Goal: Task Accomplishment & Management: Manage account settings

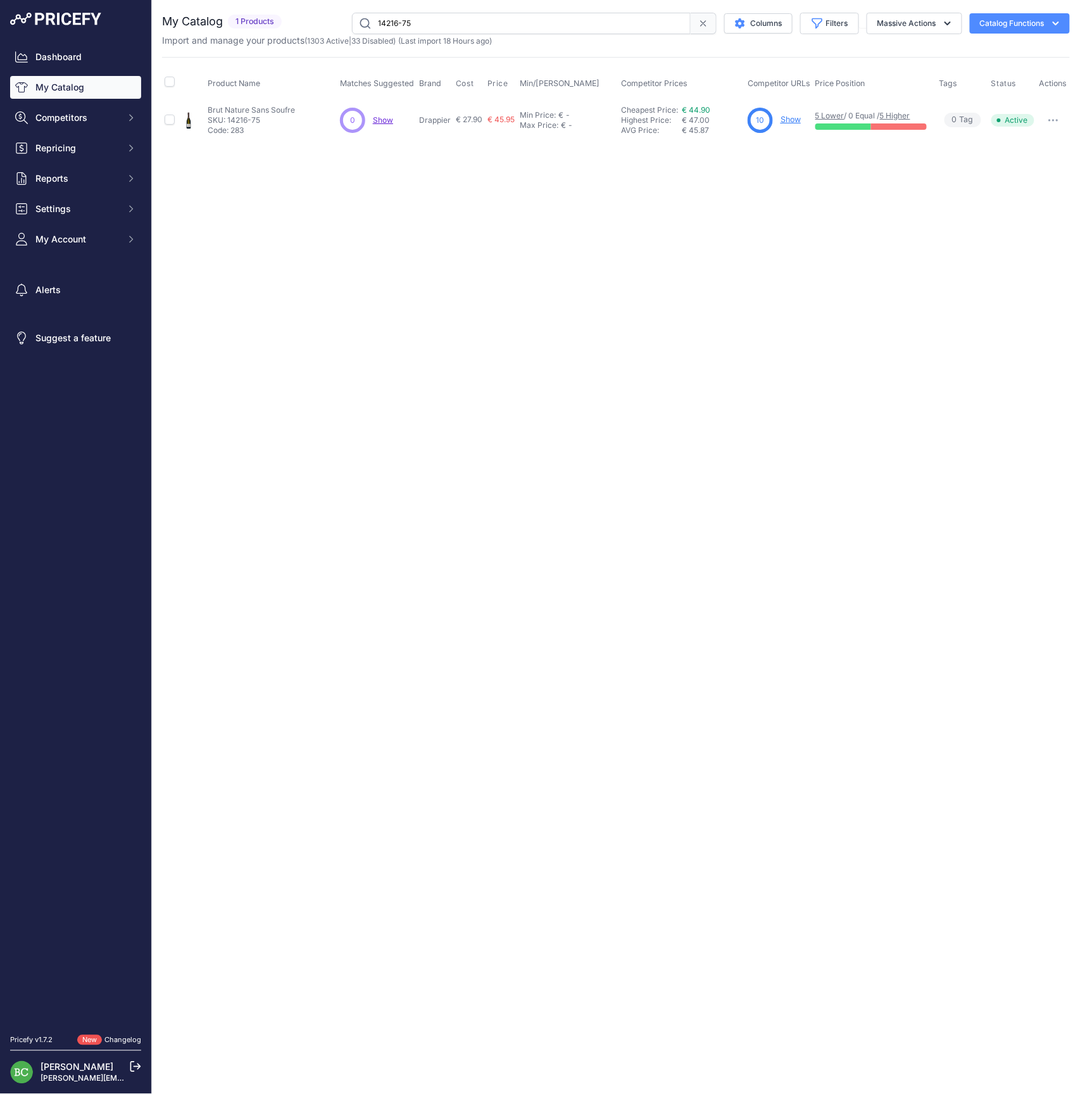
click at [61, 96] on link "My Catalog" at bounding box center [75, 87] width 131 height 23
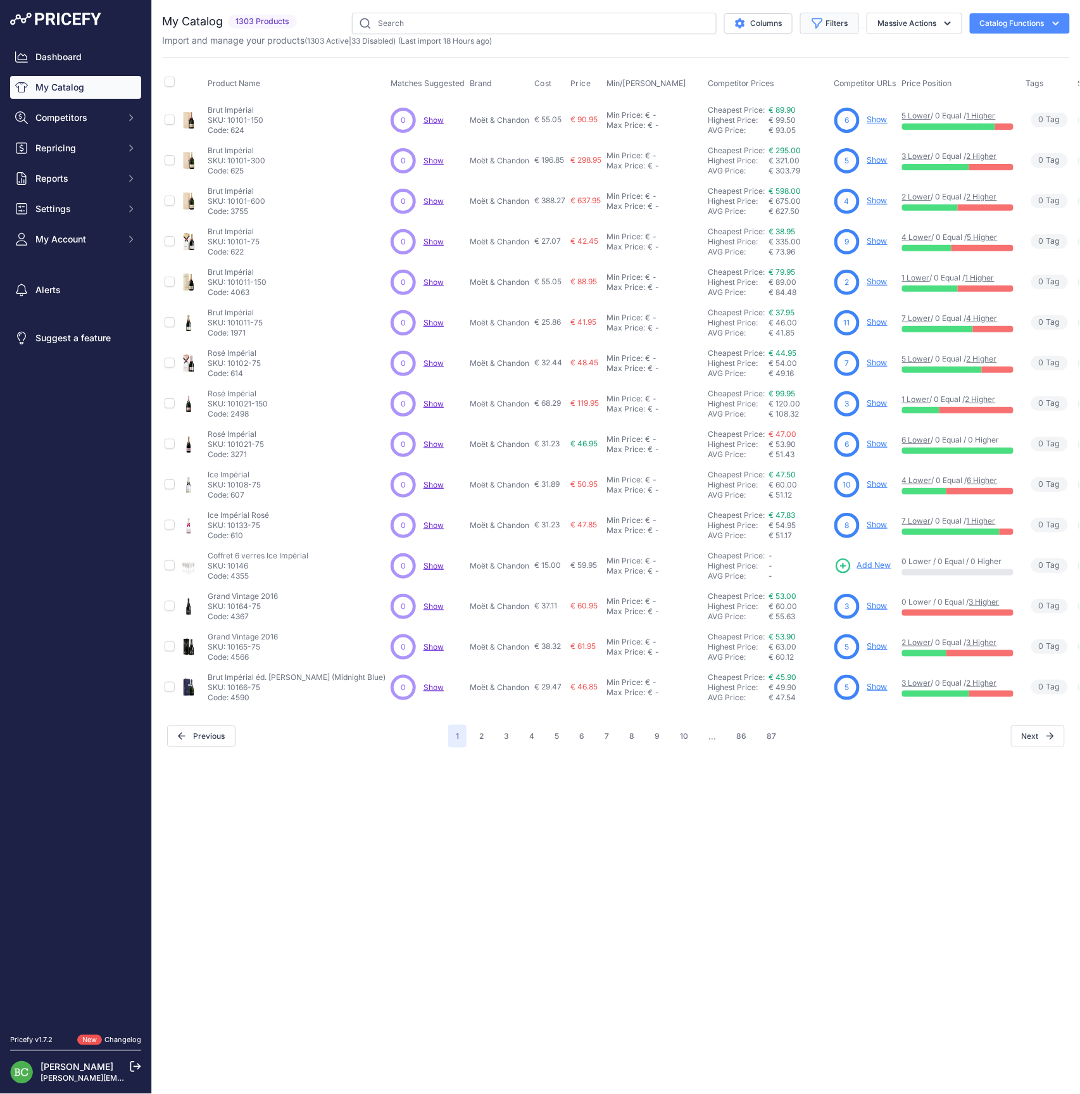
click at [837, 20] on button "Filters" at bounding box center [829, 24] width 59 height 22
select select "Deutz"
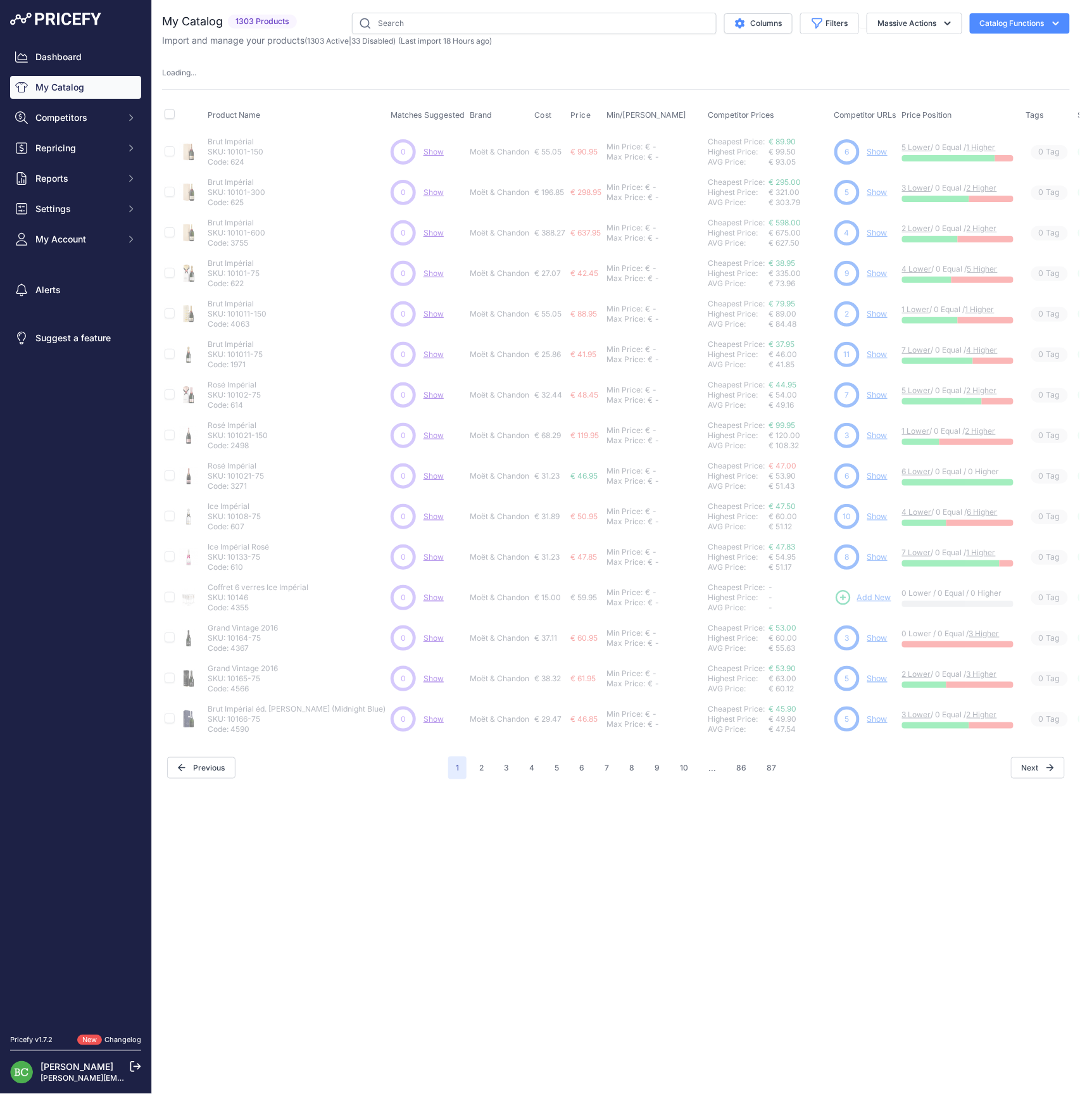
click at [533, 845] on div "Close You are not connected to the internet." at bounding box center [616, 547] width 928 height 1094
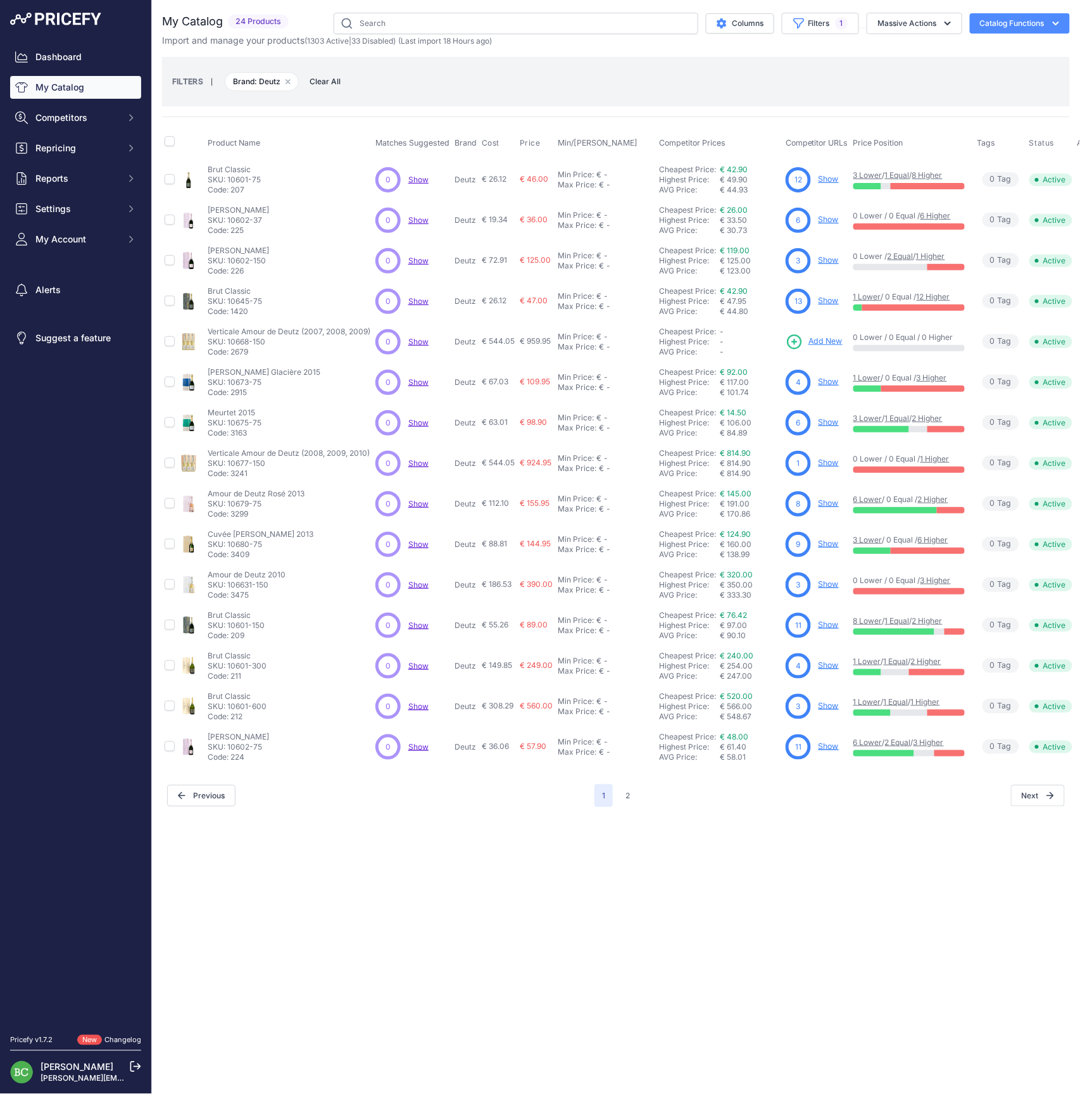
click at [830, 588] on link "Show" at bounding box center [829, 583] width 20 height 9
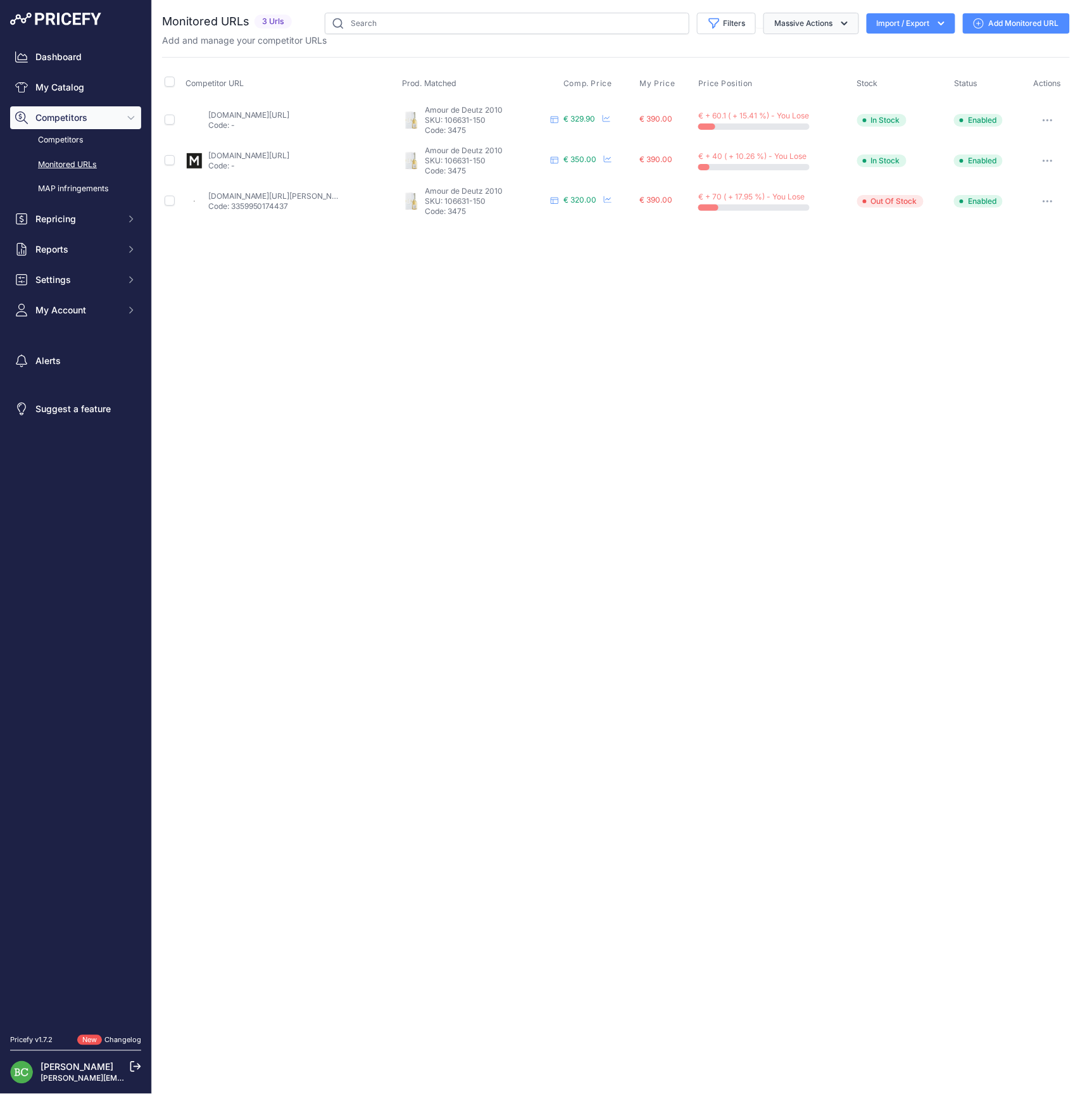
click at [813, 27] on button "Massive Actions" at bounding box center [812, 24] width 96 height 22
click at [695, 317] on div "Close You are not connected to the internet." at bounding box center [616, 547] width 928 height 1094
click at [71, 91] on link "My Catalog" at bounding box center [75, 87] width 131 height 23
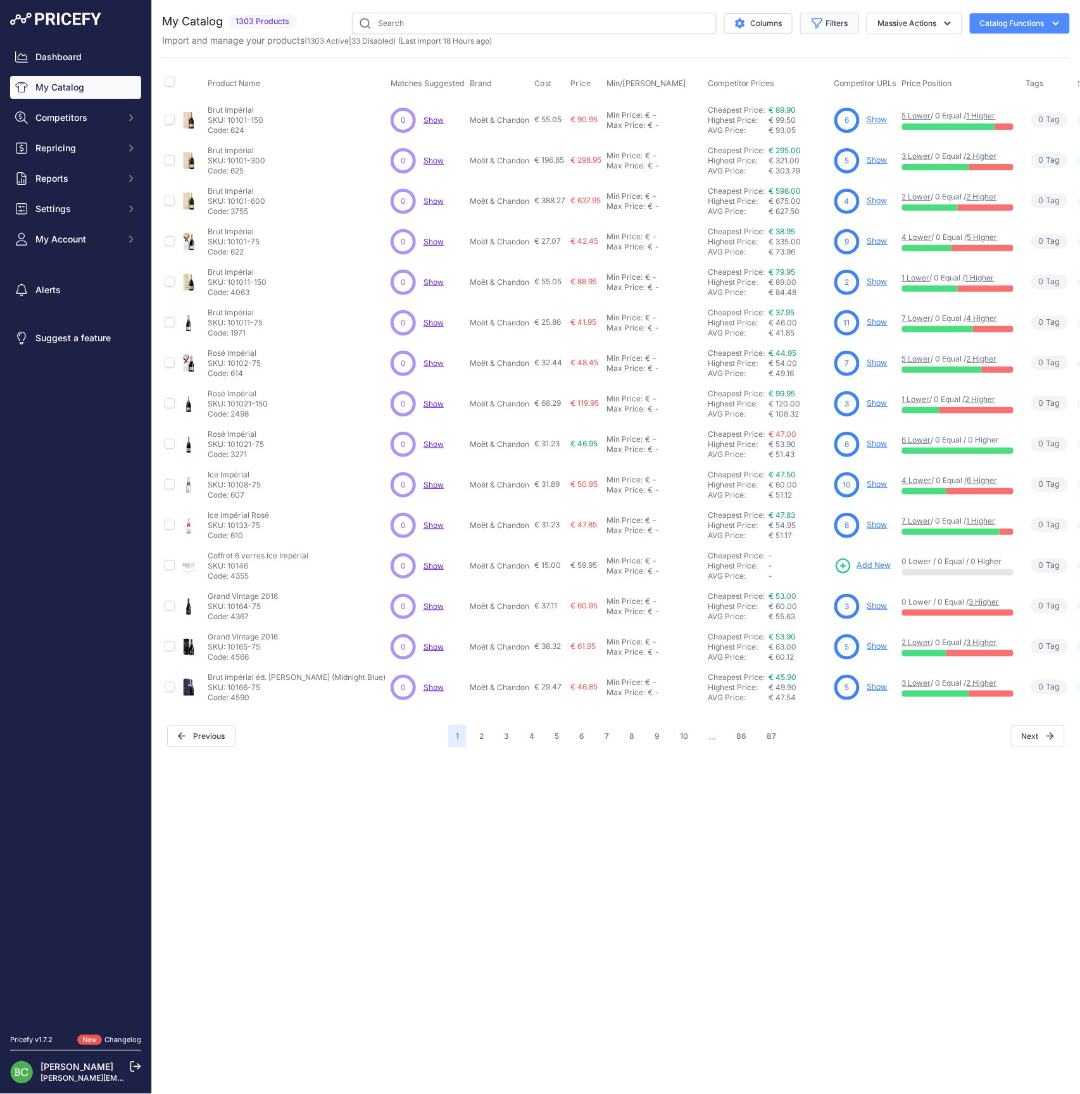
click at [845, 21] on button "Filters" at bounding box center [829, 24] width 59 height 22
select select "[PERSON_NAME]"
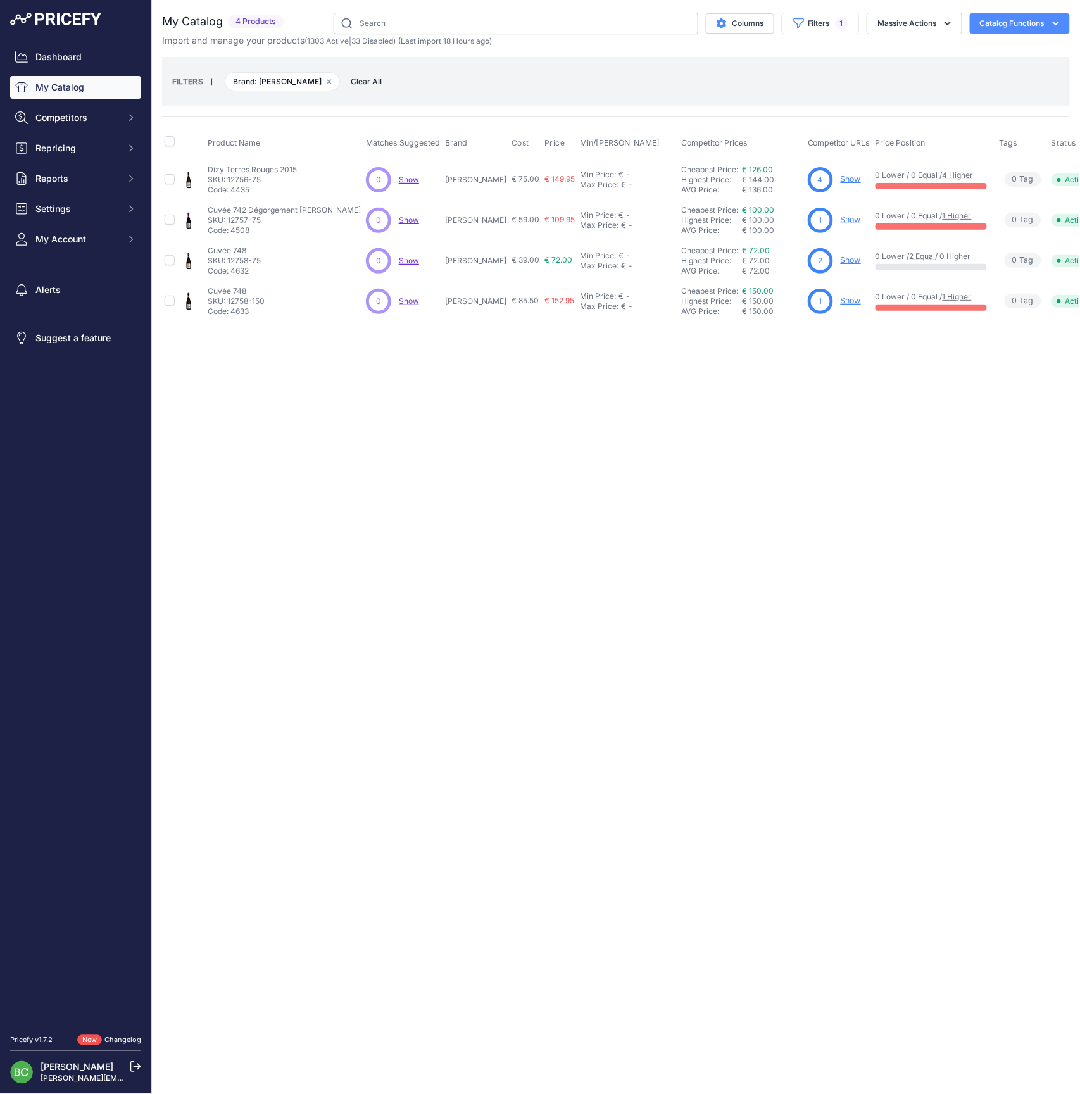
click at [627, 452] on div "Close You are not connected to the internet." at bounding box center [616, 547] width 928 height 1094
click at [841, 180] on link "Show" at bounding box center [851, 178] width 20 height 9
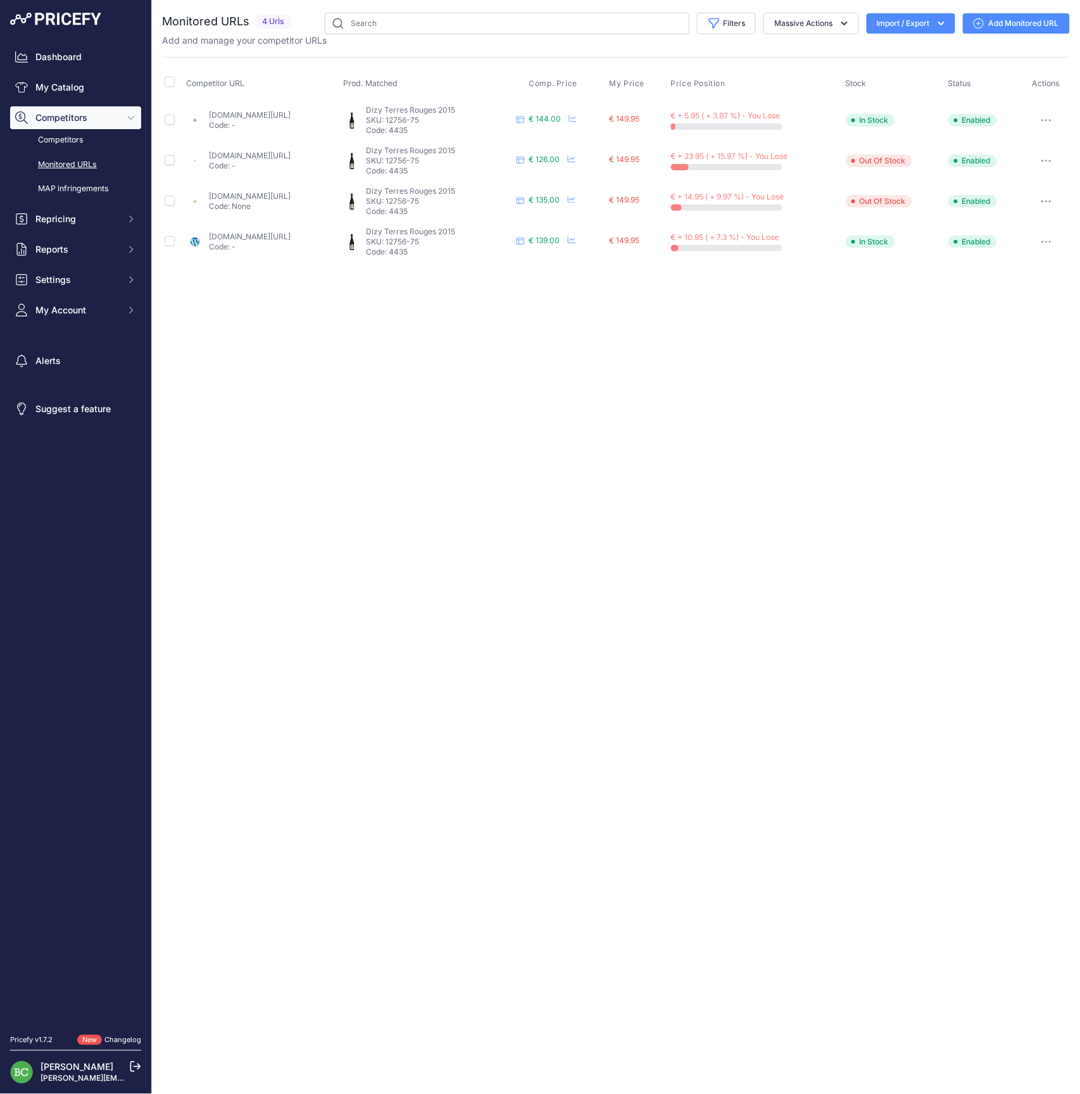
click at [267, 198] on link "idealwine.com/fr/acheter-vin/2386394-1-bouteille-dizy-terres-rouges-extra-brut-…" at bounding box center [250, 195] width 82 height 9
click at [1047, 201] on icon "button" at bounding box center [1046, 201] width 1 height 1
click at [999, 309] on button "Disable" at bounding box center [1003, 309] width 129 height 20
click at [49, 150] on link "Competitors" at bounding box center [75, 140] width 131 height 22
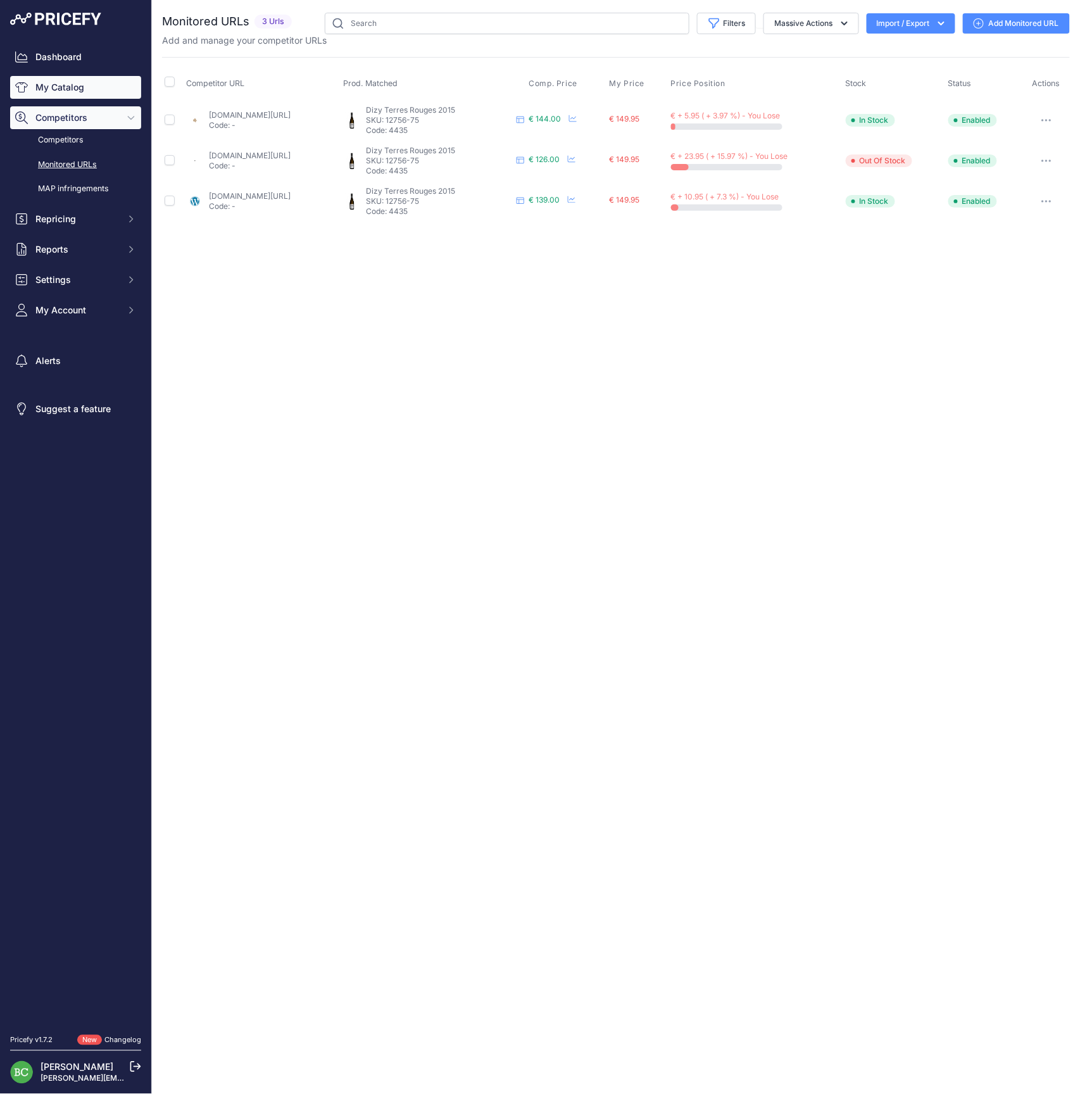
click at [64, 90] on link "My Catalog" at bounding box center [75, 87] width 131 height 23
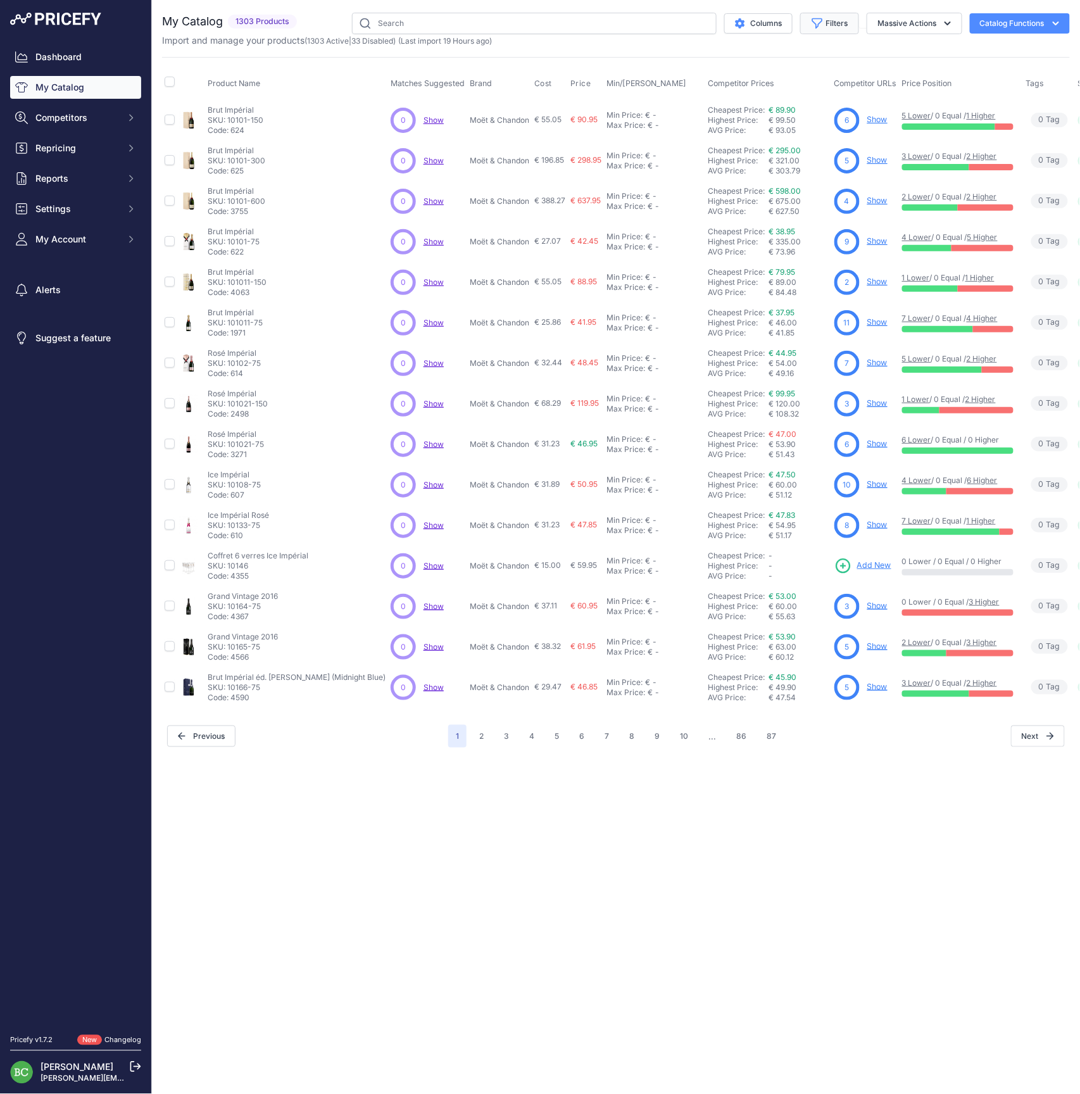
click at [842, 20] on button "Filters" at bounding box center [829, 24] width 59 height 22
select select "[PERSON_NAME]"
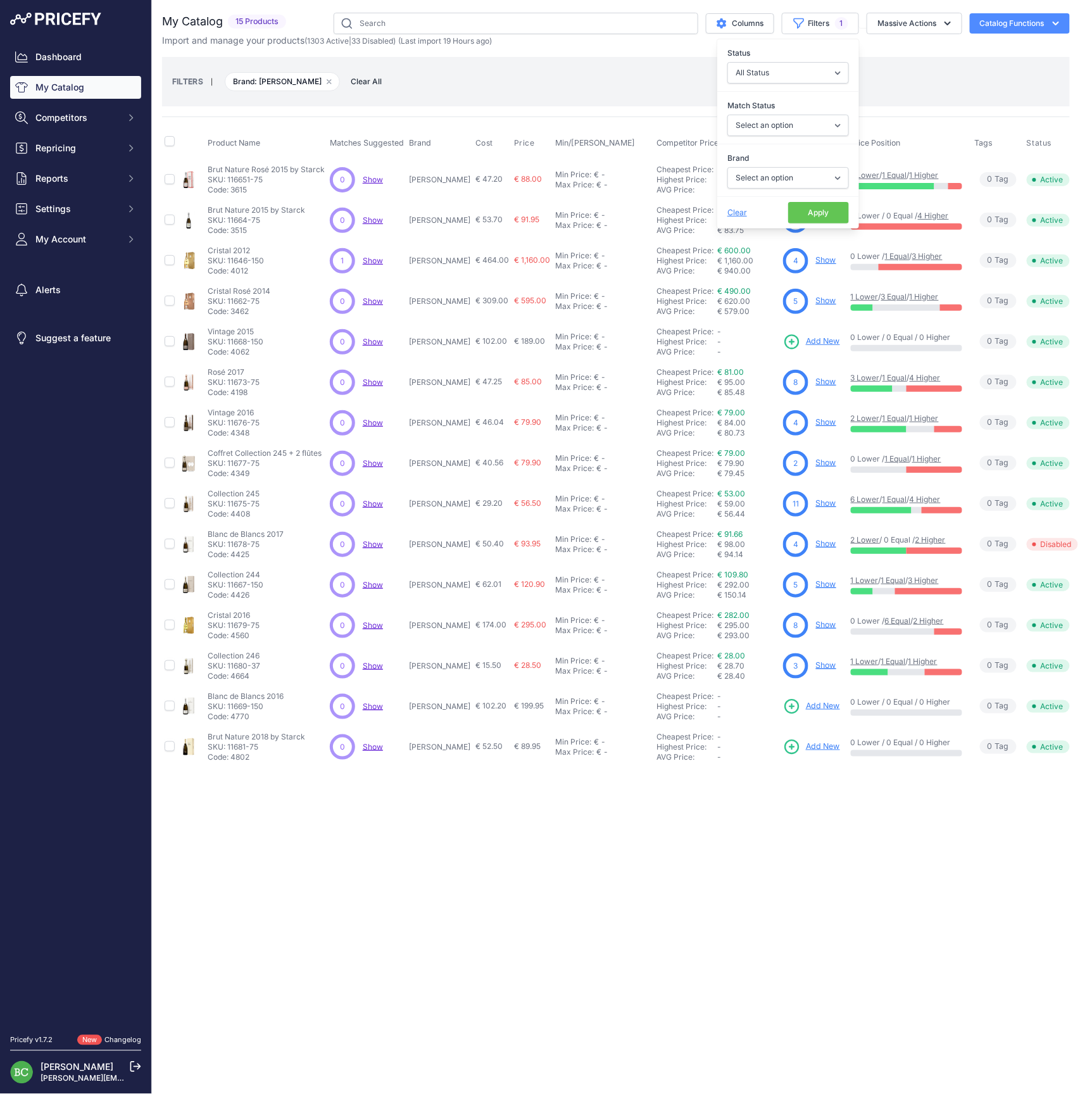
click at [816, 585] on link "Show" at bounding box center [826, 583] width 20 height 9
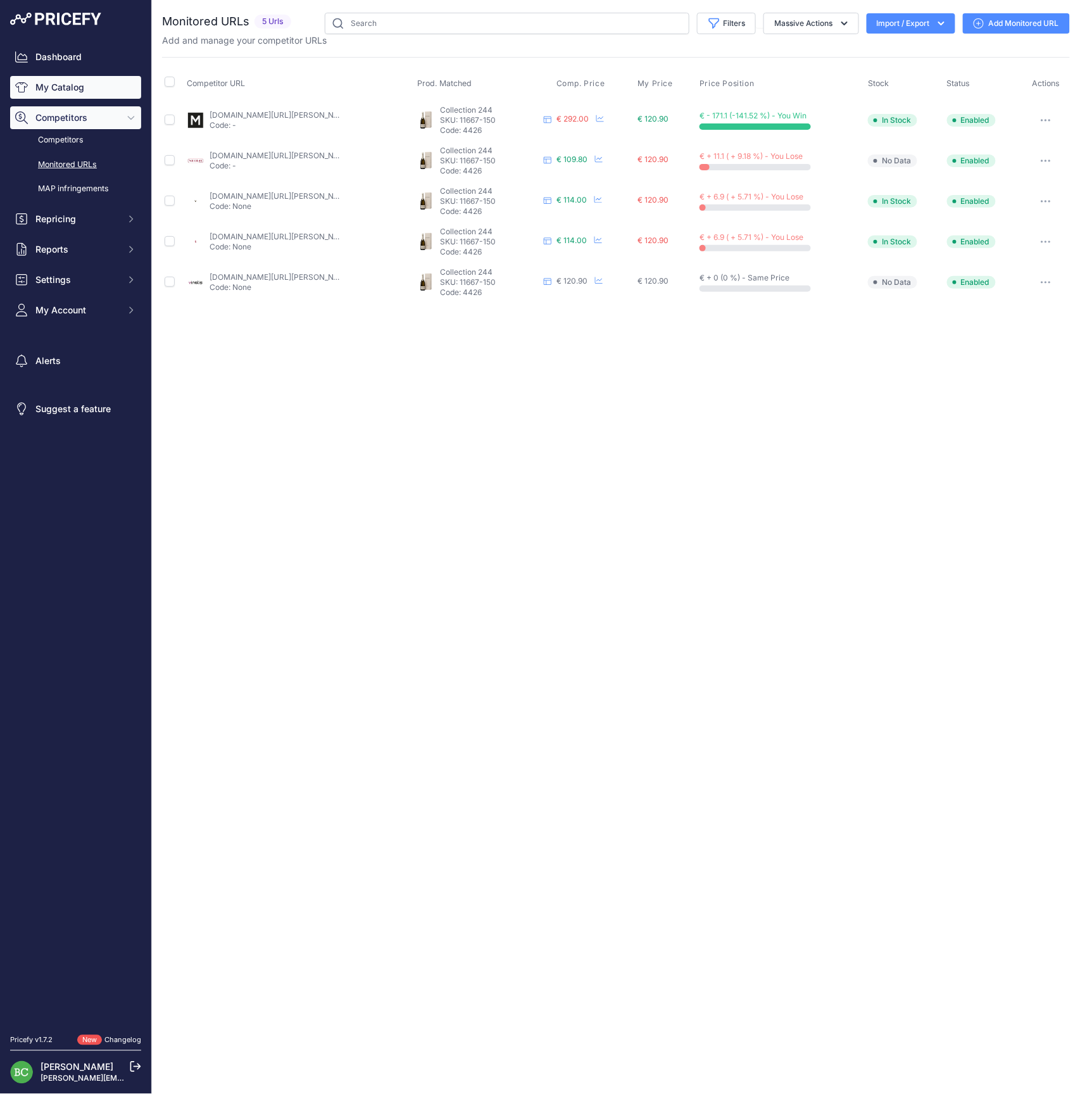
click at [66, 94] on link "My Catalog" at bounding box center [75, 87] width 131 height 23
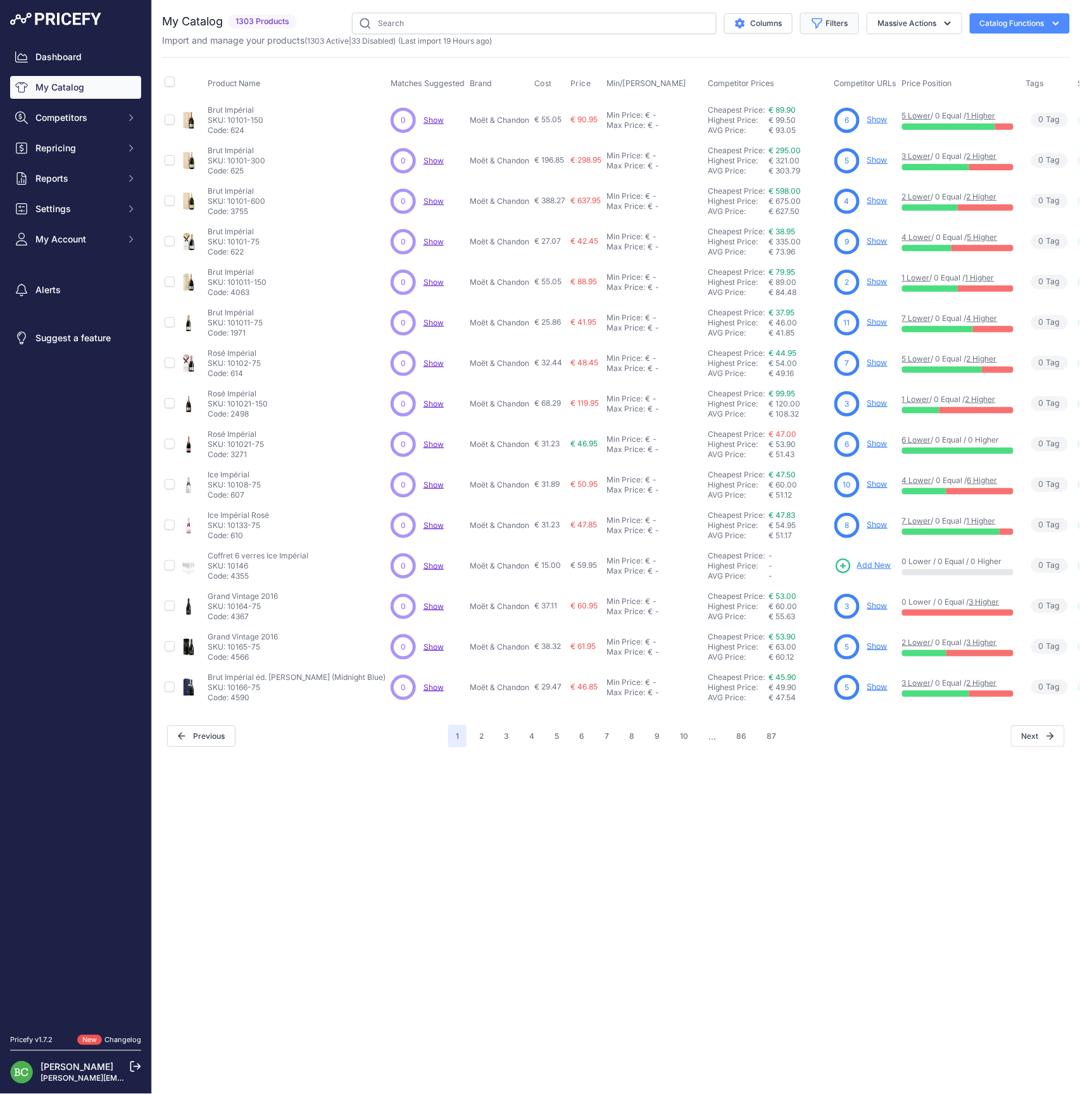
click at [838, 23] on button "Filters" at bounding box center [829, 24] width 59 height 22
select select "[PERSON_NAME]"
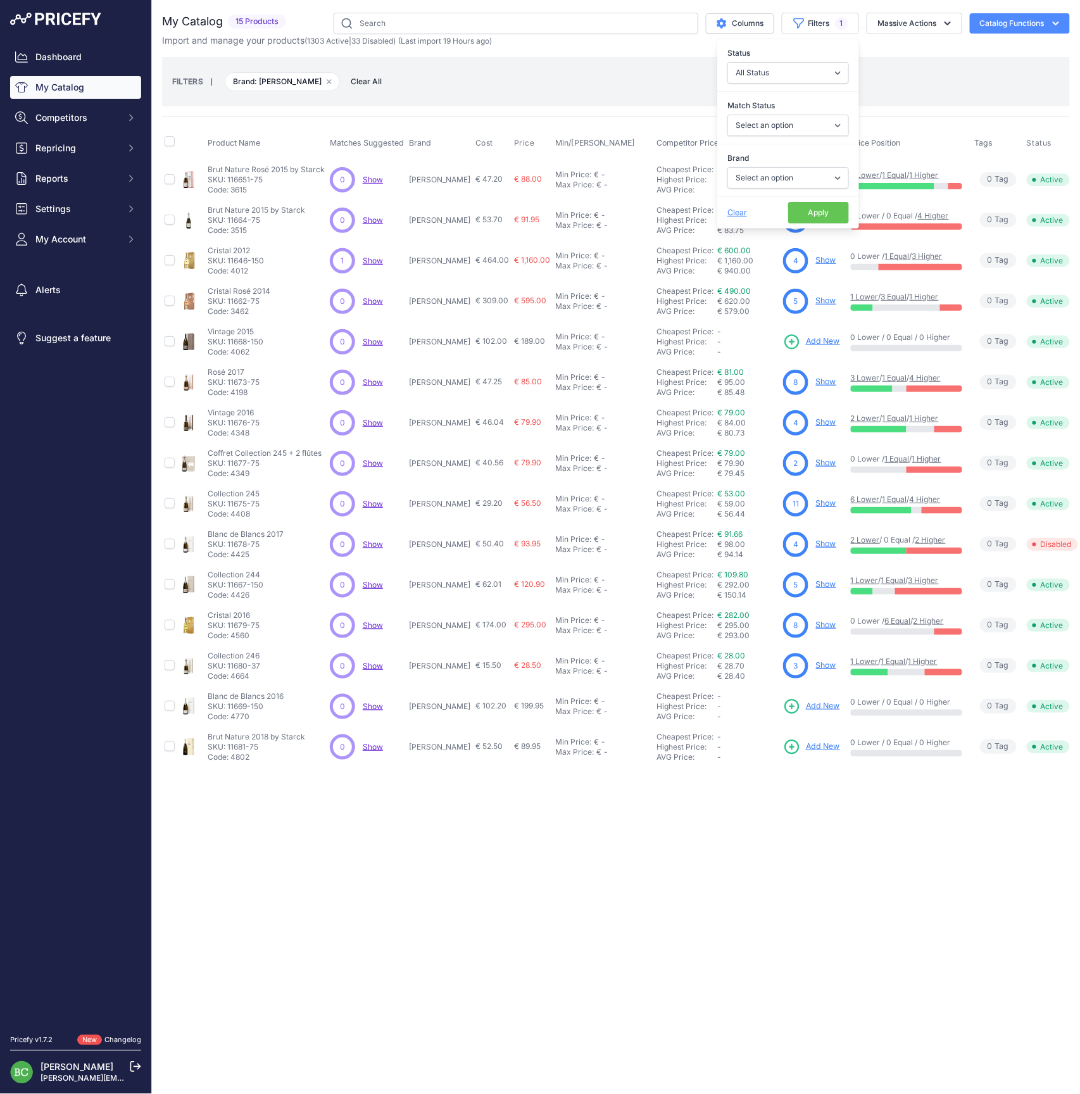
click at [922, 122] on div "Product Name Matches Suggested Brand Cost" at bounding box center [616, 442] width 908 height 651
click at [817, 176] on link "Show" at bounding box center [826, 178] width 20 height 9
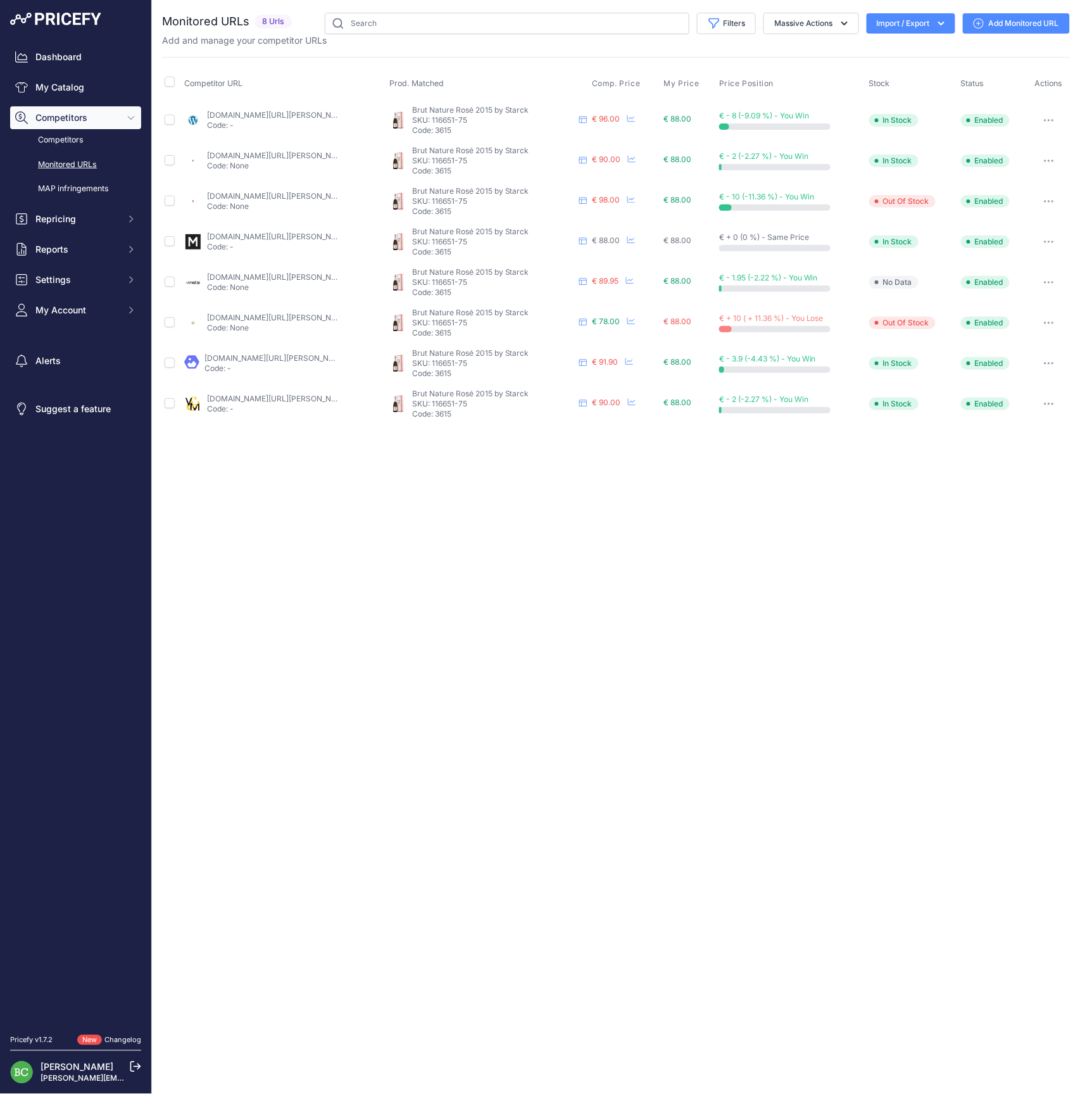
click at [1046, 322] on icon "button" at bounding box center [1049, 323] width 10 height 3
click at [984, 428] on button "Disable" at bounding box center [1003, 430] width 129 height 20
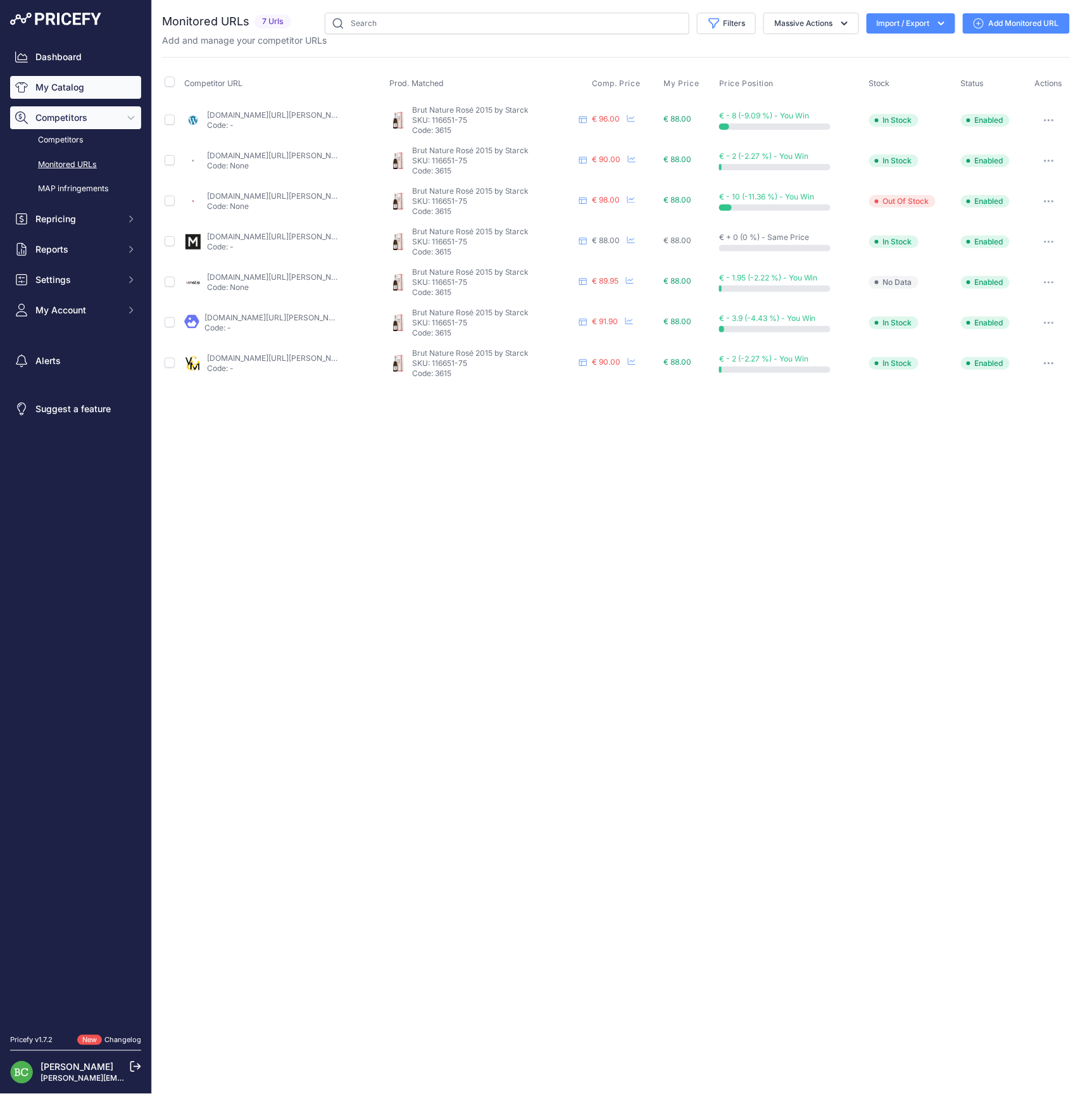
click at [68, 92] on link "My Catalog" at bounding box center [75, 87] width 131 height 23
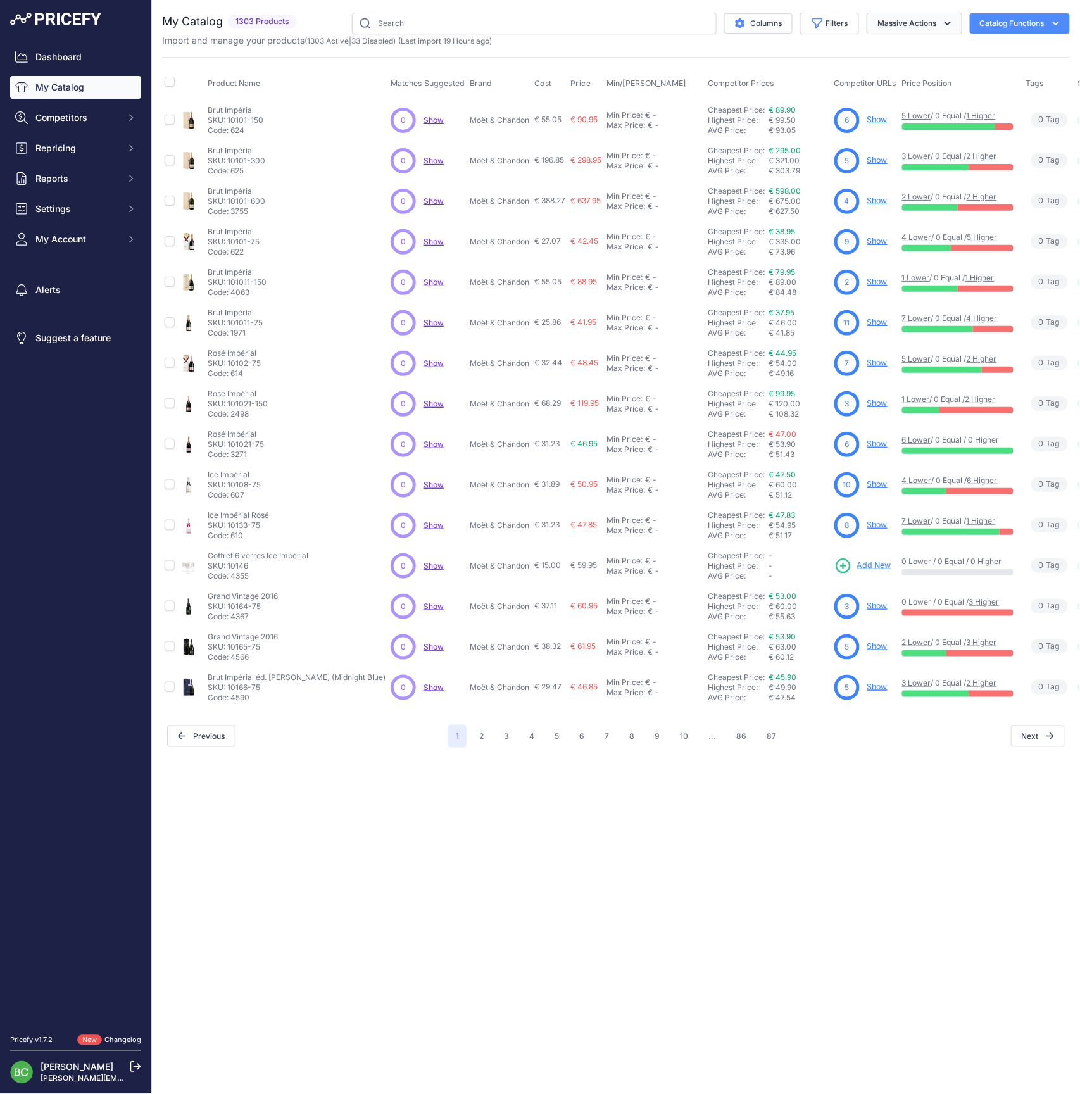
click at [921, 26] on button "Massive Actions" at bounding box center [915, 24] width 96 height 22
click at [827, 28] on button "Filters" at bounding box center [829, 24] width 59 height 22
select select "[PERSON_NAME]"
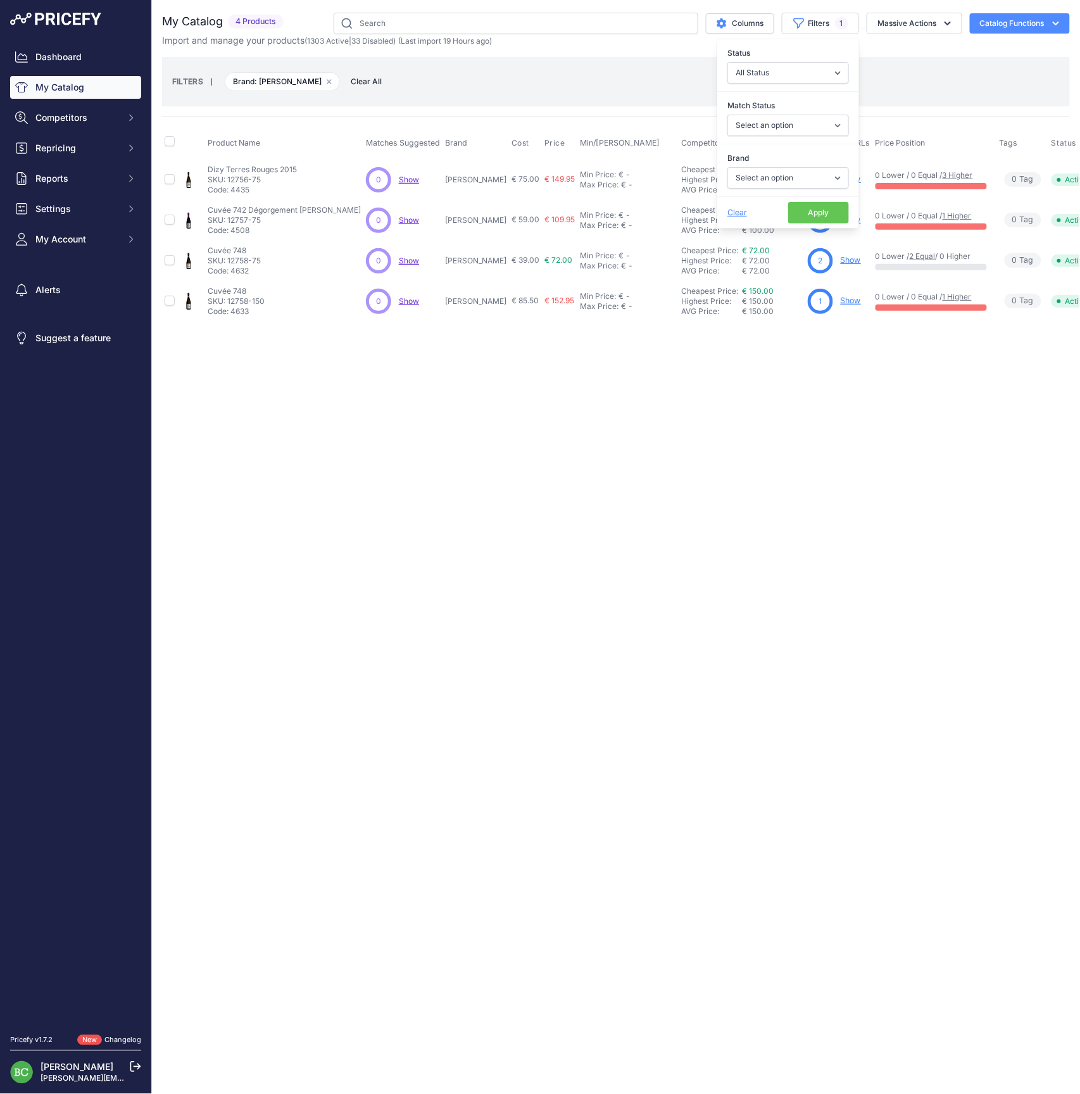
click at [379, 398] on div "Close You are not connected to the internet." at bounding box center [616, 547] width 928 height 1094
click at [841, 222] on link "Show" at bounding box center [851, 219] width 20 height 9
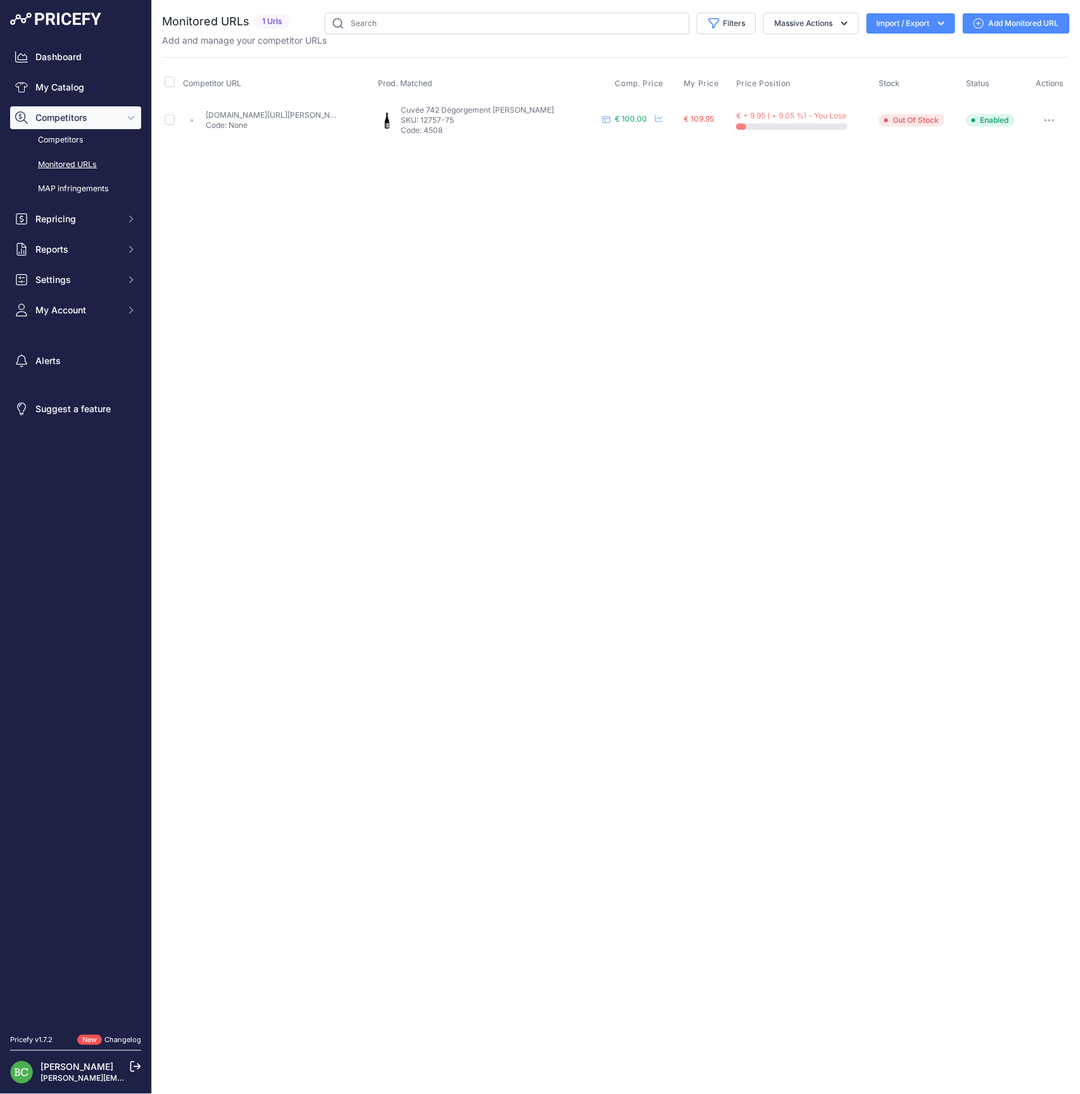
click at [1054, 120] on icon "button" at bounding box center [1053, 120] width 1 height 1
click at [978, 226] on button "Disable" at bounding box center [1003, 228] width 129 height 20
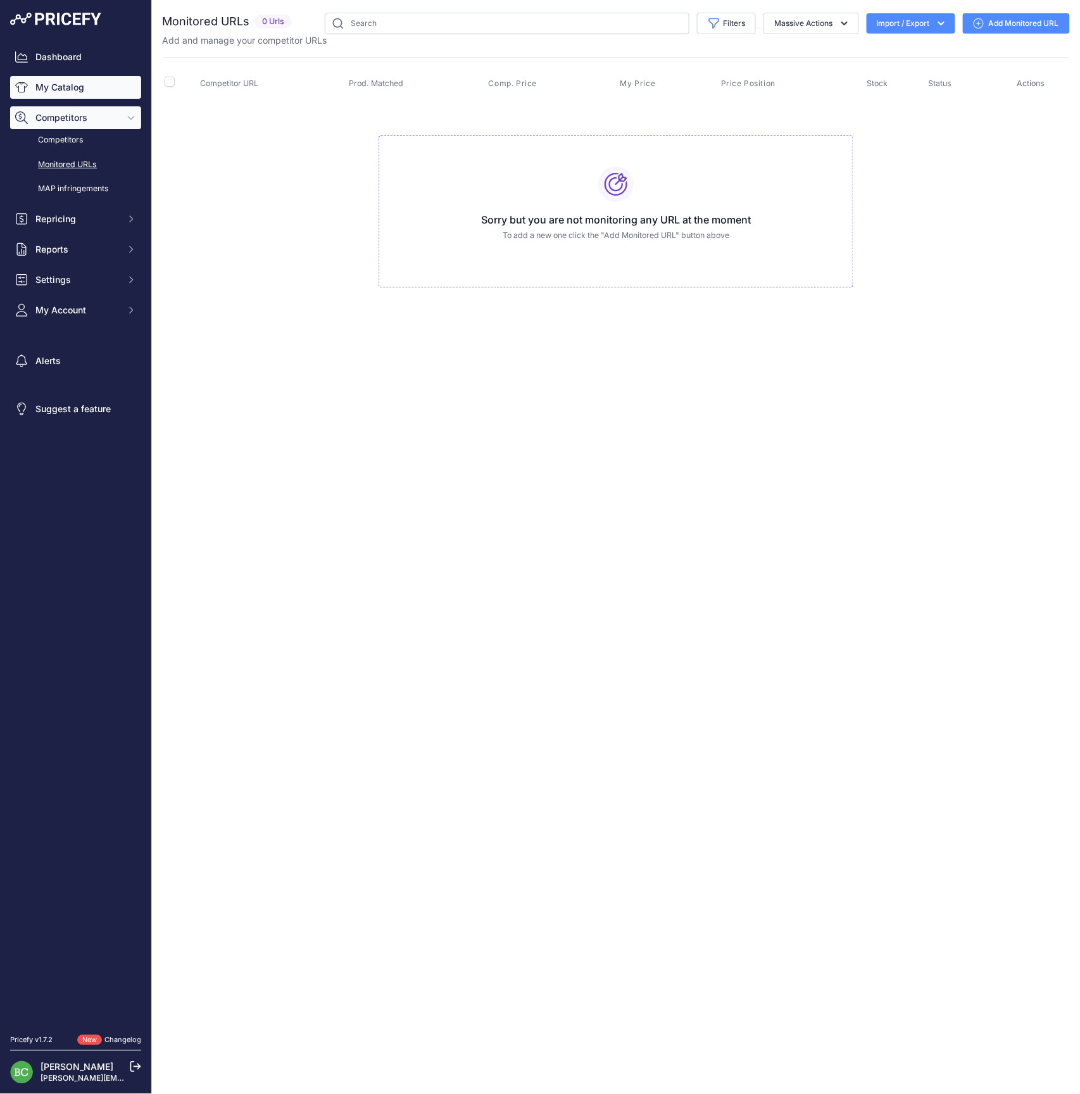
click at [51, 87] on link "My Catalog" at bounding box center [75, 87] width 131 height 23
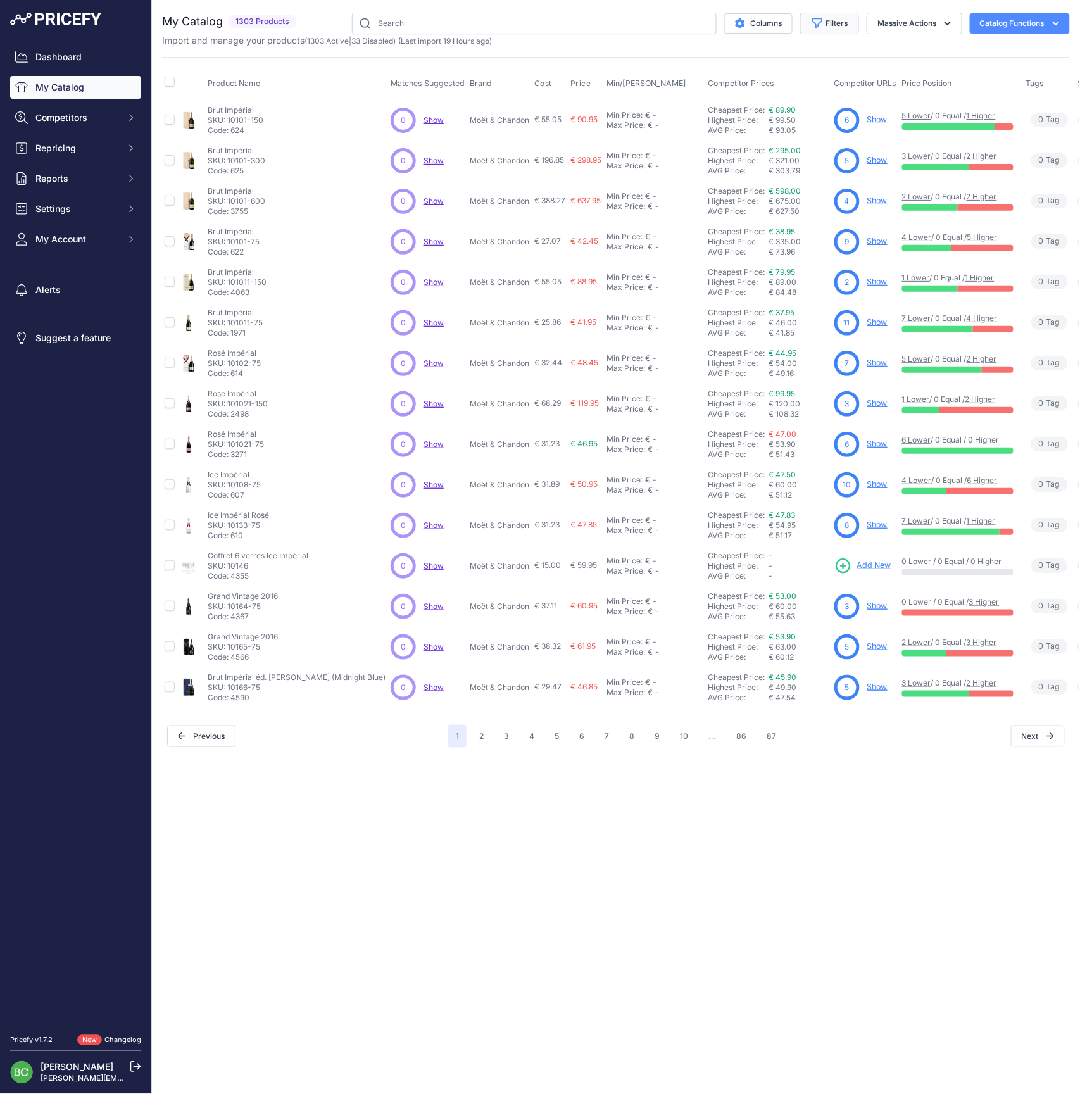
click at [833, 28] on button "Filters" at bounding box center [829, 24] width 59 height 22
select select "[PERSON_NAME] & Co"
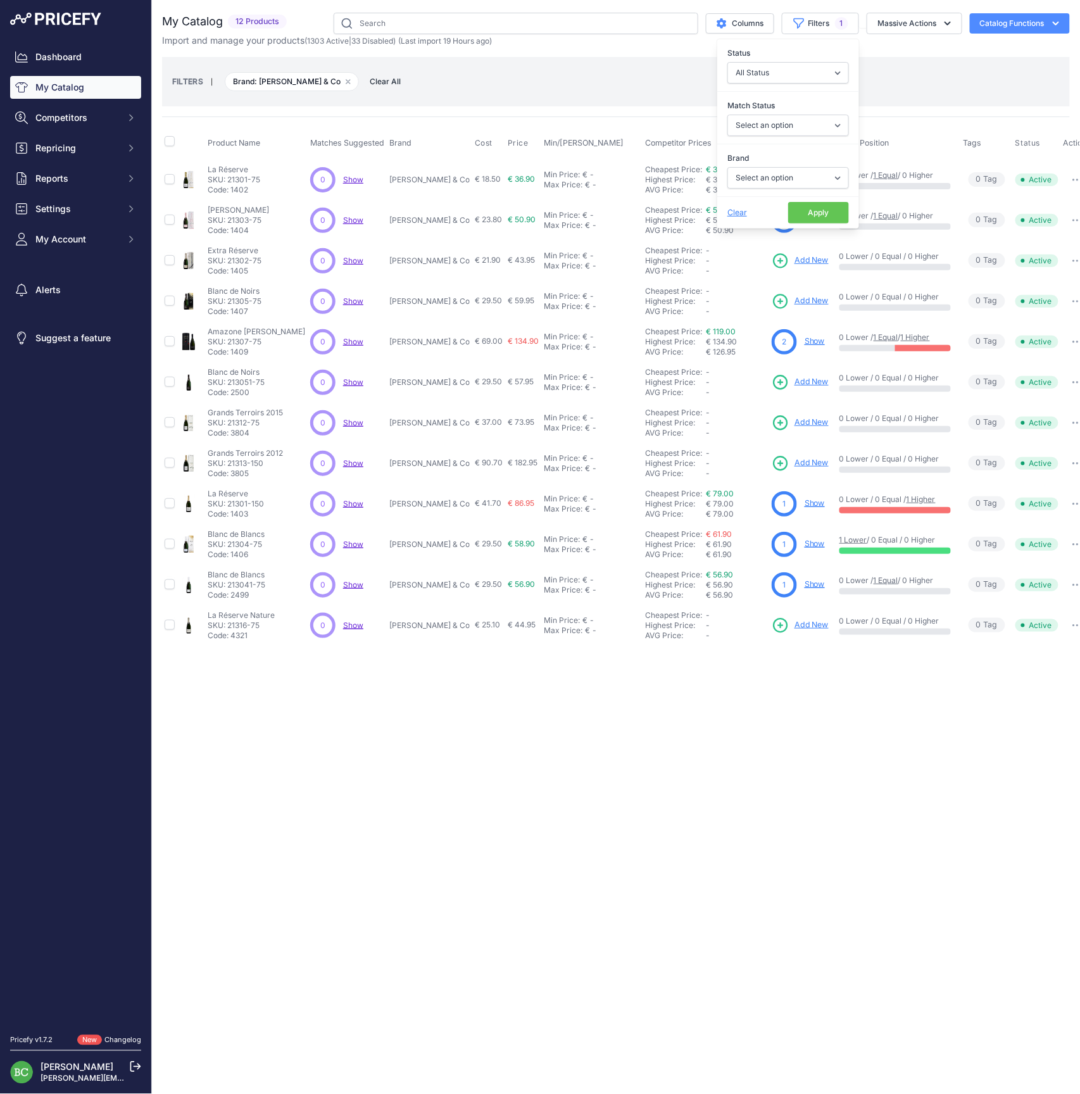
click at [346, 813] on div "Close You are not connected to the internet." at bounding box center [616, 547] width 928 height 1094
click at [805, 502] on link "Show" at bounding box center [815, 502] width 20 height 9
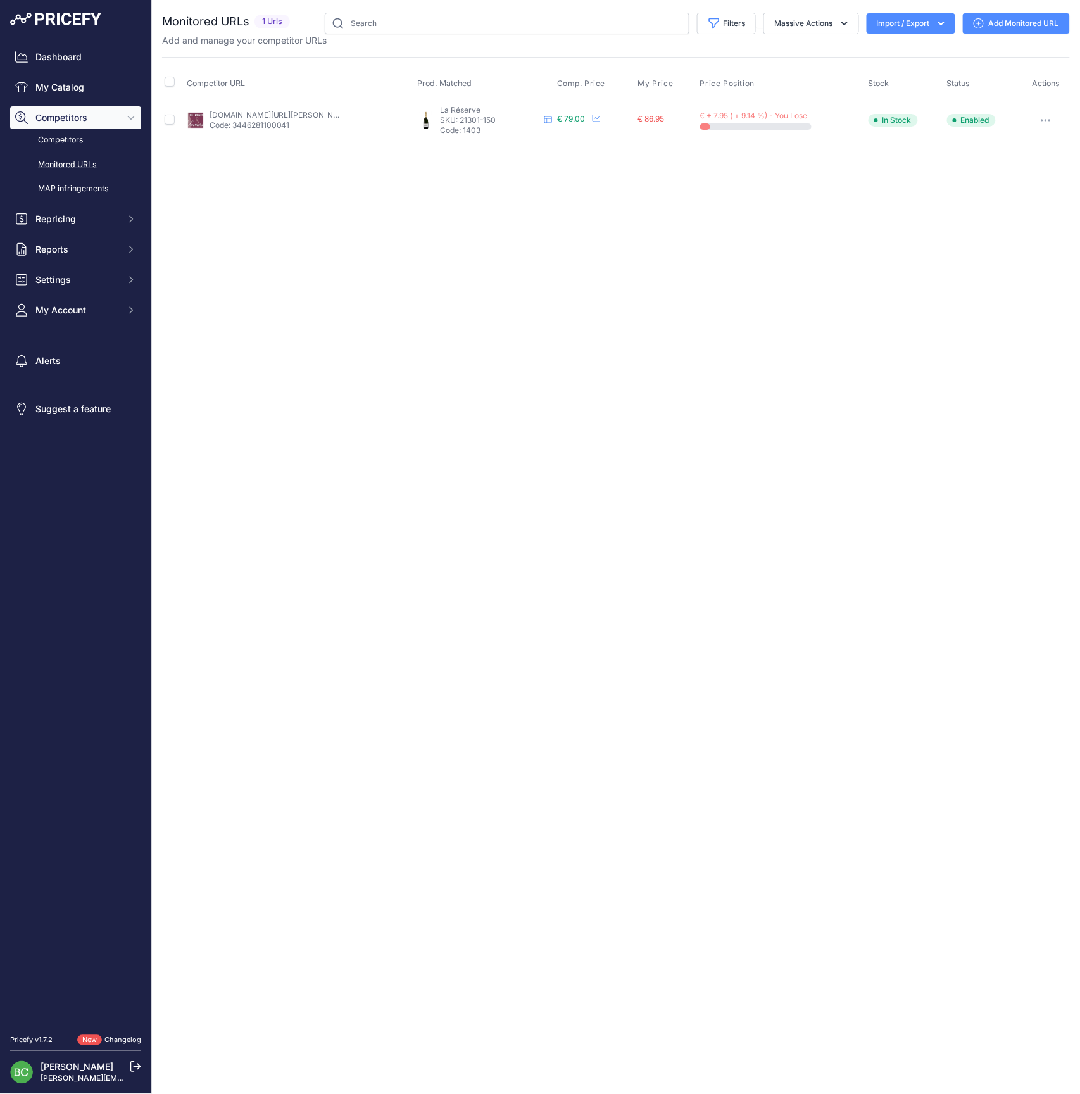
click at [291, 115] on link "[DOMAIN_NAME][URL][PERSON_NAME]" at bounding box center [281, 114] width 143 height 9
click at [54, 225] on span "Repricing" at bounding box center [76, 219] width 83 height 13
click at [75, 253] on link "My Repricing Rules" at bounding box center [75, 242] width 131 height 22
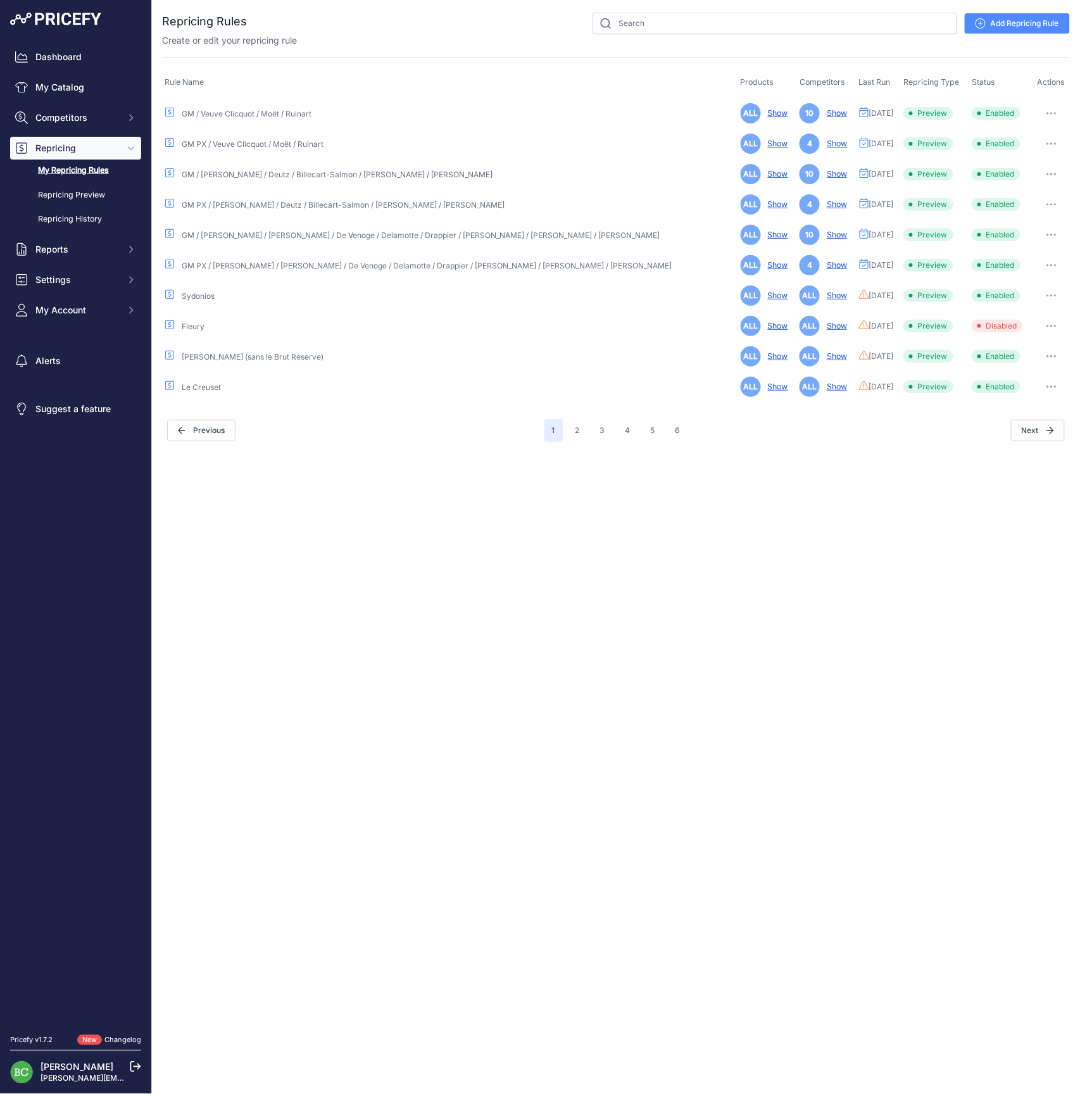
click at [1049, 264] on icon "button" at bounding box center [1052, 265] width 10 height 3
click at [1031, 292] on link "Edit" at bounding box center [1027, 292] width 81 height 20
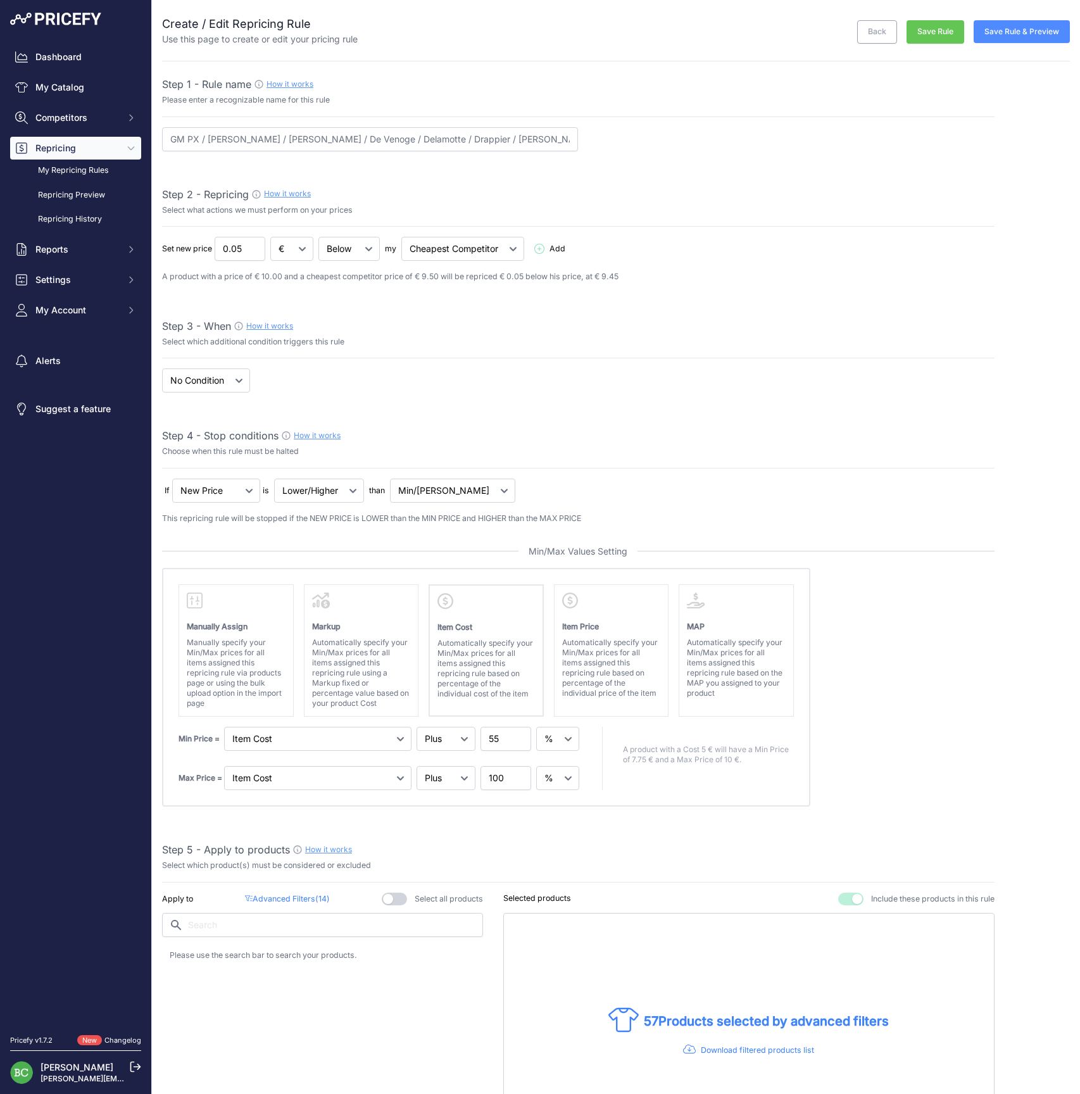
select select "percentage"
select select "7"
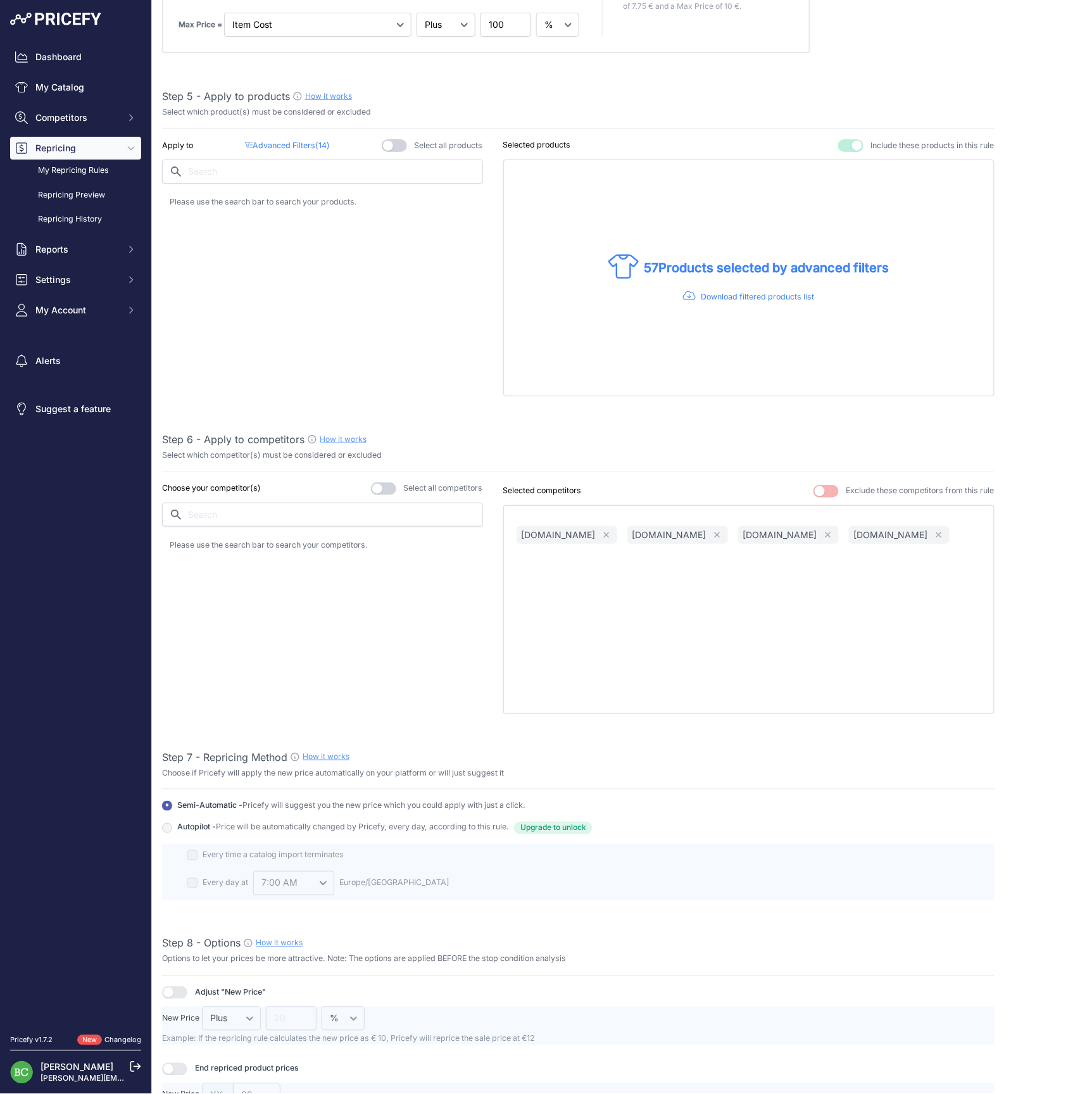
scroll to position [812, 0]
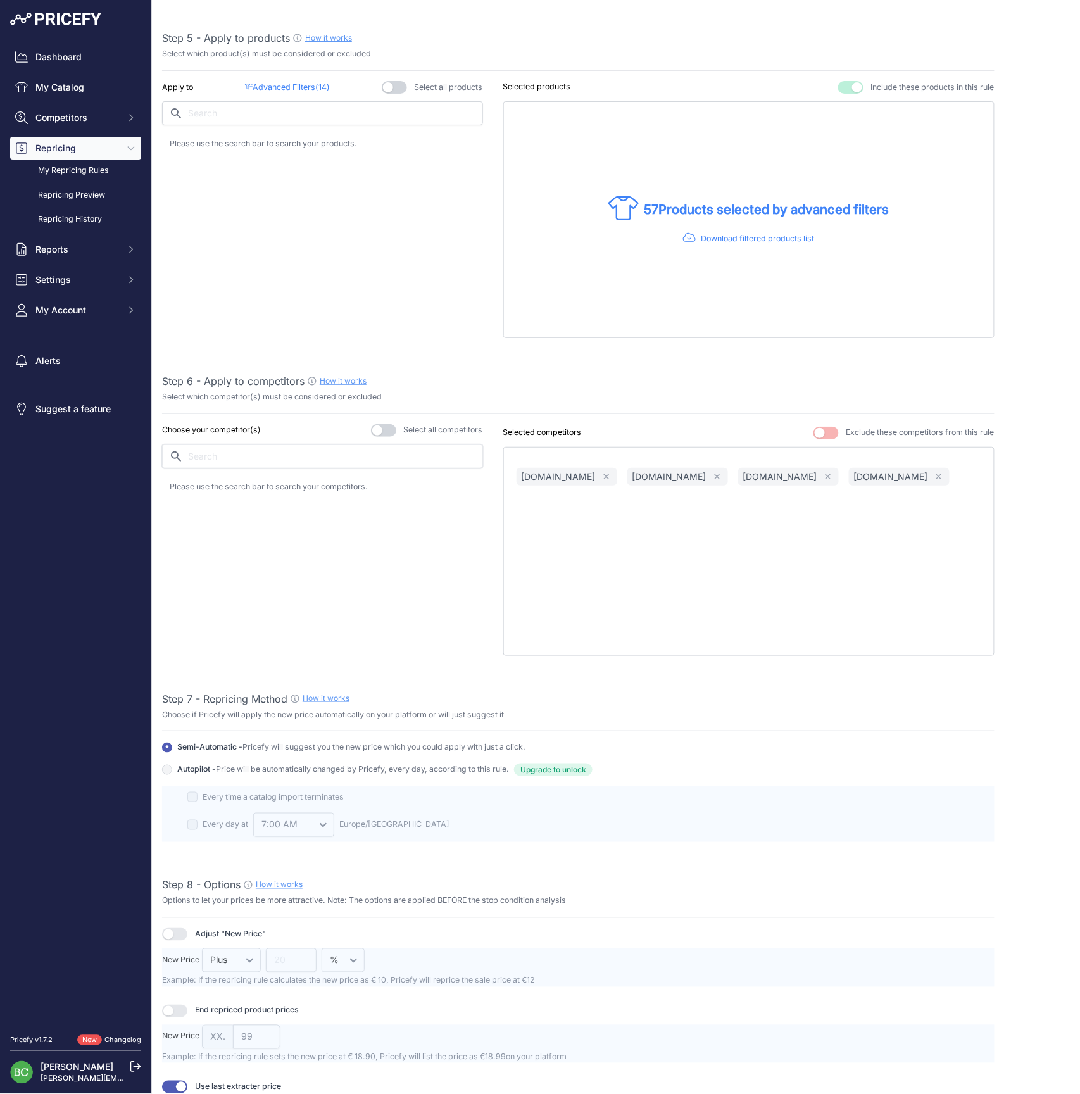
click at [322, 451] on input "text" at bounding box center [322, 457] width 321 height 24
type input "saveur"
click at [267, 487] on p "[DOMAIN_NAME]" at bounding box center [230, 490] width 74 height 13
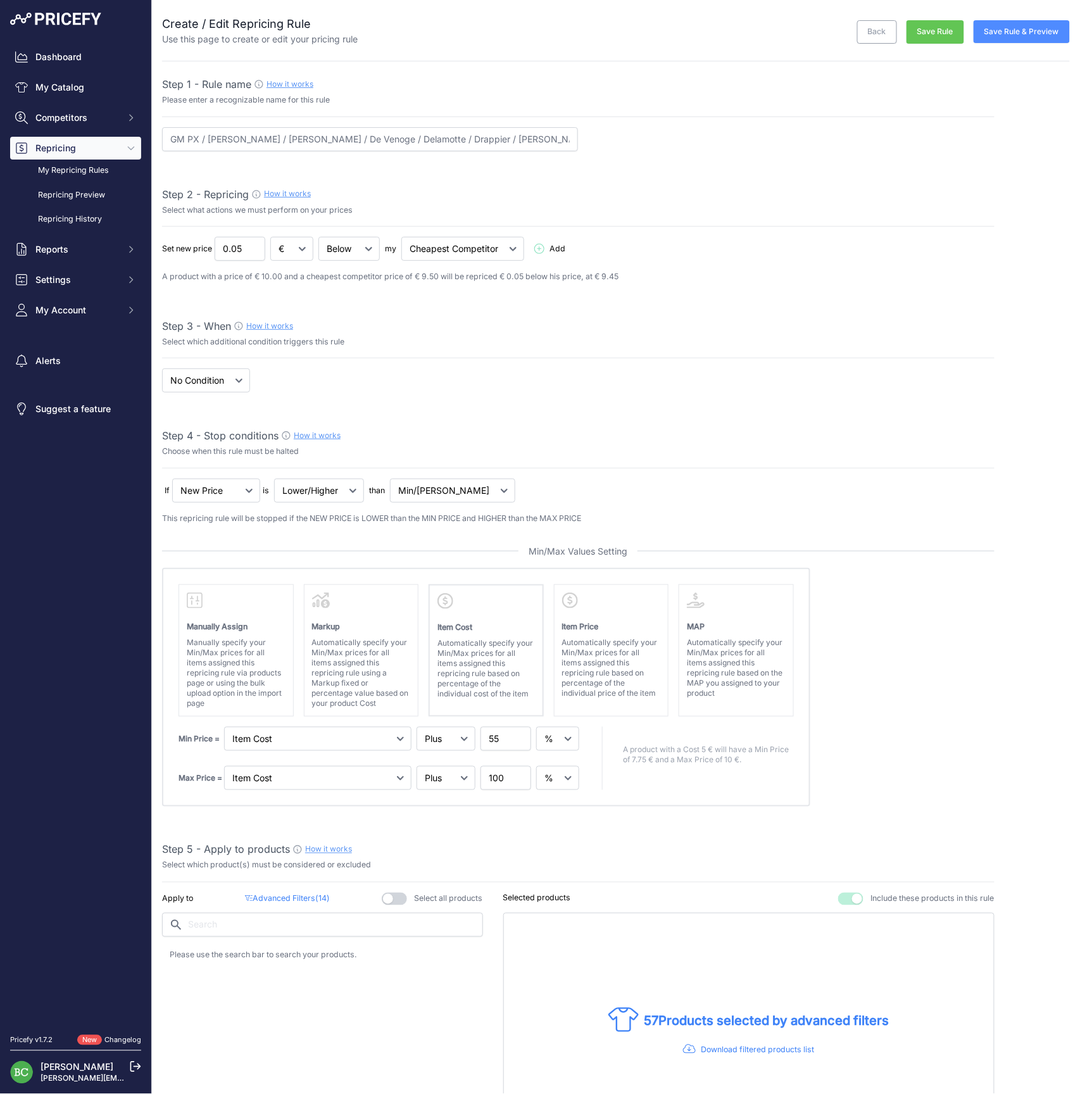
scroll to position [0, 0]
click at [1016, 34] on button "Save Rule & Preview" at bounding box center [1022, 31] width 96 height 23
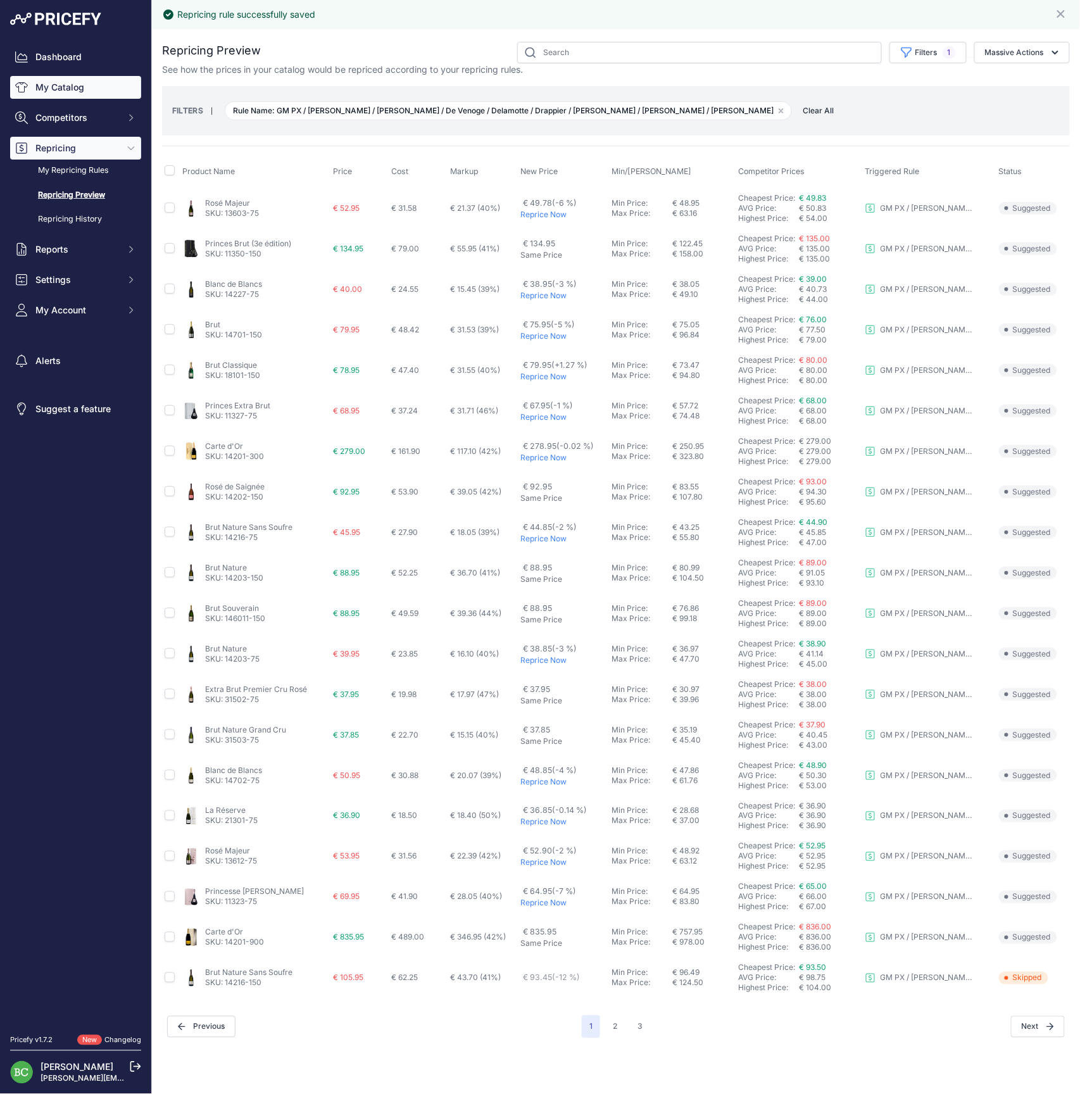
click at [72, 92] on link "My Catalog" at bounding box center [75, 87] width 131 height 23
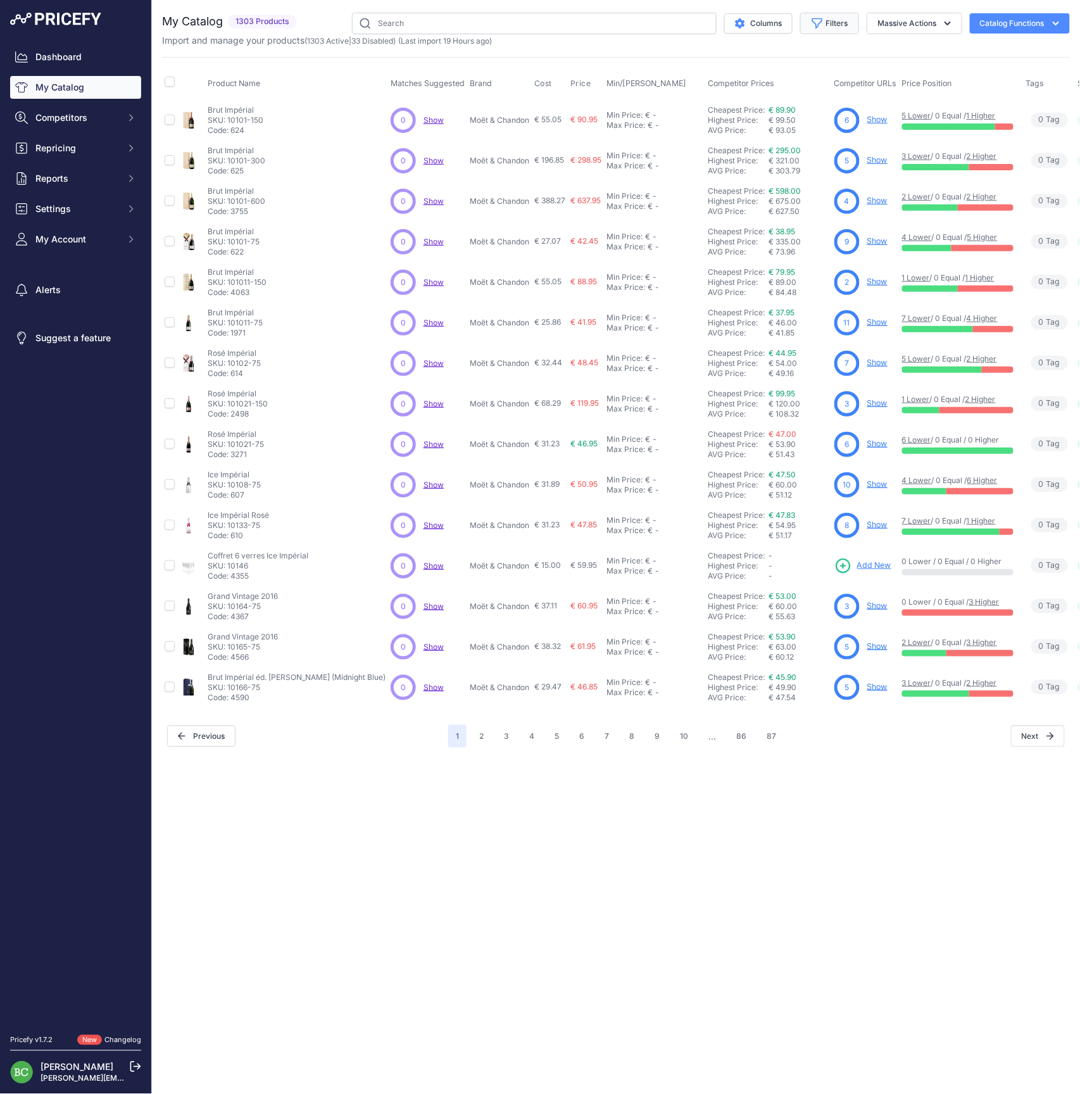
click at [837, 25] on button "Filters" at bounding box center [829, 24] width 59 height 22
select select "[PERSON_NAME]"
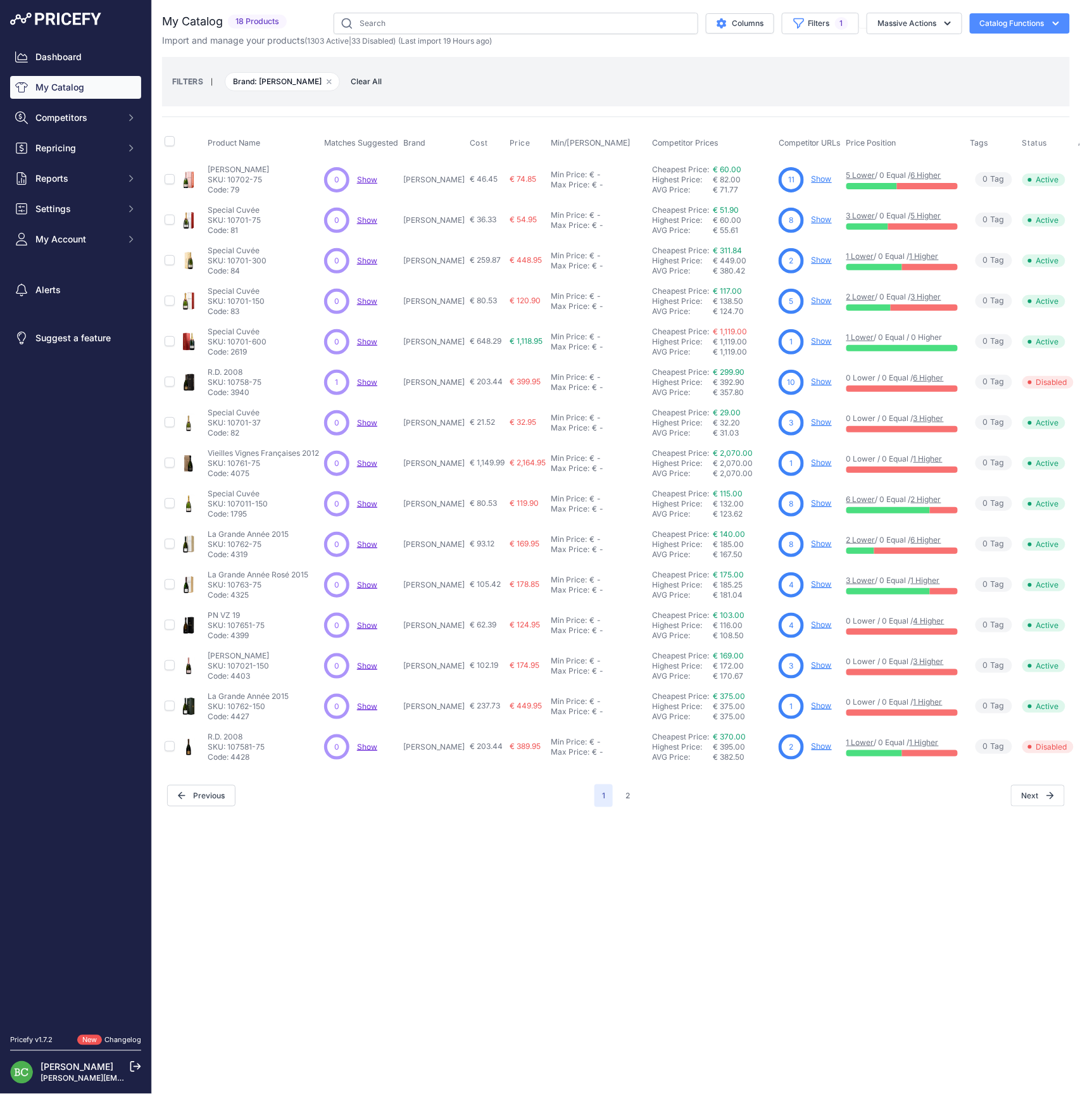
click at [608, 136] on th "Min/[PERSON_NAME]" at bounding box center [598, 143] width 101 height 32
click at [812, 179] on link "Show" at bounding box center [822, 178] width 20 height 9
click at [626, 801] on button "2" at bounding box center [628, 796] width 20 height 23
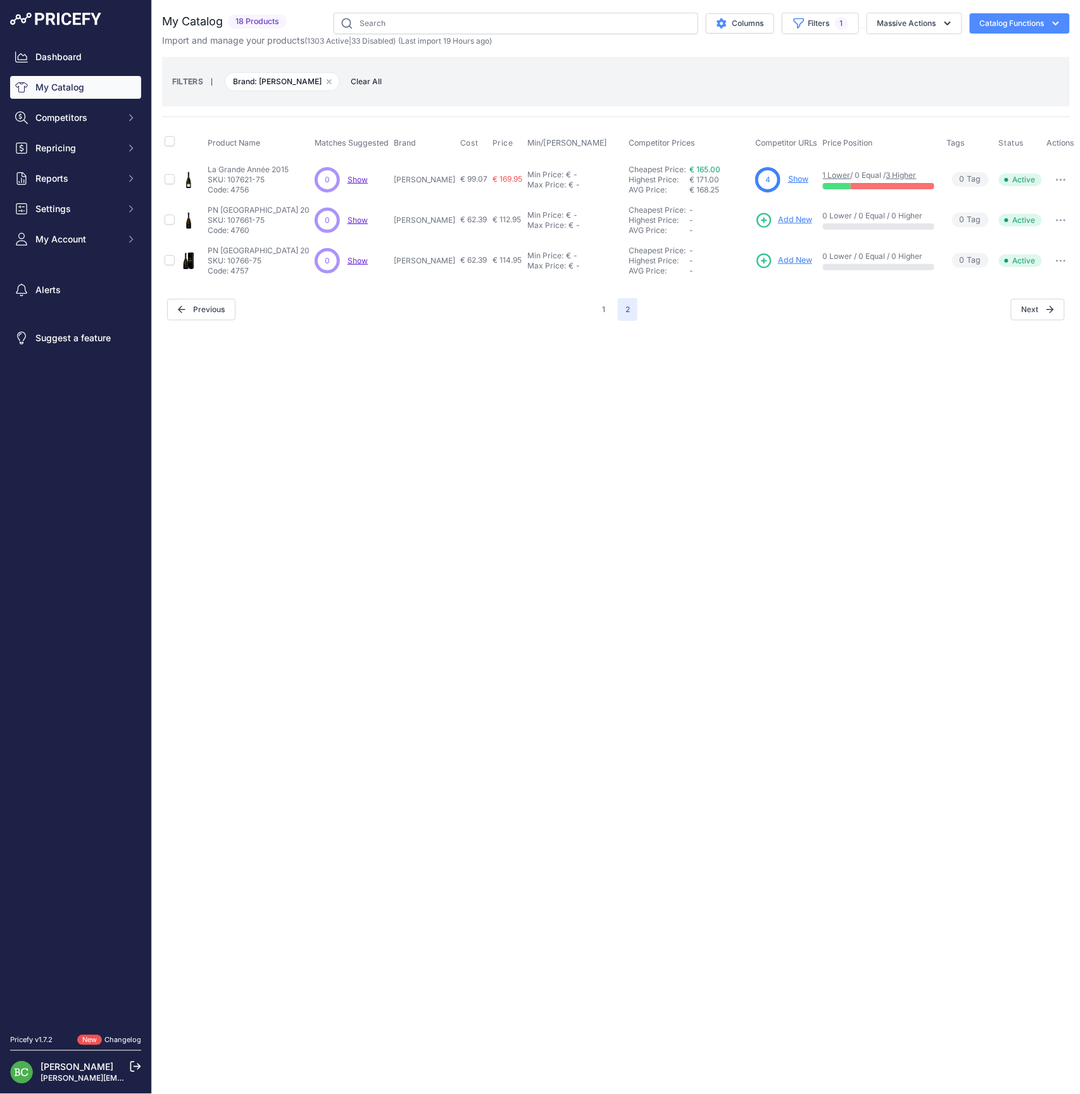
click at [791, 180] on link "Show" at bounding box center [798, 178] width 20 height 9
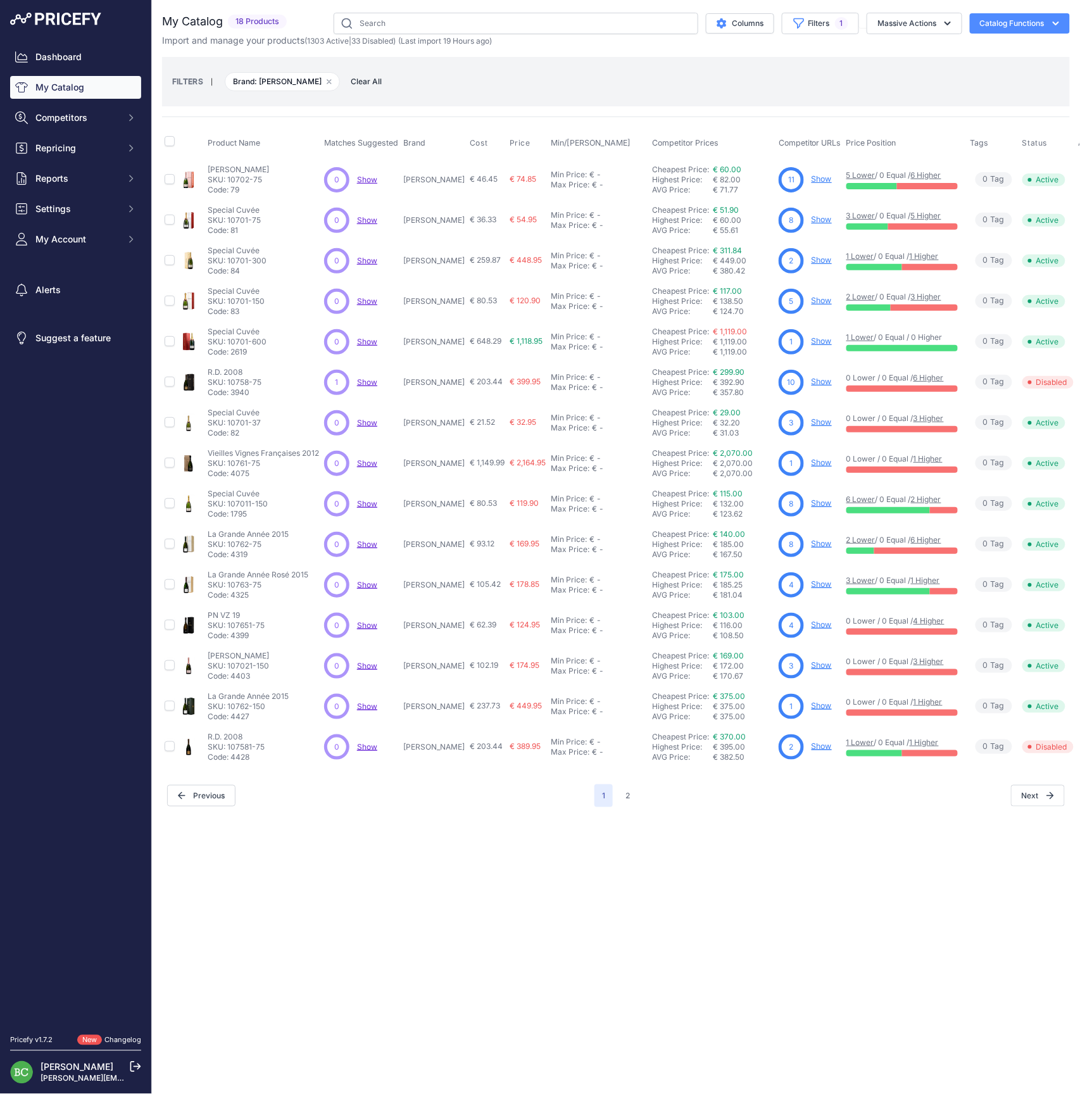
click at [812, 218] on link "Show" at bounding box center [822, 219] width 20 height 9
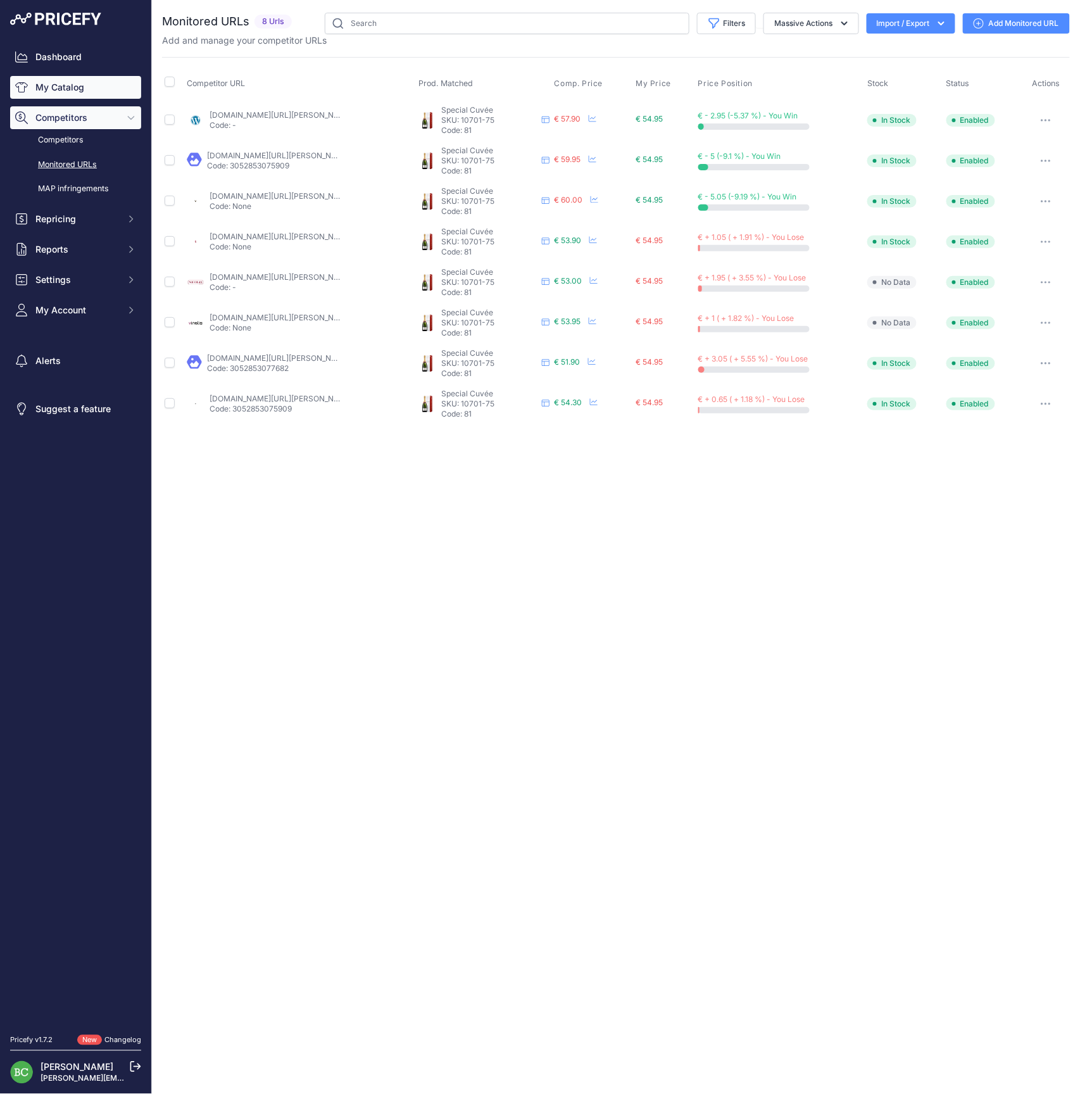
click at [67, 87] on link "My Catalog" at bounding box center [75, 87] width 131 height 23
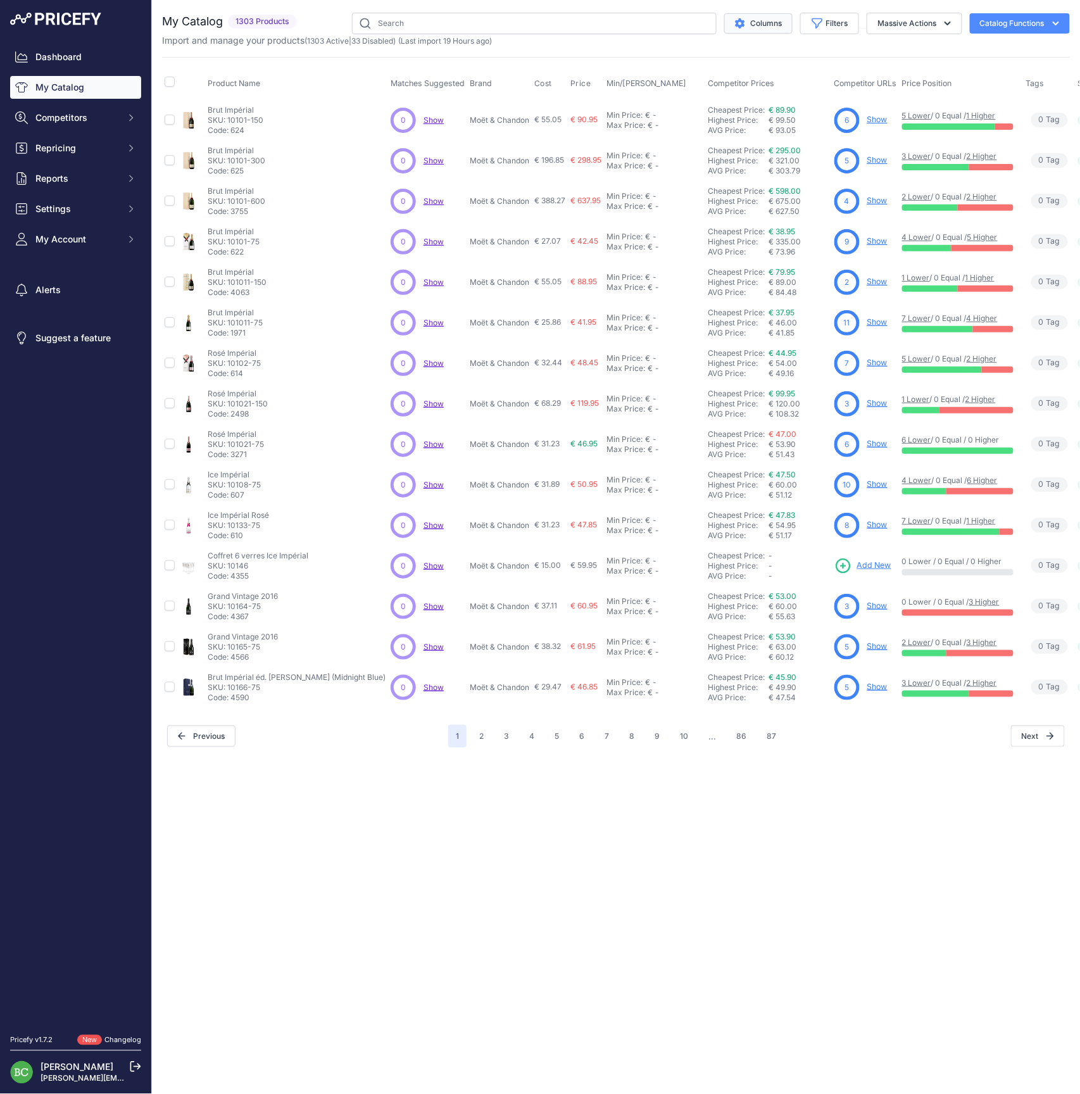
click at [764, 26] on button "Columns" at bounding box center [758, 23] width 68 height 20
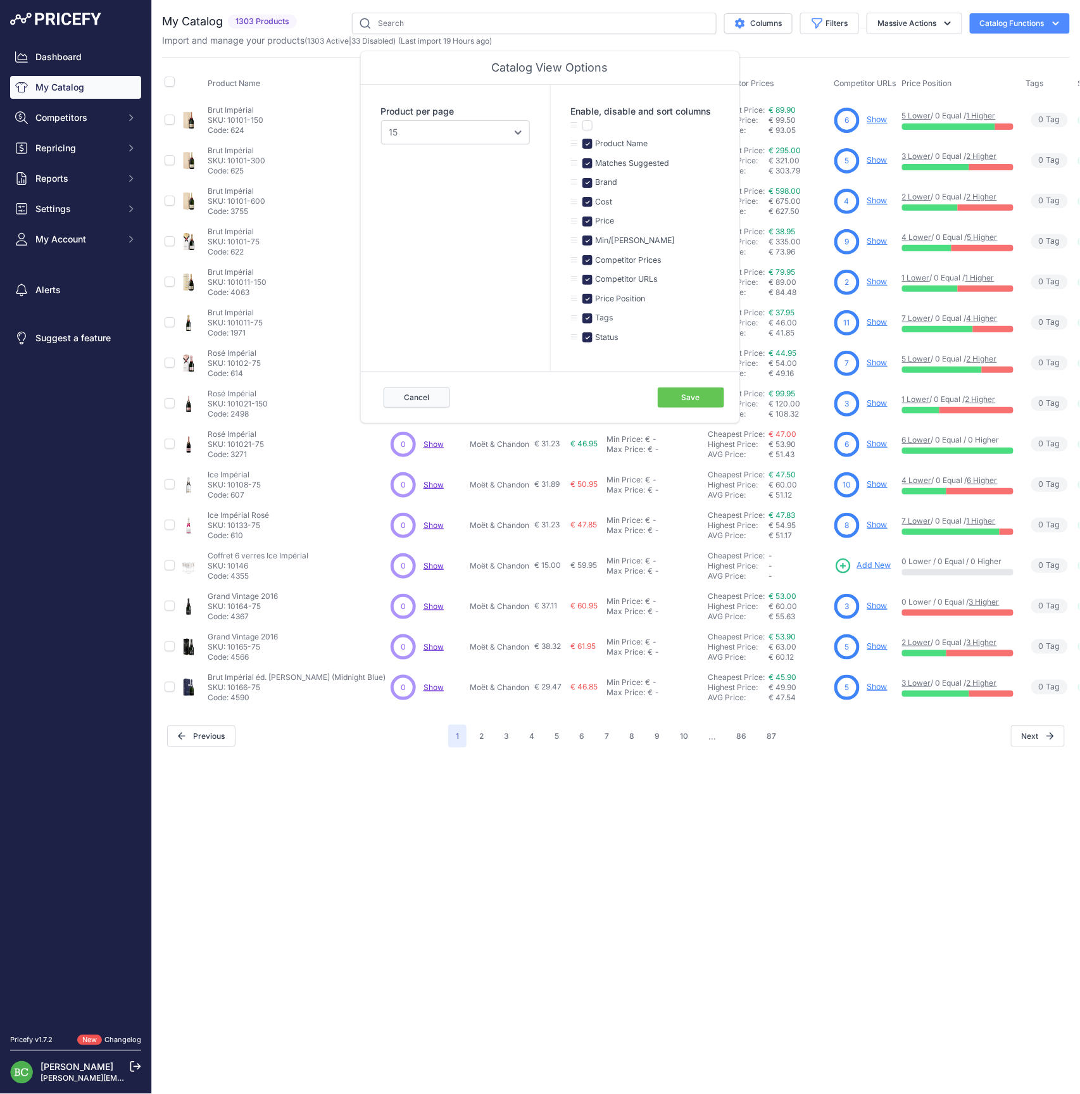
click at [427, 398] on button "Cancel" at bounding box center [417, 398] width 66 height 20
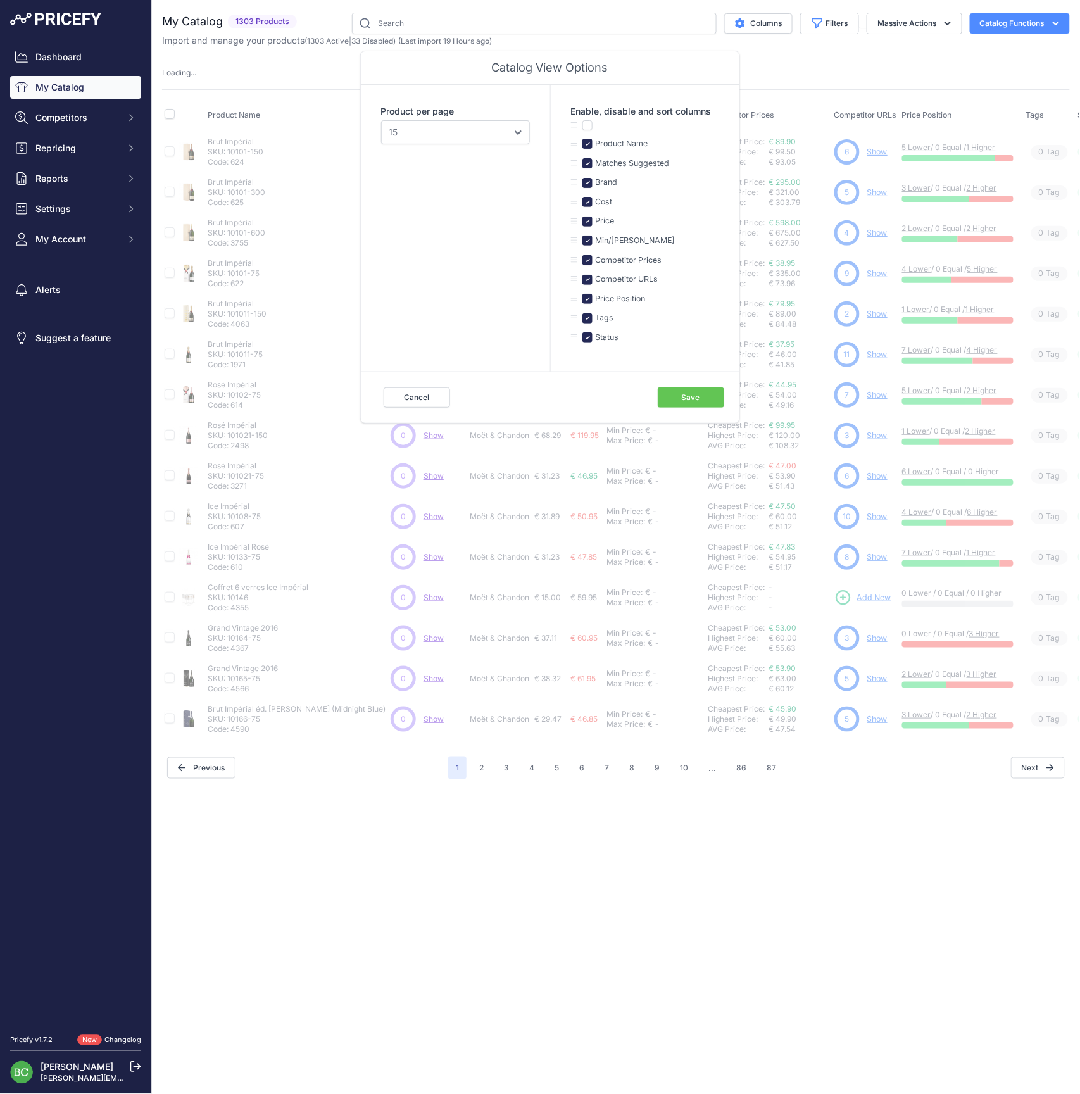
drag, startPoint x: 405, startPoint y: 394, endPoint x: 456, endPoint y: 373, distance: 54.8
click at [405, 394] on button "Cancel" at bounding box center [417, 398] width 66 height 20
click at [832, 22] on button "Filters" at bounding box center [829, 24] width 59 height 22
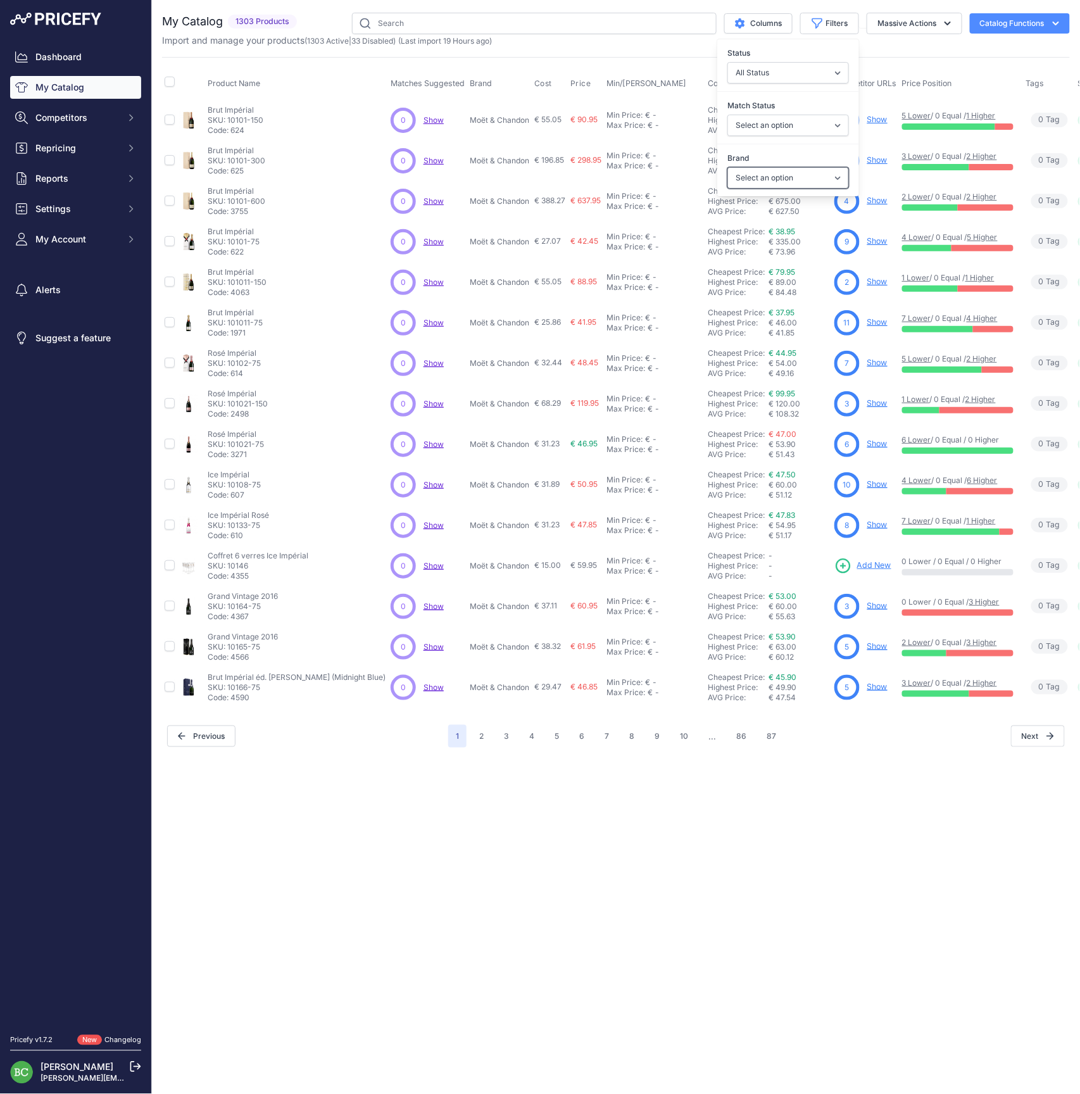
select select "De Venoge"
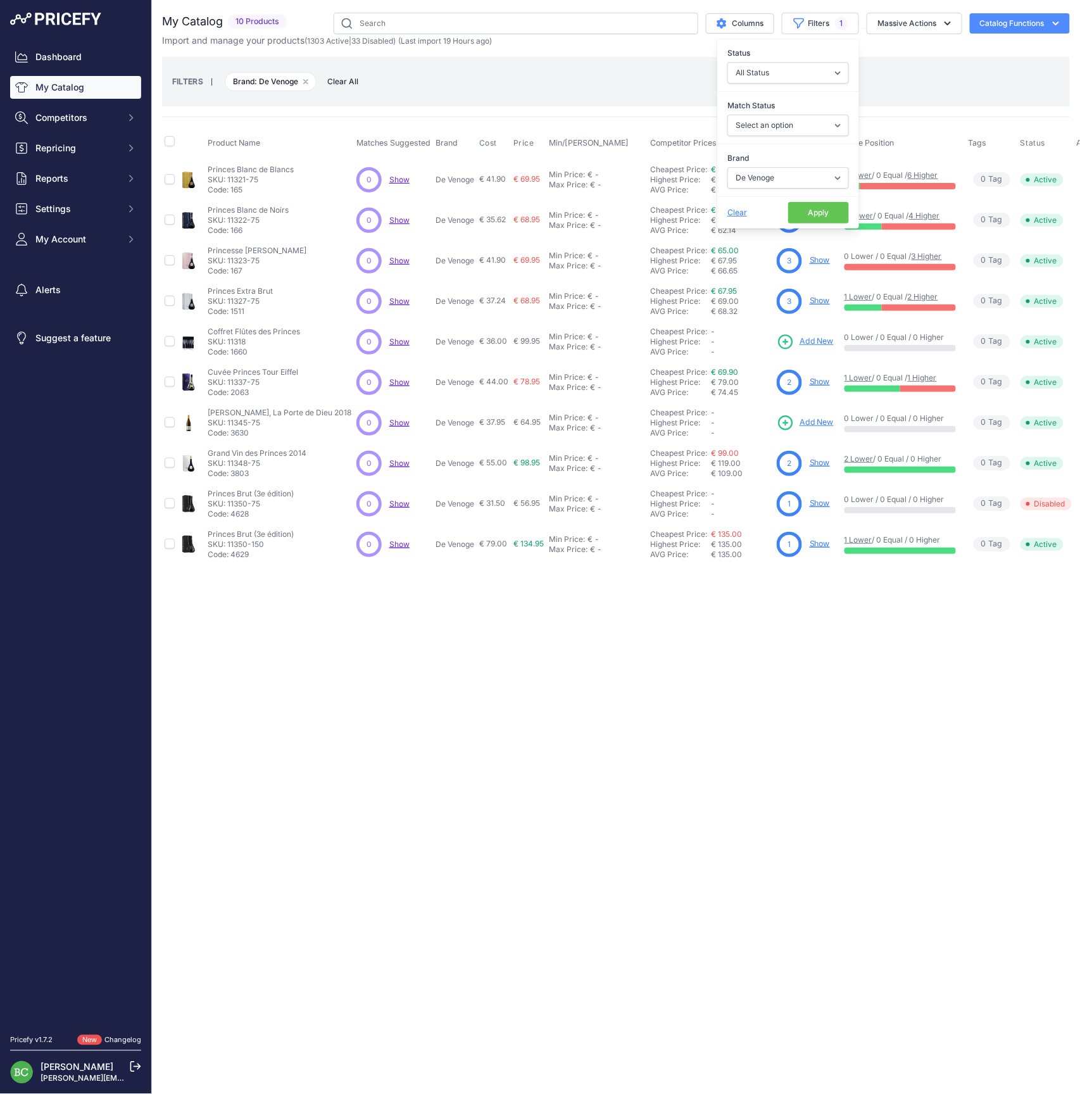
click at [507, 809] on div "Close You are not connected to the internet." at bounding box center [616, 547] width 928 height 1094
click at [812, 262] on link "Show" at bounding box center [820, 259] width 20 height 9
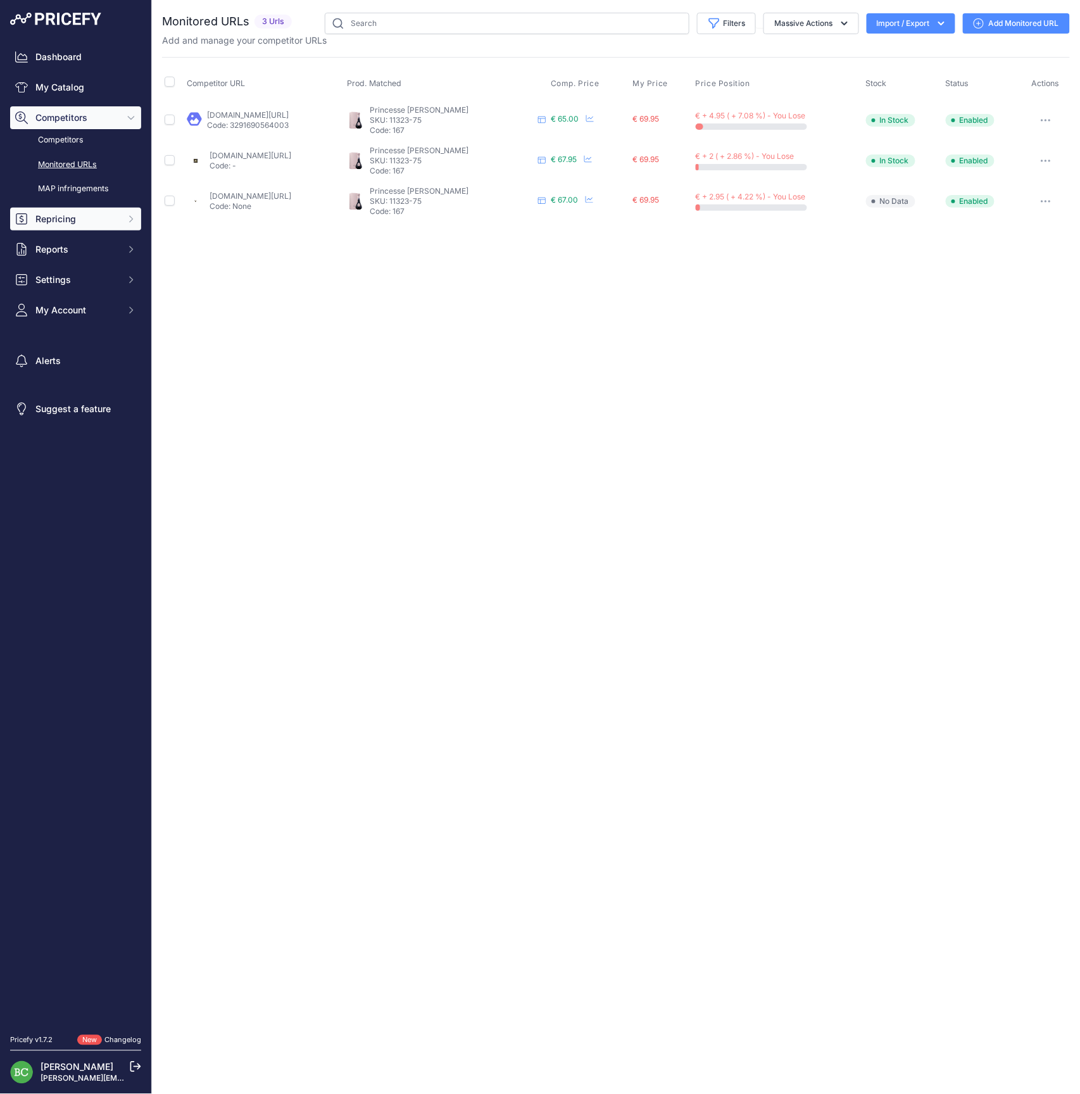
click at [63, 225] on span "Repricing" at bounding box center [76, 219] width 83 height 13
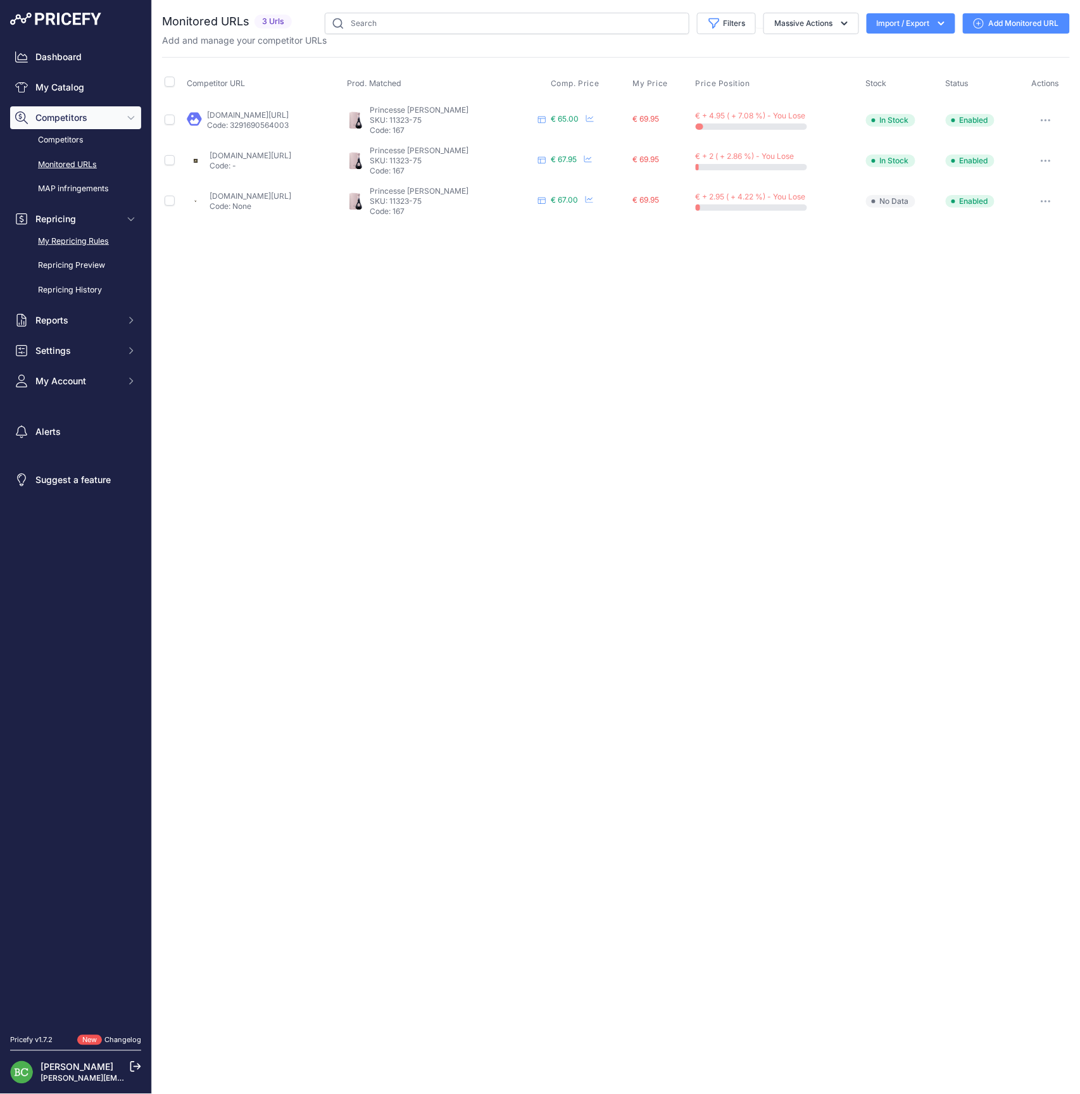
click at [74, 253] on link "My Repricing Rules" at bounding box center [75, 242] width 131 height 22
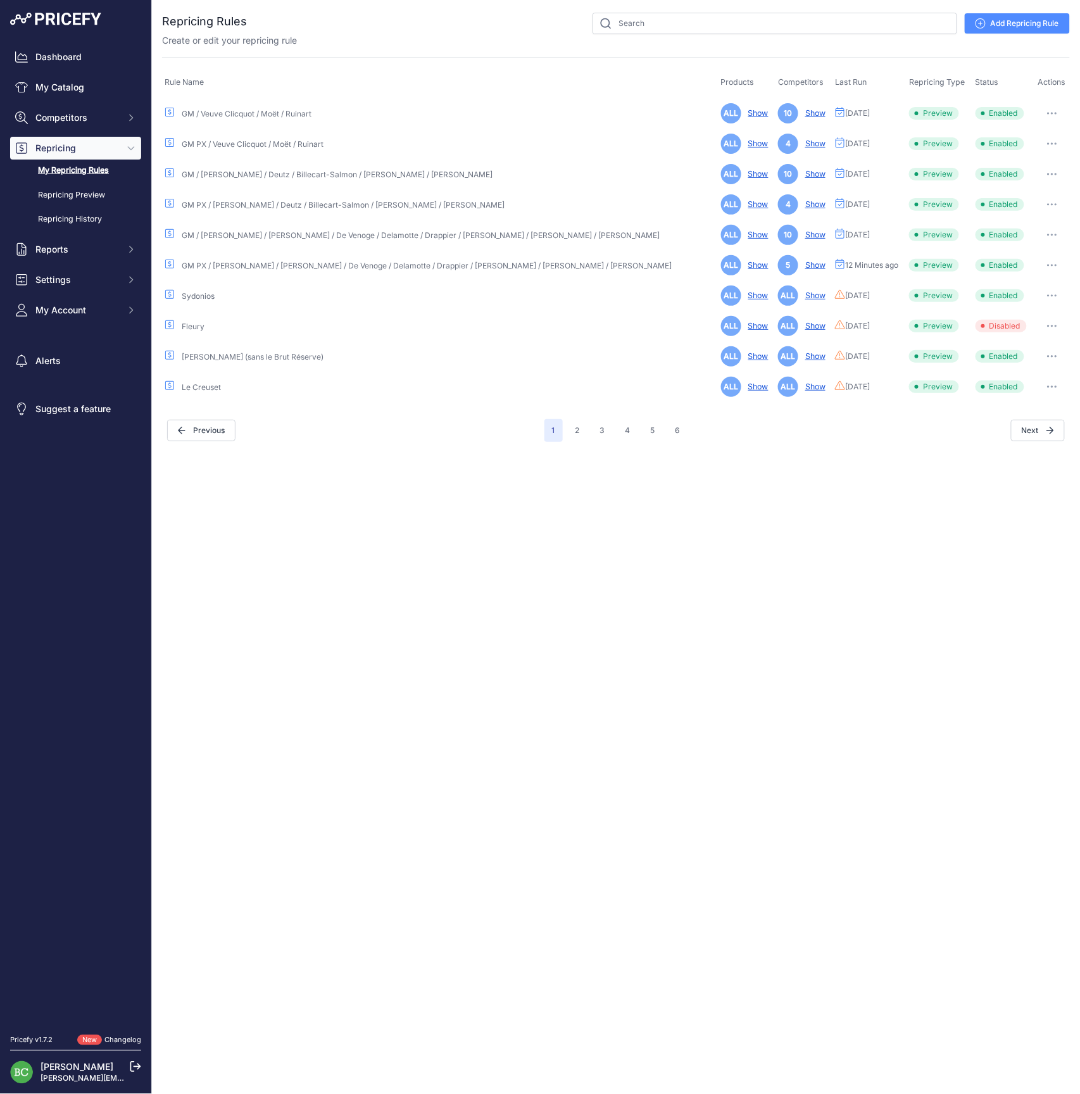
click at [1052, 265] on icon "button" at bounding box center [1052, 265] width 1 height 1
click at [1028, 289] on link "Edit" at bounding box center [1027, 292] width 81 height 20
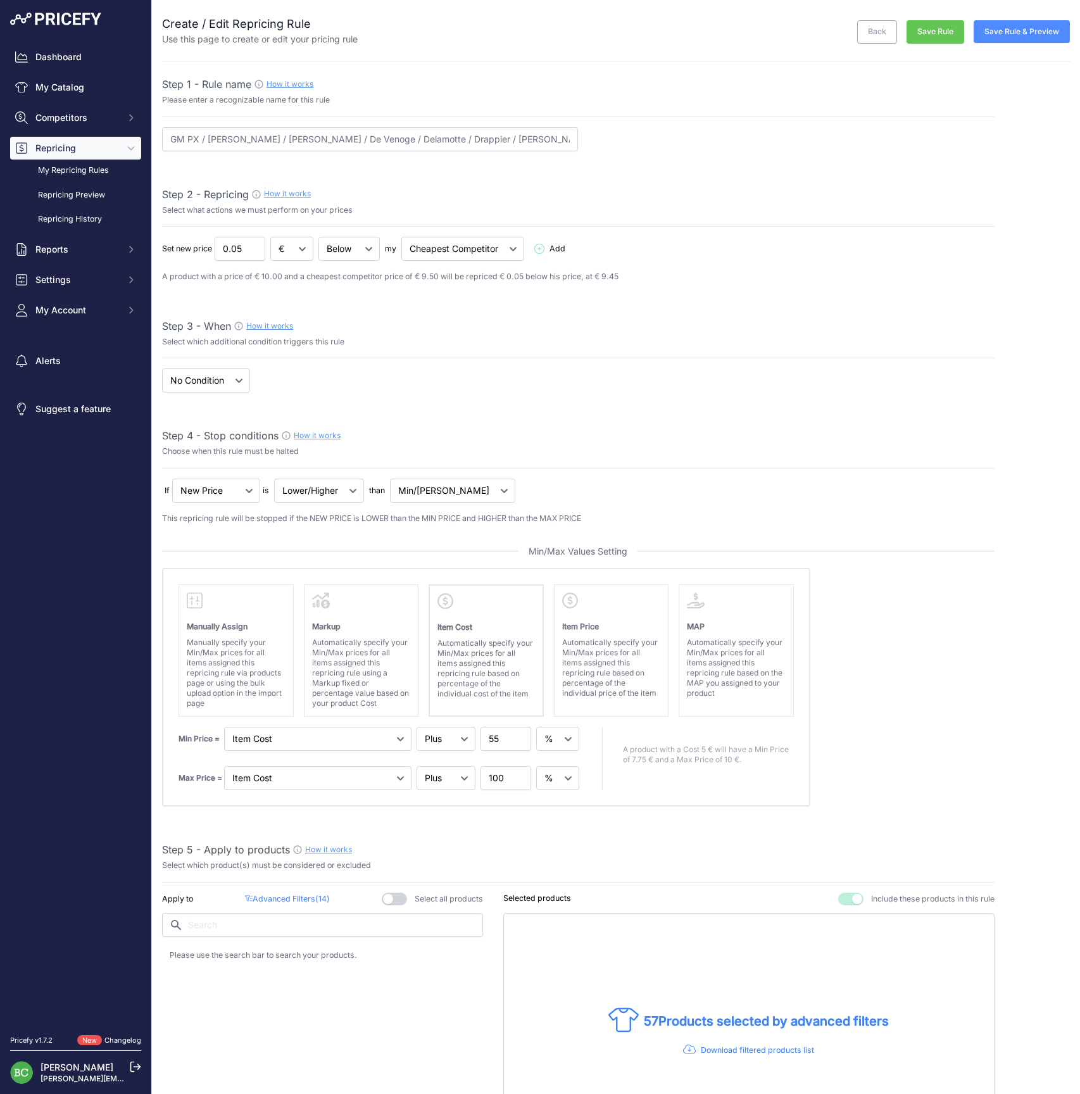
select select "percentage"
select select "7"
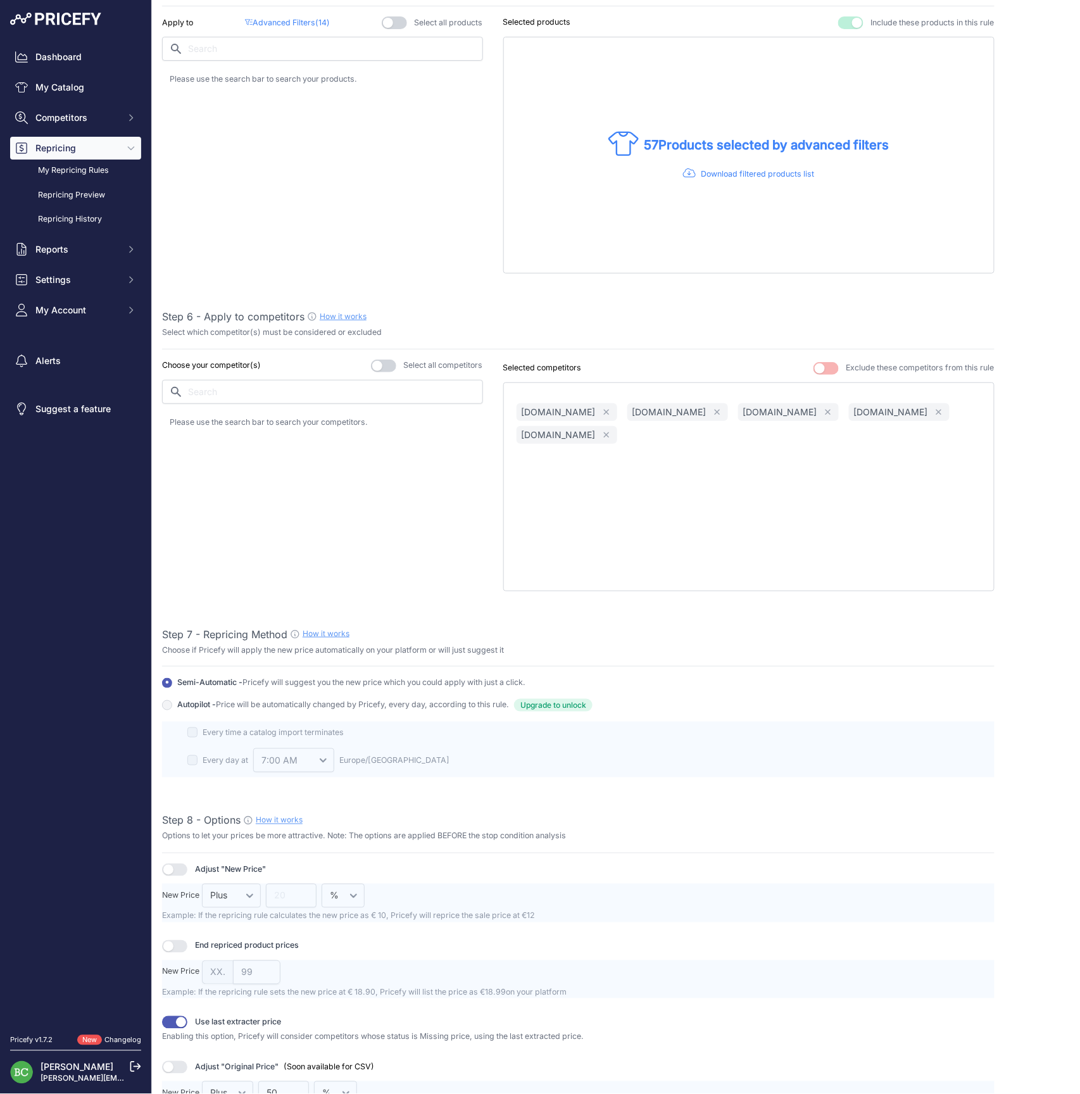
scroll to position [901, 0]
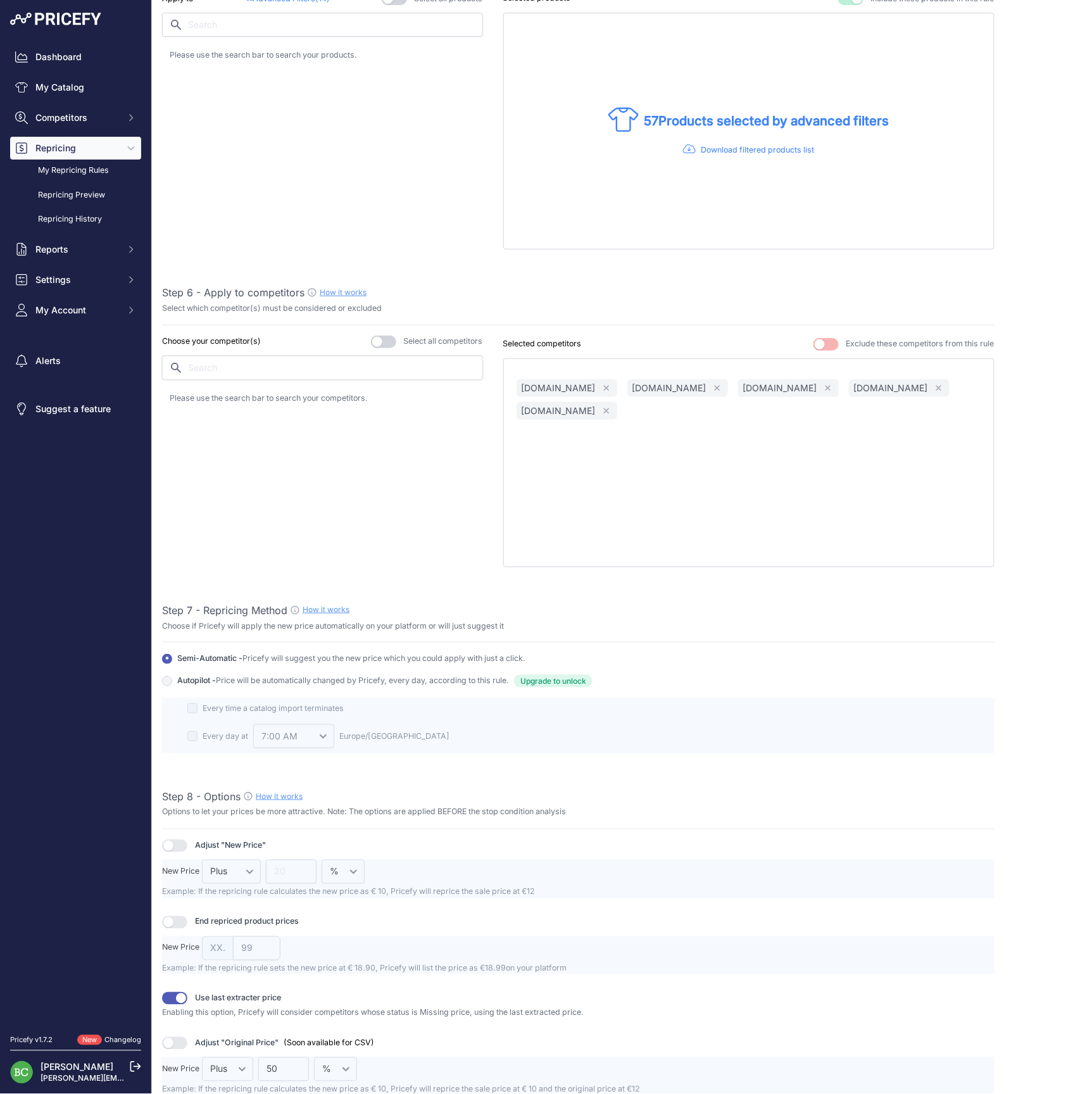
click at [253, 365] on input "text" at bounding box center [322, 368] width 321 height 24
type input "calais"
click at [237, 396] on p "[DOMAIN_NAME]" at bounding box center [230, 402] width 74 height 13
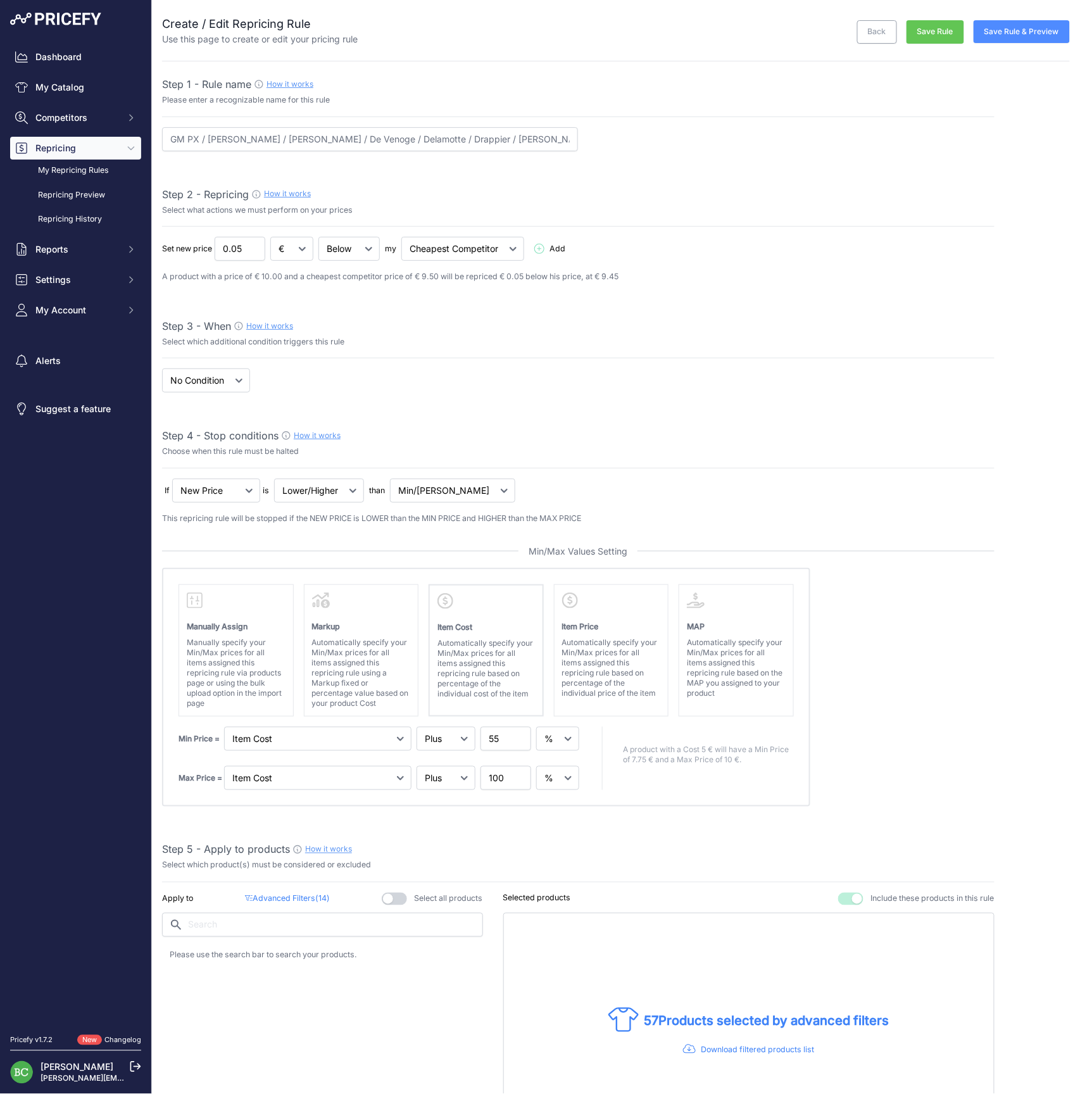
scroll to position [0, 0]
click at [1029, 31] on button "Save Rule & Preview" at bounding box center [1022, 31] width 96 height 23
select select "percentage"
select select "7"
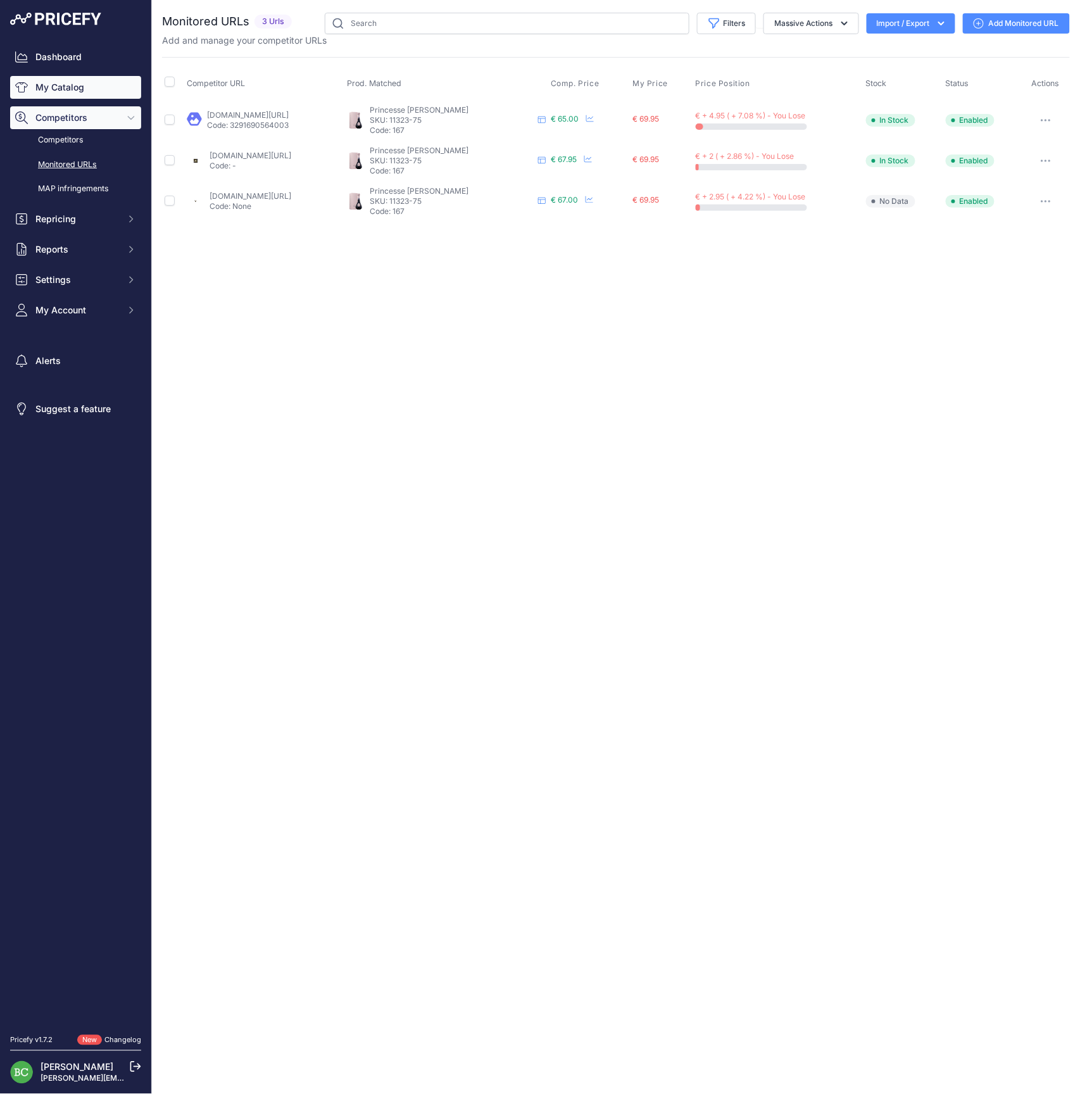
click at [66, 94] on link "My Catalog" at bounding box center [75, 87] width 131 height 23
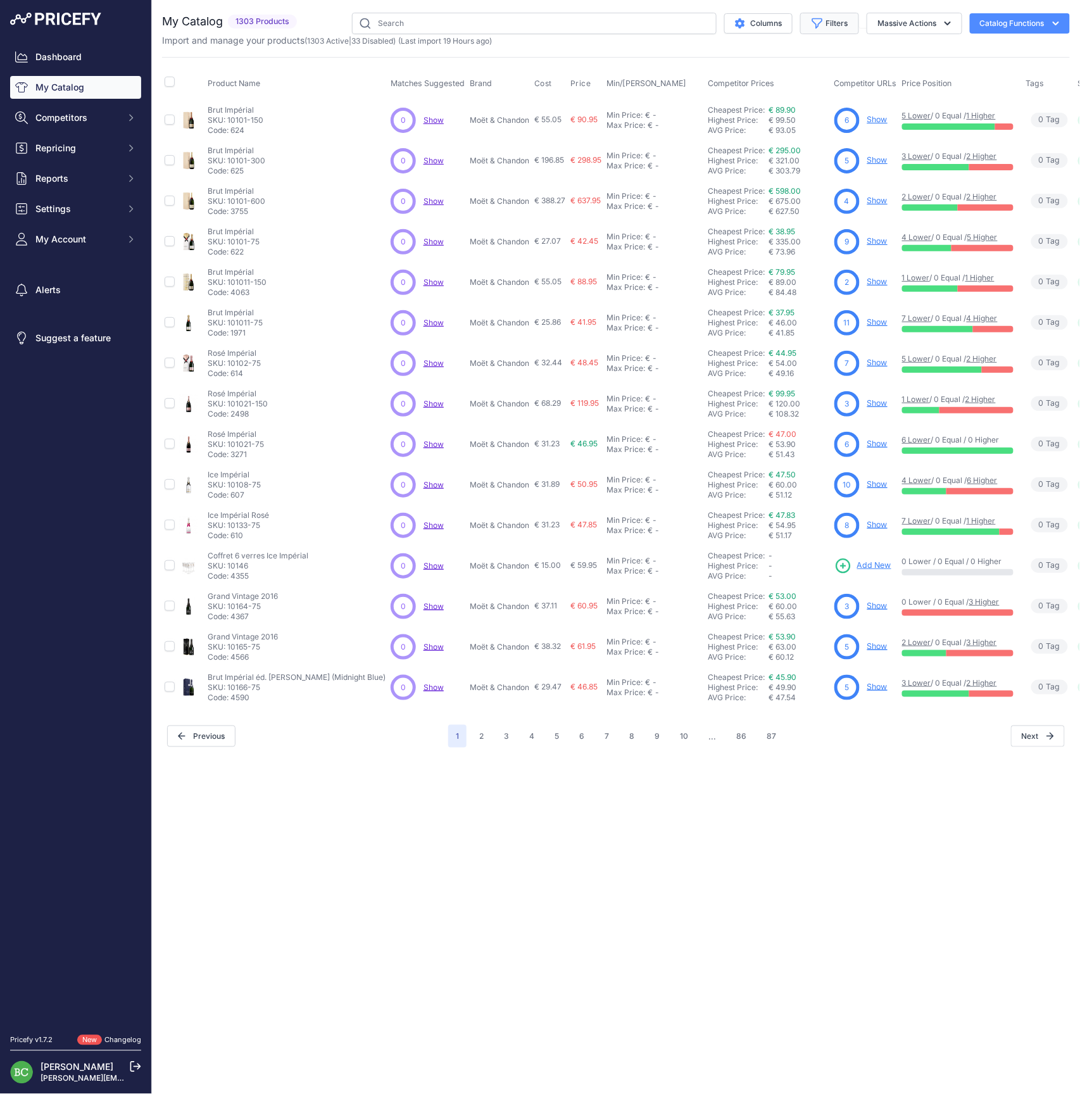
click at [835, 23] on button "Filters" at bounding box center [829, 24] width 59 height 22
select select "[PERSON_NAME]"
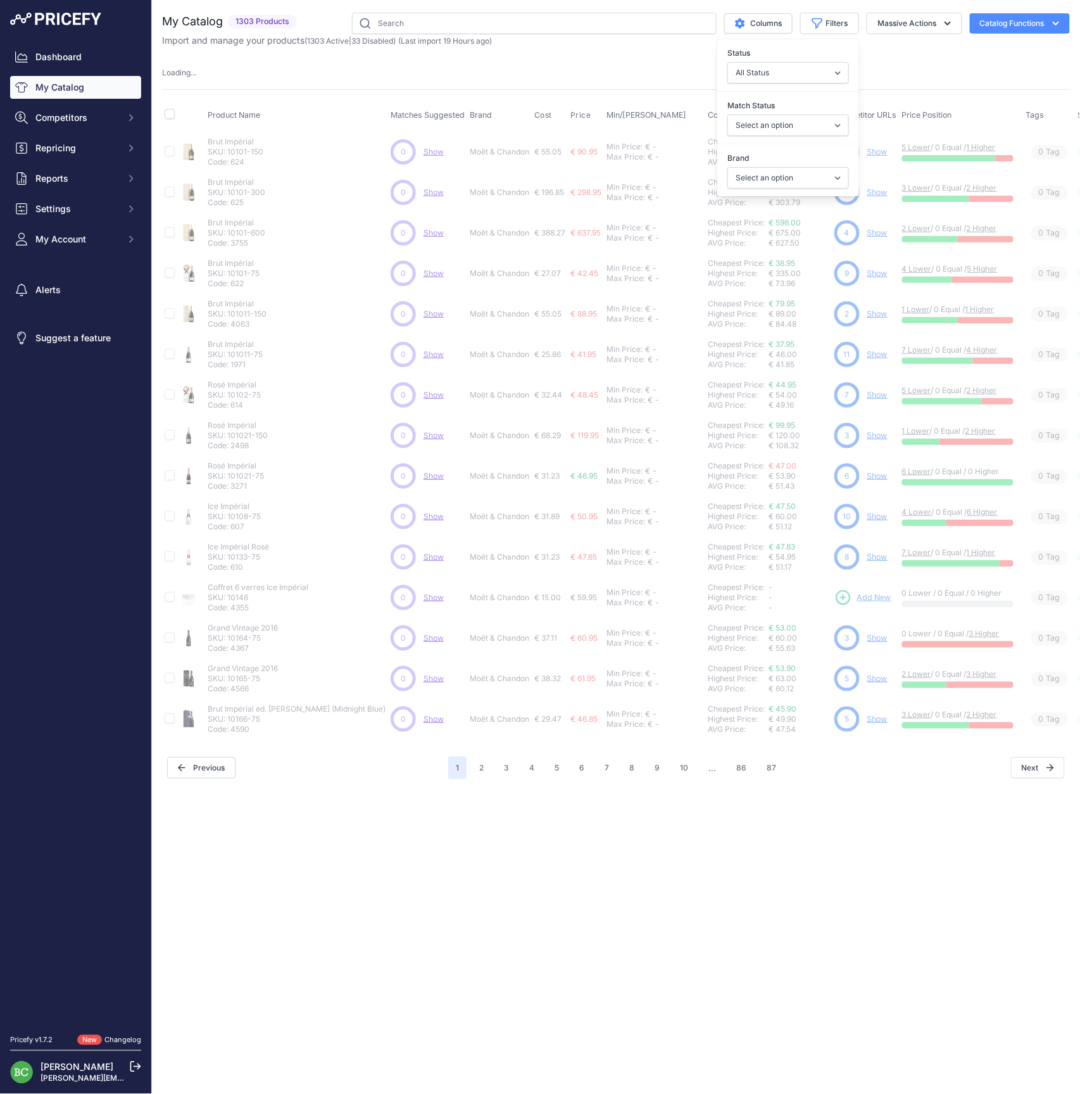
click at [728, 839] on div "Close You are not connected to the internet." at bounding box center [616, 547] width 928 height 1094
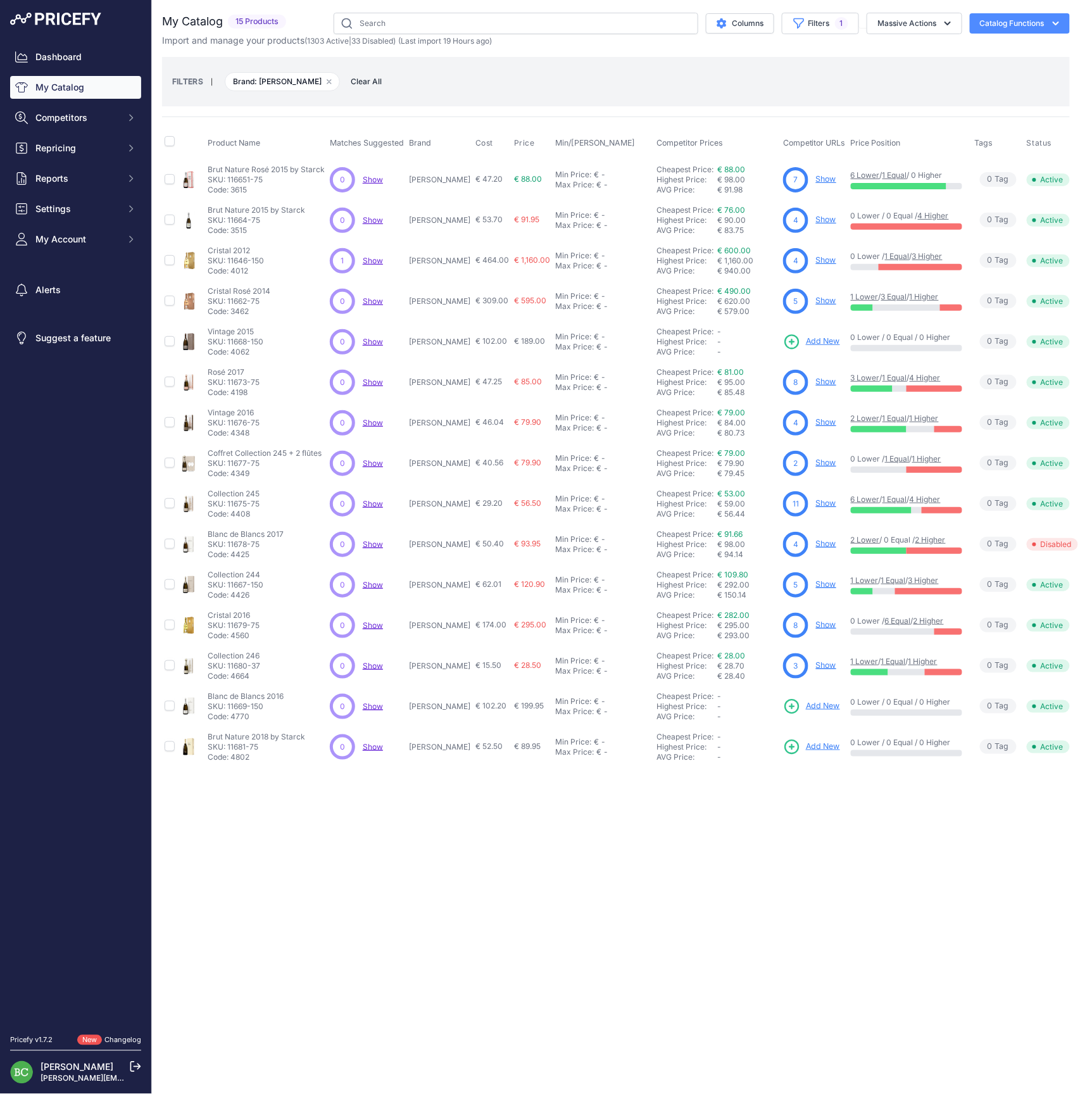
click at [816, 381] on link "Show" at bounding box center [826, 381] width 20 height 9
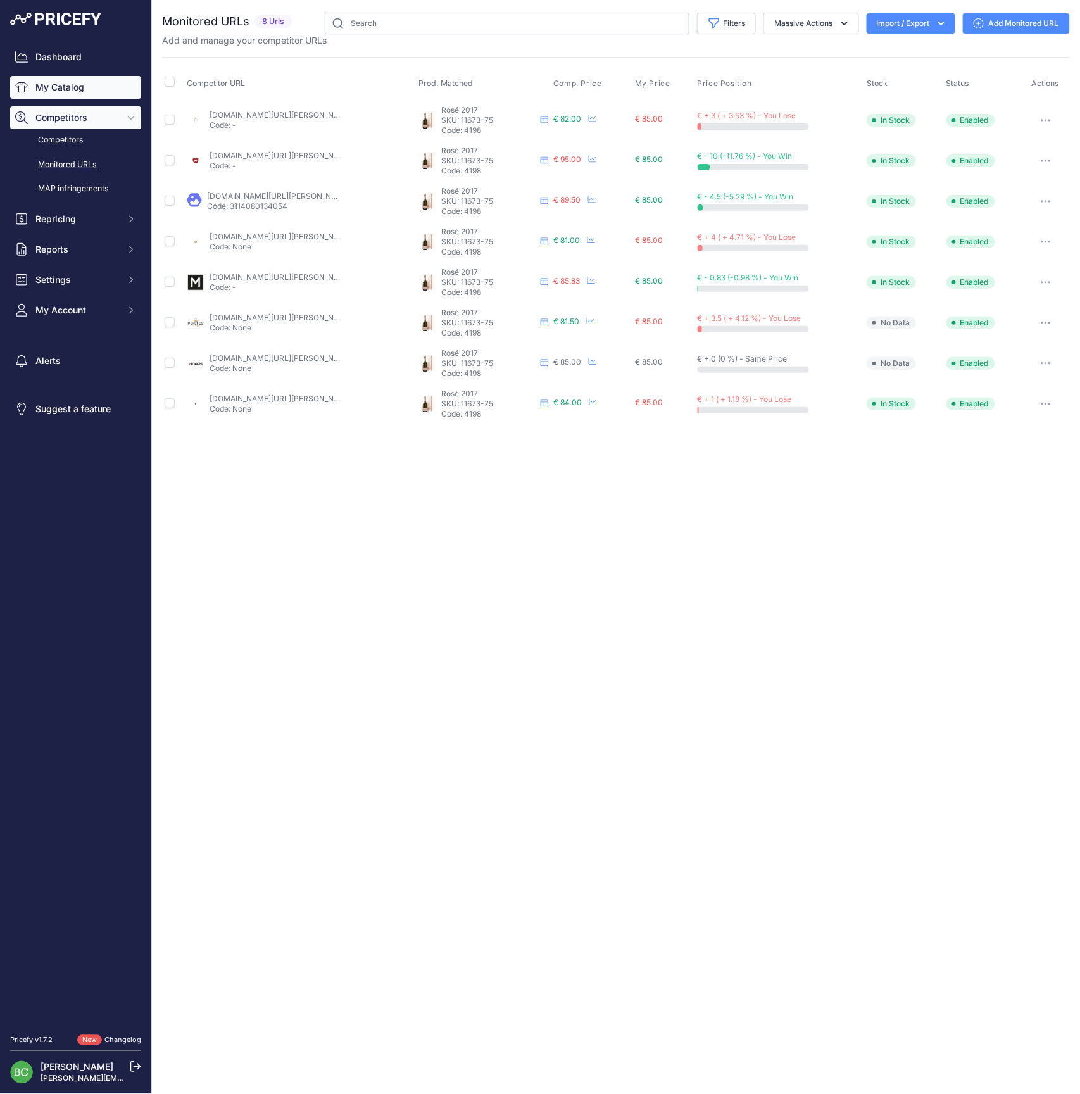
click at [61, 91] on link "My Catalog" at bounding box center [75, 87] width 131 height 23
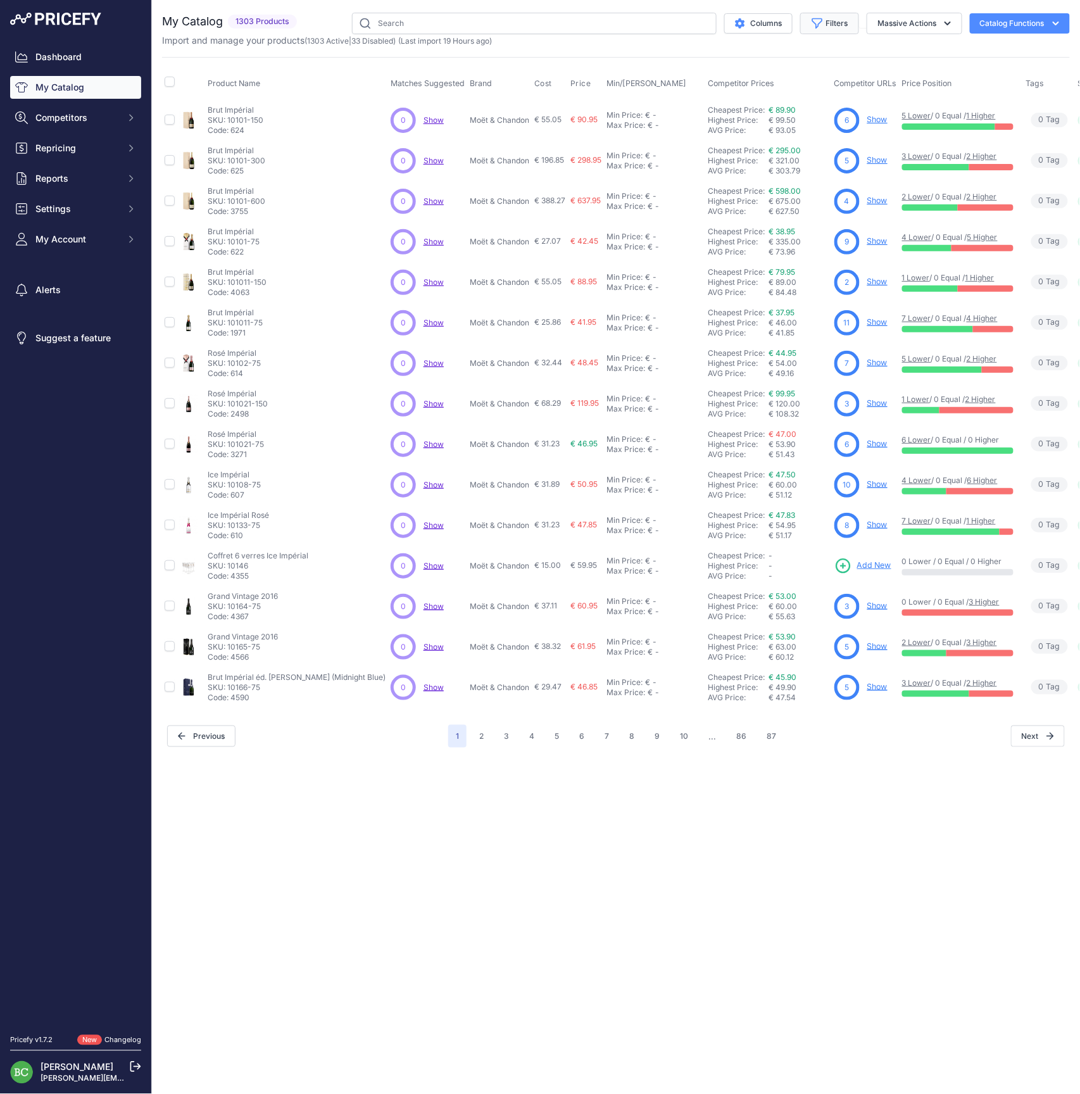
click at [829, 27] on button "Filters" at bounding box center [829, 24] width 59 height 22
select select "Delamotte"
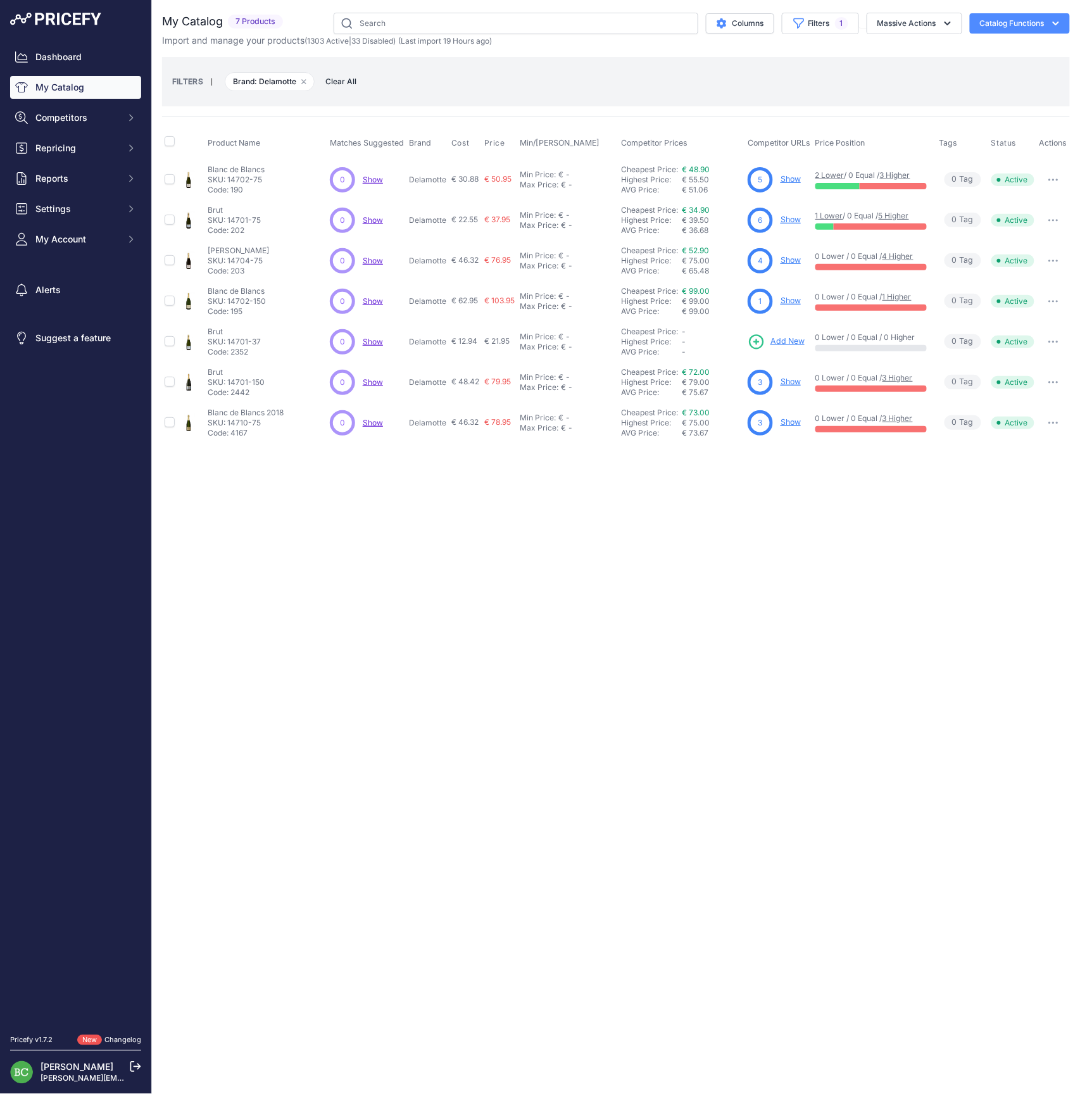
click at [475, 834] on div "Close You are not connected to the internet." at bounding box center [616, 547] width 928 height 1094
click at [786, 381] on link "Show" at bounding box center [791, 381] width 20 height 9
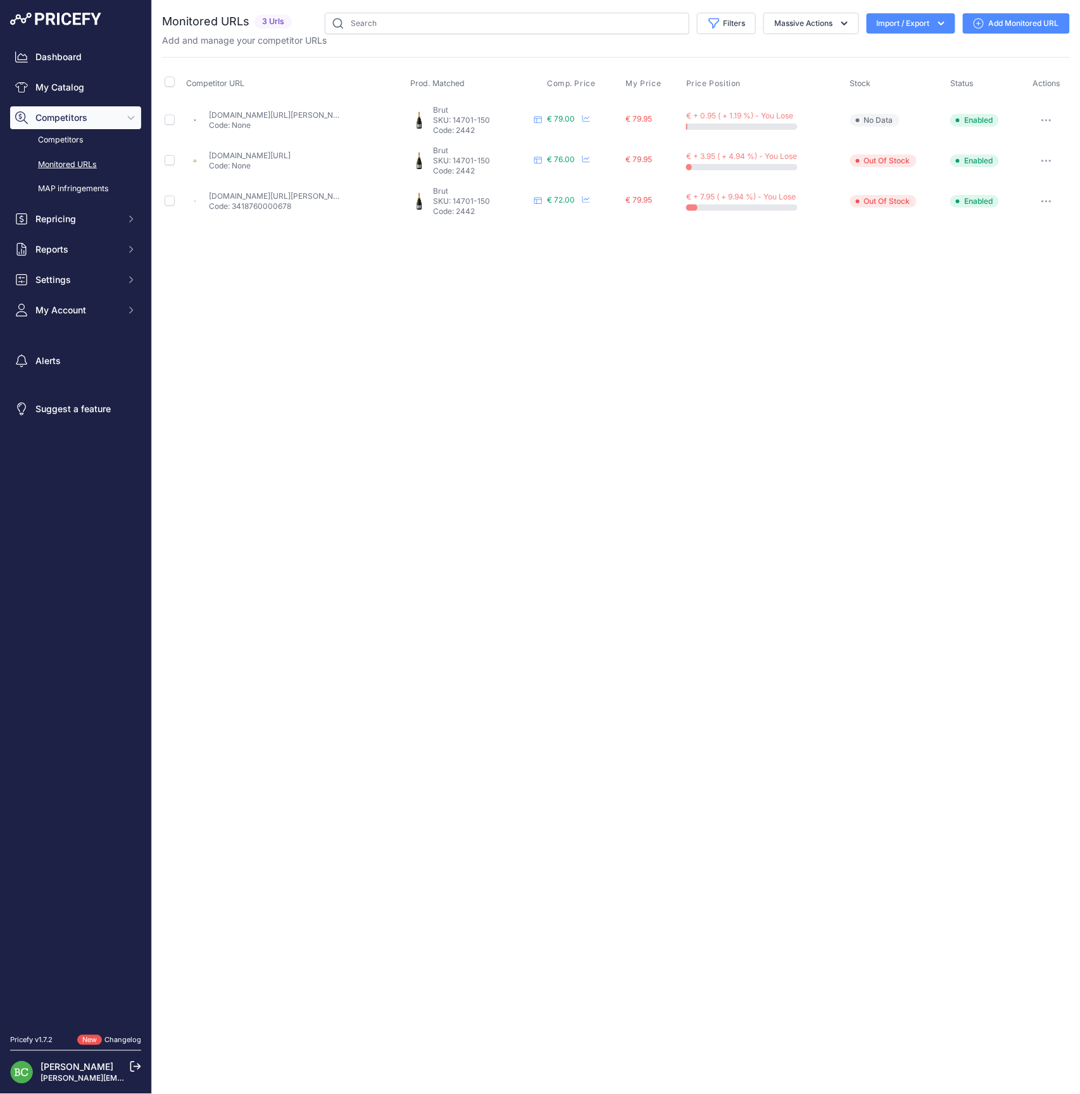
click at [250, 157] on link "[DOMAIN_NAME][URL]" at bounding box center [250, 155] width 82 height 9
click at [62, 94] on link "My Catalog" at bounding box center [75, 87] width 131 height 23
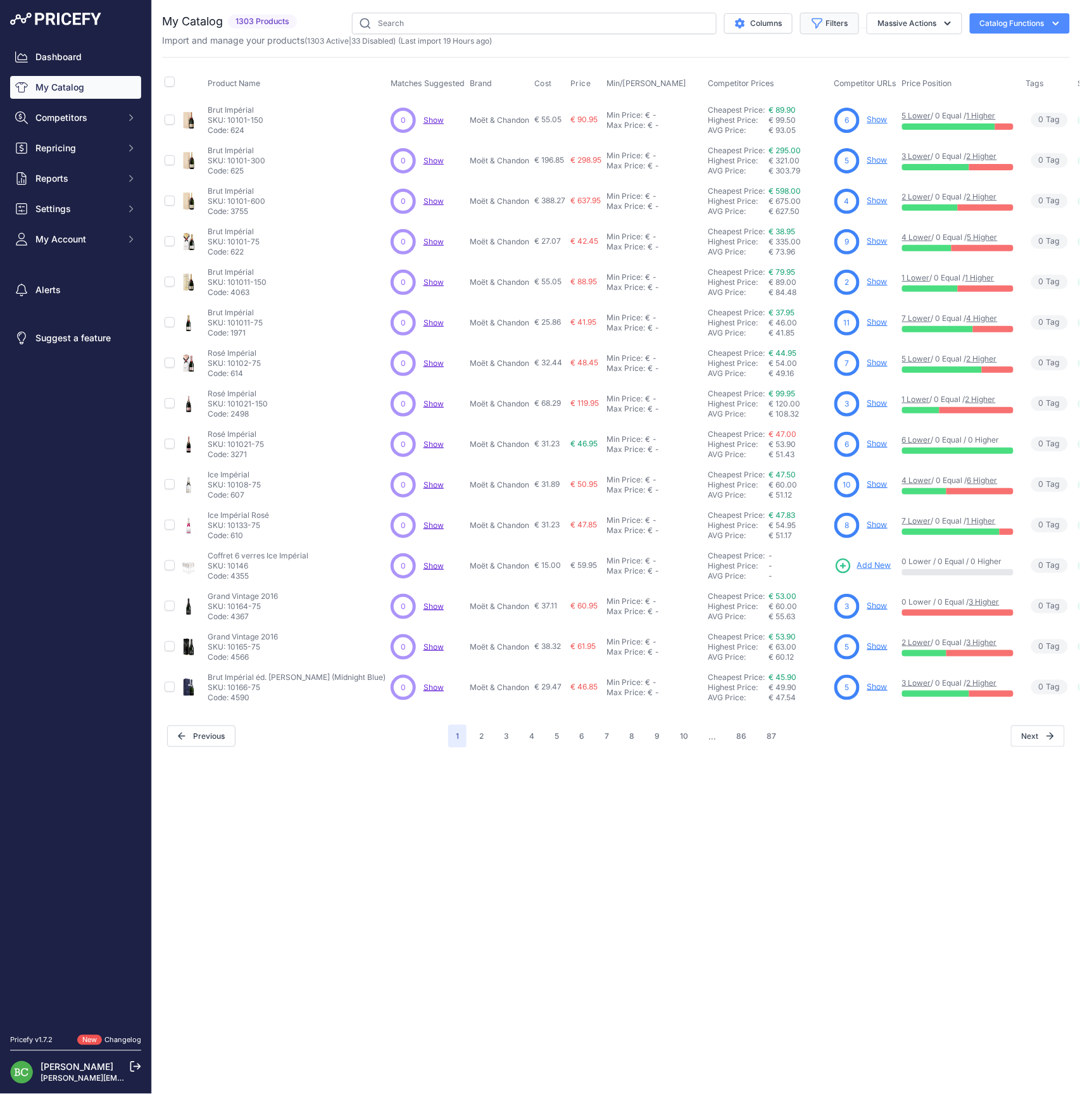
click at [837, 25] on button "Filters" at bounding box center [829, 24] width 59 height 22
select select "[PERSON_NAME]"
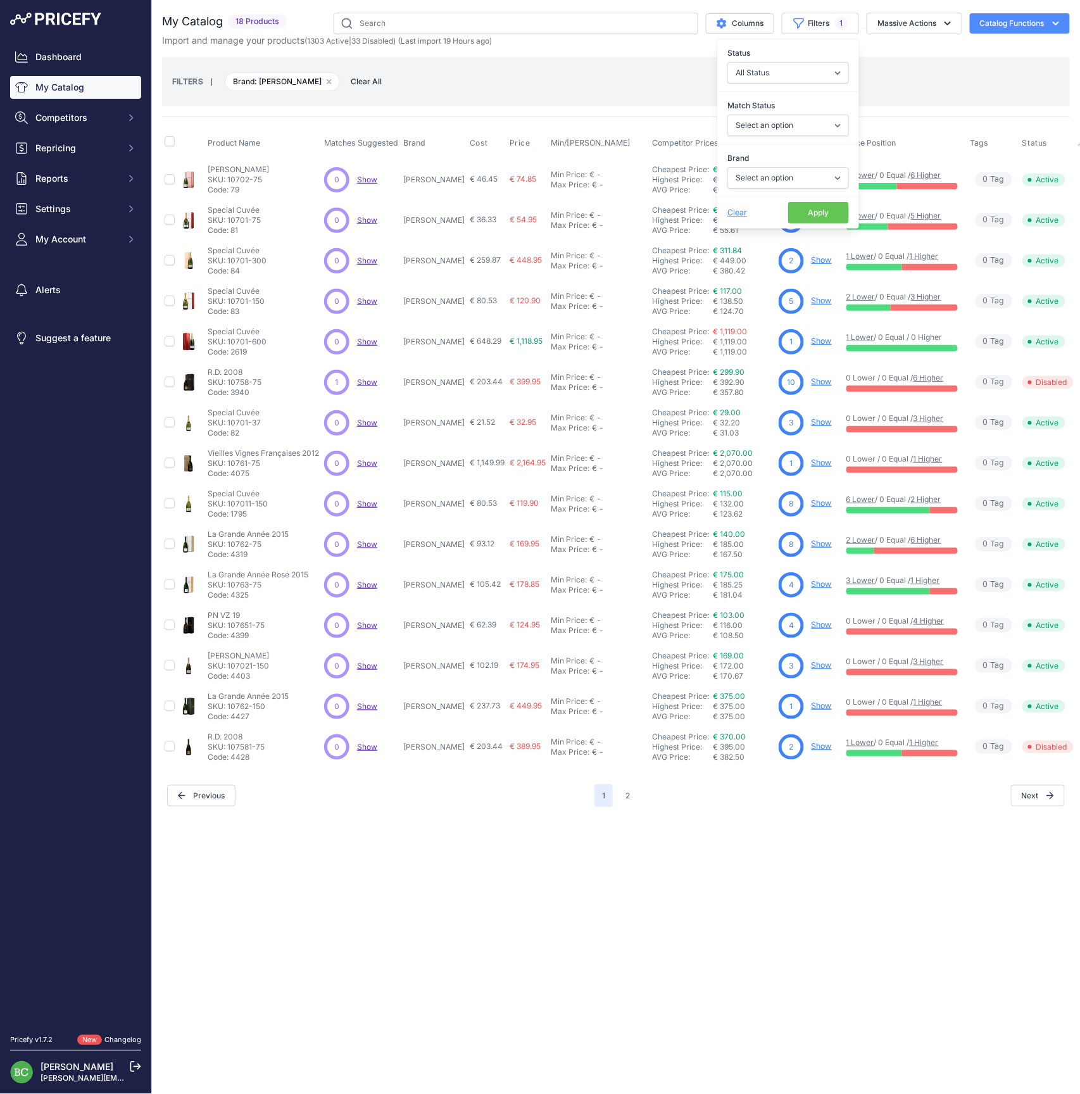
click at [628, 789] on button "2" at bounding box center [628, 796] width 20 height 23
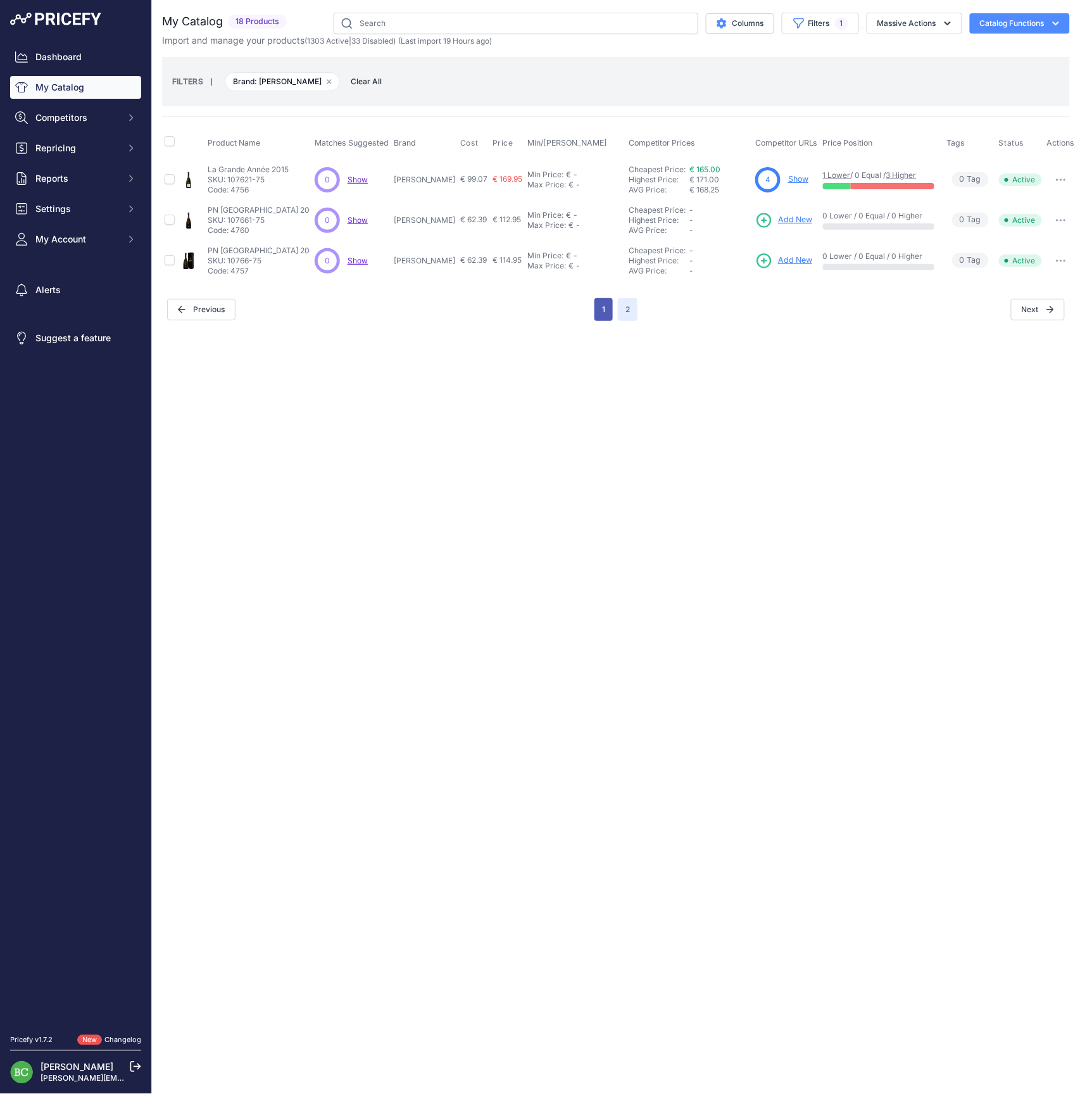
click at [607, 312] on button "1" at bounding box center [604, 309] width 18 height 23
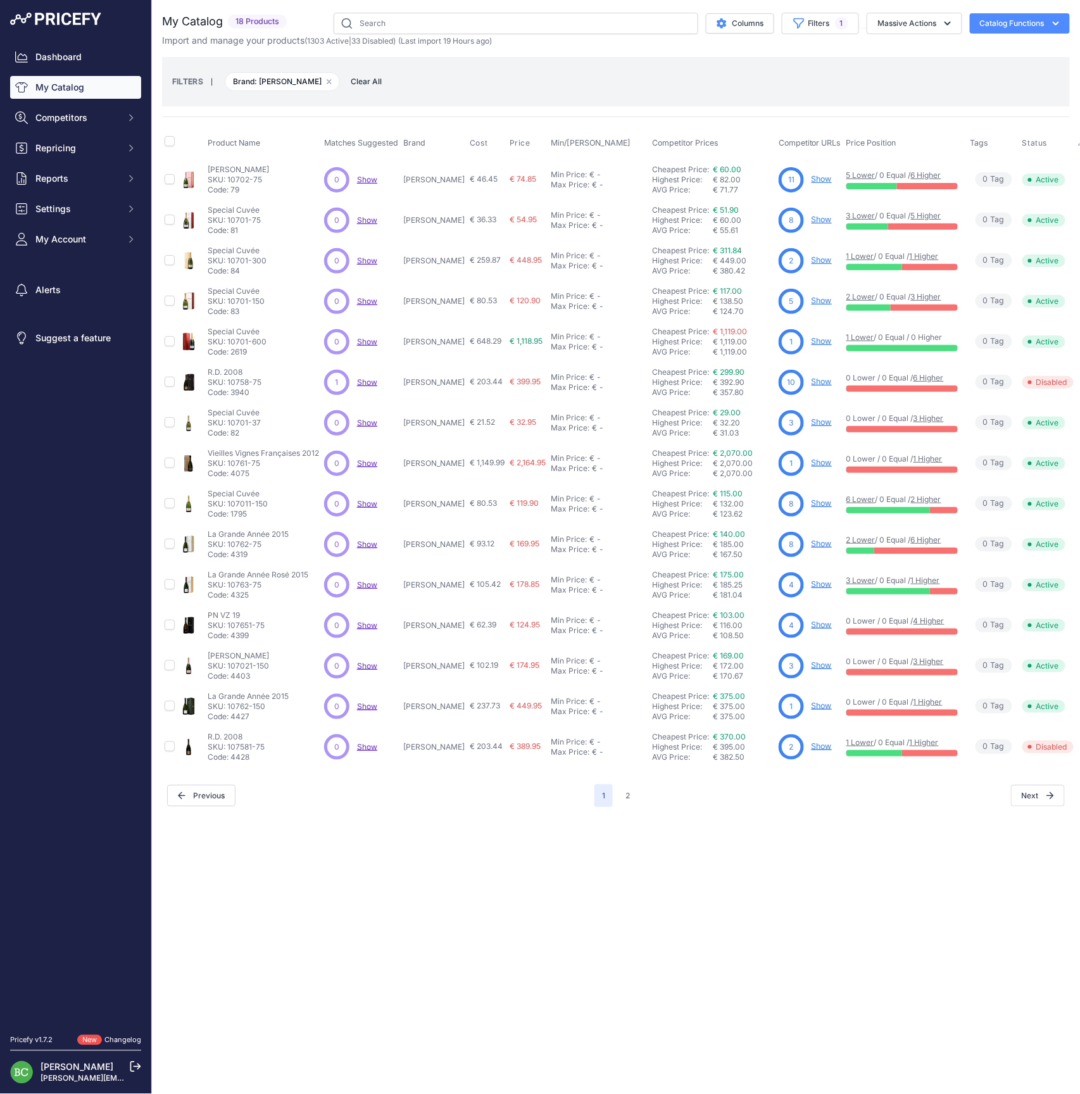
click at [812, 666] on link "Show" at bounding box center [822, 665] width 20 height 9
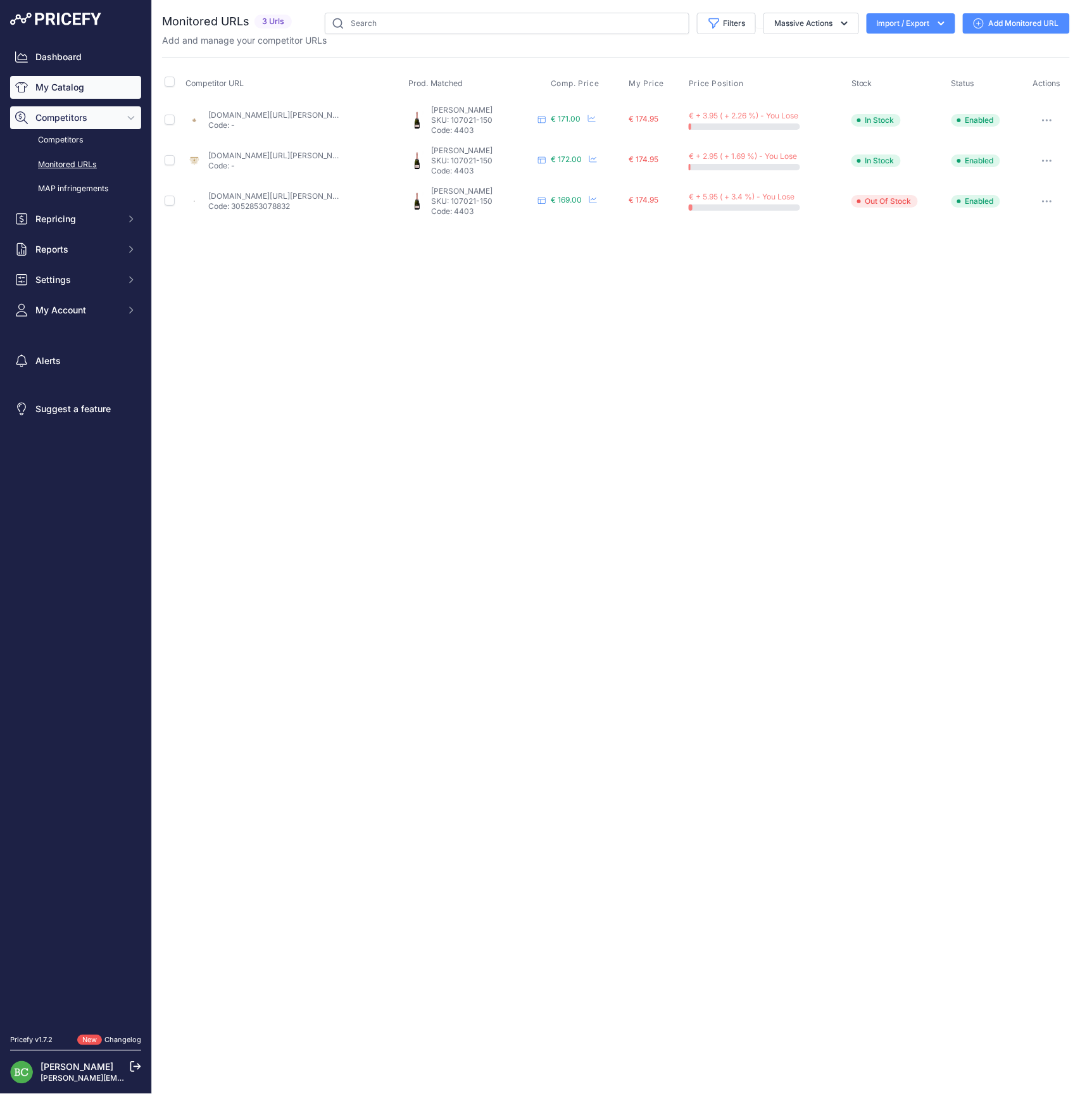
click at [67, 94] on link "My Catalog" at bounding box center [75, 87] width 131 height 23
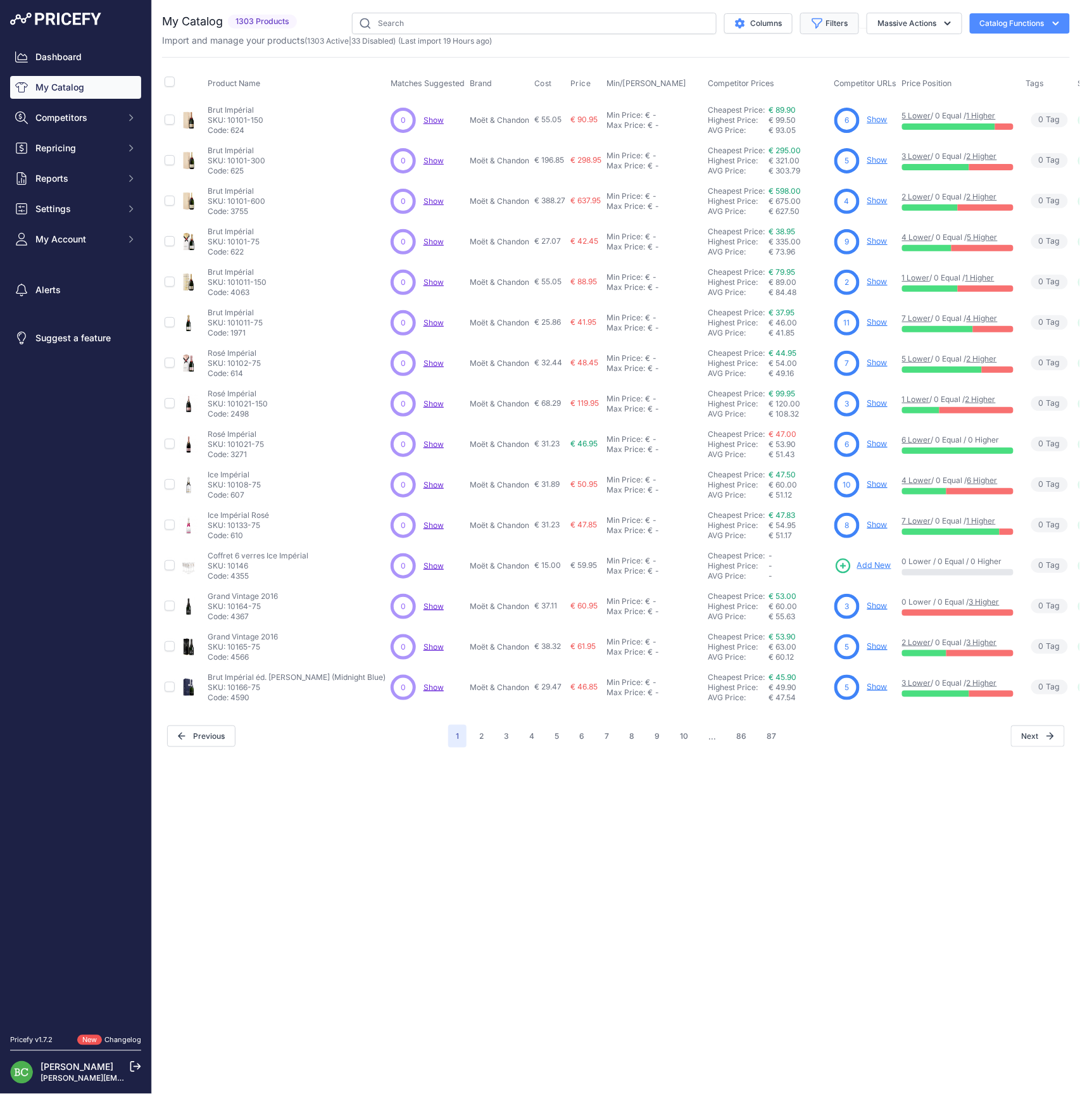
click at [826, 23] on button "Filters" at bounding box center [829, 24] width 59 height 22
select select "[PERSON_NAME]"
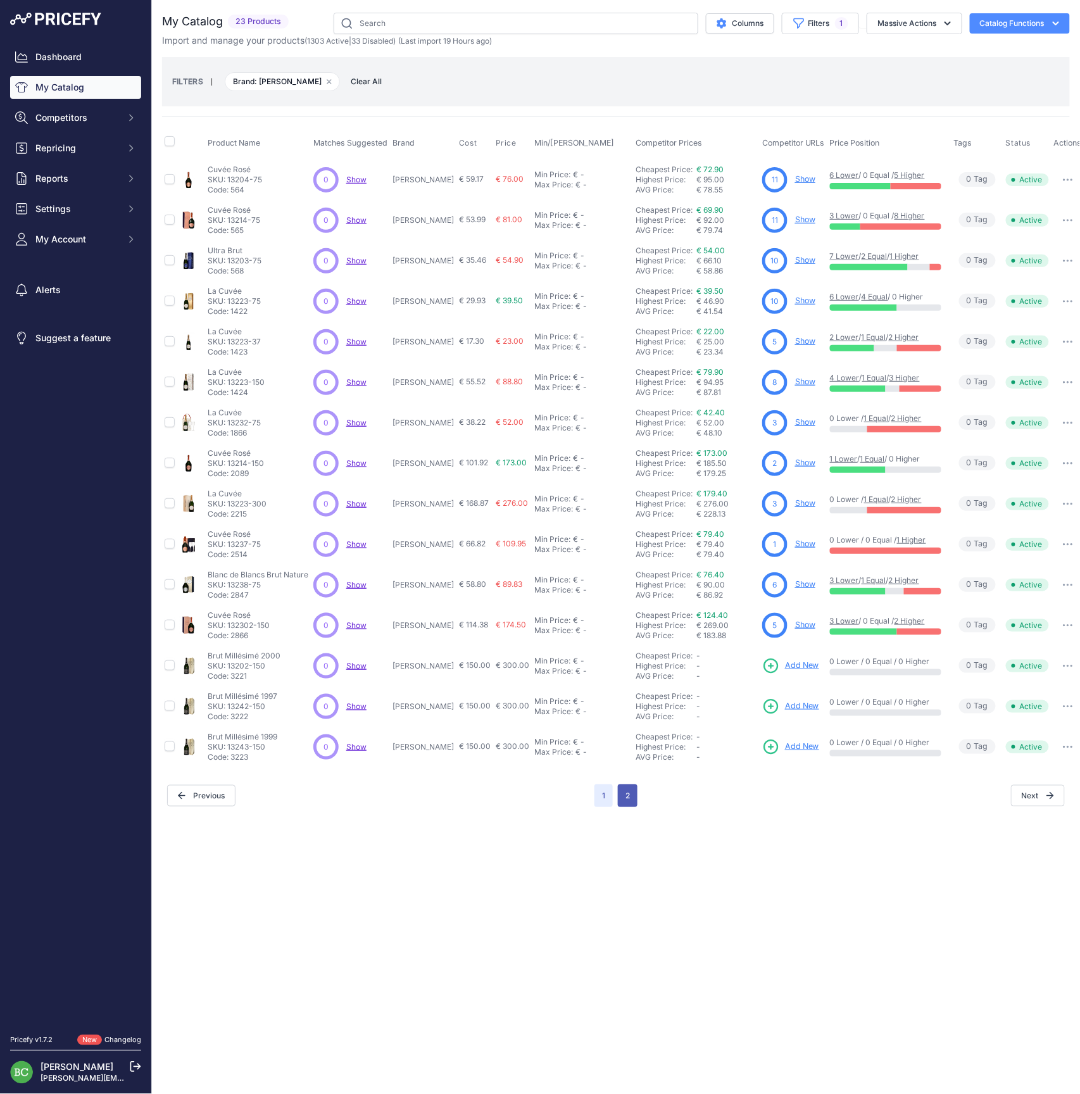
click at [631, 795] on button "2" at bounding box center [628, 796] width 20 height 23
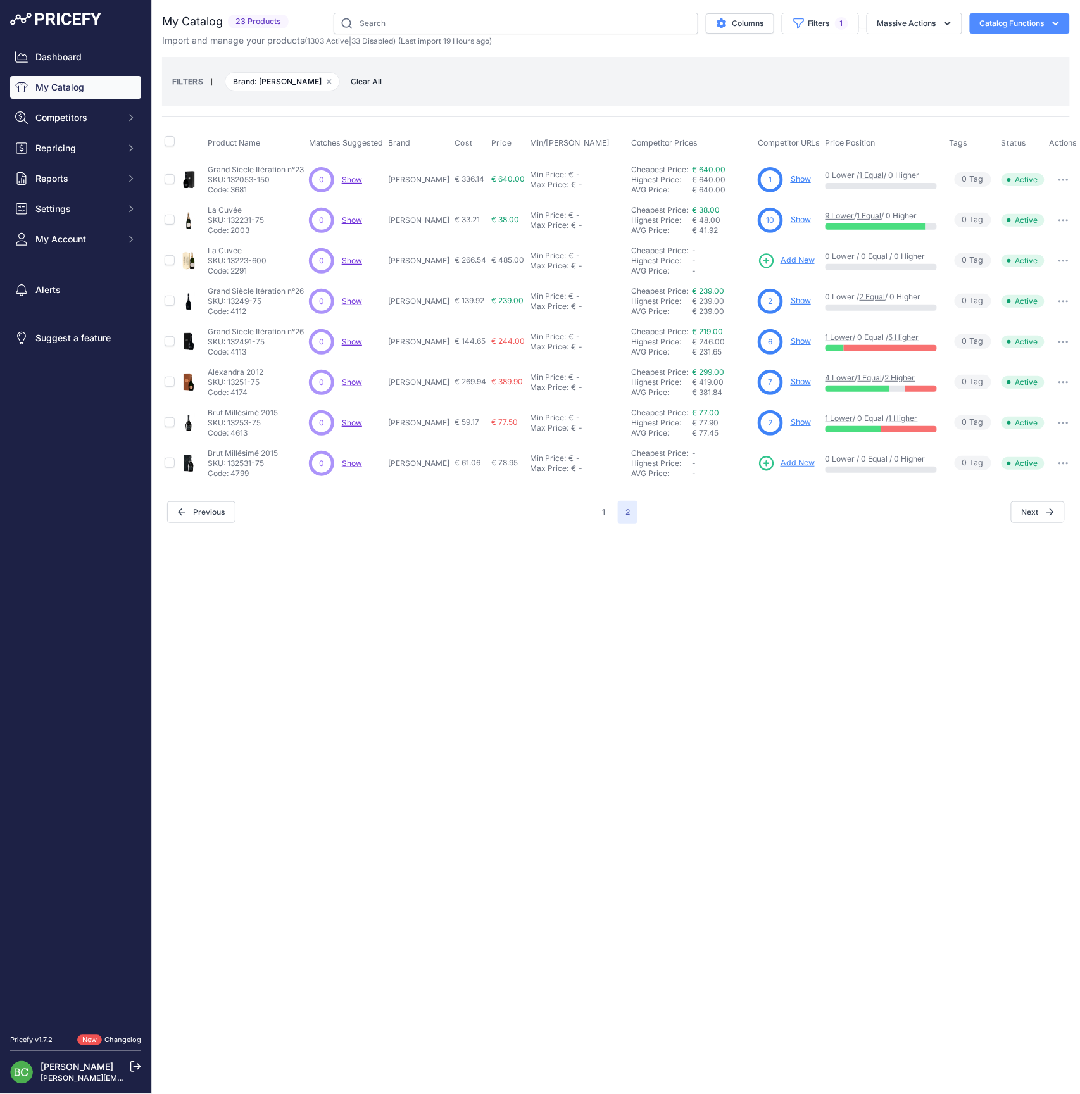
click at [797, 218] on link "Show" at bounding box center [801, 219] width 20 height 9
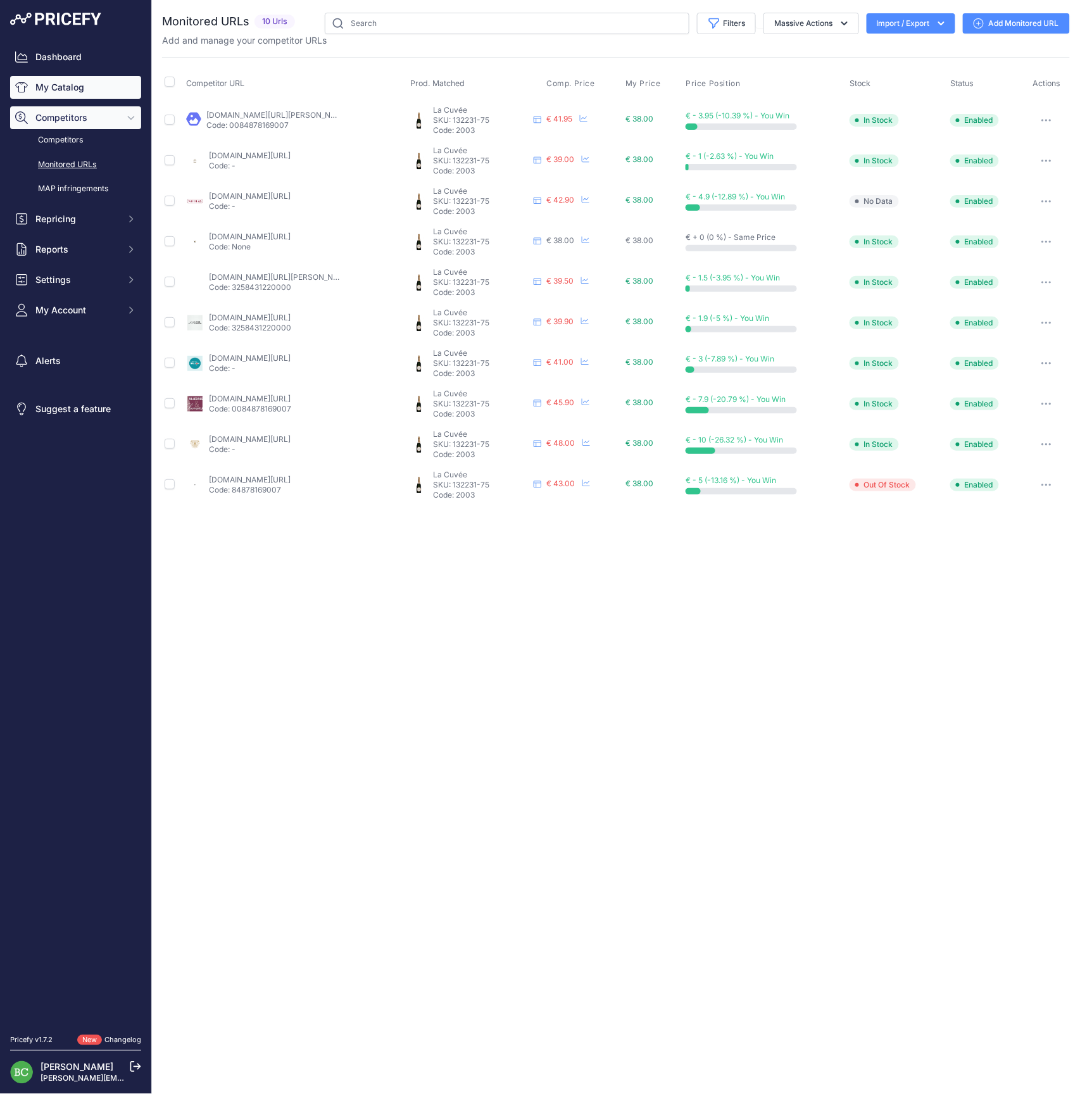
click at [61, 92] on link "My Catalog" at bounding box center [75, 87] width 131 height 23
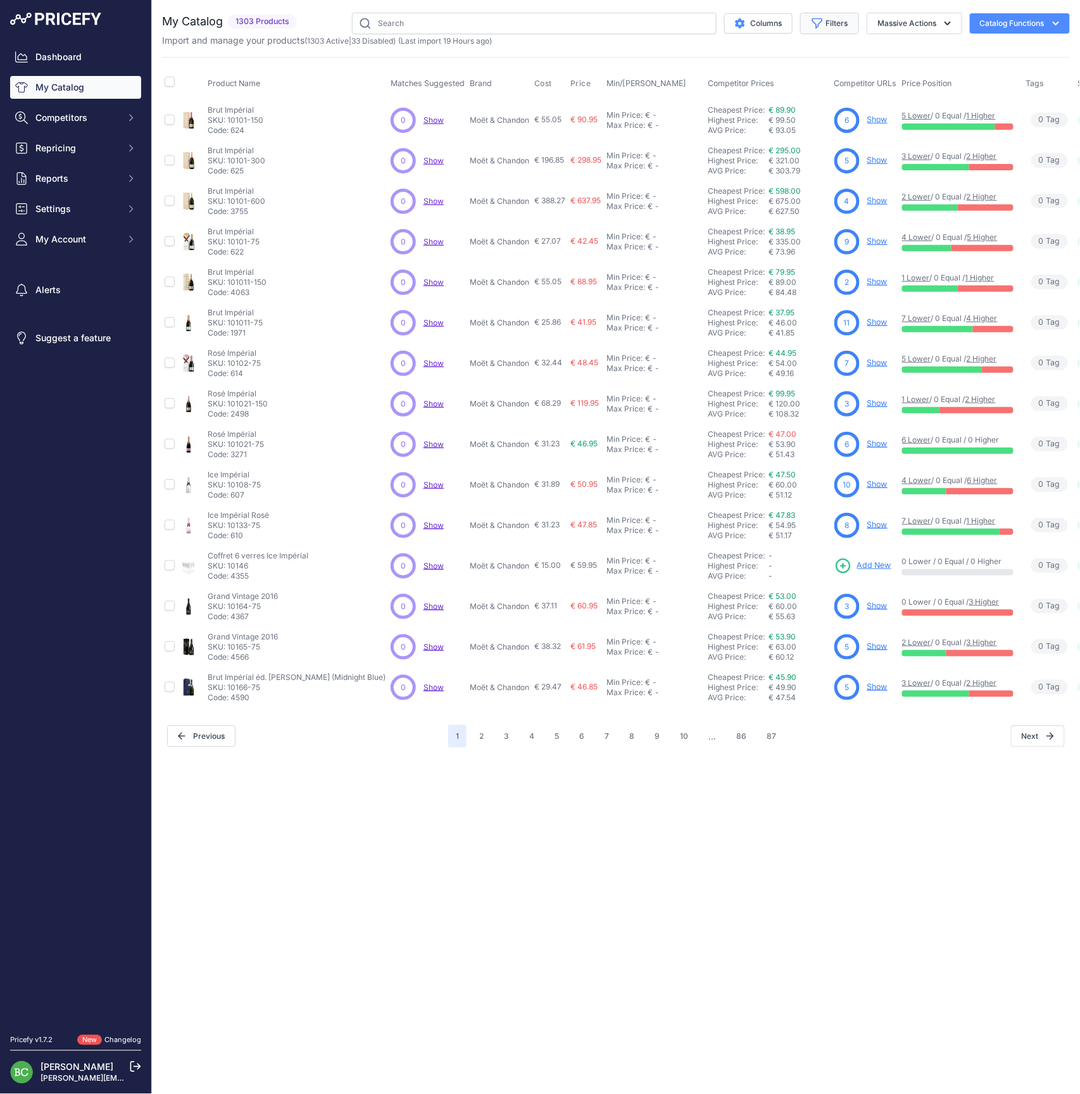
click at [837, 25] on button "Filters" at bounding box center [829, 24] width 59 height 22
select select "[PERSON_NAME]"
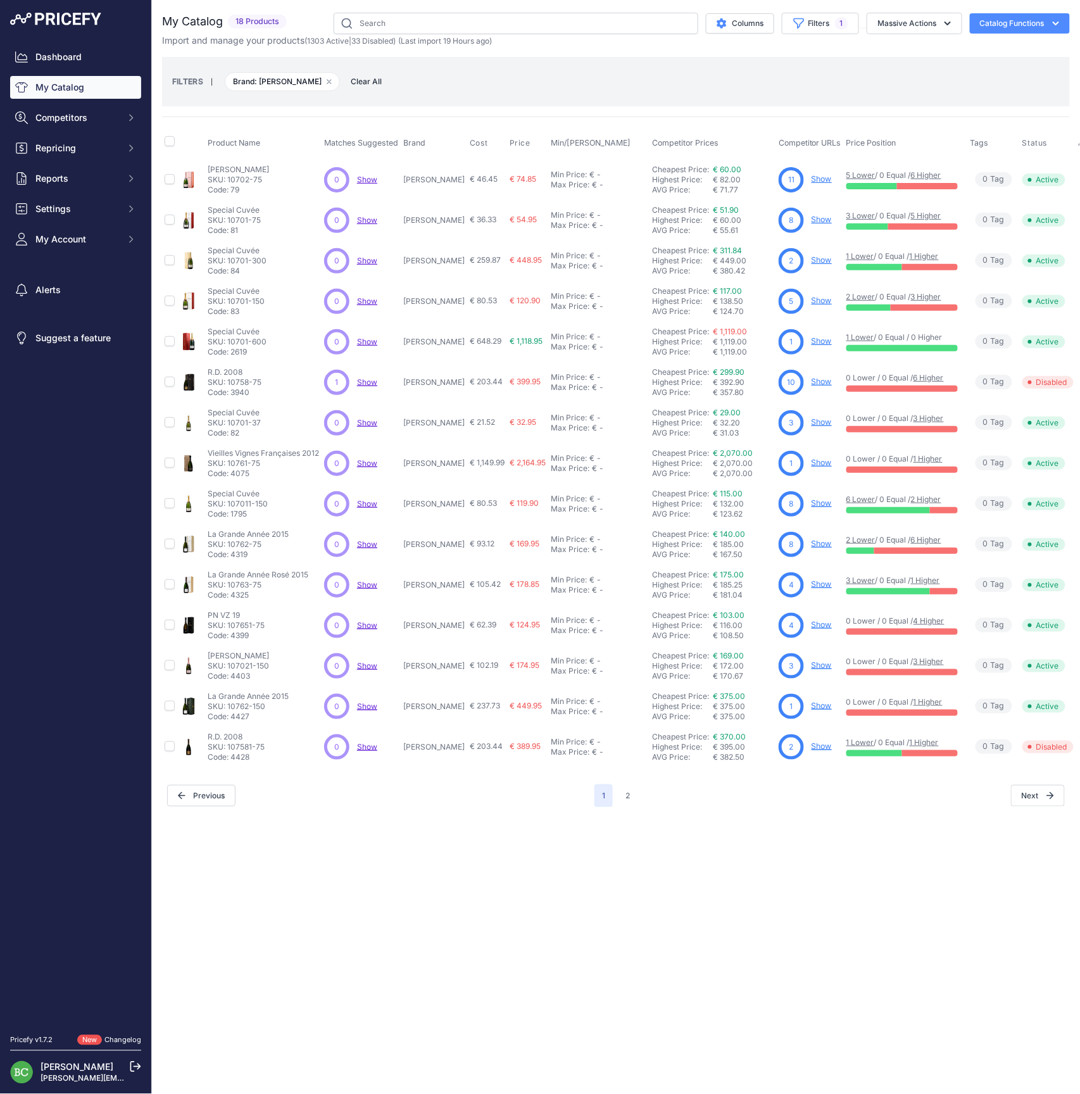
click at [342, 879] on div "Close You are not connected to the internet." at bounding box center [616, 547] width 928 height 1094
click at [812, 585] on link "Show" at bounding box center [822, 583] width 20 height 9
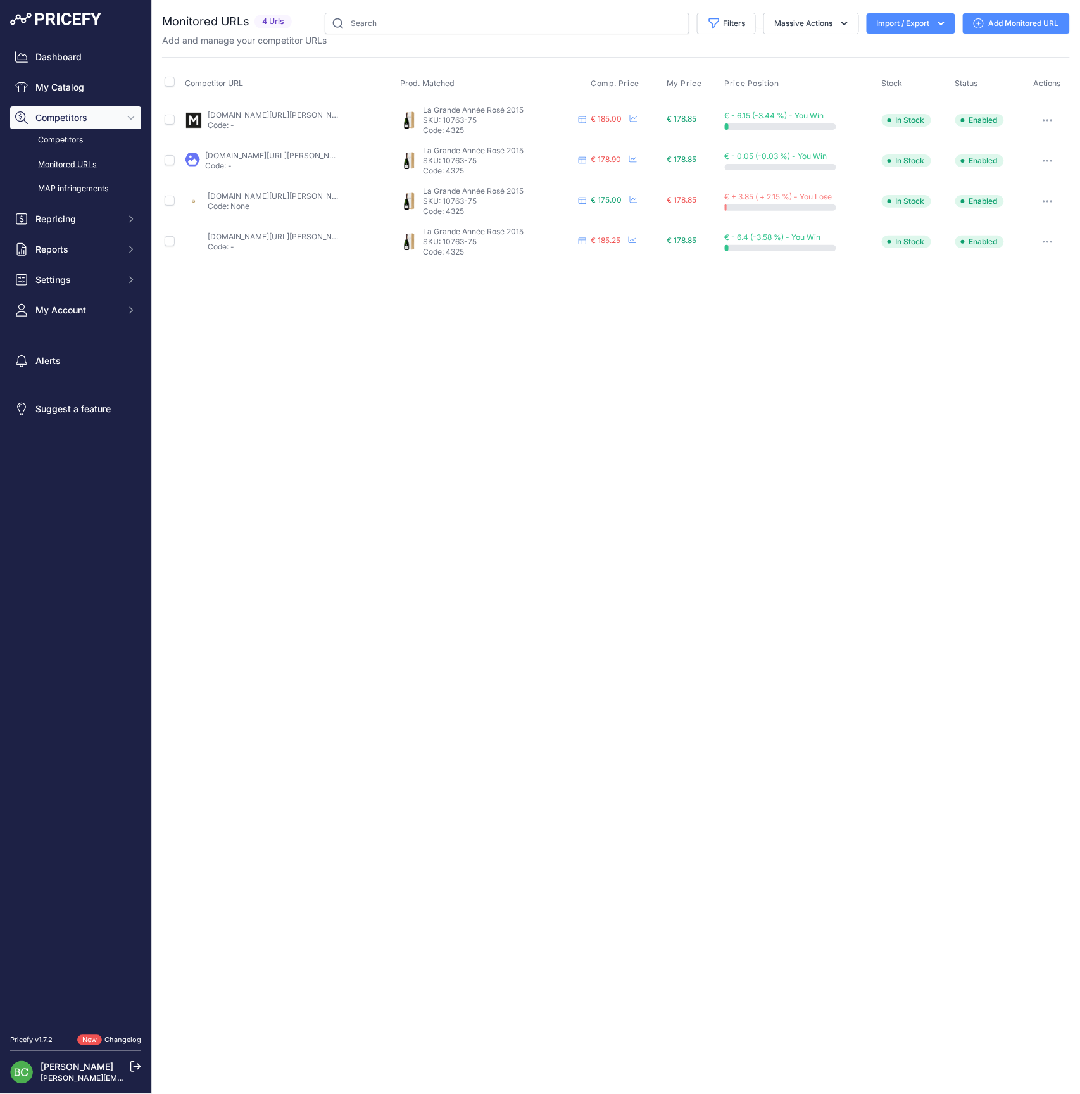
click at [242, 201] on p "Code: None" at bounding box center [274, 206] width 132 height 10
click at [239, 189] on td "[DOMAIN_NAME][URL][PERSON_NAME][PERSON_NAME] Code: None" at bounding box center [289, 201] width 215 height 41
click at [238, 196] on link "[DOMAIN_NAME][URL][PERSON_NAME][PERSON_NAME]" at bounding box center [310, 195] width 205 height 9
click at [1050, 200] on icon "button" at bounding box center [1048, 201] width 10 height 3
drag, startPoint x: 992, startPoint y: 307, endPoint x: 983, endPoint y: 305, distance: 9.1
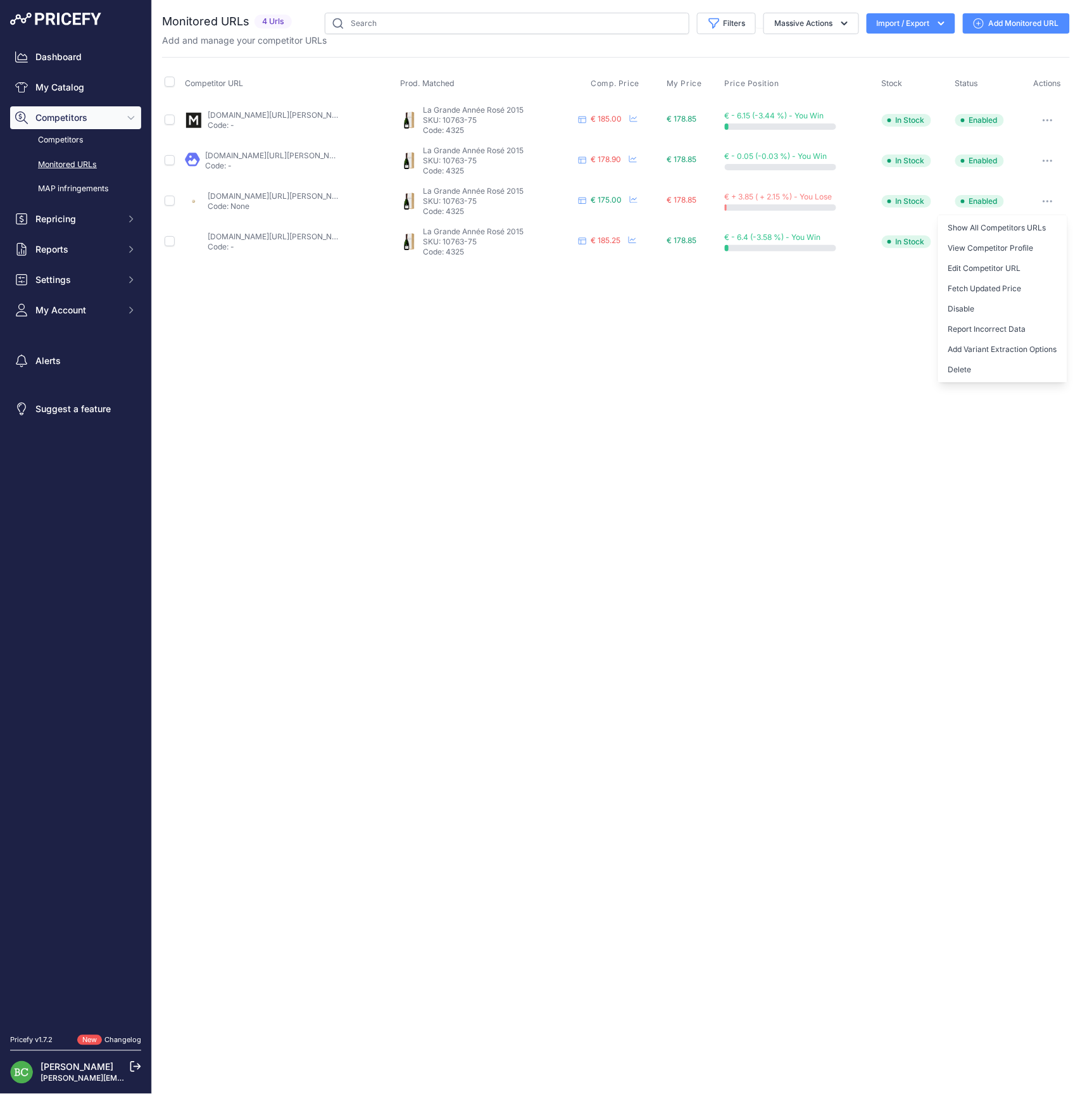
click at [991, 307] on button "Disable" at bounding box center [1003, 309] width 129 height 20
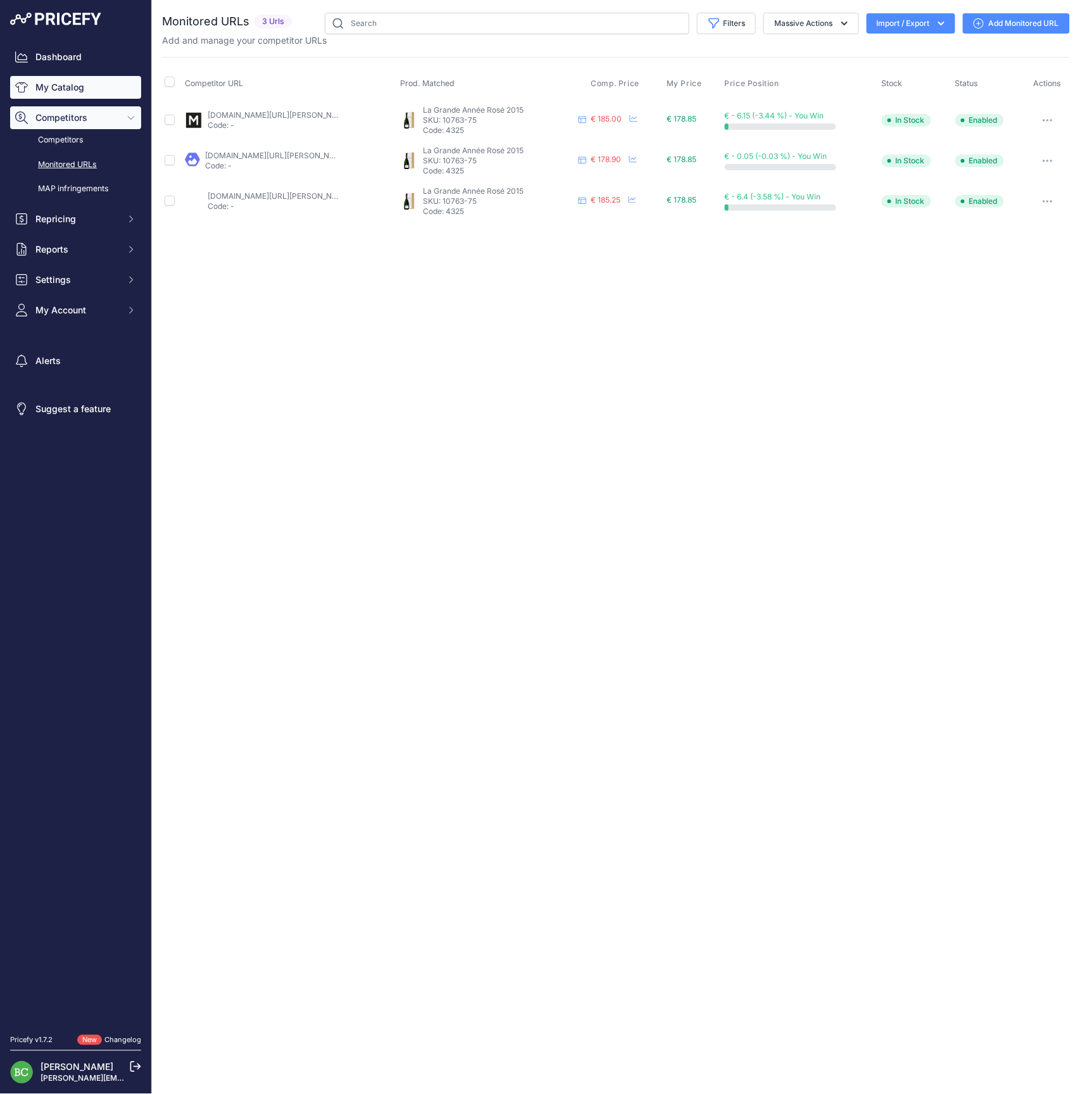
click at [43, 89] on link "My Catalog" at bounding box center [75, 87] width 131 height 23
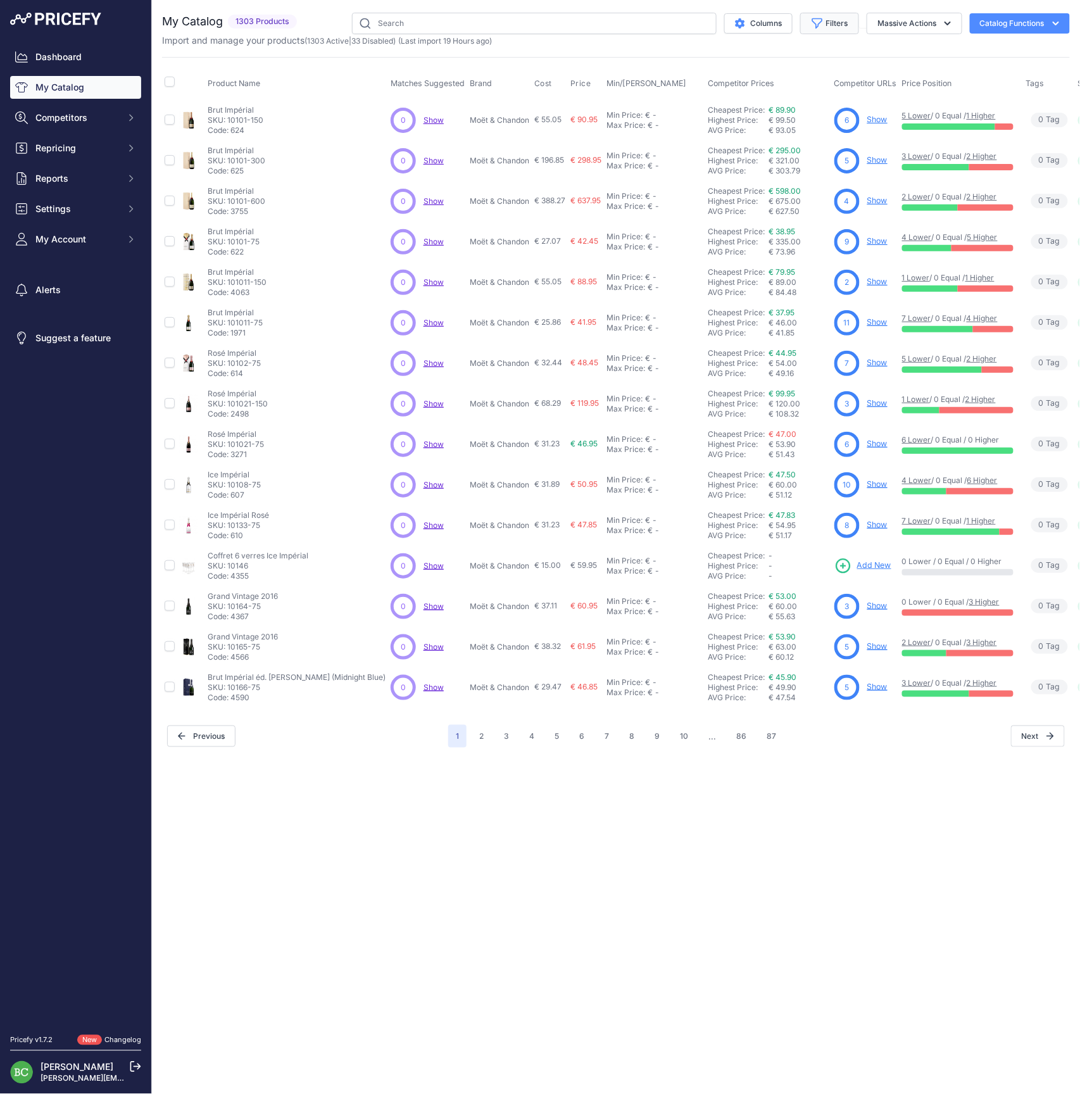
click at [837, 21] on button "Filters" at bounding box center [829, 24] width 59 height 22
select select "[PERSON_NAME]"
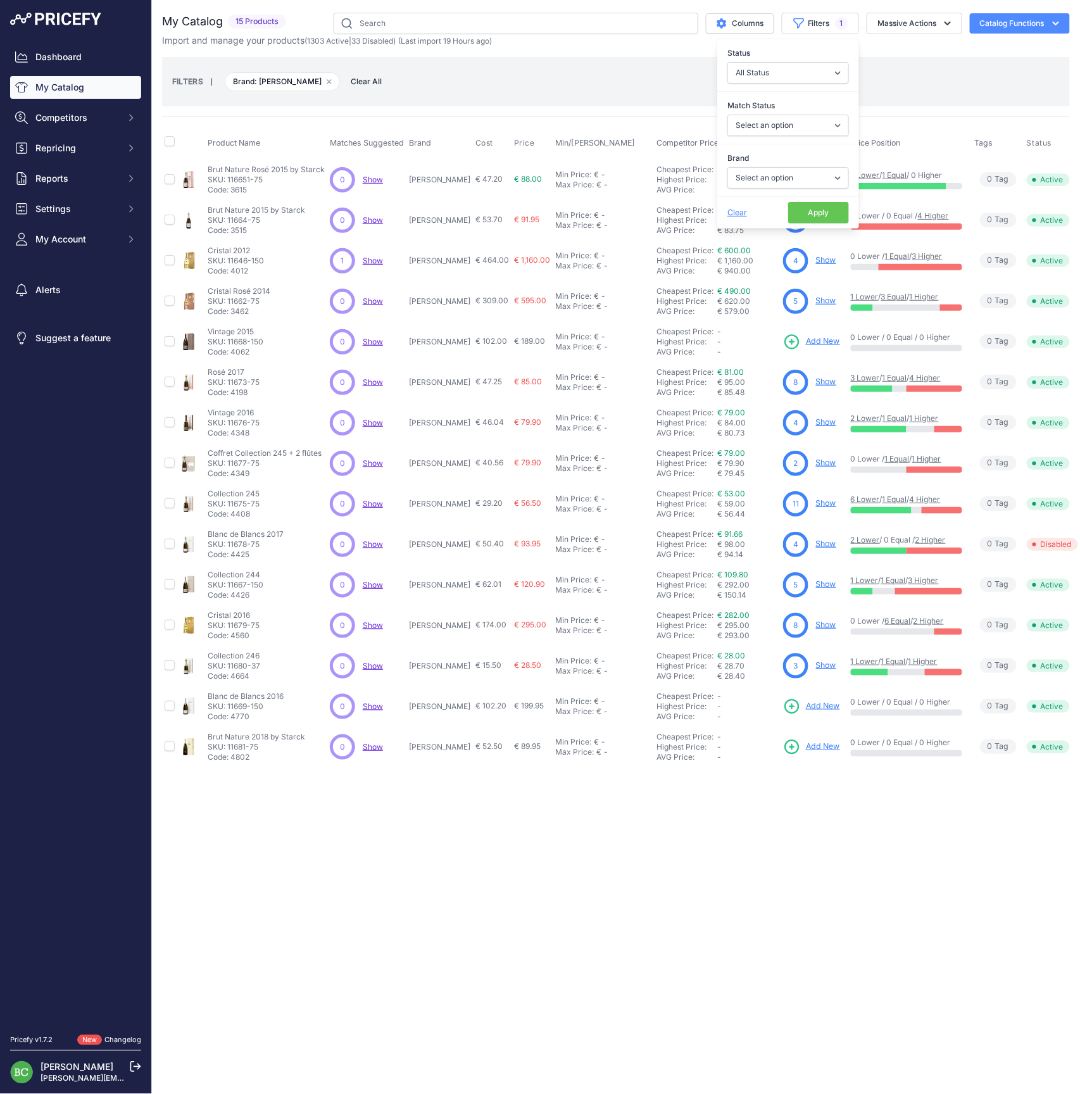
click at [816, 505] on link "Show" at bounding box center [826, 502] width 20 height 9
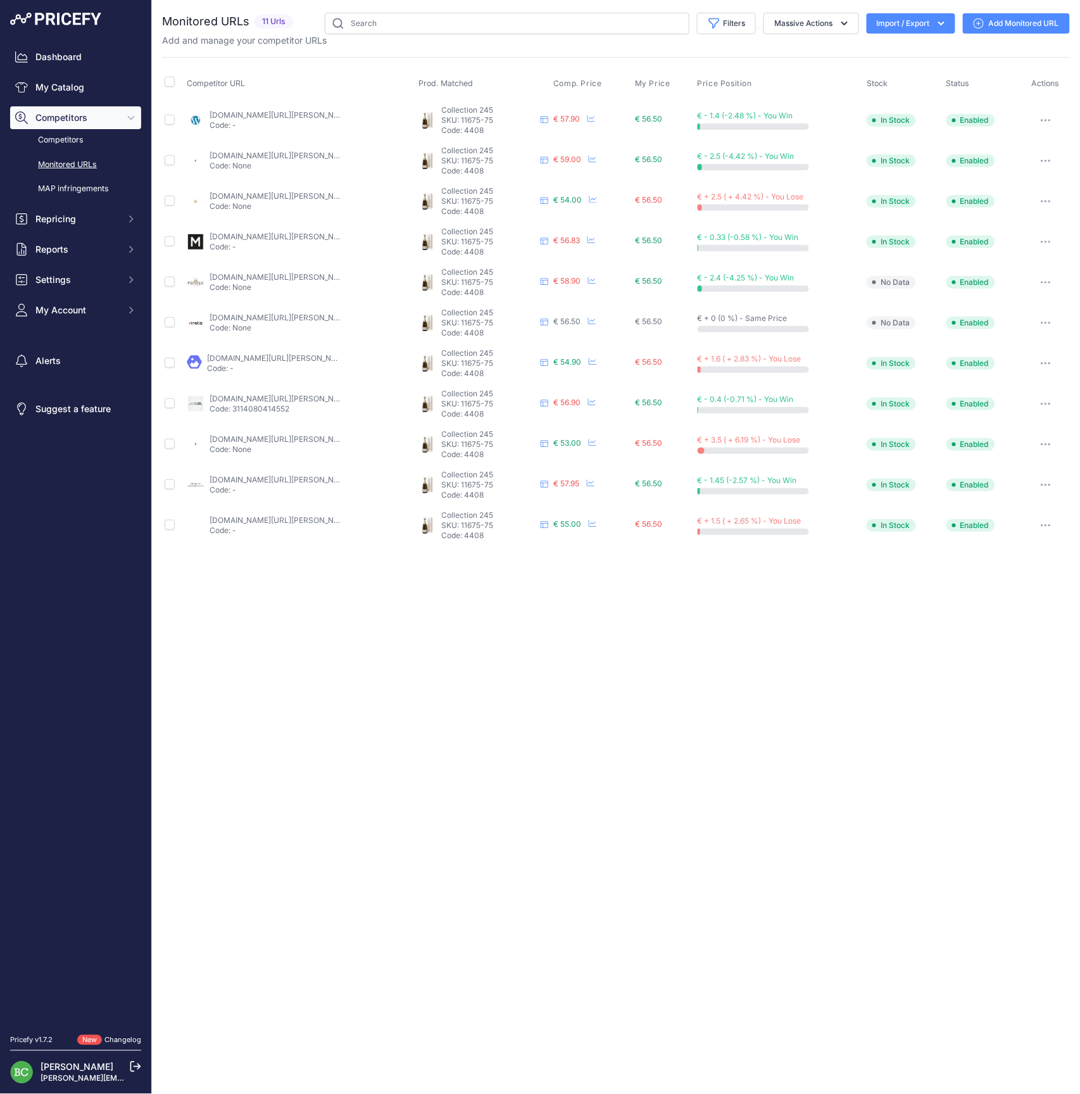
click at [246, 437] on link "[DOMAIN_NAME][URL][PERSON_NAME]" at bounding box center [281, 438] width 143 height 9
click at [1049, 441] on button "button" at bounding box center [1046, 445] width 25 height 18
click at [991, 550] on button "Disable" at bounding box center [1003, 552] width 129 height 20
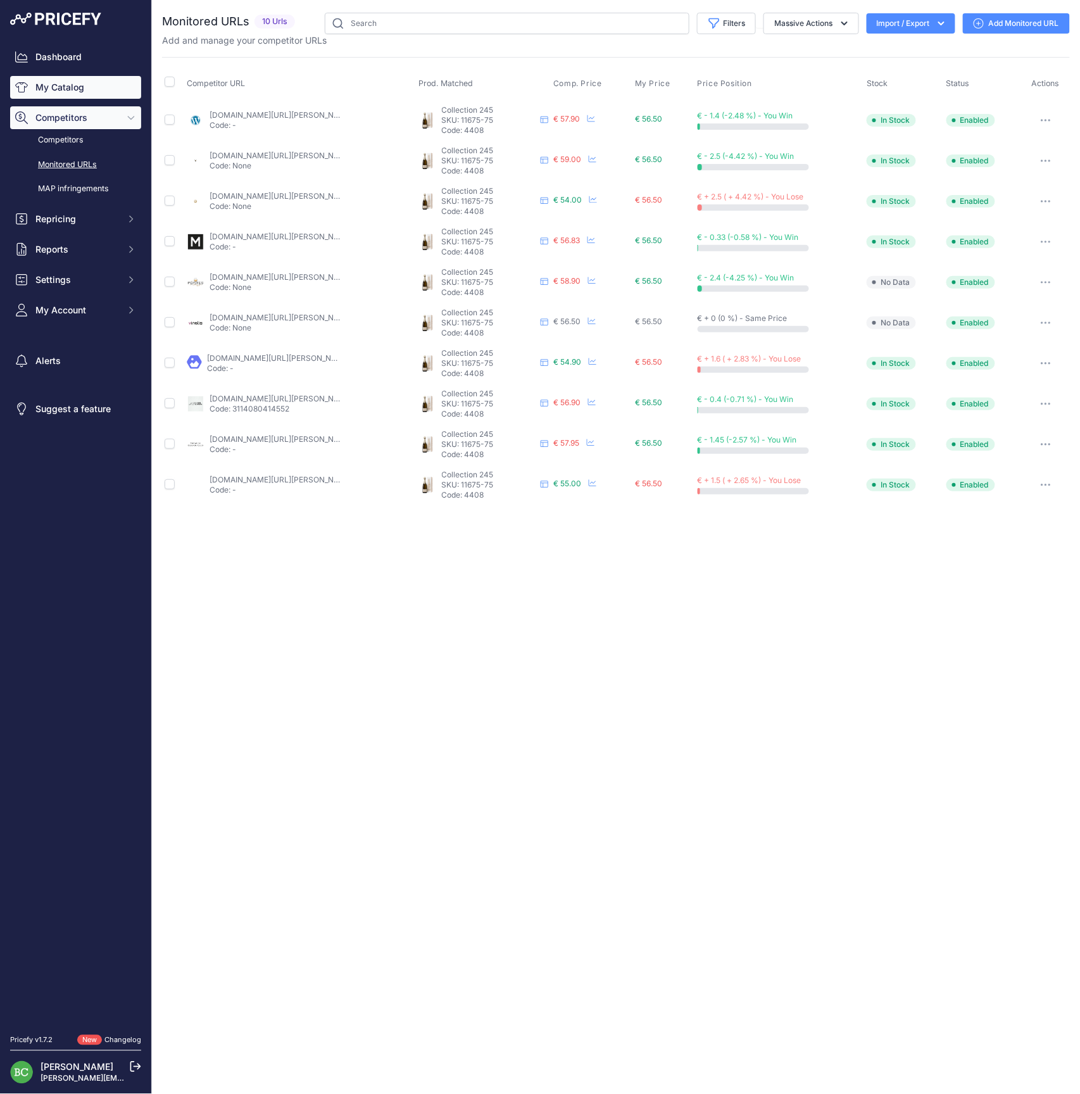
click at [73, 96] on link "My Catalog" at bounding box center [75, 87] width 131 height 23
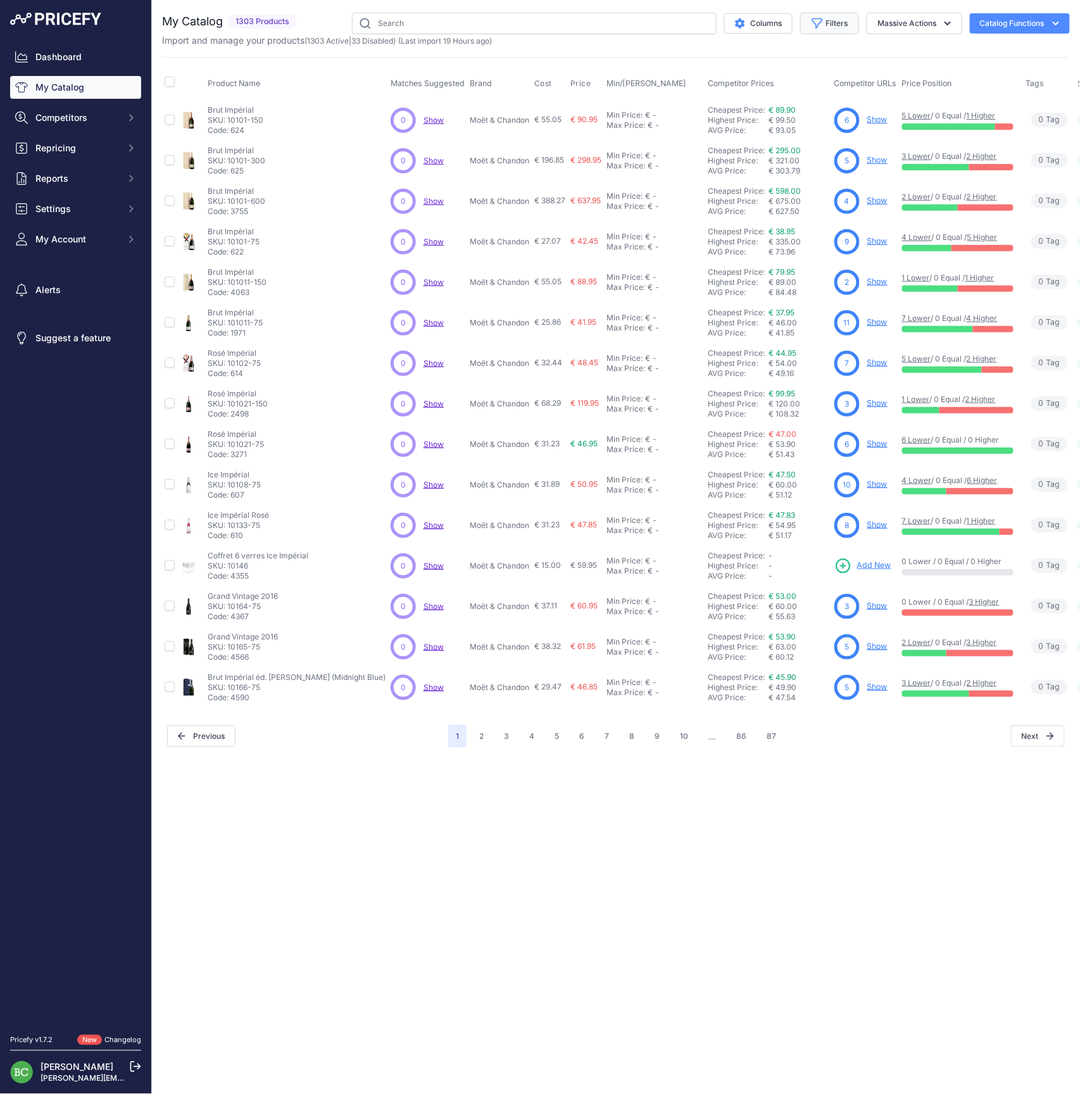
click at [840, 21] on button "Filters" at bounding box center [829, 24] width 59 height 22
select select "[PERSON_NAME]"
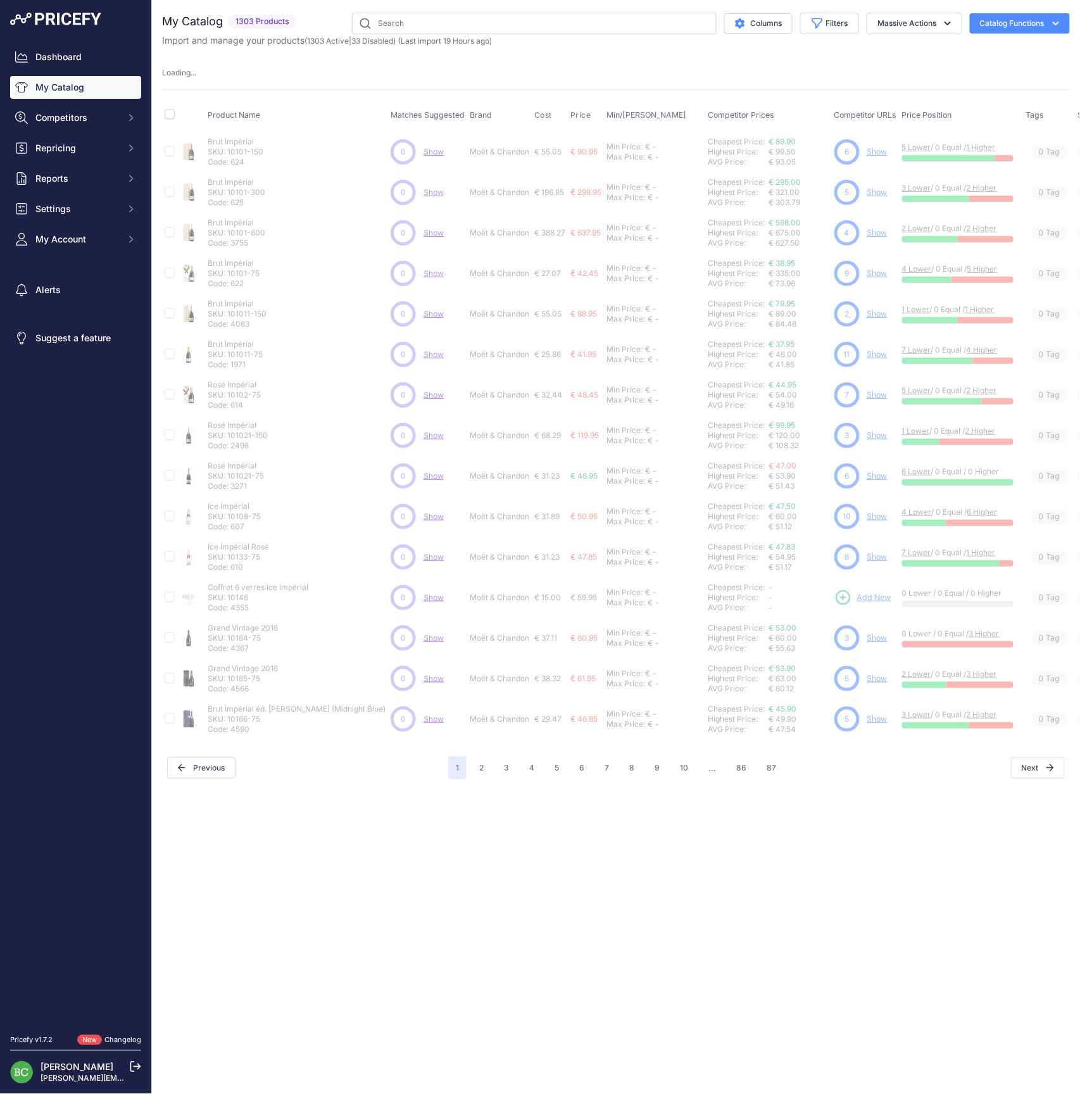
drag, startPoint x: 362, startPoint y: 865, endPoint x: 365, endPoint y: 859, distance: 6.8
click at [363, 860] on div "Close You are not connected to the internet." at bounding box center [616, 547] width 928 height 1094
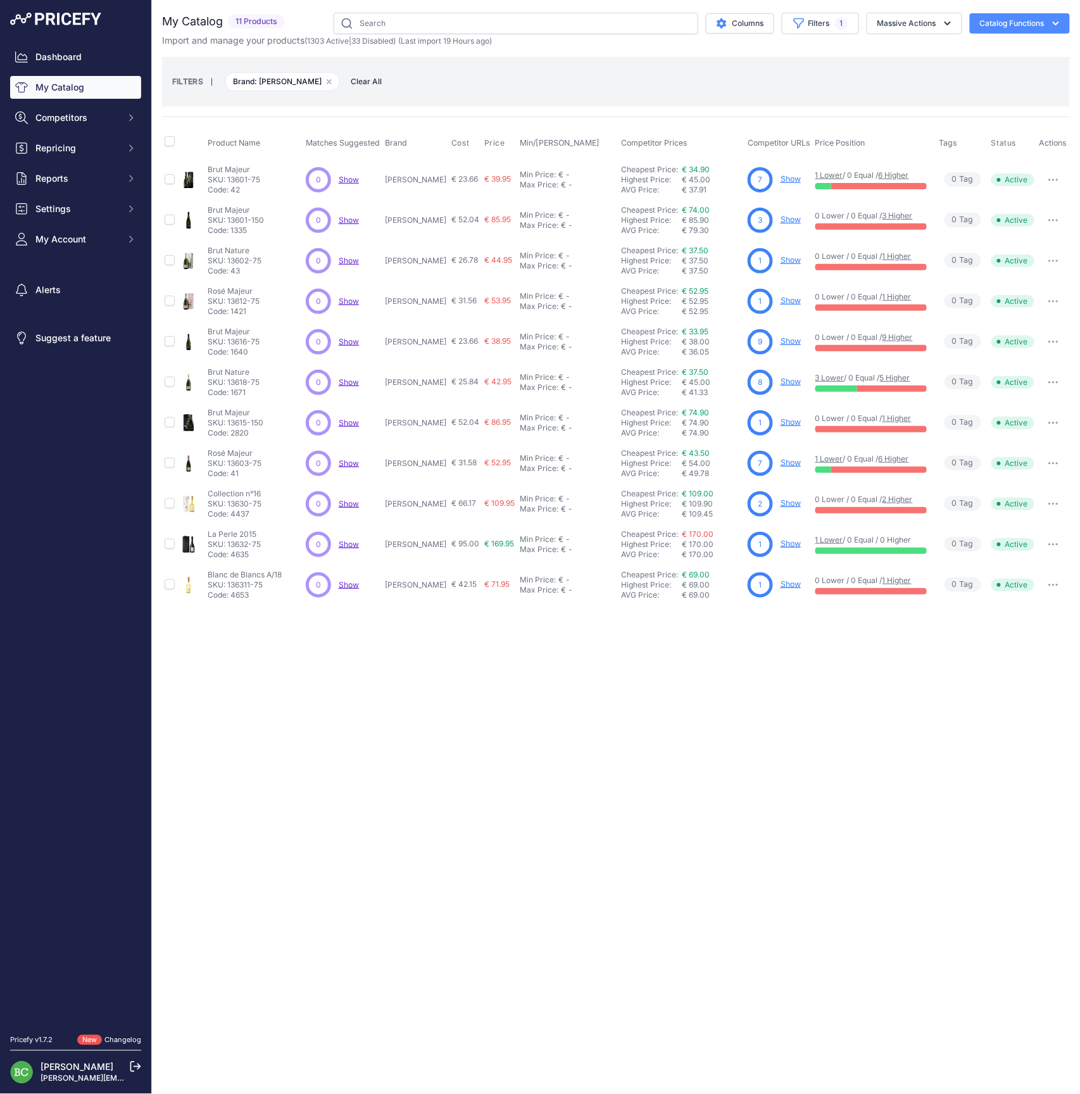
click at [796, 464] on link "Show" at bounding box center [791, 462] width 20 height 9
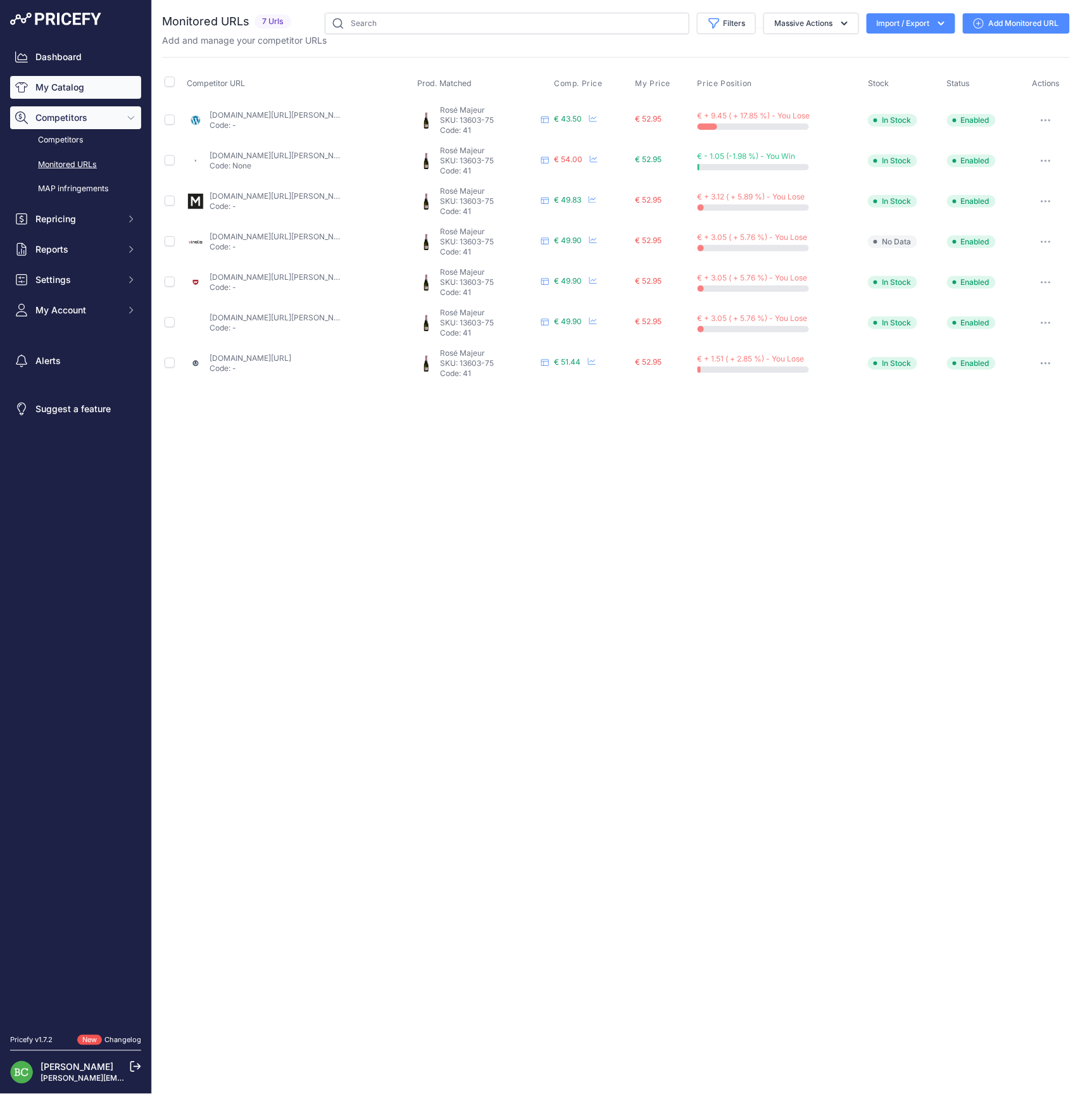
click at [64, 91] on link "My Catalog" at bounding box center [75, 87] width 131 height 23
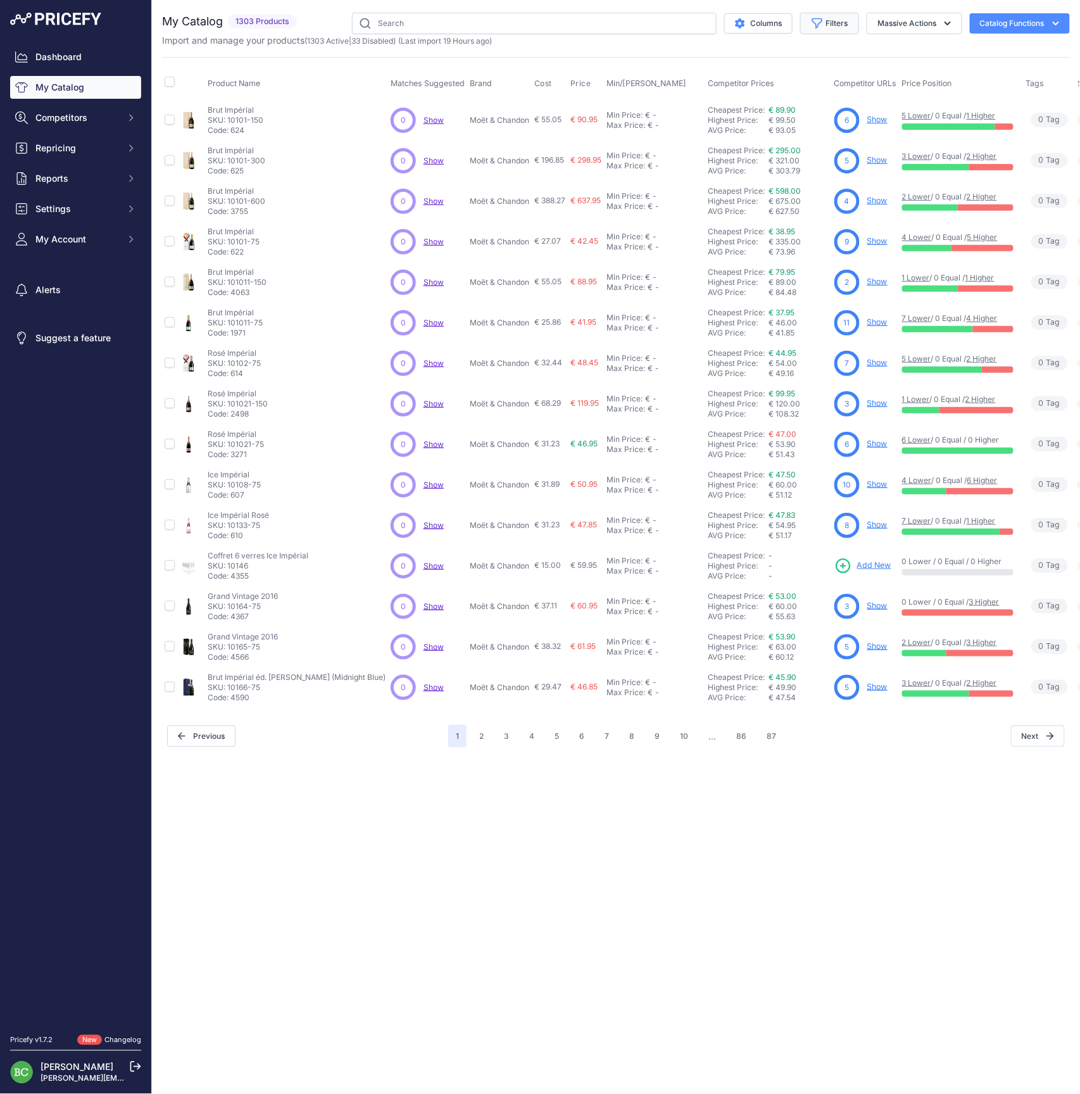
click at [830, 23] on button "Filters" at bounding box center [829, 24] width 59 height 22
select select "[PERSON_NAME]"
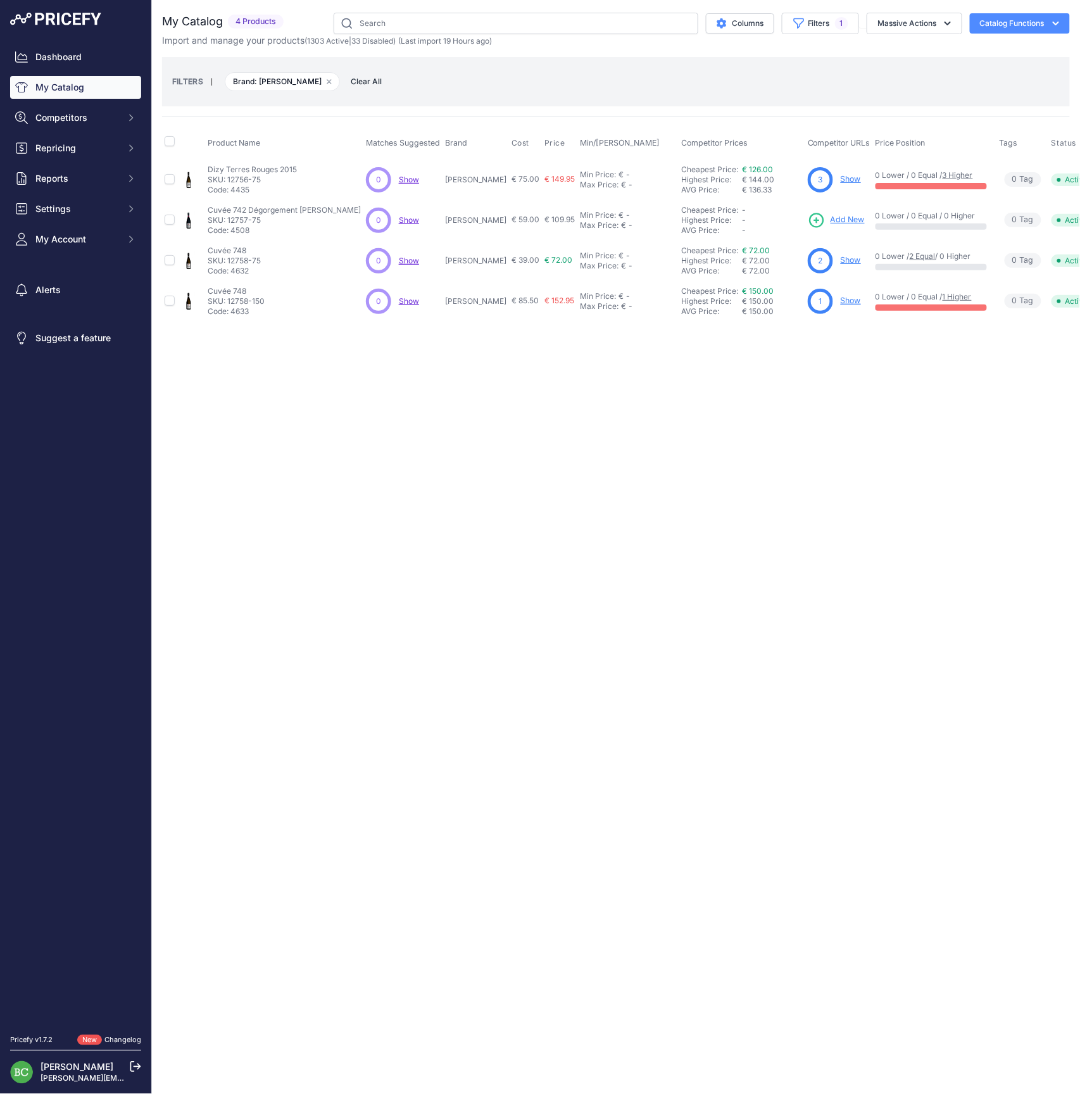
click at [464, 493] on div "Close You are not connected to the internet." at bounding box center [616, 547] width 928 height 1094
click at [841, 303] on link "Show" at bounding box center [851, 300] width 20 height 9
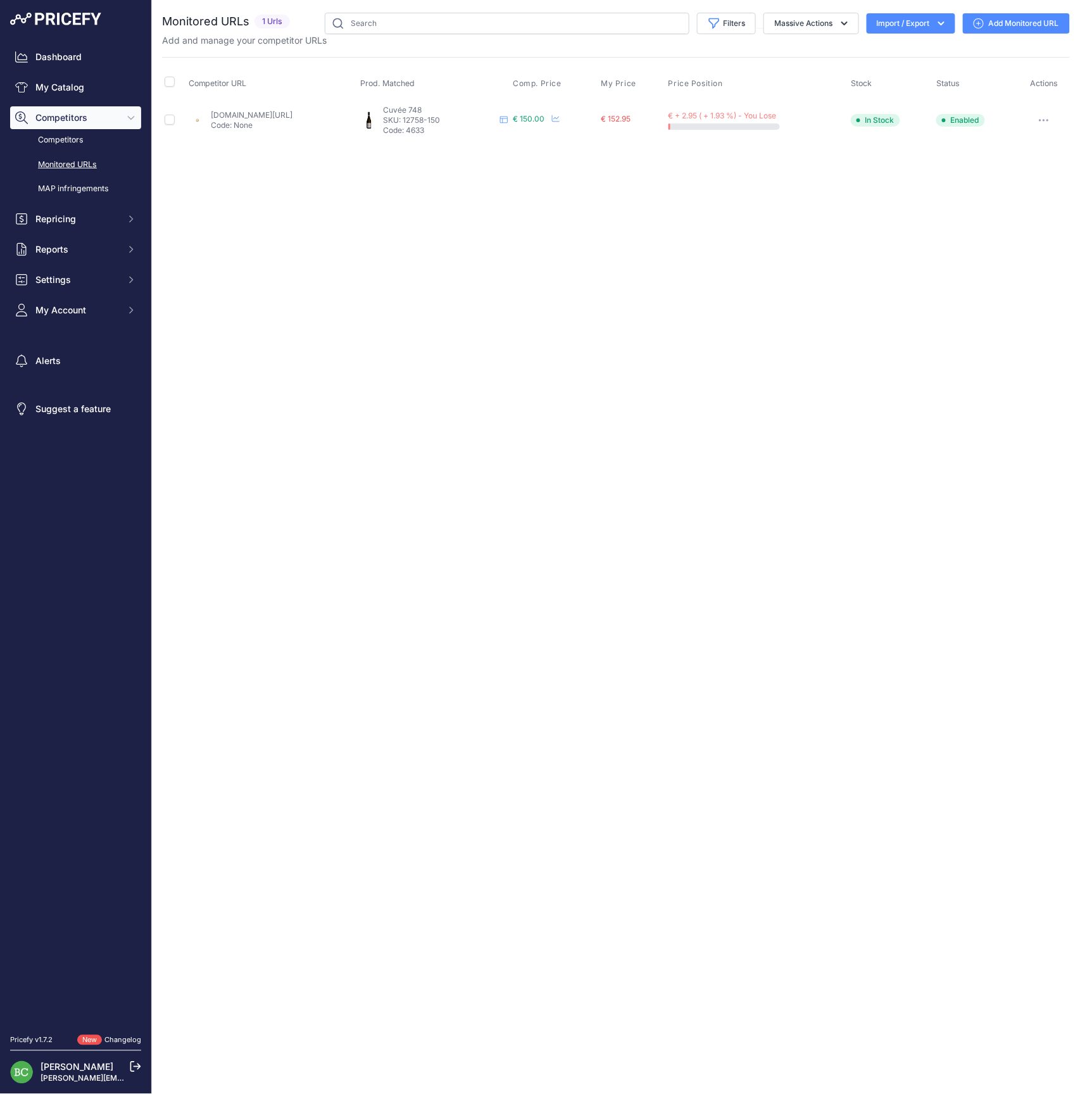
click at [1045, 117] on button "button" at bounding box center [1044, 120] width 25 height 18
click at [988, 227] on button "Disable" at bounding box center [1003, 228] width 129 height 20
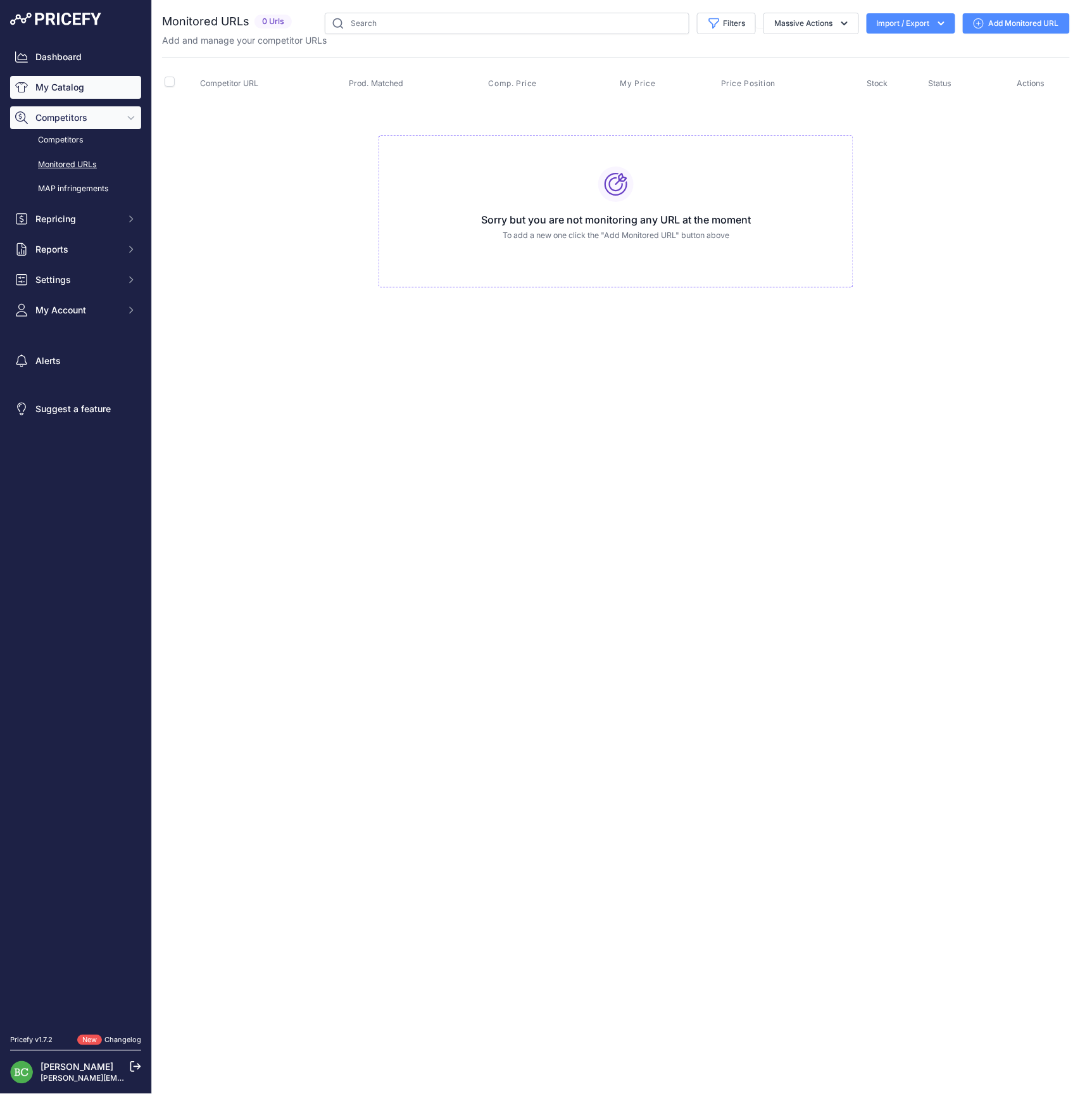
click at [74, 96] on link "My Catalog" at bounding box center [75, 87] width 131 height 23
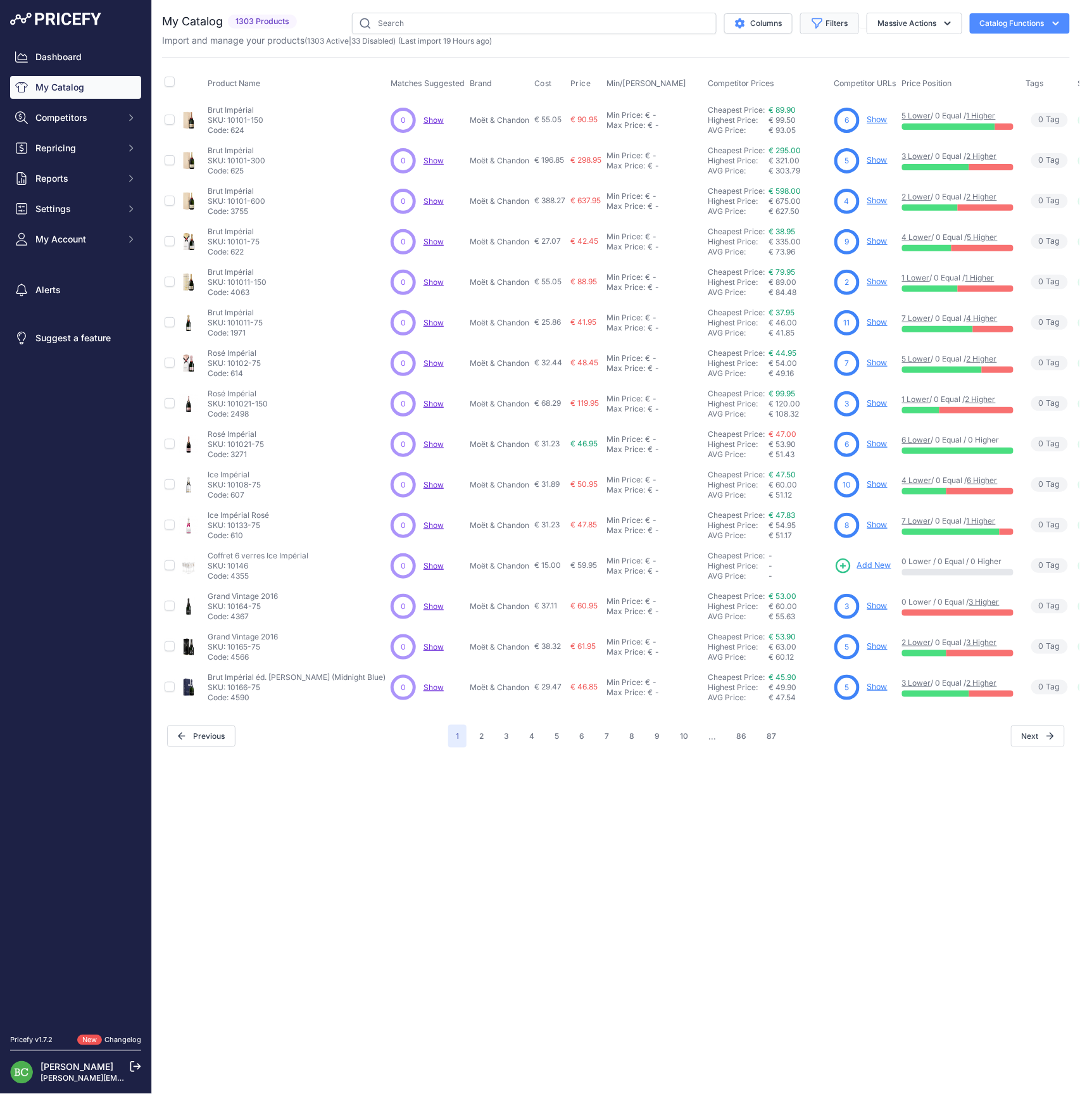
click at [836, 18] on button "Filters" at bounding box center [829, 24] width 59 height 22
select select "Drappier"
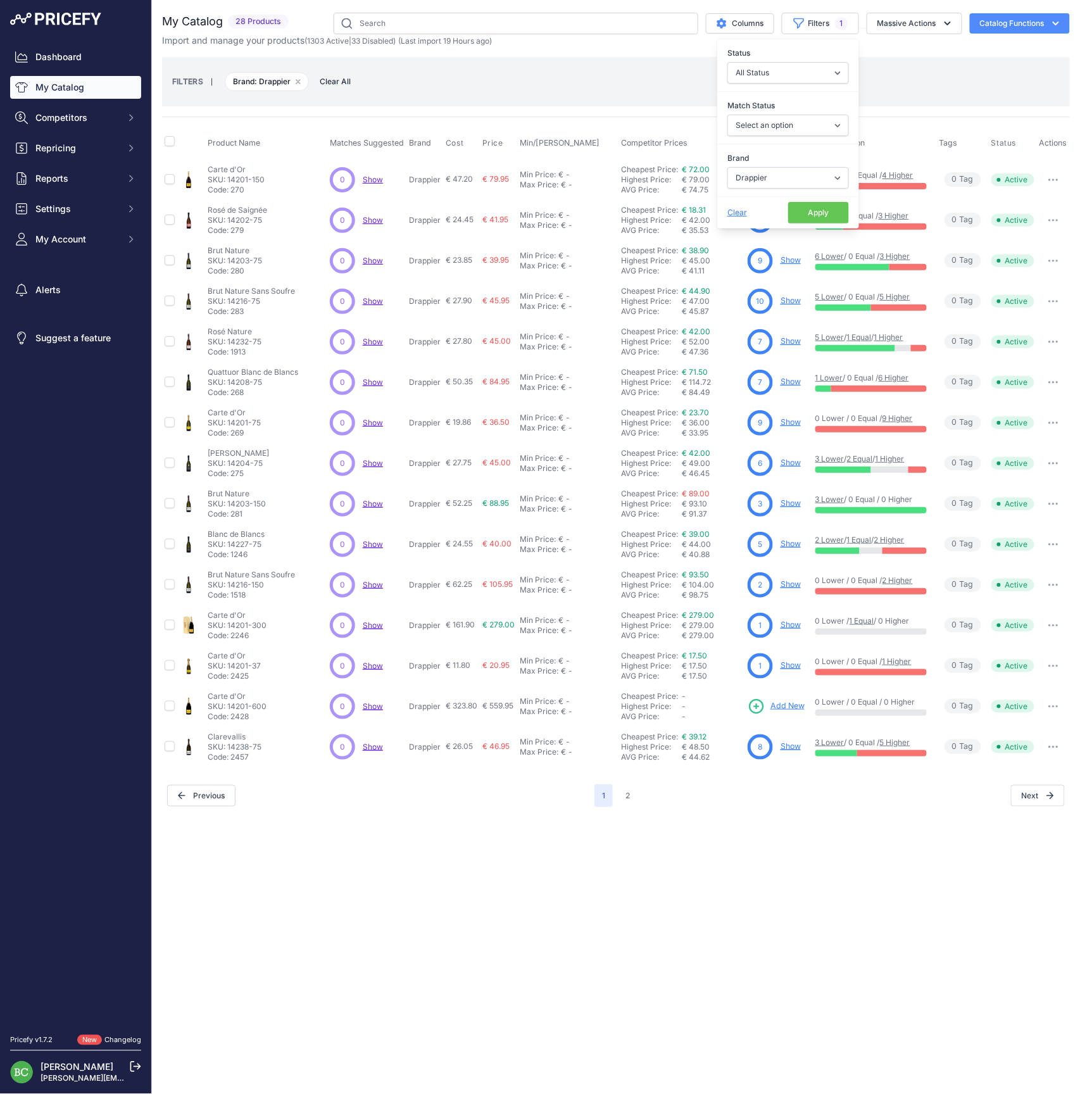
click at [604, 849] on div "Close You are not connected to the internet." at bounding box center [616, 547] width 928 height 1094
click at [626, 798] on button "2" at bounding box center [628, 796] width 20 height 23
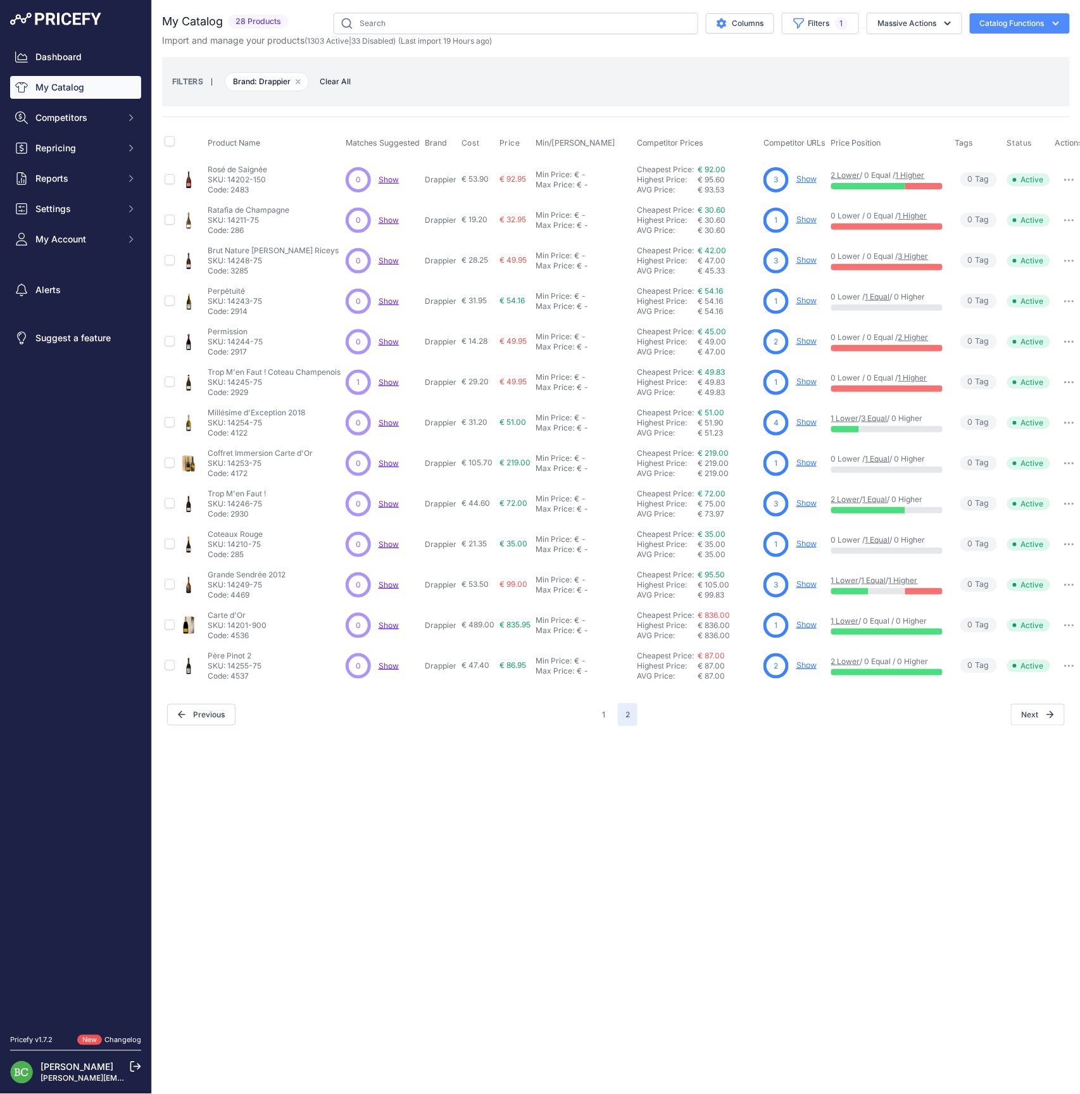
click at [809, 258] on link "Show" at bounding box center [807, 259] width 20 height 9
click at [606, 712] on button "1" at bounding box center [604, 715] width 18 height 23
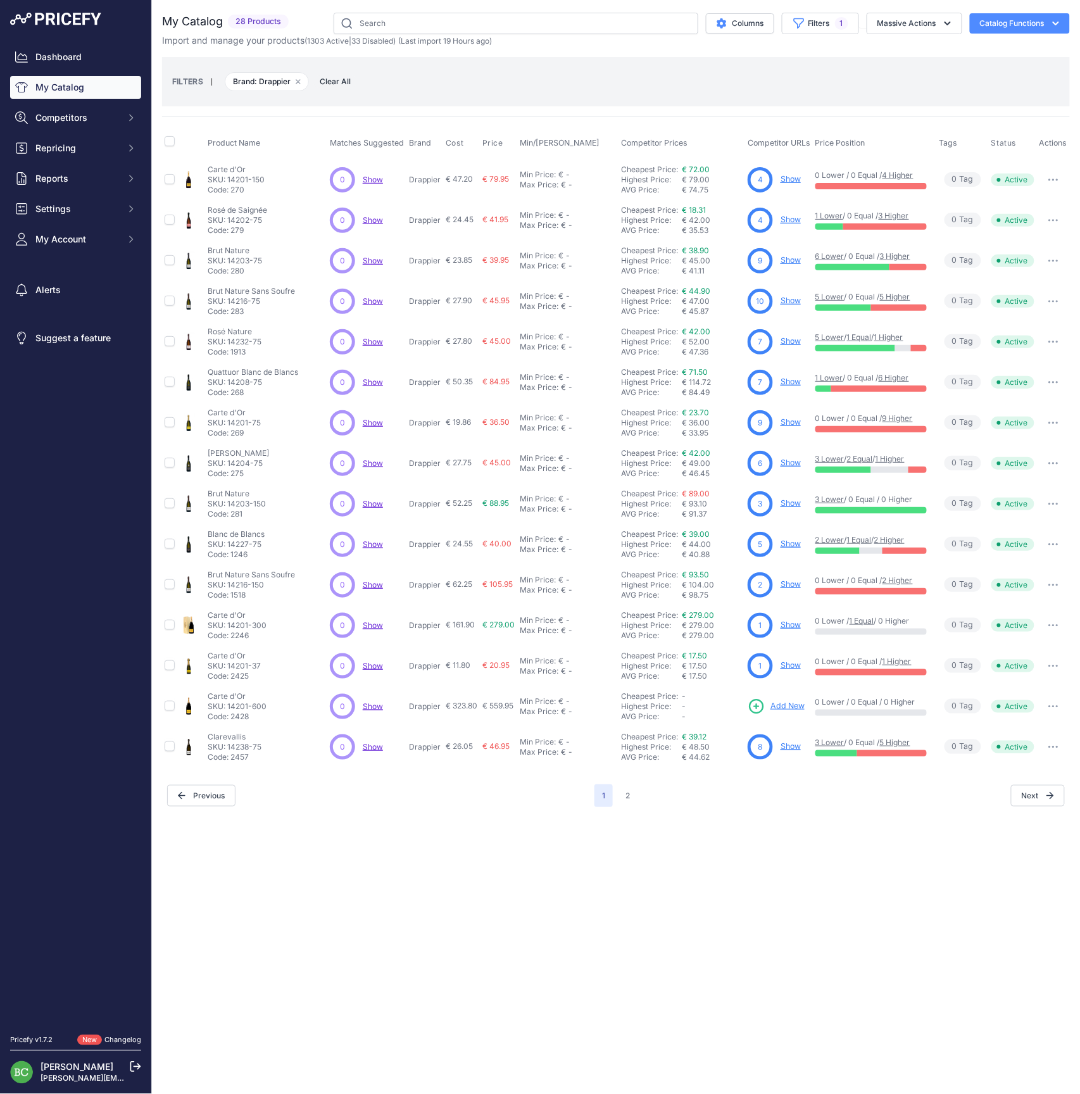
click at [792, 421] on link "Show" at bounding box center [791, 421] width 20 height 9
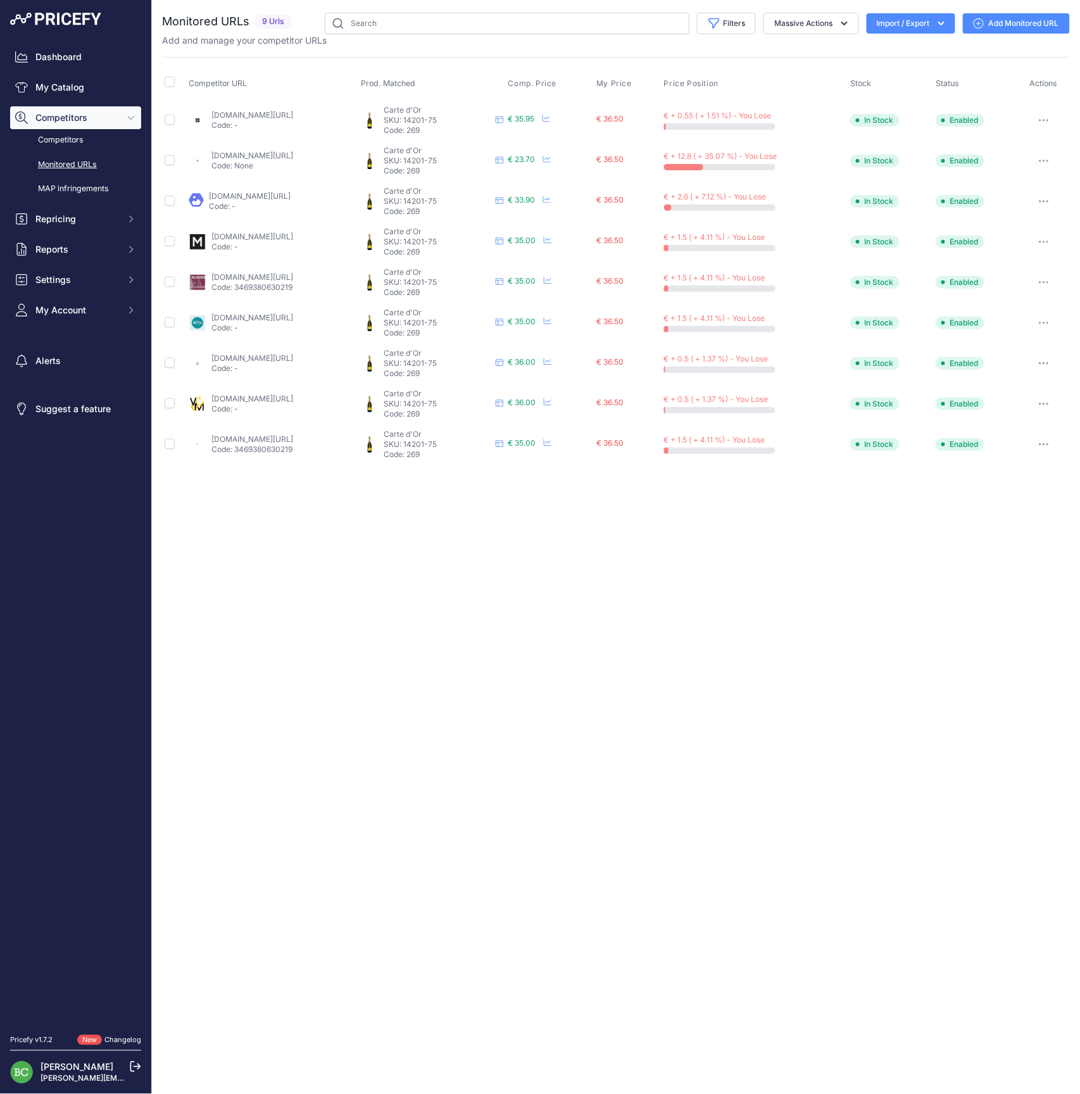
click at [223, 155] on link "enviedechamp.com/fr/champagne-drappier/282-carte-d-or.html" at bounding box center [253, 155] width 82 height 9
click at [1044, 200] on icon "button" at bounding box center [1044, 201] width 10 height 3
click at [984, 308] on button "Disable" at bounding box center [1003, 309] width 129 height 20
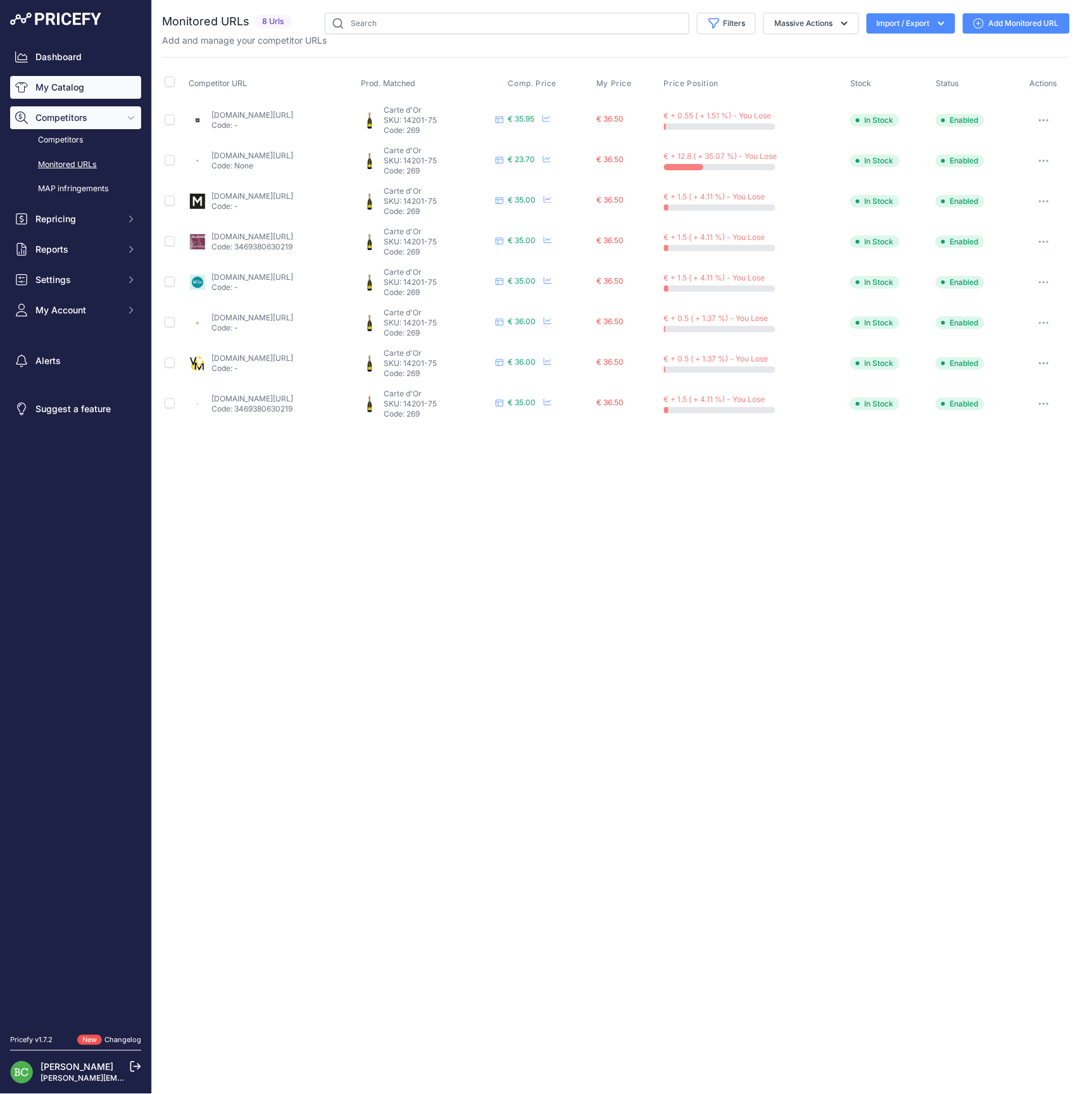
click at [72, 94] on link "My Catalog" at bounding box center [75, 87] width 131 height 23
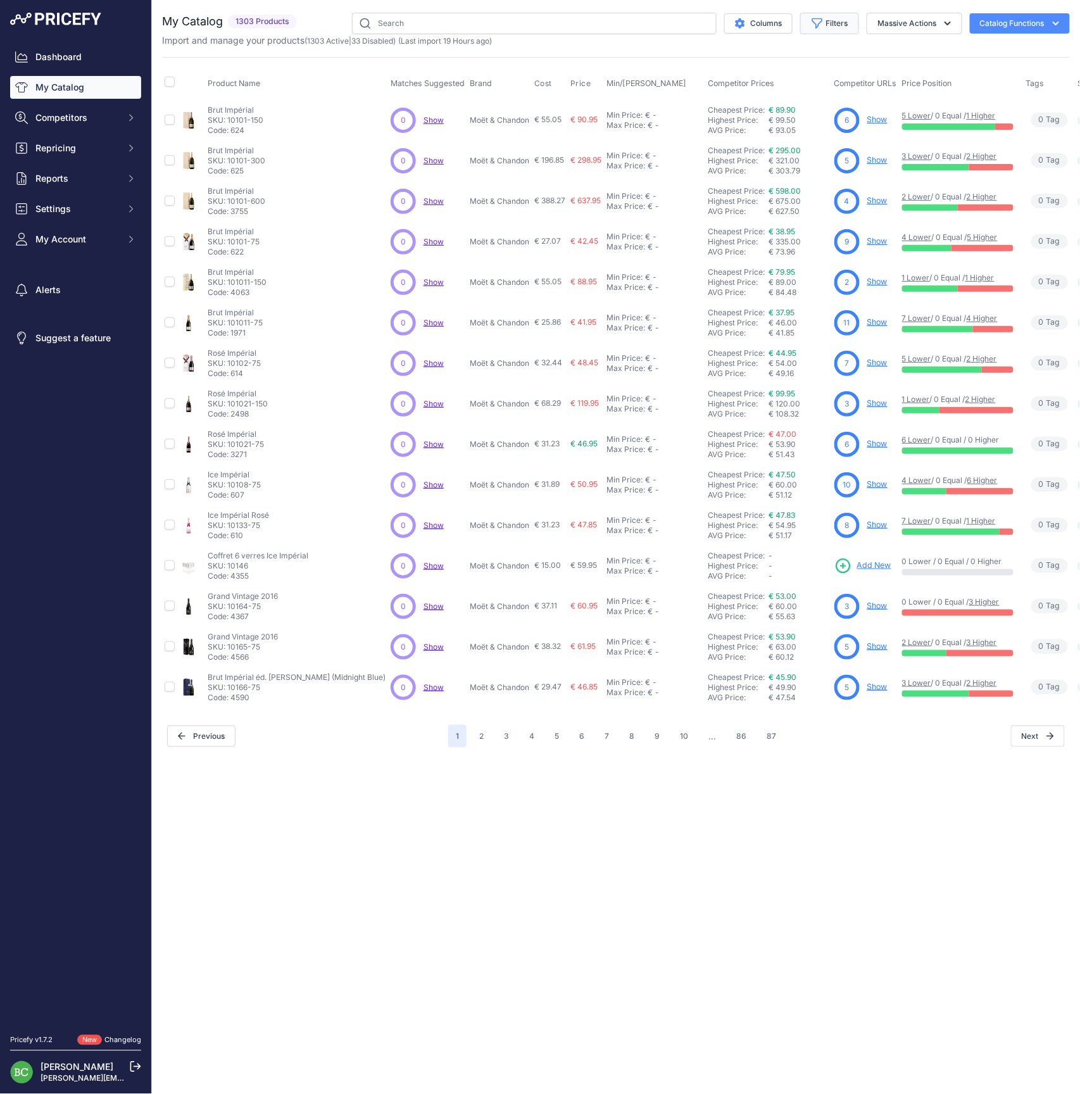
click at [835, 23] on button "Filters" at bounding box center [829, 24] width 59 height 22
select select "Clandestin"
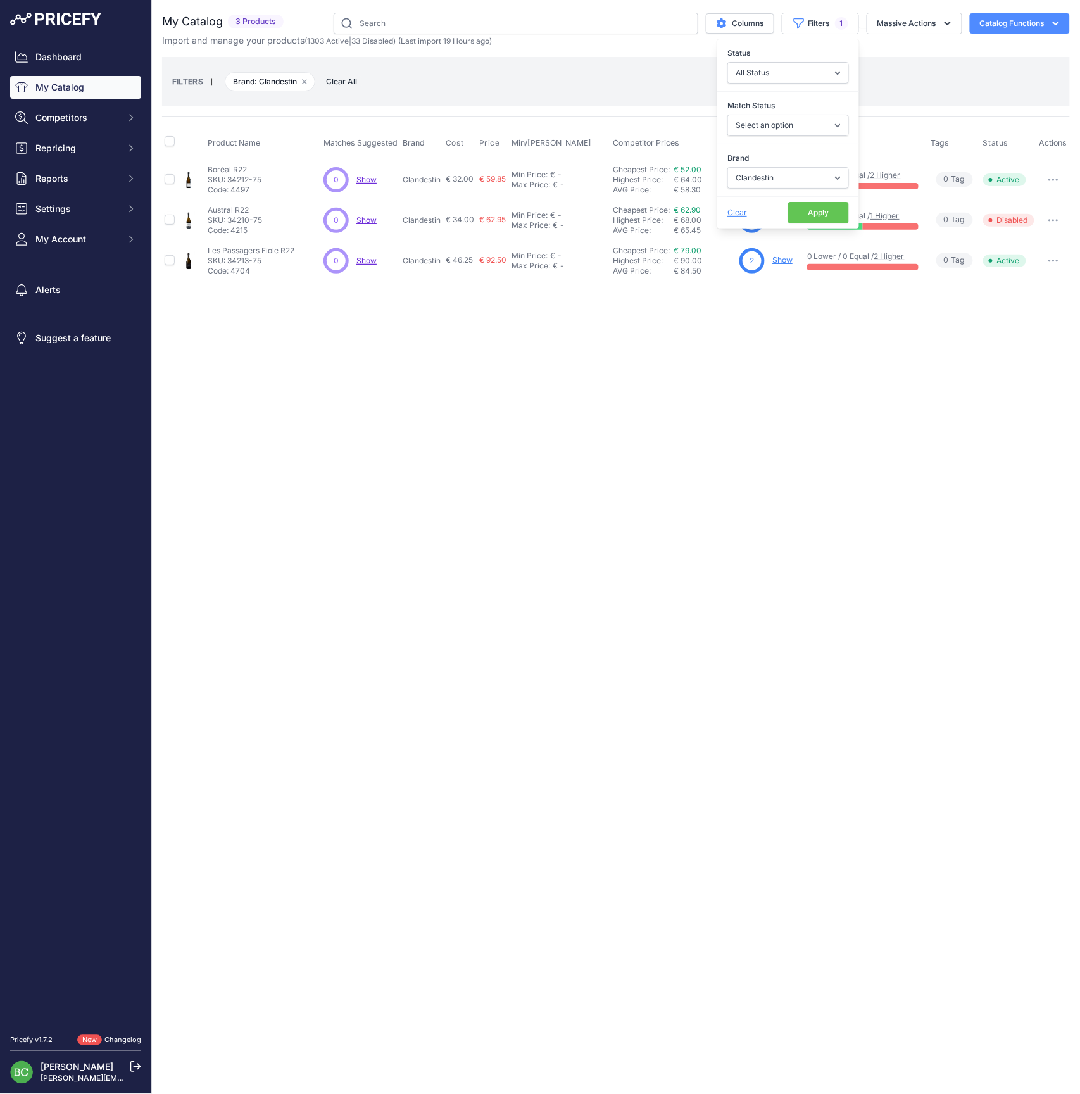
click at [563, 505] on div "Close You are not connected to the internet." at bounding box center [616, 547] width 928 height 1094
click at [780, 260] on link "Show" at bounding box center [783, 259] width 20 height 9
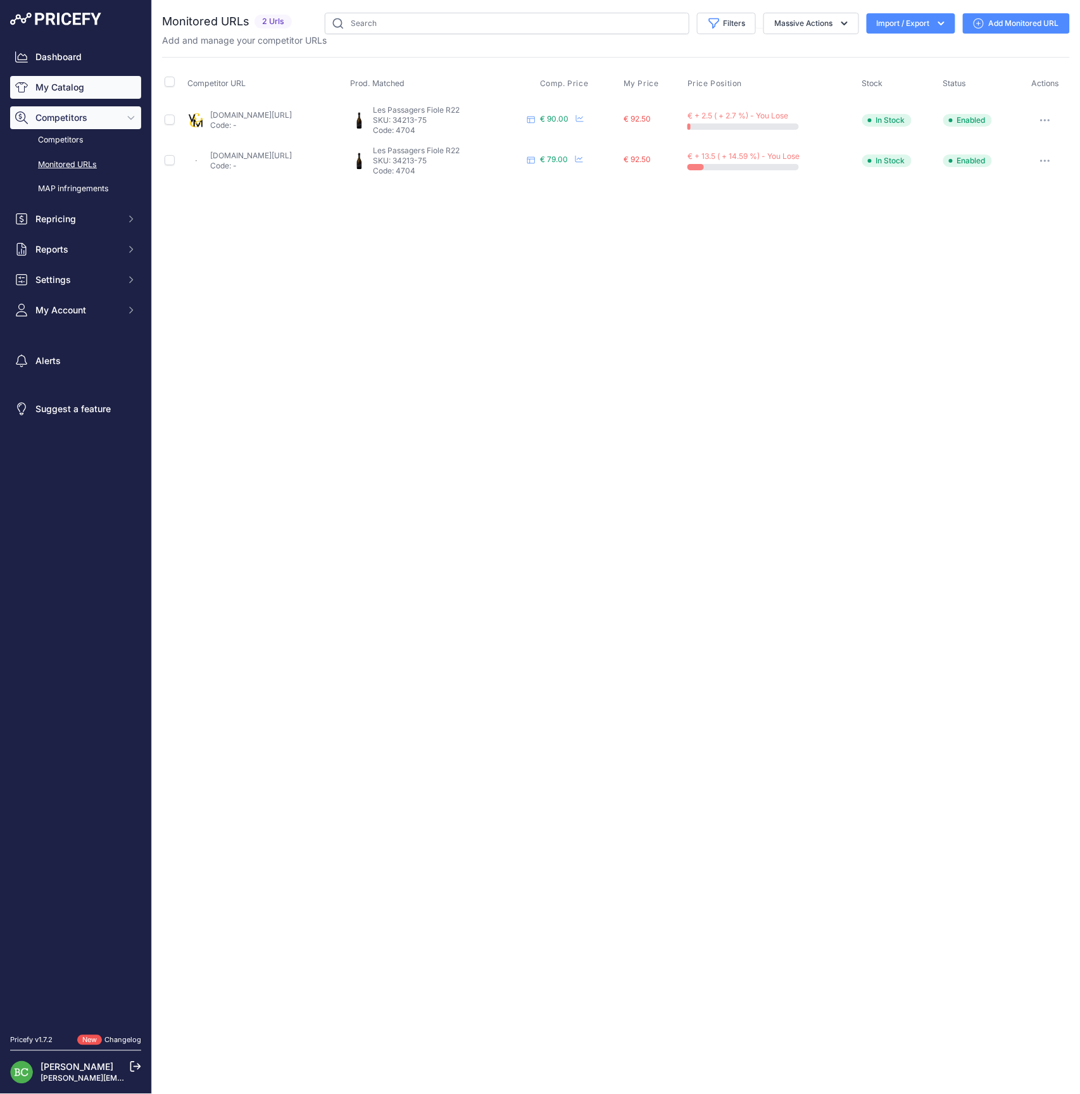
click at [71, 91] on link "My Catalog" at bounding box center [75, 87] width 131 height 23
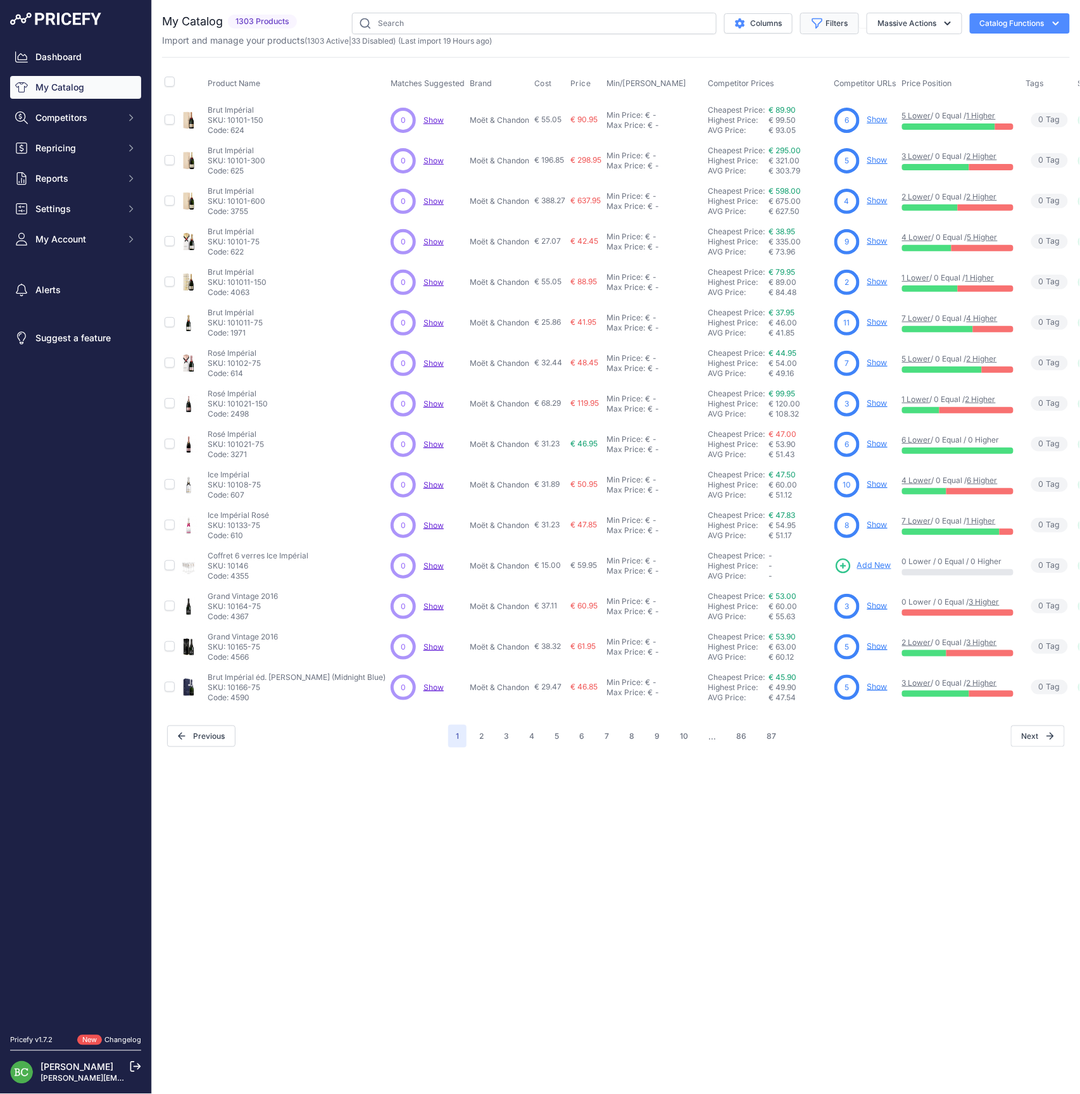
click at [850, 23] on button "Filters" at bounding box center [829, 24] width 59 height 22
select select "Delamotte"
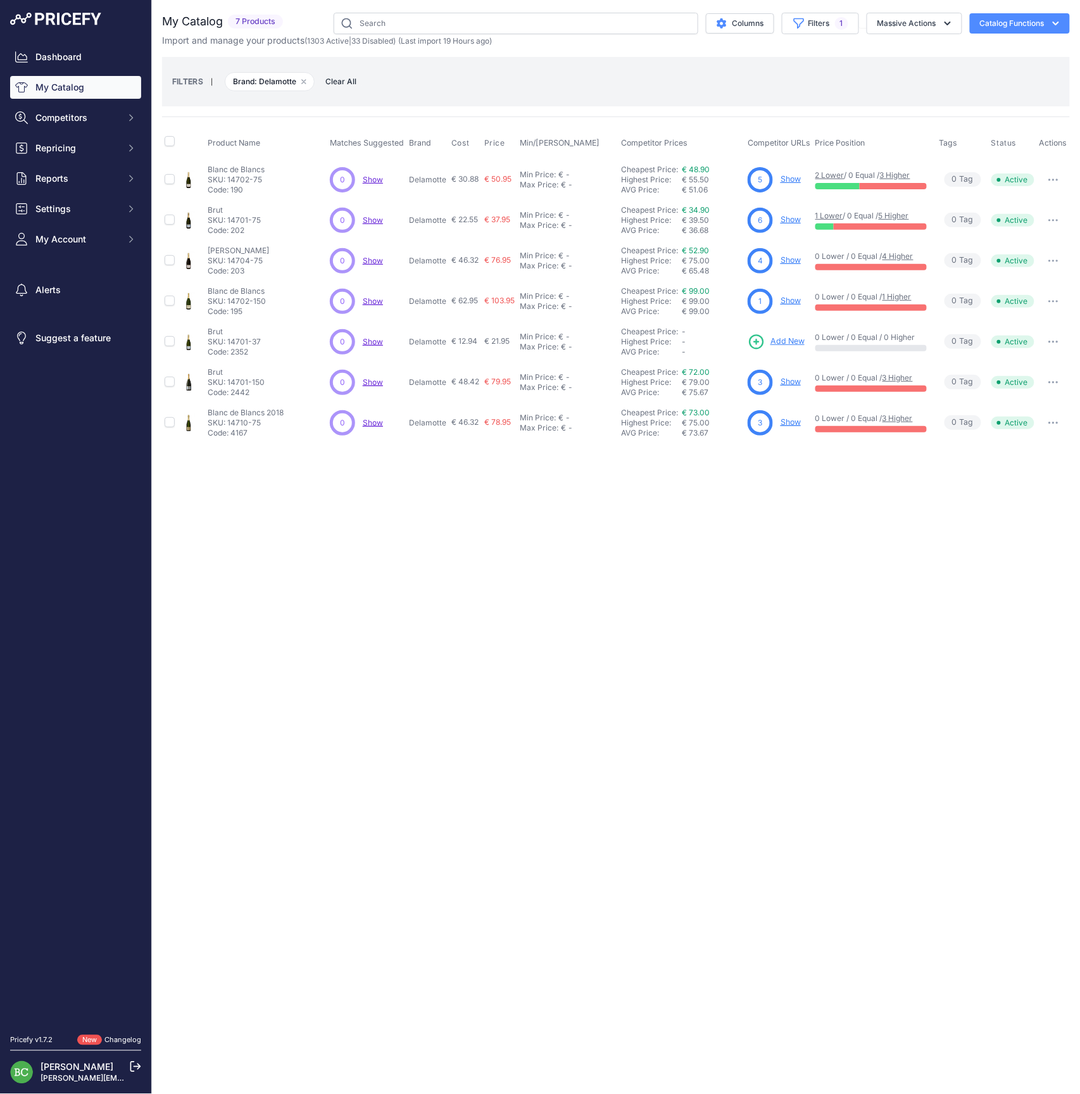
click at [481, 562] on div "Close You are not connected to the internet." at bounding box center [616, 547] width 928 height 1094
click at [789, 179] on link "Show" at bounding box center [791, 178] width 20 height 9
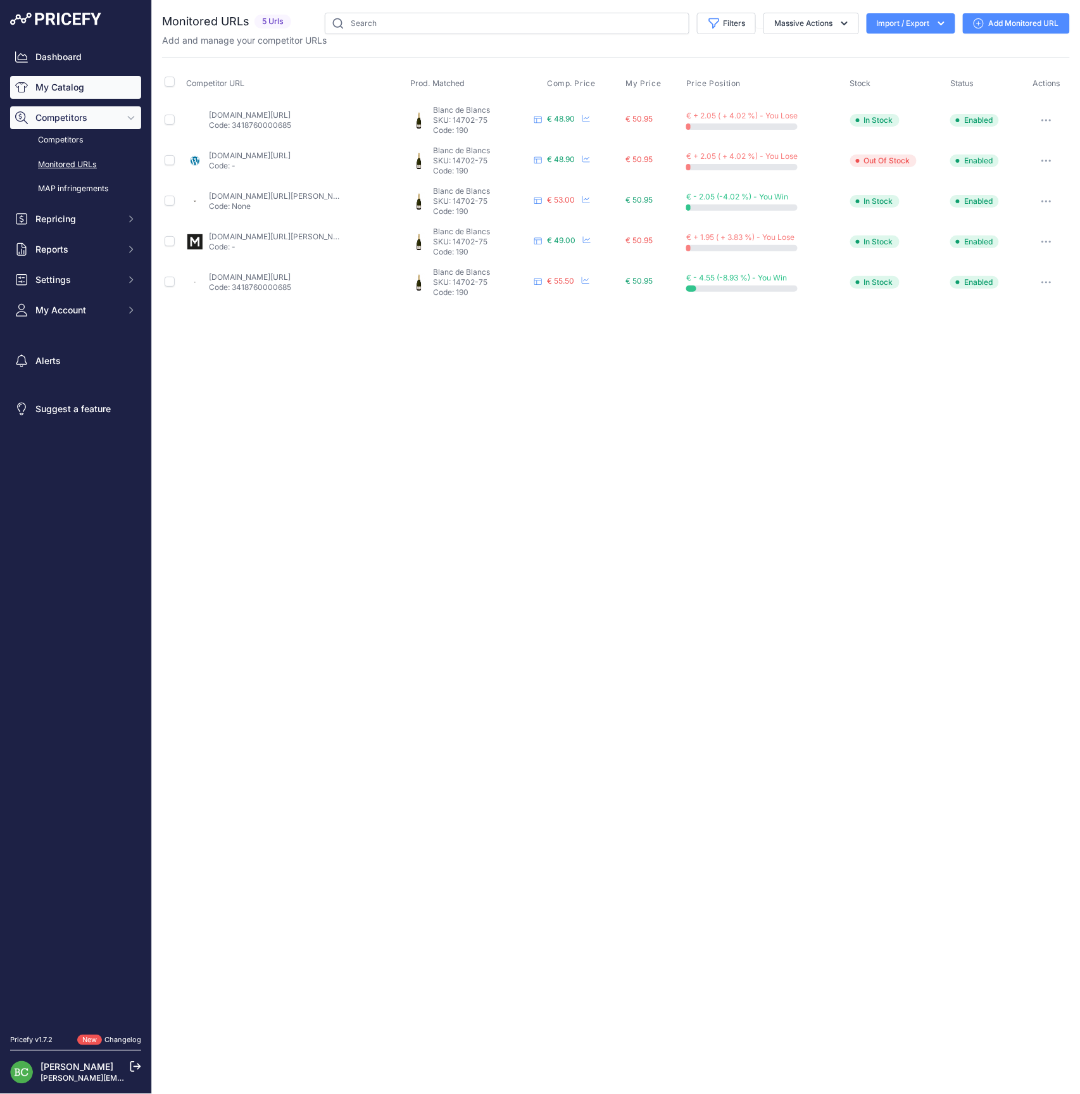
click at [51, 92] on link "My Catalog" at bounding box center [75, 87] width 131 height 23
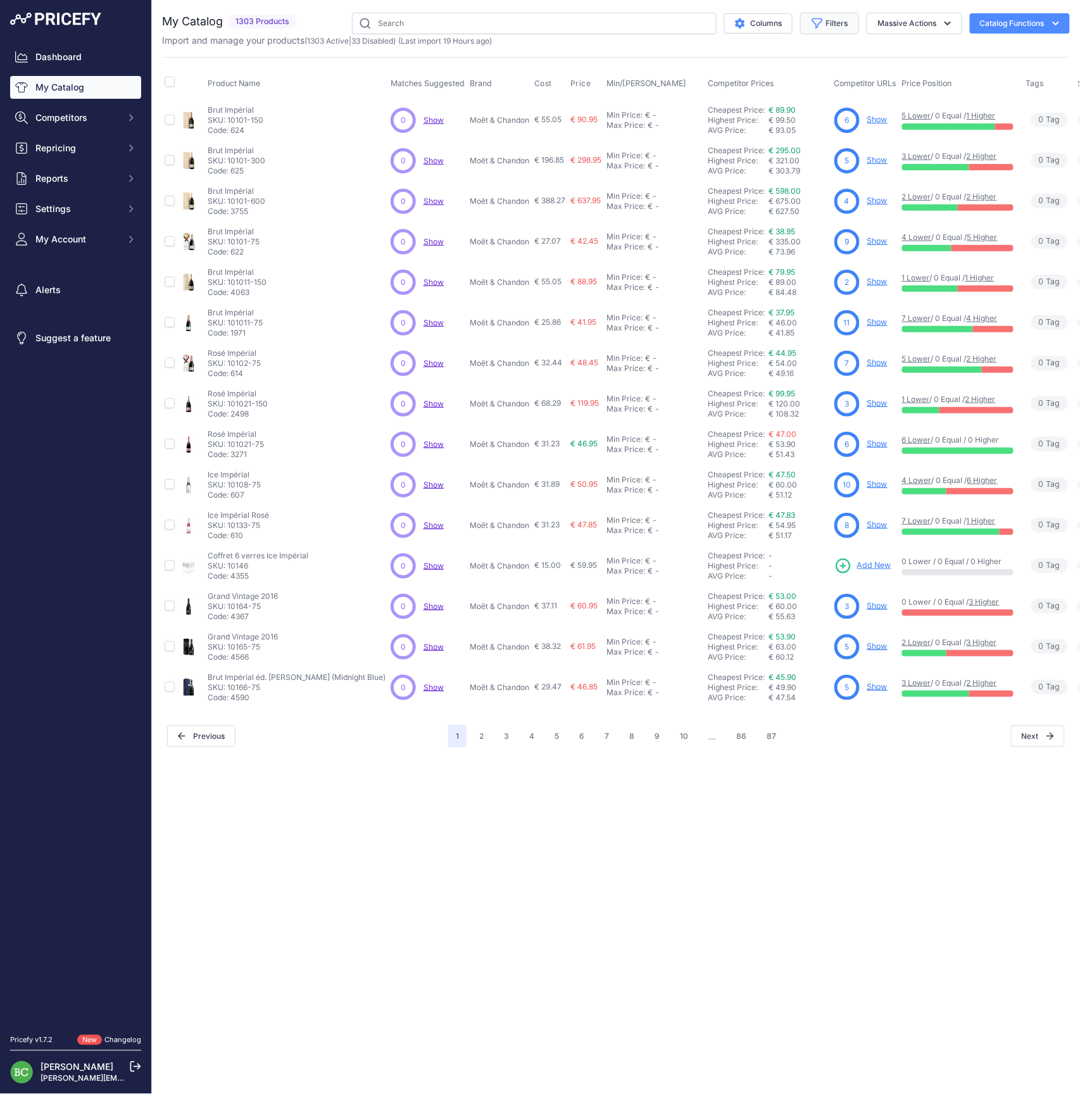
click at [837, 24] on button "Filters" at bounding box center [829, 24] width 59 height 22
select select "Drappier"
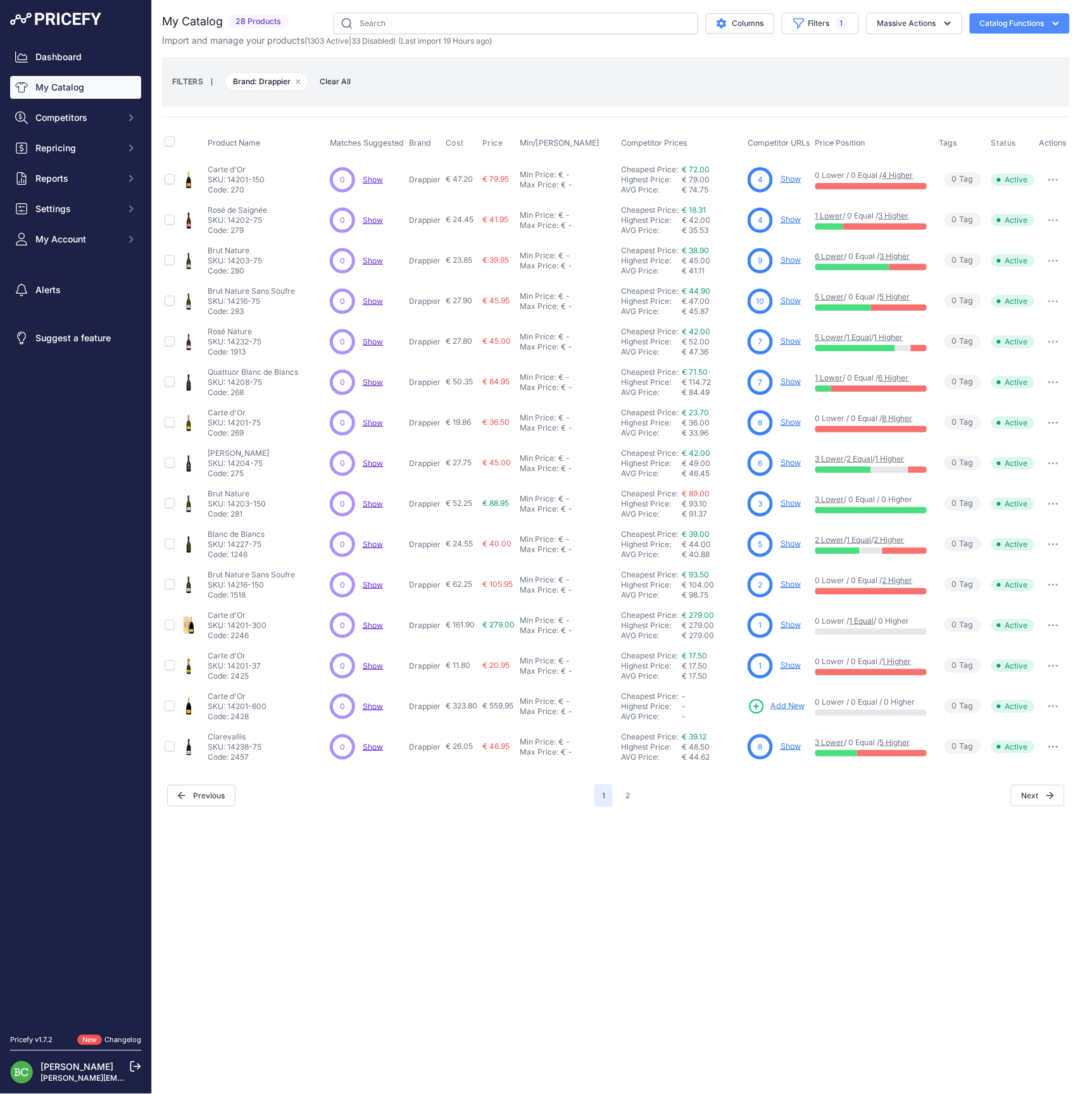
click at [672, 842] on div "Close You are not connected to the internet." at bounding box center [616, 547] width 928 height 1094
click at [795, 220] on link "Show" at bounding box center [791, 219] width 20 height 9
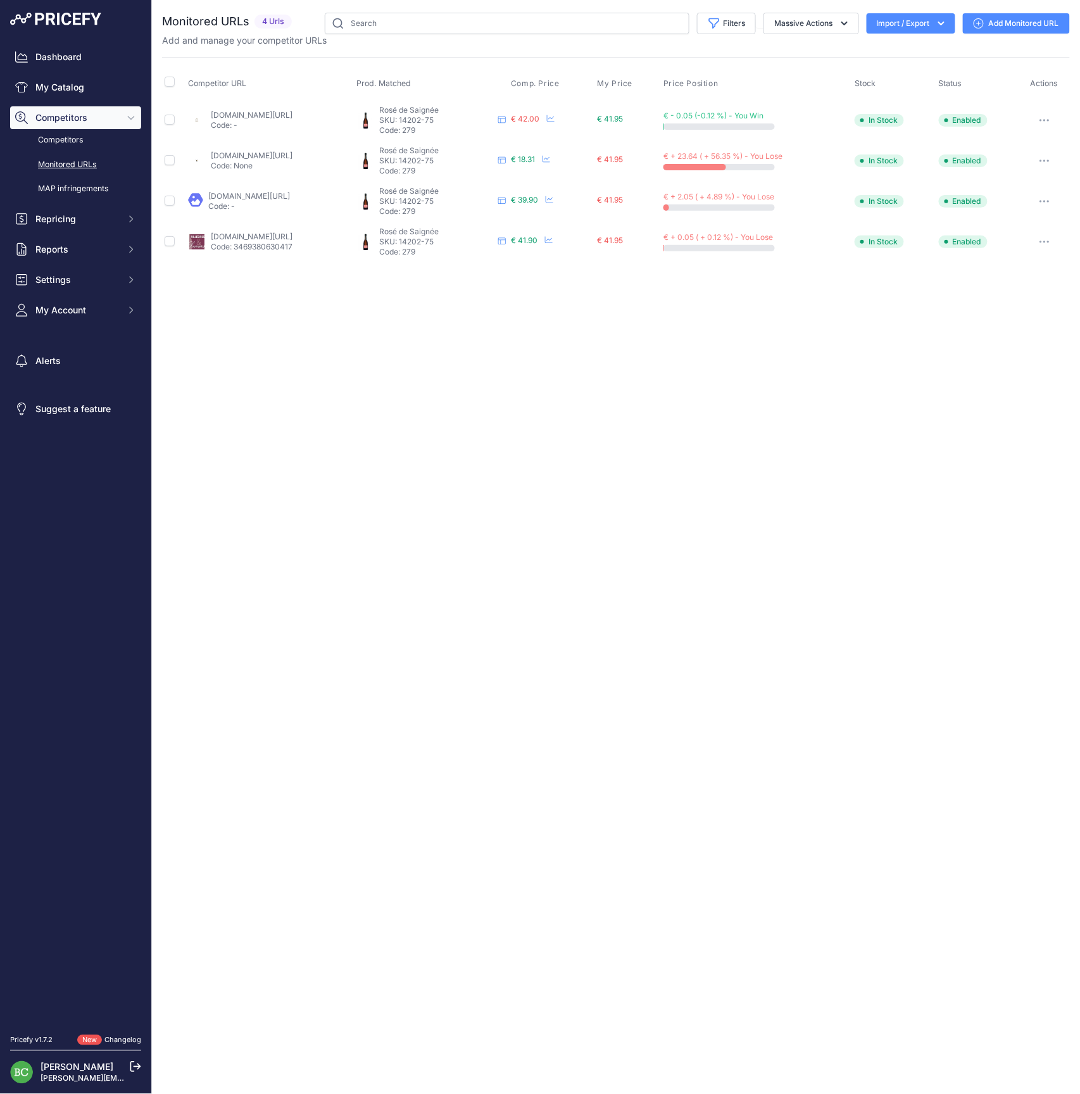
click at [1053, 199] on button "button" at bounding box center [1044, 202] width 25 height 18
click at [997, 307] on button "Disable" at bounding box center [1003, 309] width 129 height 20
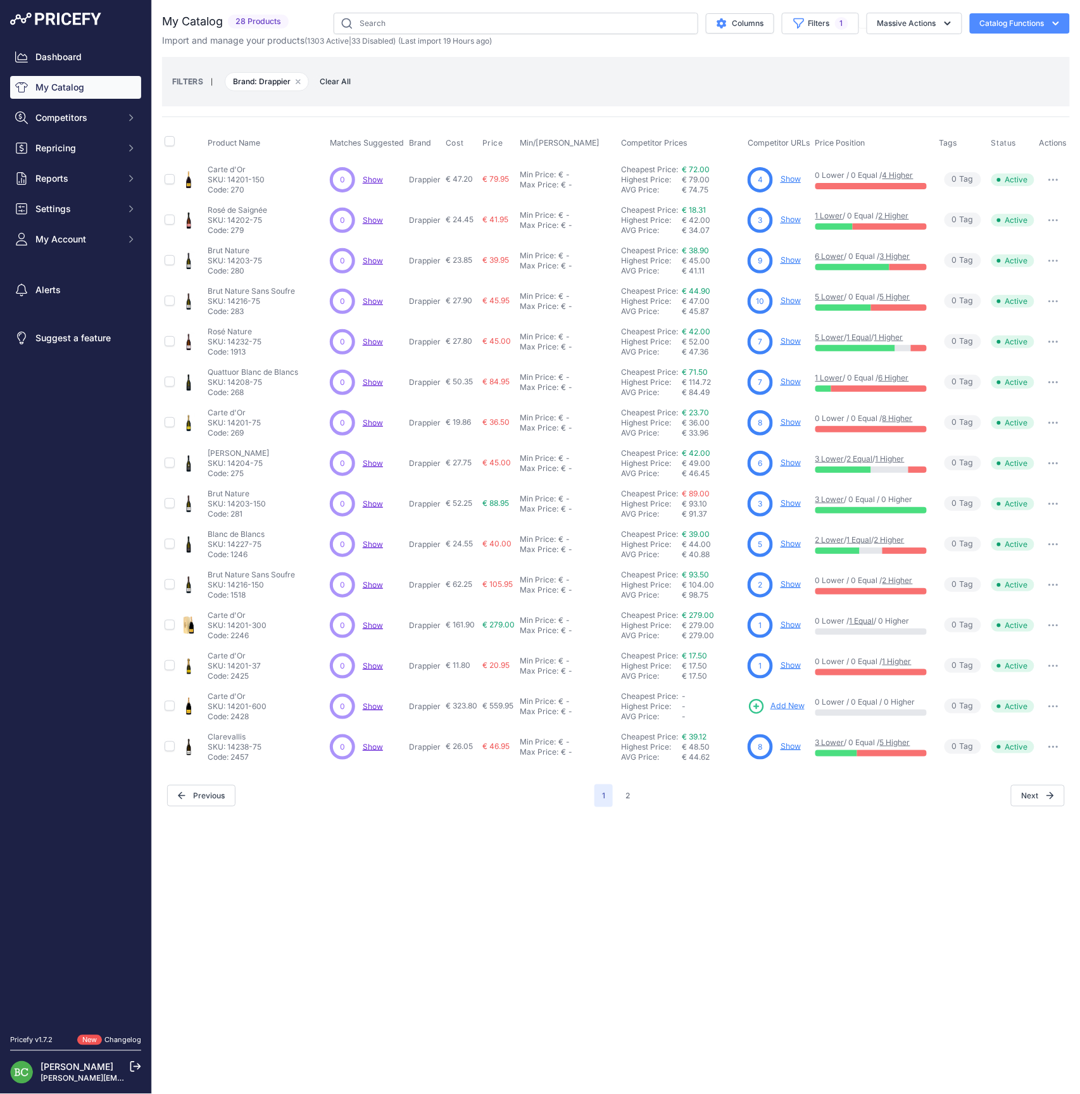
click at [791, 586] on link "Show" at bounding box center [791, 583] width 20 height 9
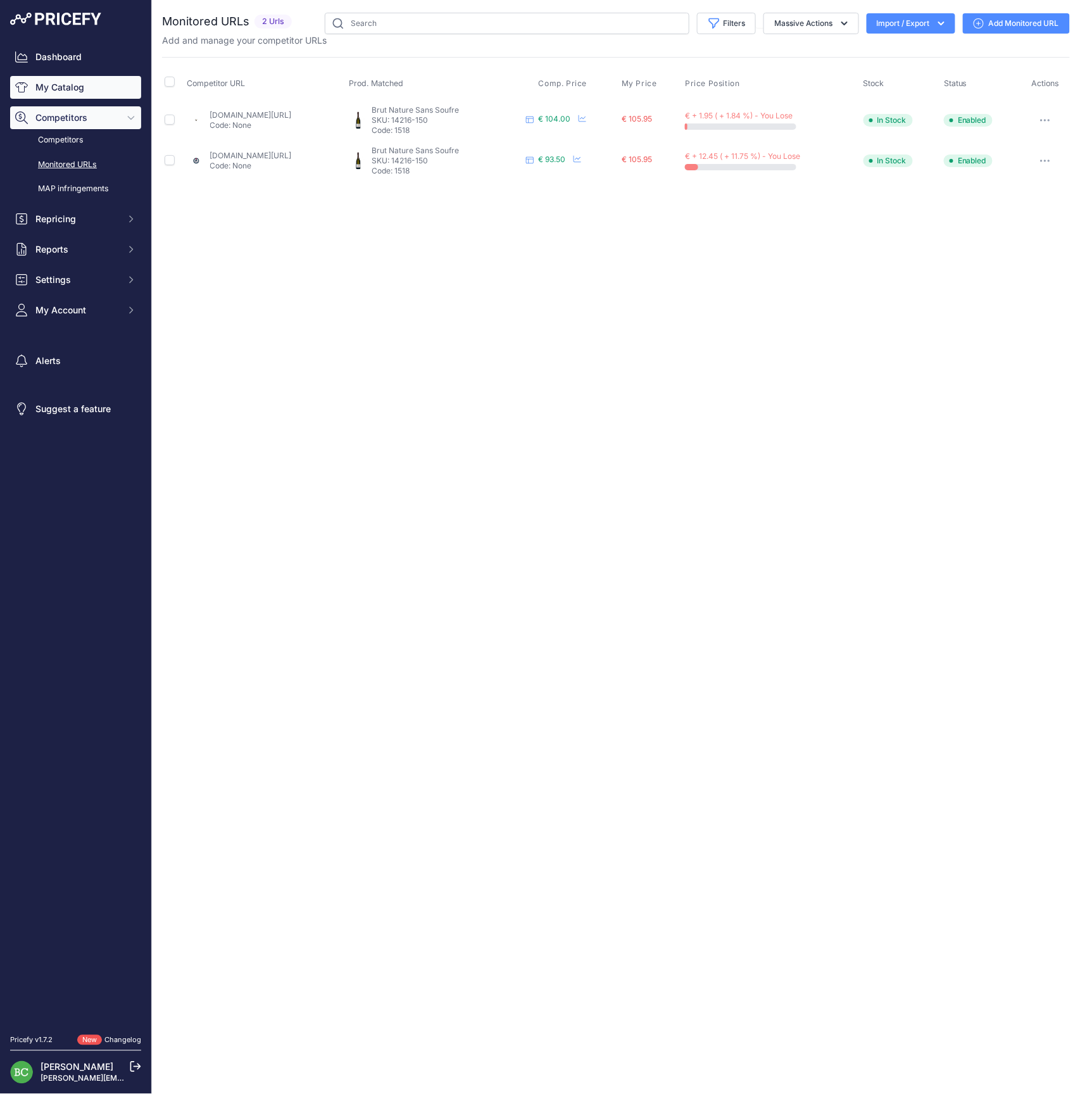
click at [56, 94] on link "My Catalog" at bounding box center [75, 87] width 131 height 23
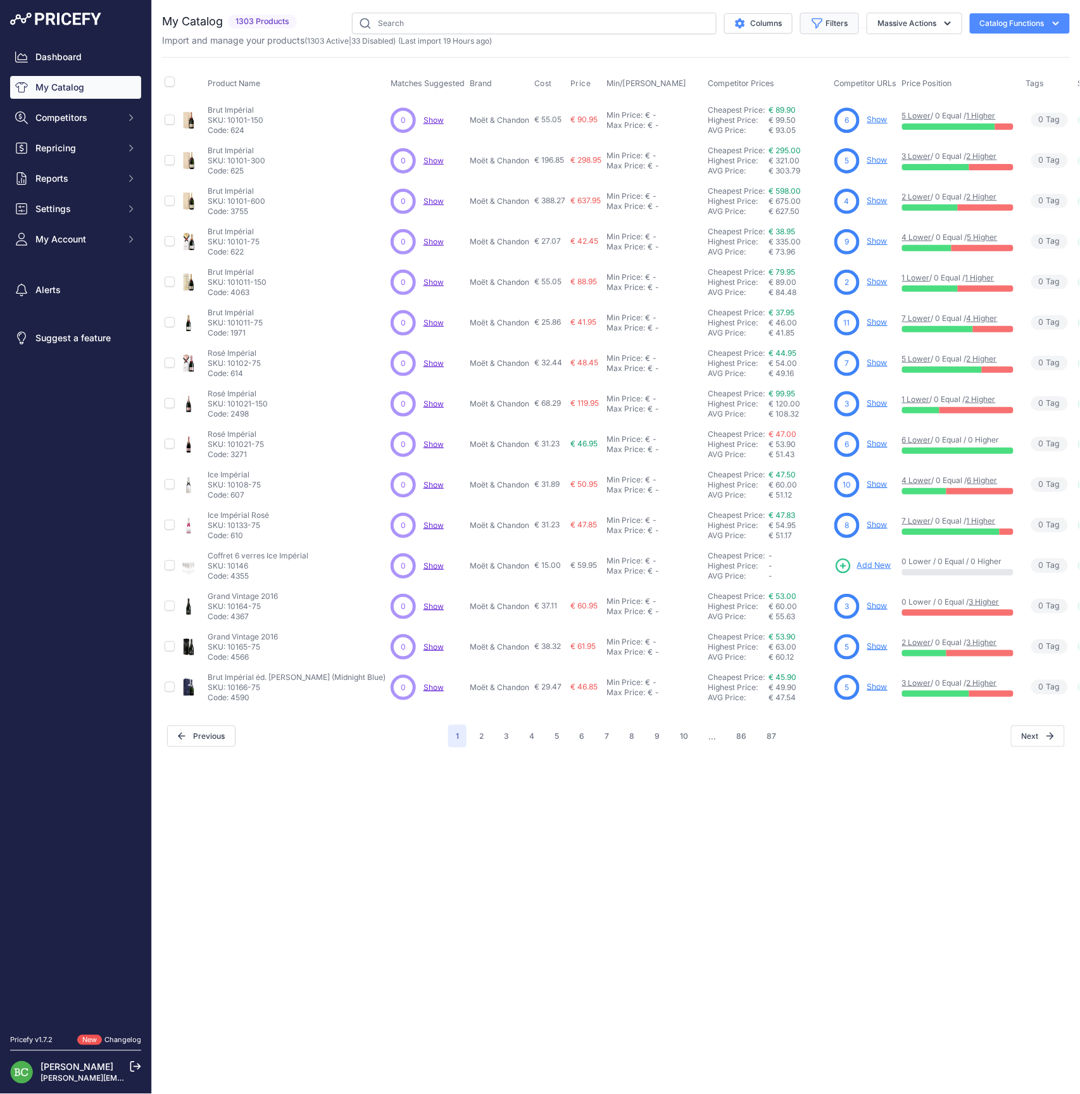
click at [827, 25] on button "Filters" at bounding box center [829, 24] width 59 height 22
select select "Deutz"
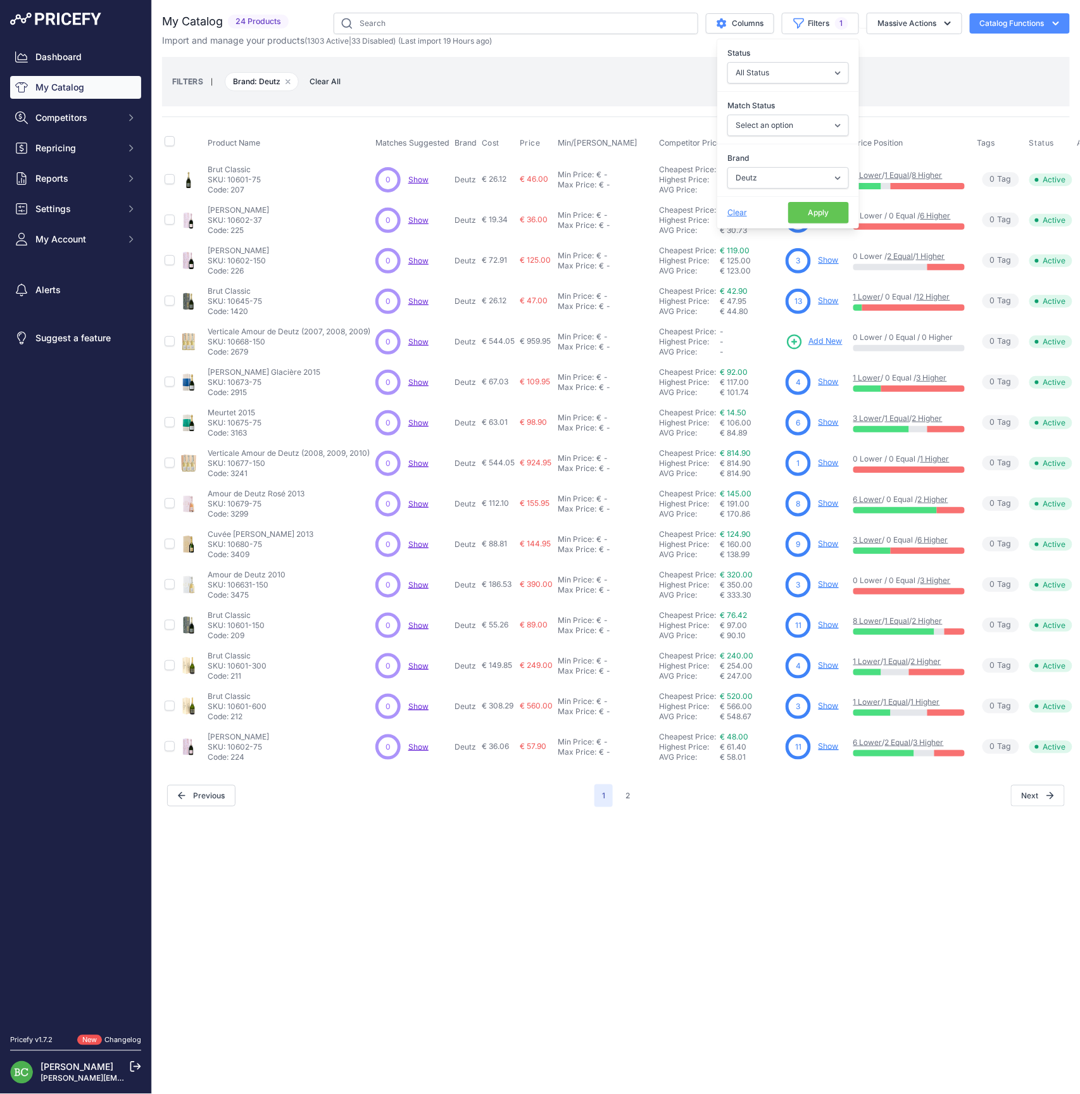
click at [476, 814] on div "You are not connected to the internet. My Catalog" at bounding box center [616, 410] width 908 height 820
click at [622, 799] on button "2" at bounding box center [628, 796] width 20 height 23
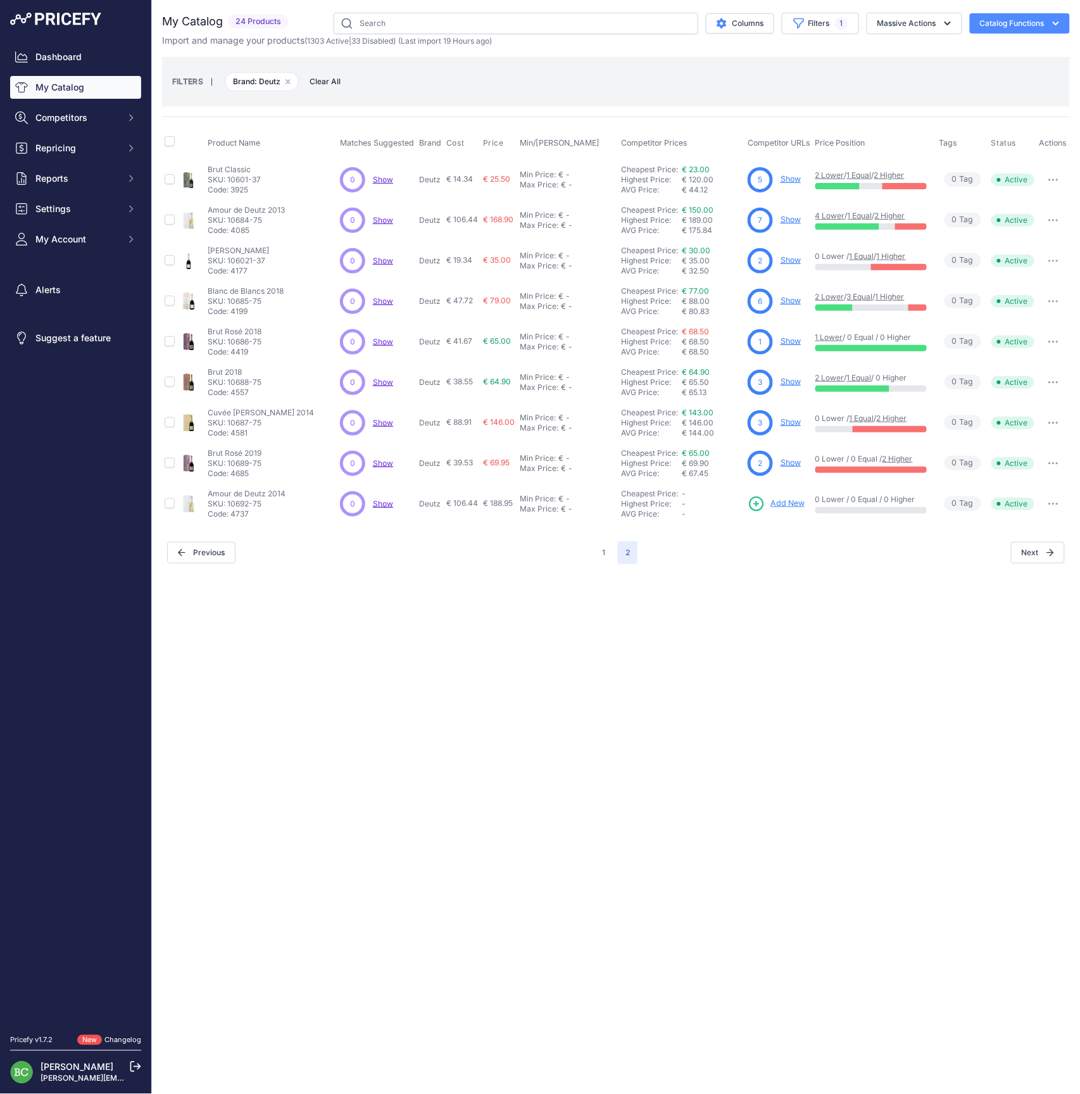
click at [793, 181] on link "Show" at bounding box center [791, 178] width 20 height 9
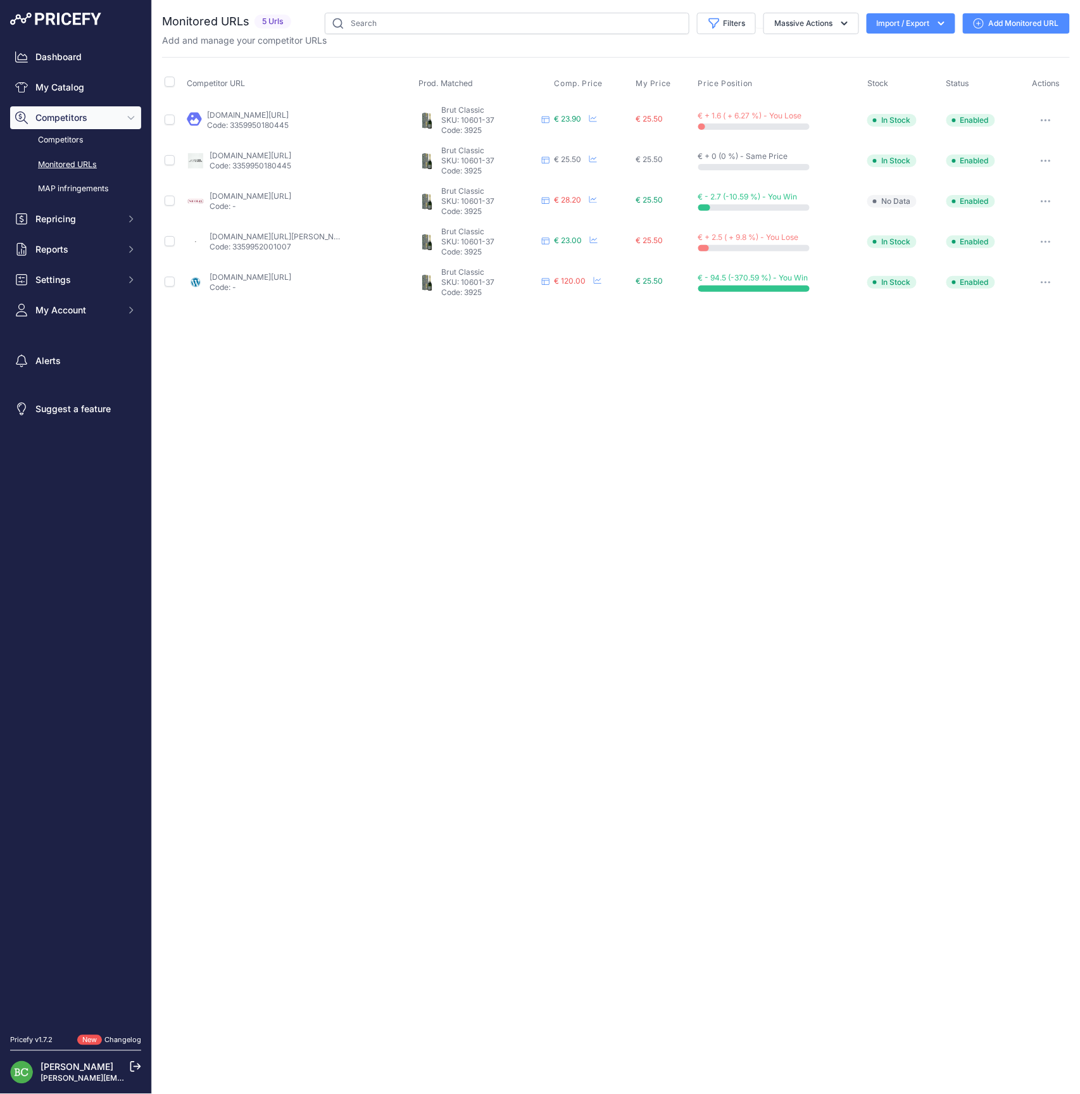
click at [1049, 119] on icon "button" at bounding box center [1046, 120] width 10 height 3
click at [982, 224] on button "Disable" at bounding box center [1003, 228] width 129 height 20
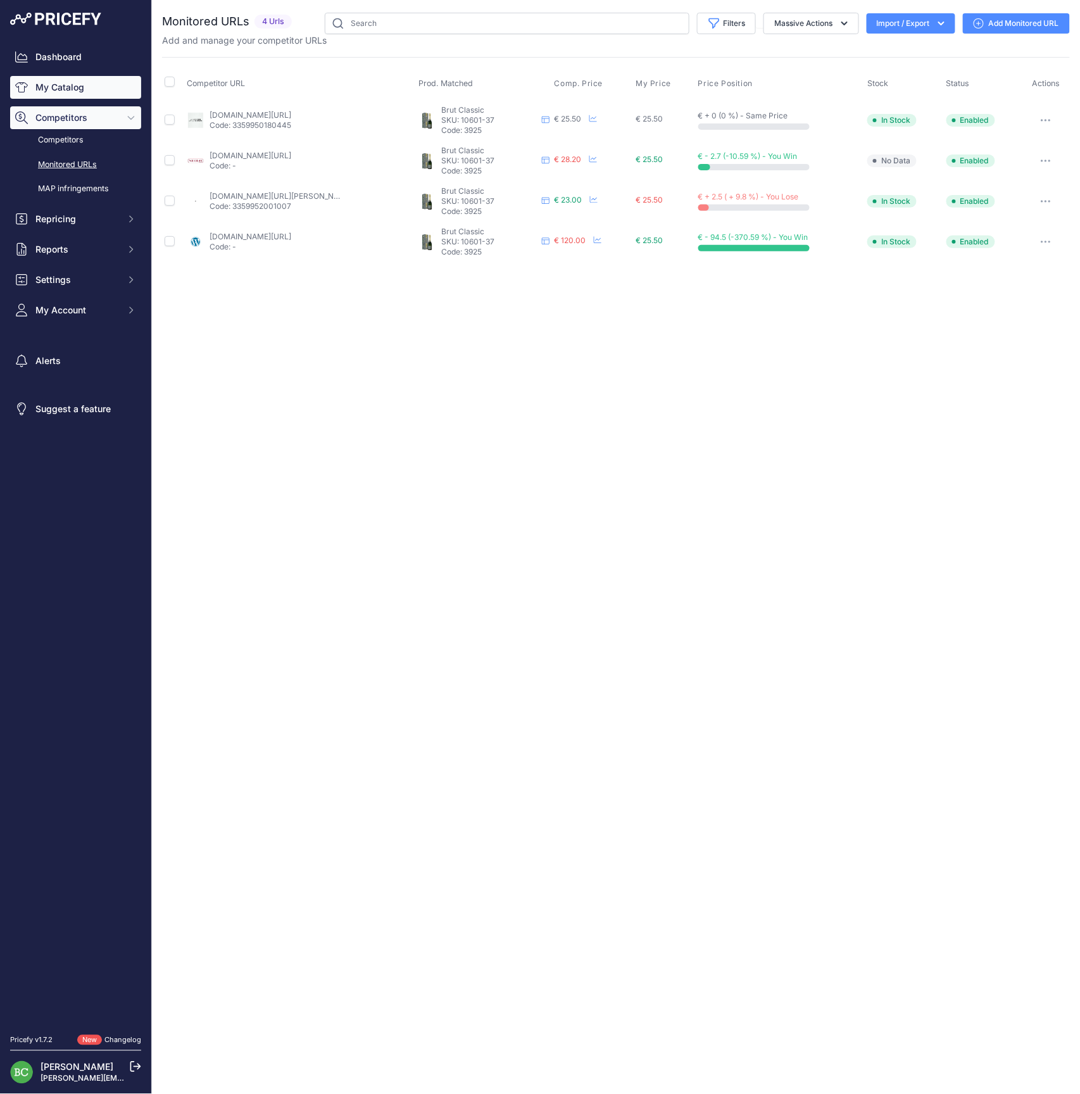
click at [54, 92] on link "My Catalog" at bounding box center [75, 87] width 131 height 23
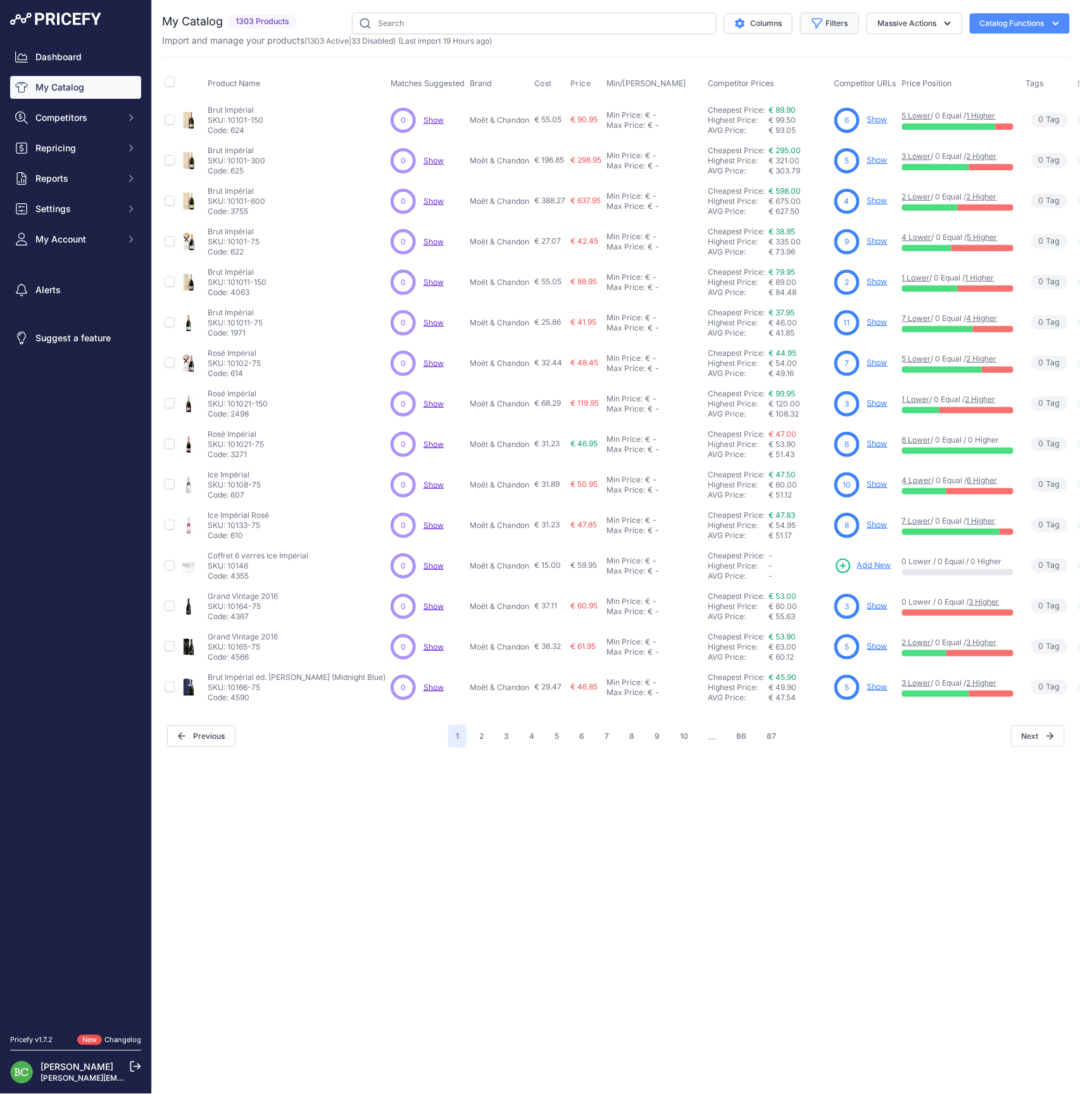
click at [837, 25] on button "Filters" at bounding box center [829, 24] width 59 height 22
select select "Henriot"
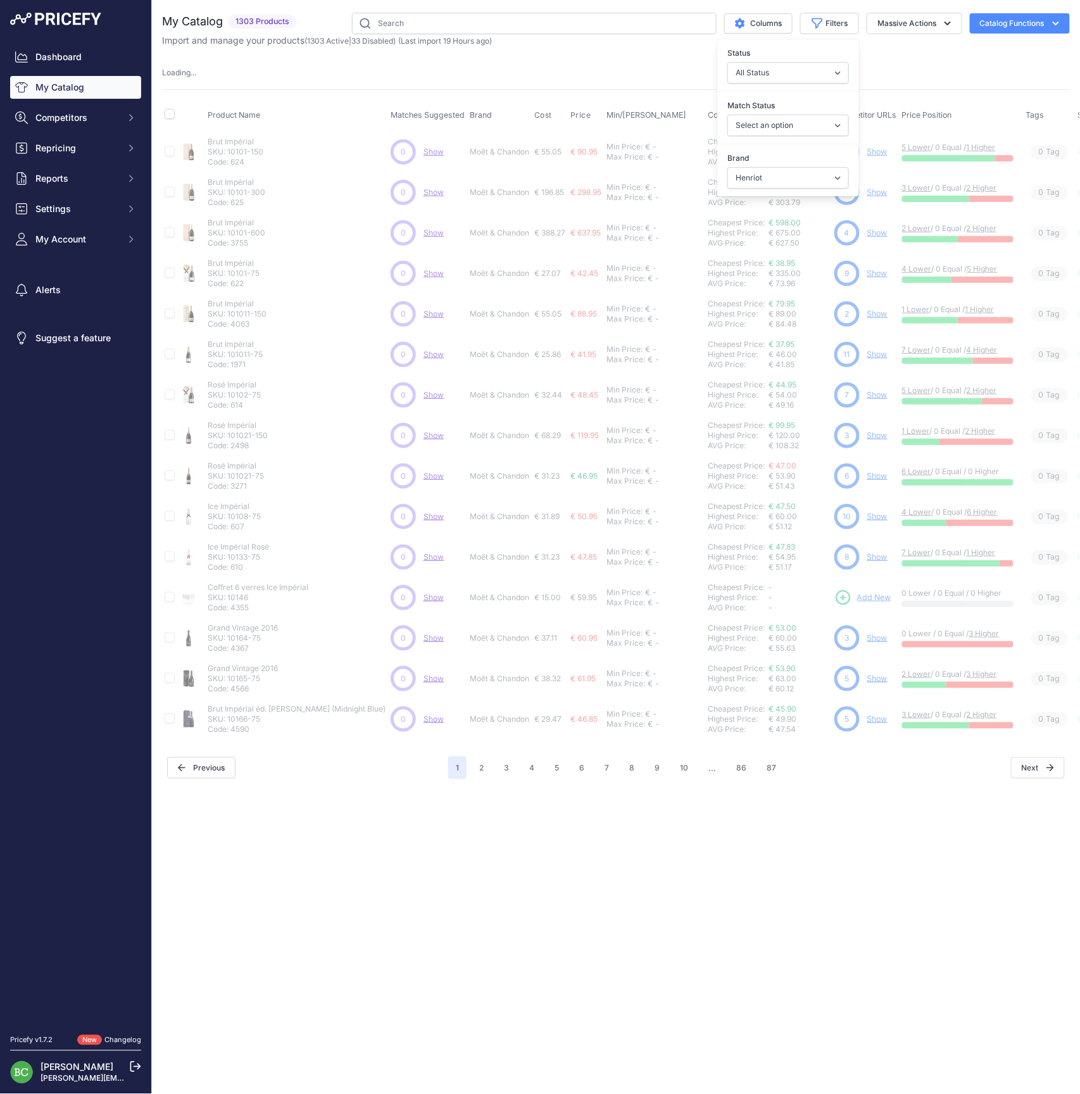
click at [636, 832] on div "Close You are not connected to the internet." at bounding box center [616, 547] width 928 height 1094
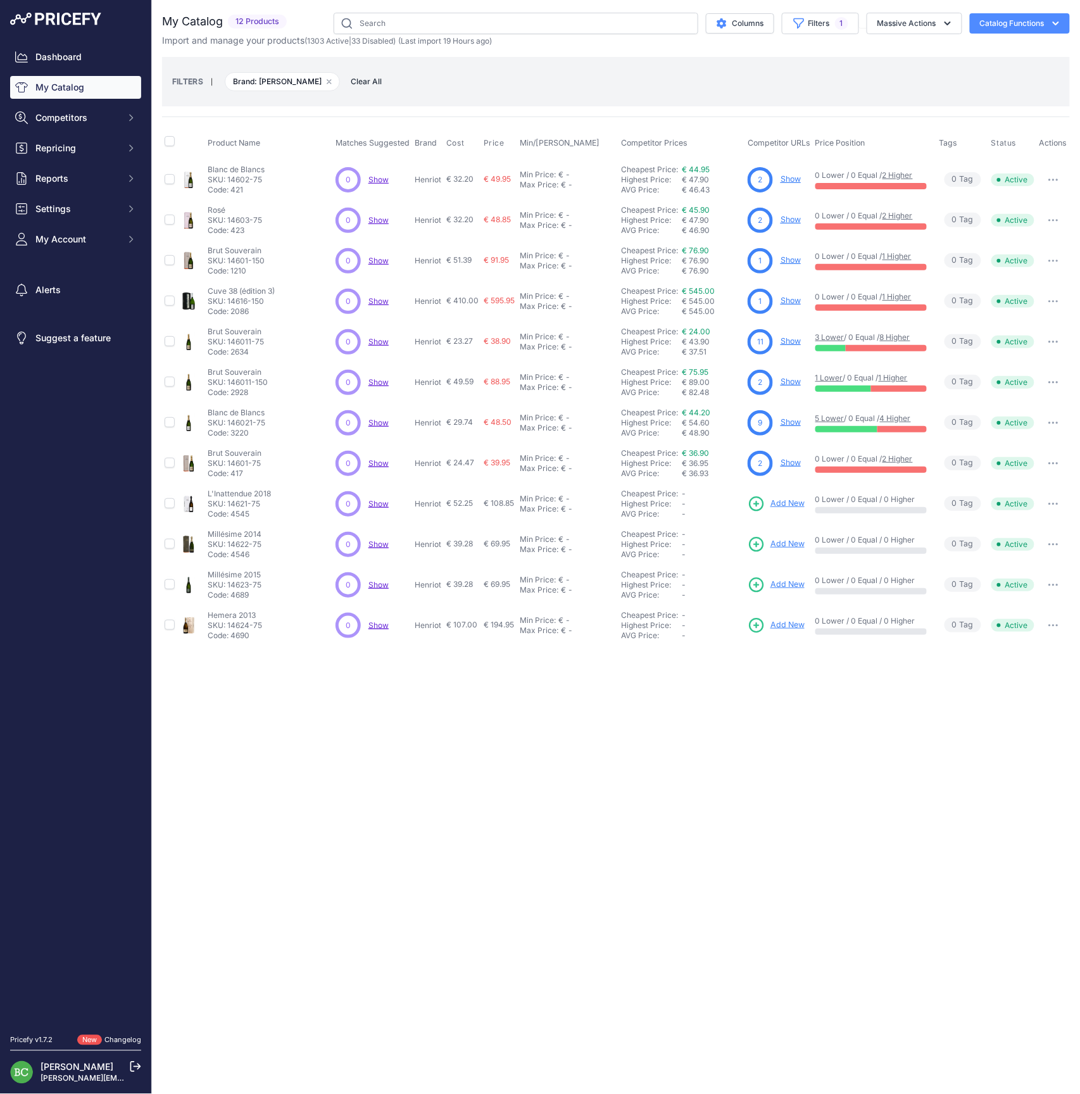
click at [791, 261] on link "Show" at bounding box center [791, 259] width 20 height 9
click at [789, 383] on link "Show" at bounding box center [791, 381] width 20 height 9
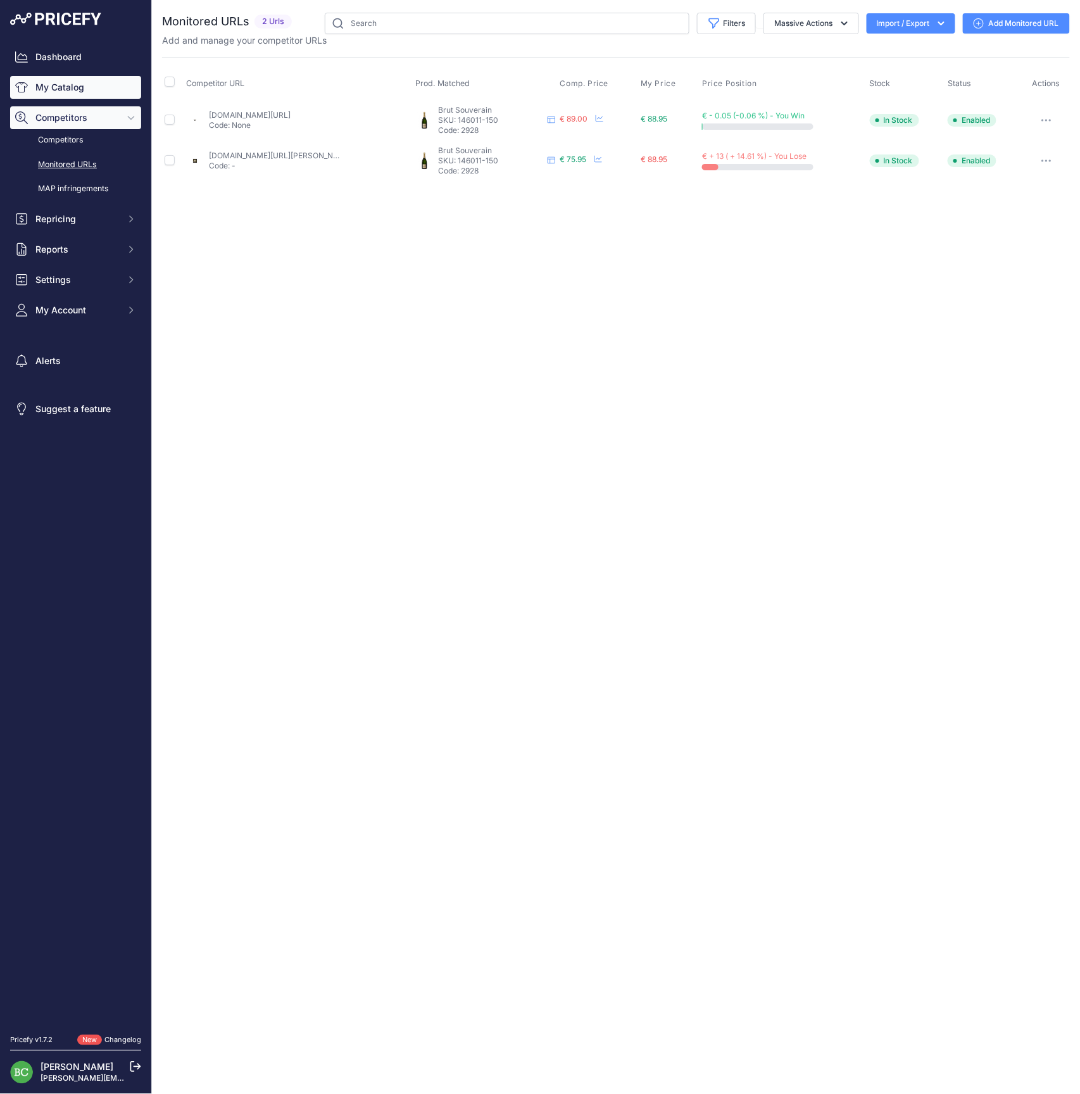
click at [57, 91] on link "My Catalog" at bounding box center [75, 87] width 131 height 23
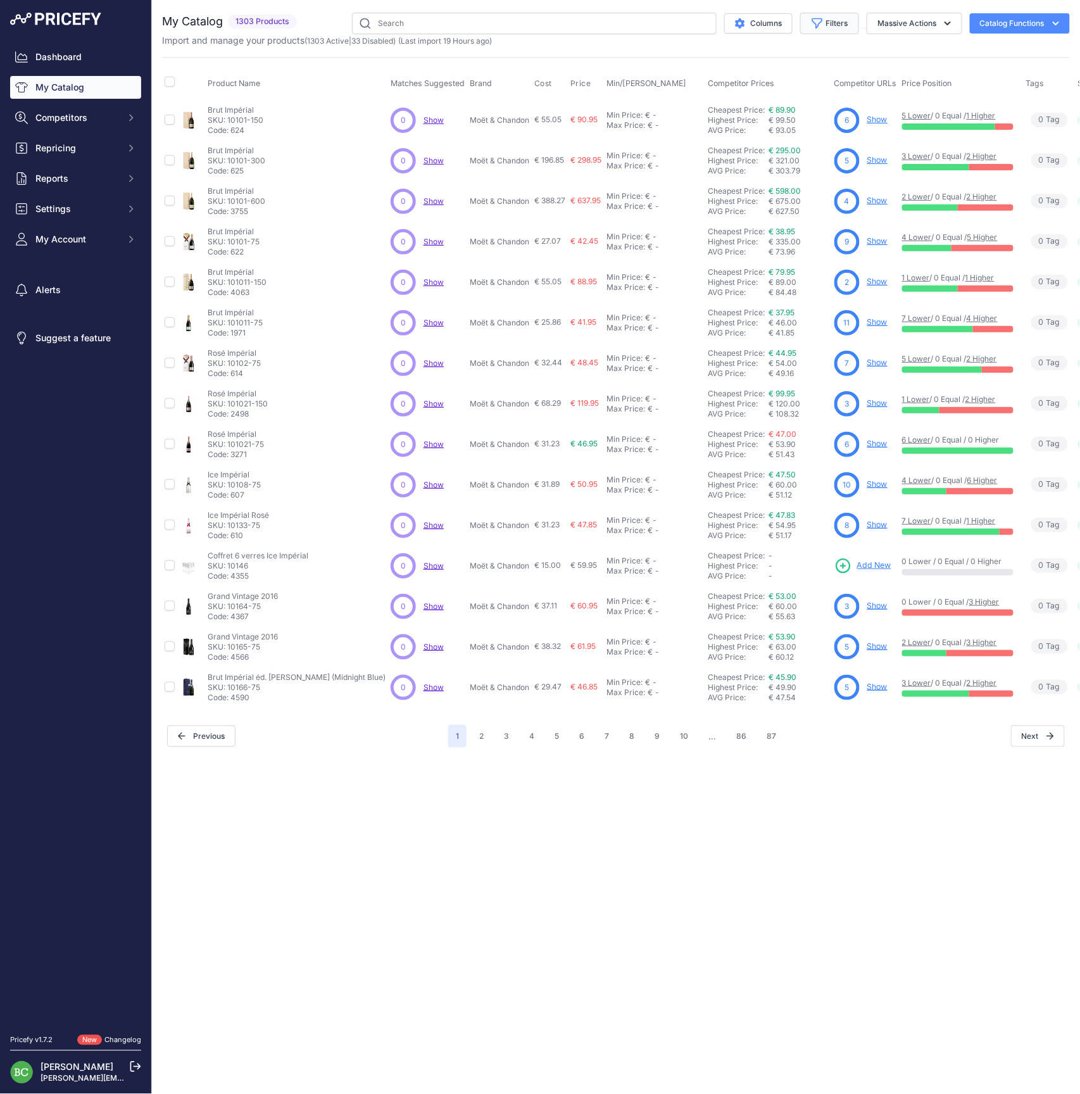
click at [835, 25] on button "Filters" at bounding box center [829, 24] width 59 height 22
select select "[PERSON_NAME]"
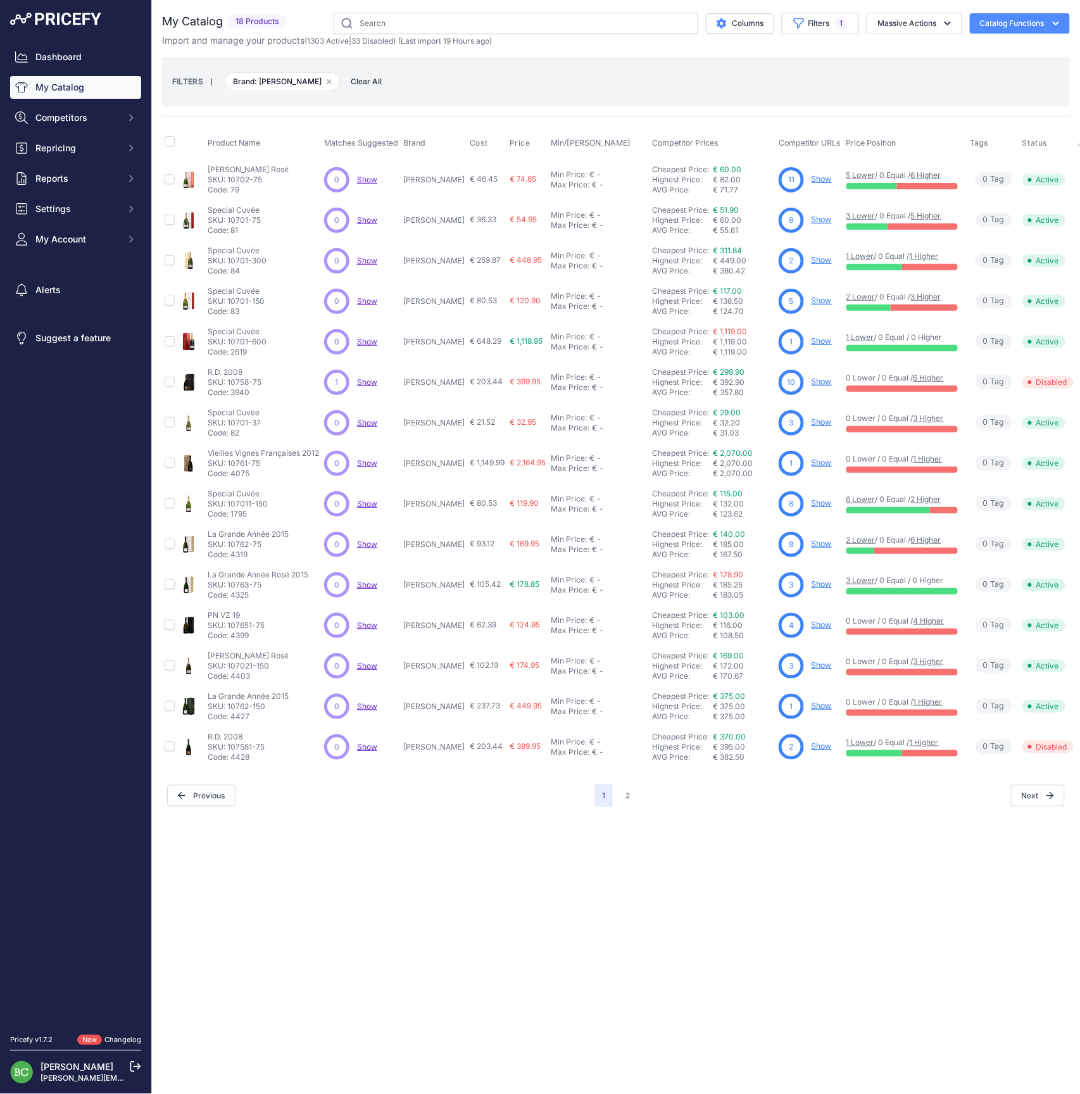
click at [600, 920] on div "Close You are not connected to the internet." at bounding box center [616, 547] width 928 height 1094
click at [812, 424] on link "Show" at bounding box center [822, 421] width 20 height 9
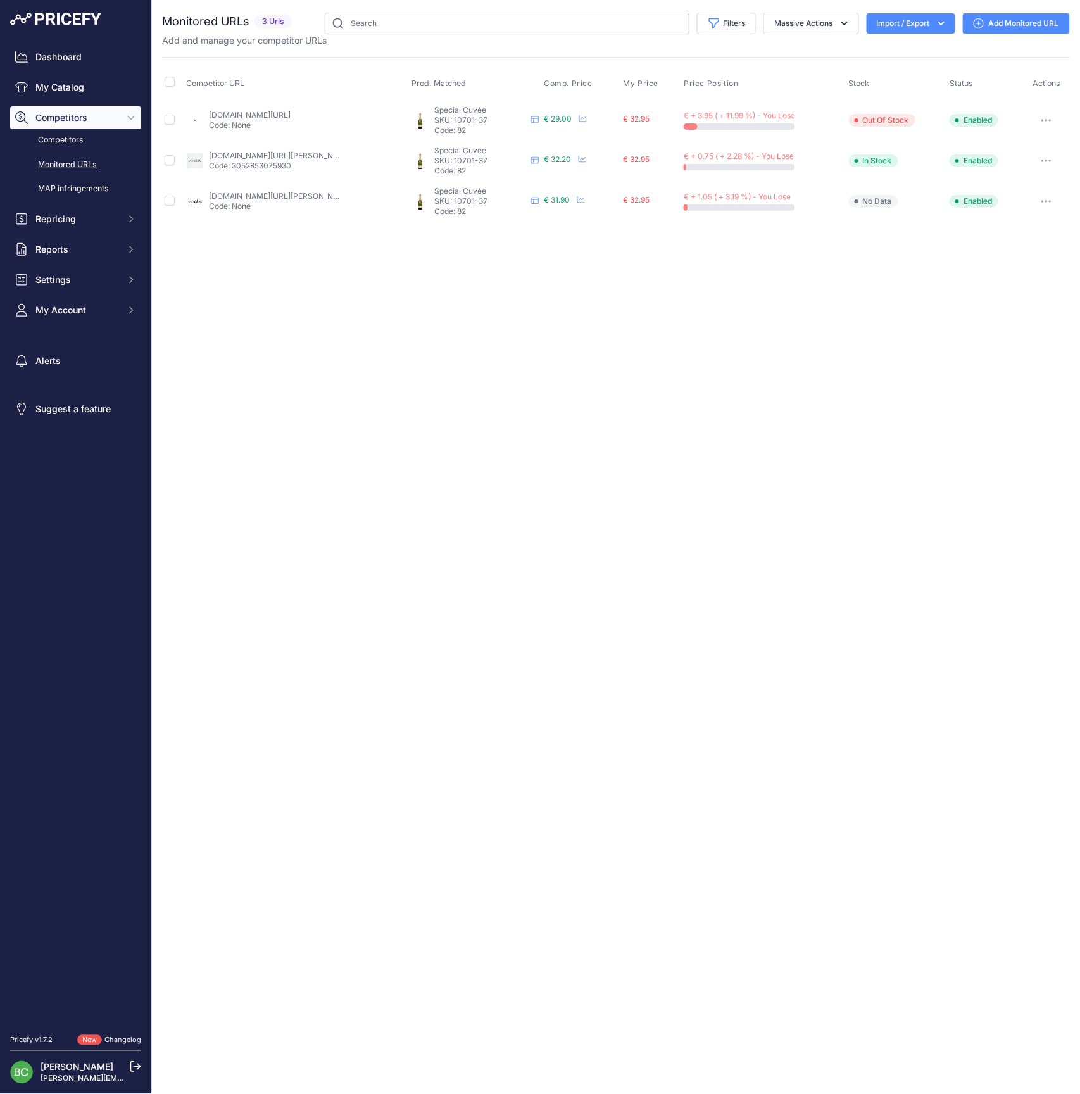
drag, startPoint x: 562, startPoint y: 318, endPoint x: 546, endPoint y: 322, distance: 16.9
click at [561, 318] on div "Close You are not connected to the internet." at bounding box center [616, 547] width 928 height 1094
click at [833, 20] on button "Massive Actions" at bounding box center [812, 24] width 96 height 22
click at [826, 24] on button "Massive Actions" at bounding box center [812, 24] width 96 height 22
click at [68, 89] on link "My Catalog" at bounding box center [75, 87] width 131 height 23
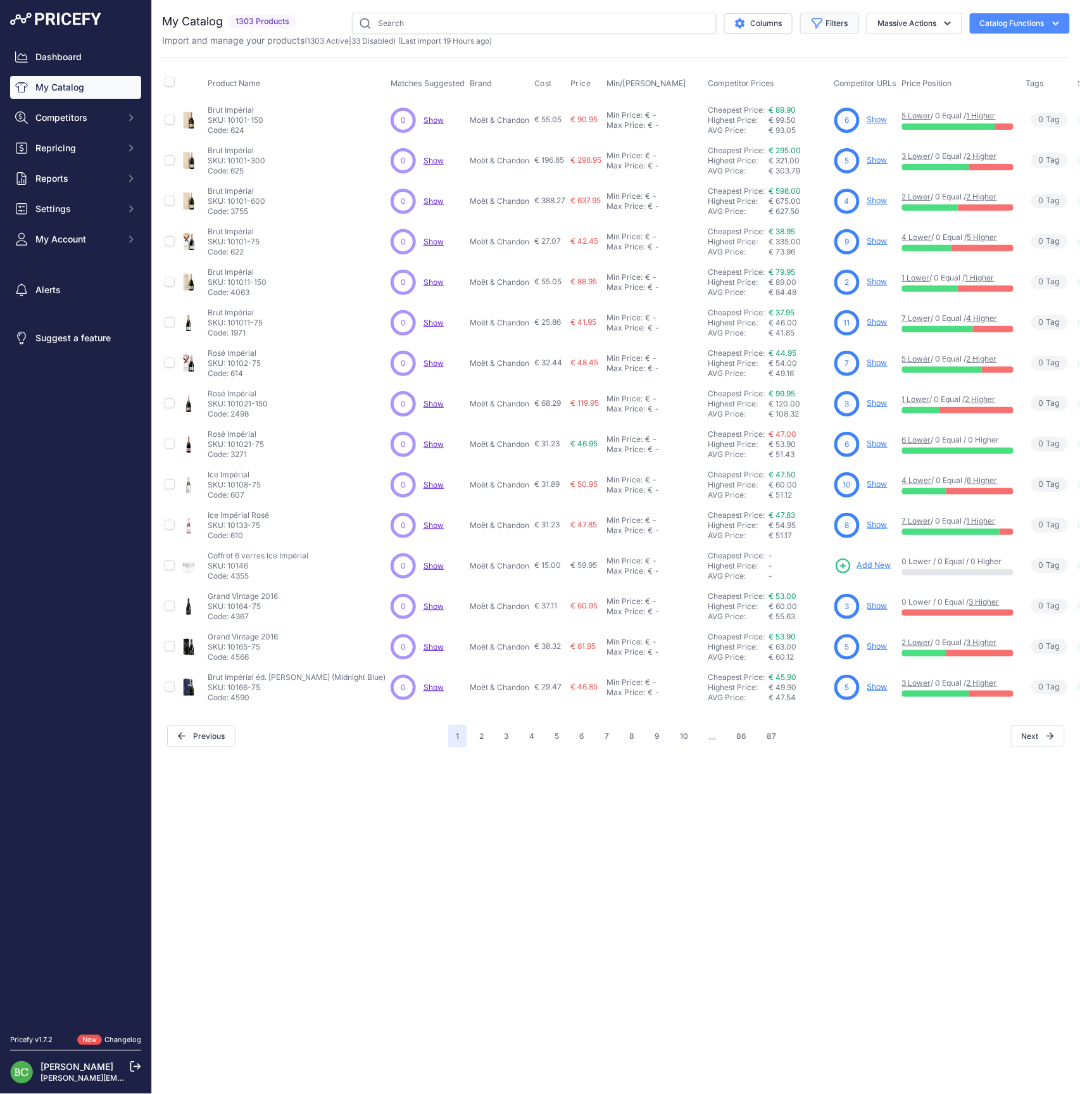
click at [841, 26] on button "Filters" at bounding box center [829, 24] width 59 height 22
select select "Drappier"
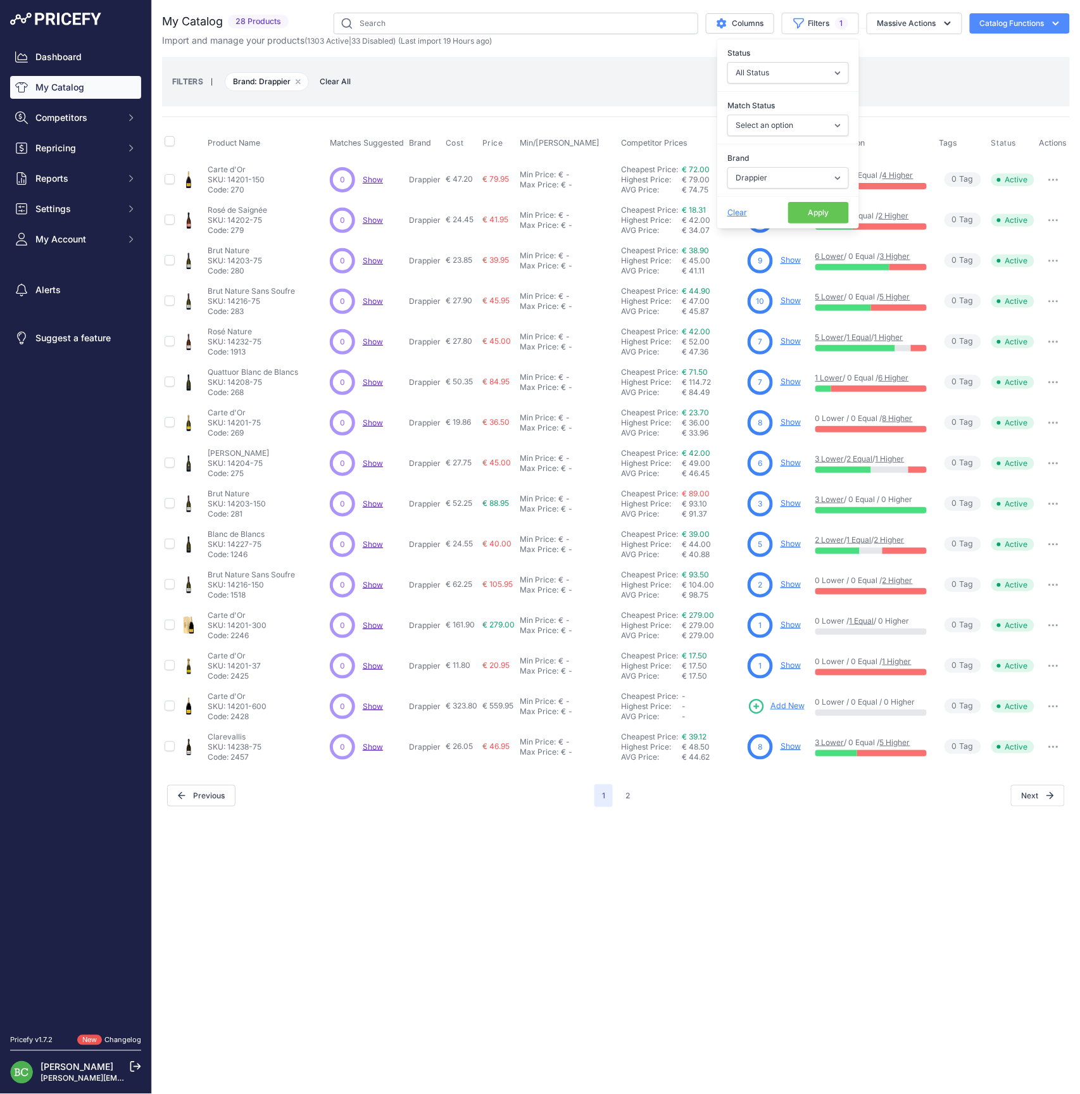
click at [791, 300] on link "Show" at bounding box center [791, 300] width 20 height 9
click at [788, 542] on link "Show" at bounding box center [791, 543] width 20 height 9
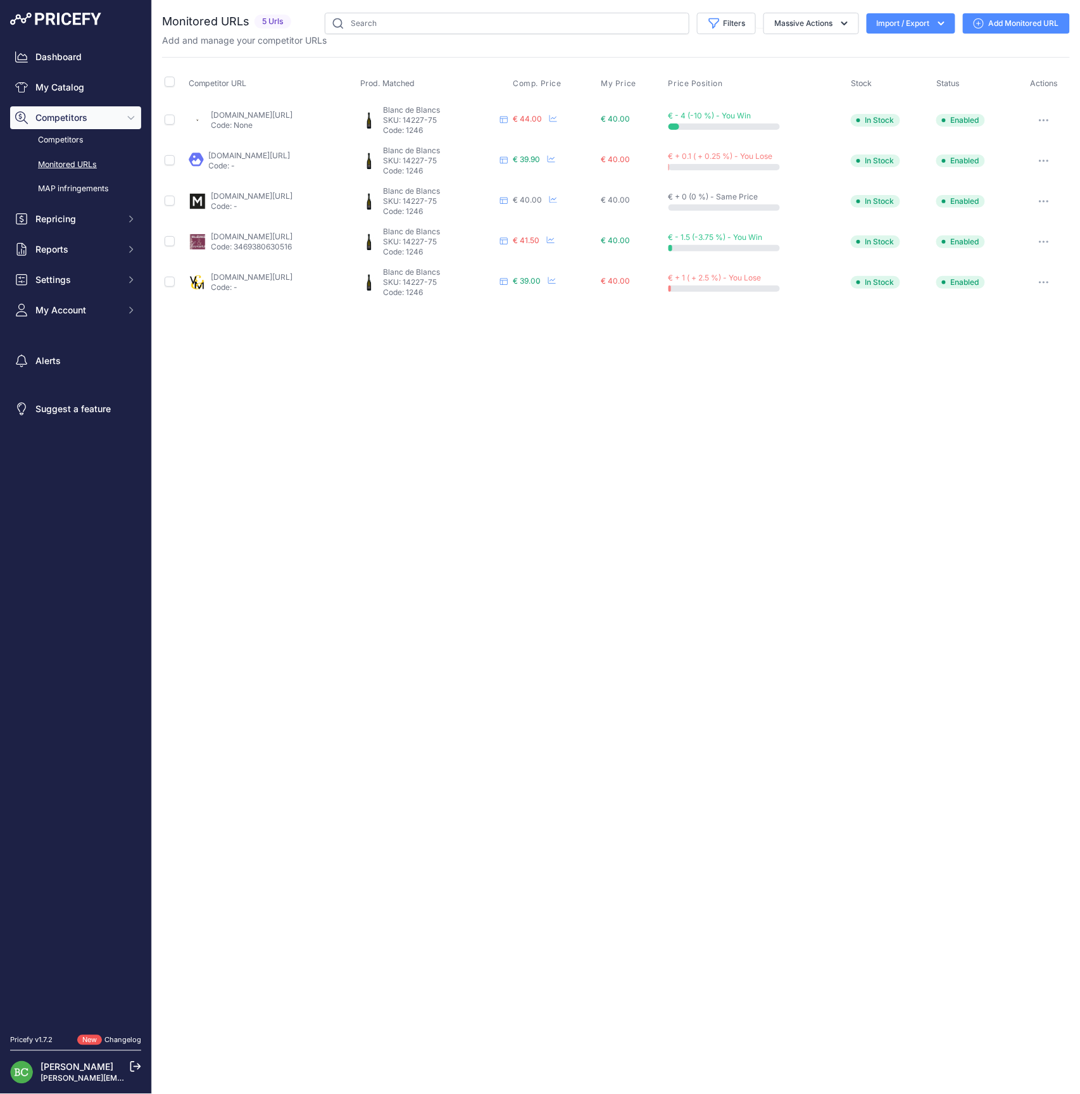
click at [1049, 281] on icon "button" at bounding box center [1044, 282] width 10 height 3
click at [980, 388] on button "Disable" at bounding box center [1003, 390] width 129 height 20
click at [80, 91] on link "My Catalog" at bounding box center [75, 87] width 131 height 23
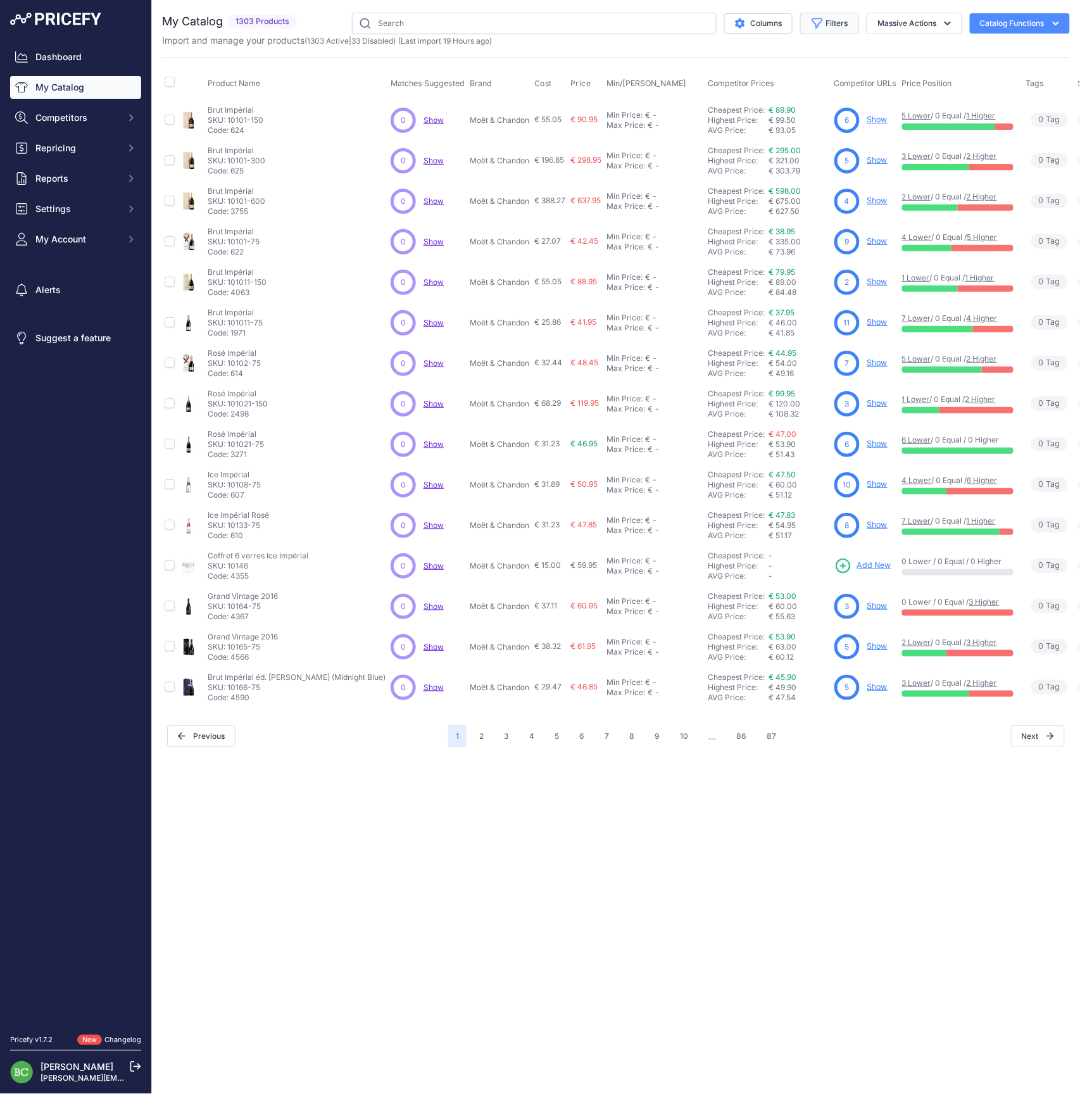
click at [830, 26] on button "Filters" at bounding box center [829, 24] width 59 height 22
select select "Fleury"
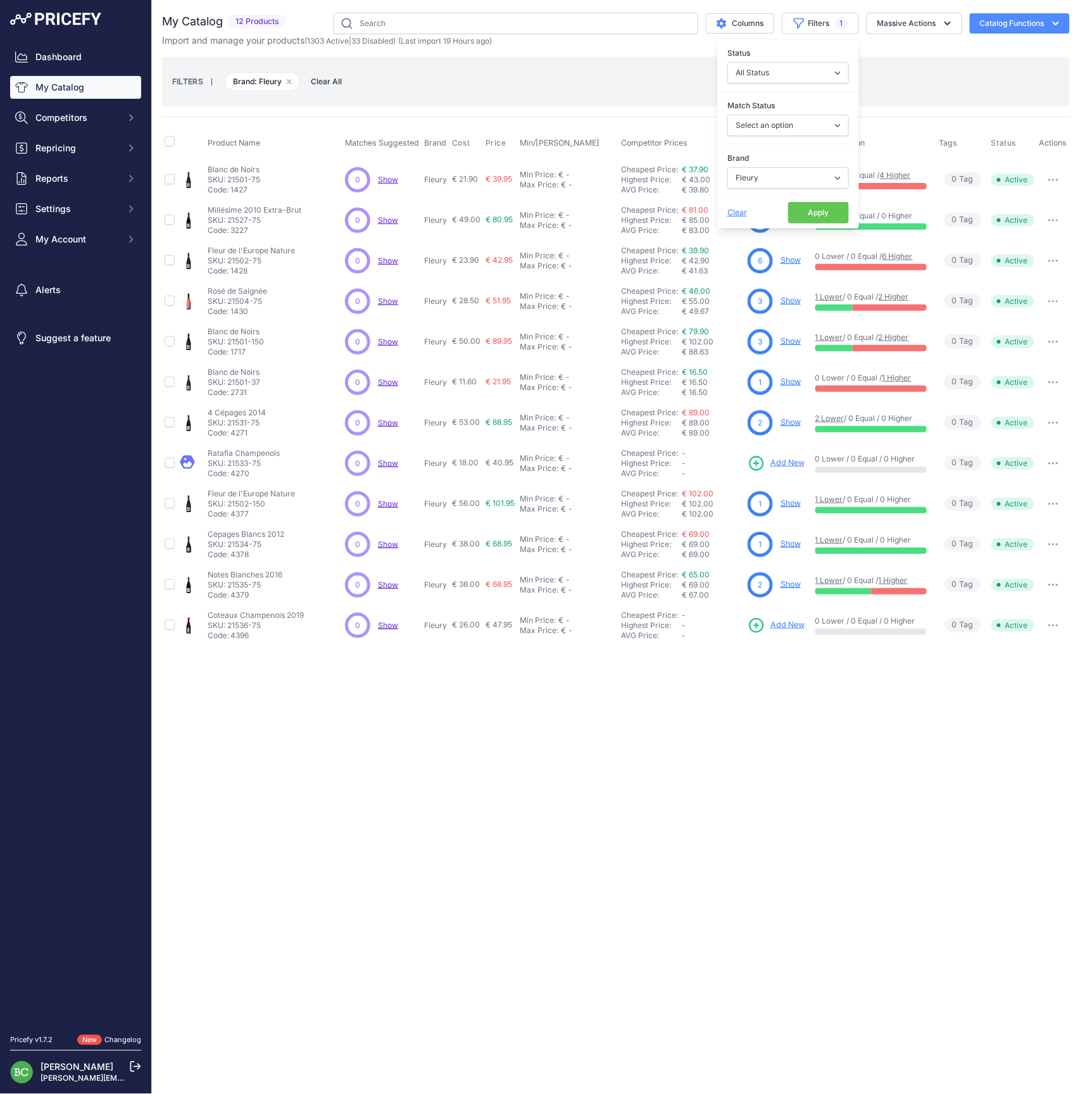
click at [474, 900] on div "Close You are not connected to the internet." at bounding box center [616, 547] width 928 height 1094
click at [788, 262] on link "Show" at bounding box center [791, 259] width 20 height 9
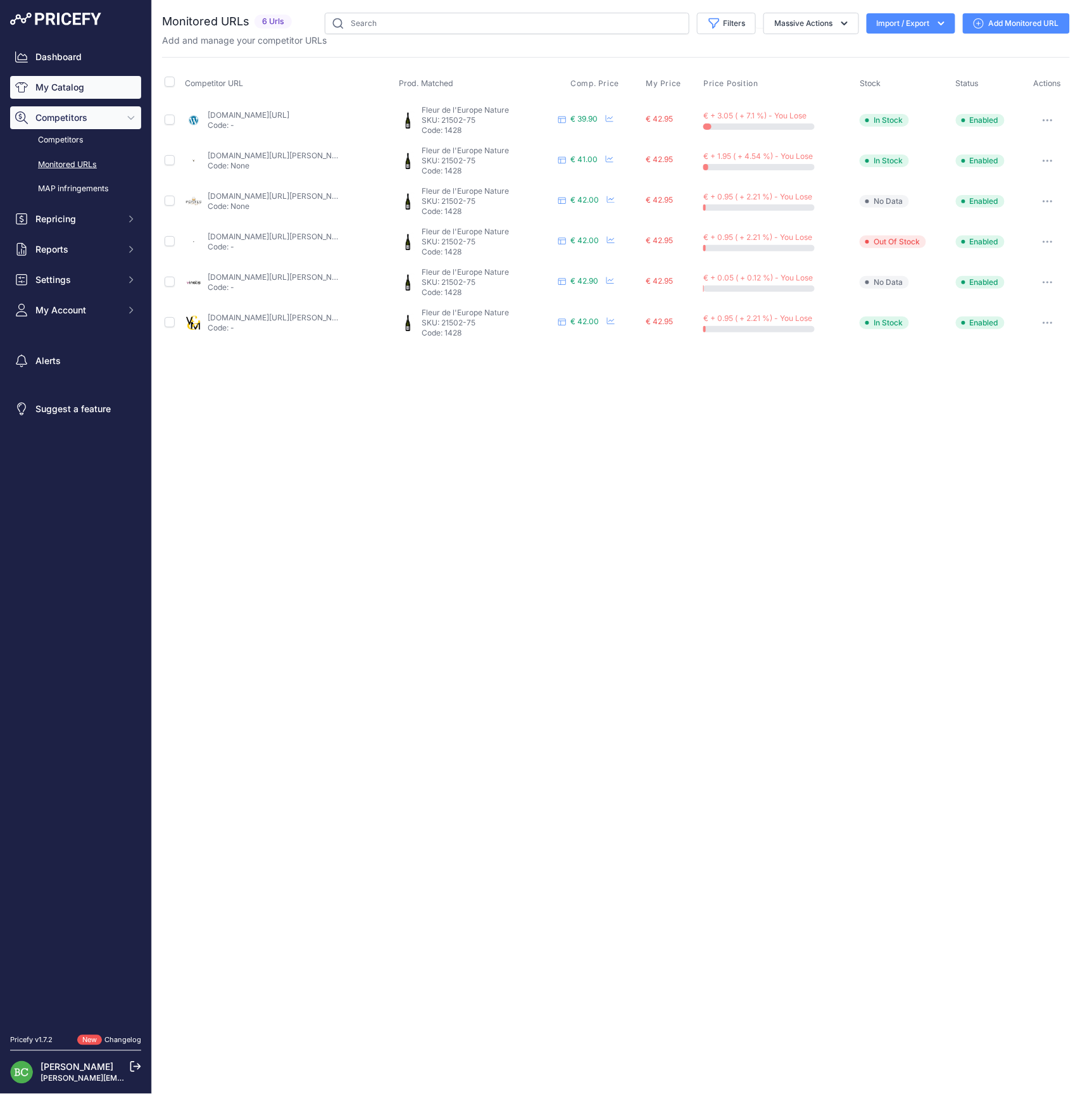
click at [56, 87] on link "My Catalog" at bounding box center [75, 87] width 131 height 23
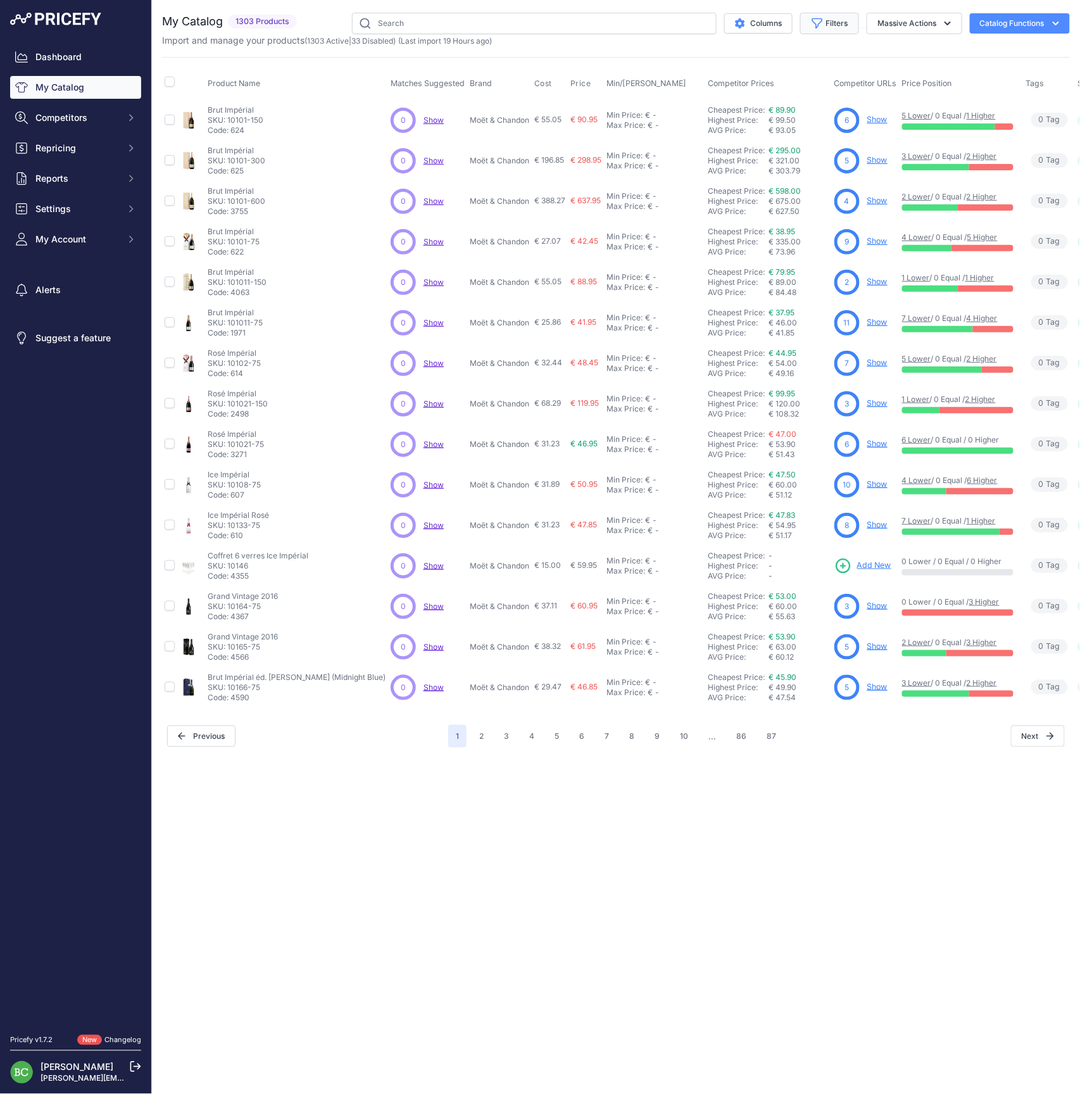
click at [840, 23] on button "Filters" at bounding box center [829, 24] width 59 height 22
select select "De Venoge"
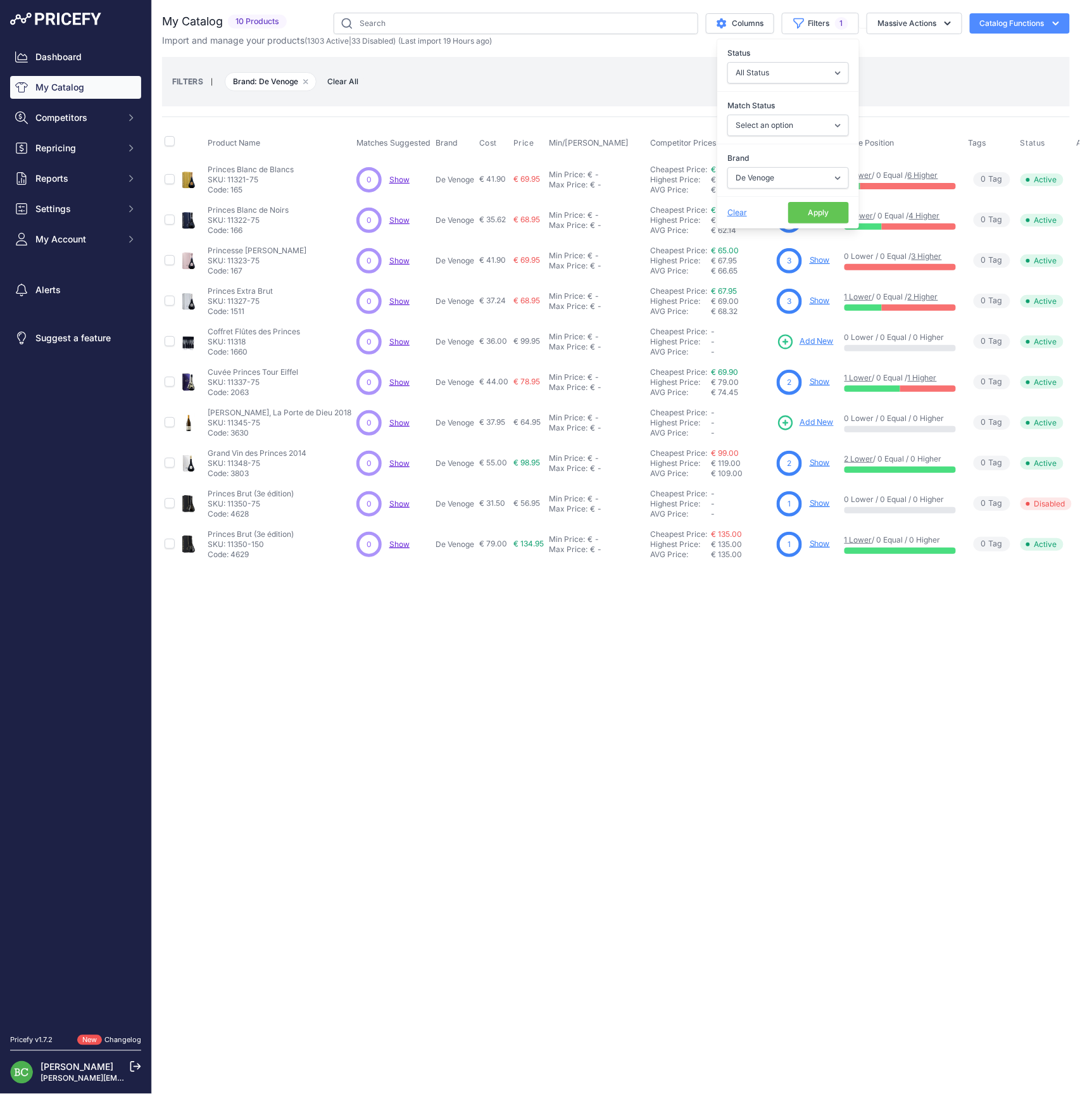
click at [812, 300] on link "Show" at bounding box center [820, 300] width 20 height 9
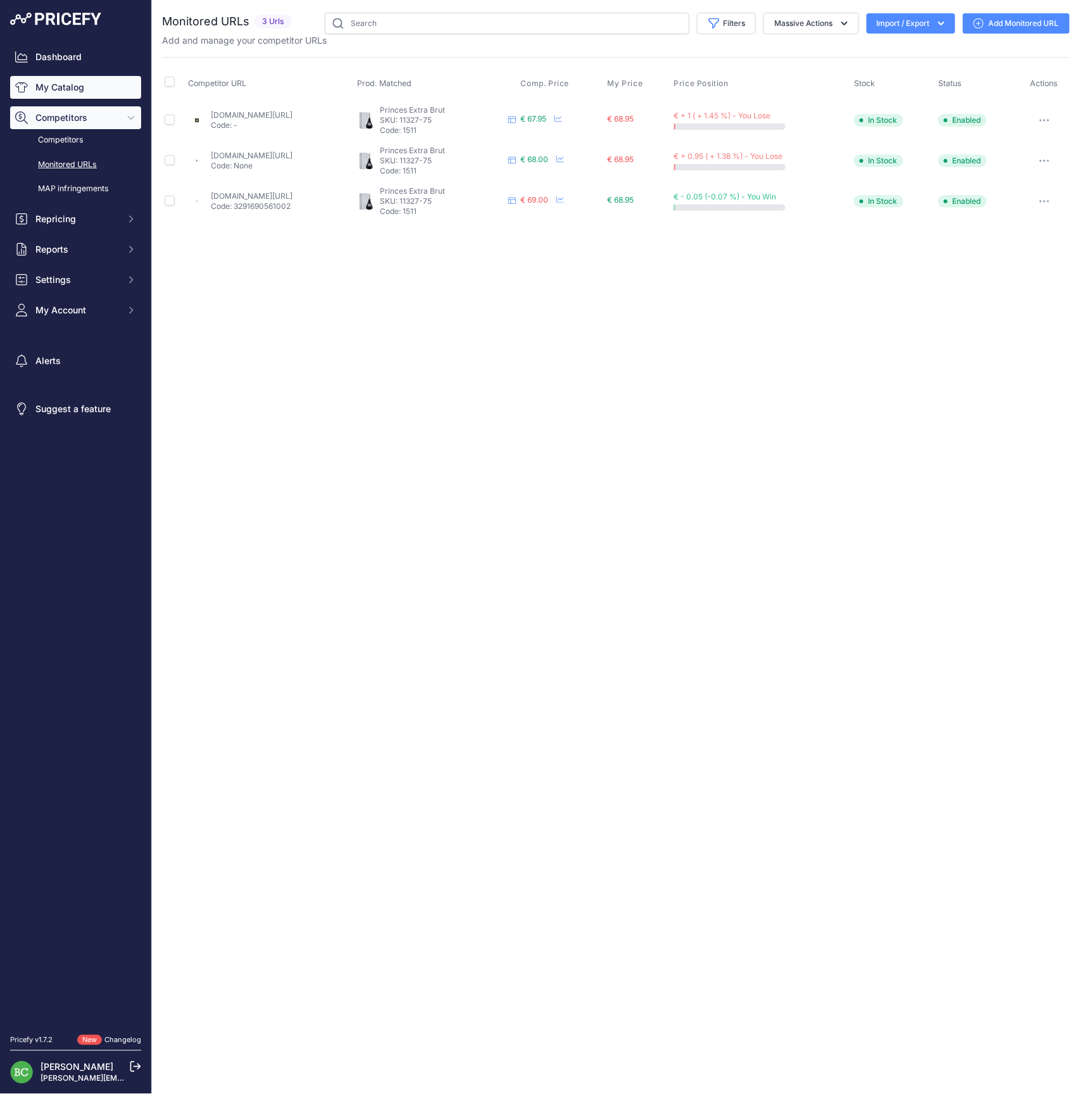
click at [61, 92] on link "My Catalog" at bounding box center [75, 87] width 131 height 23
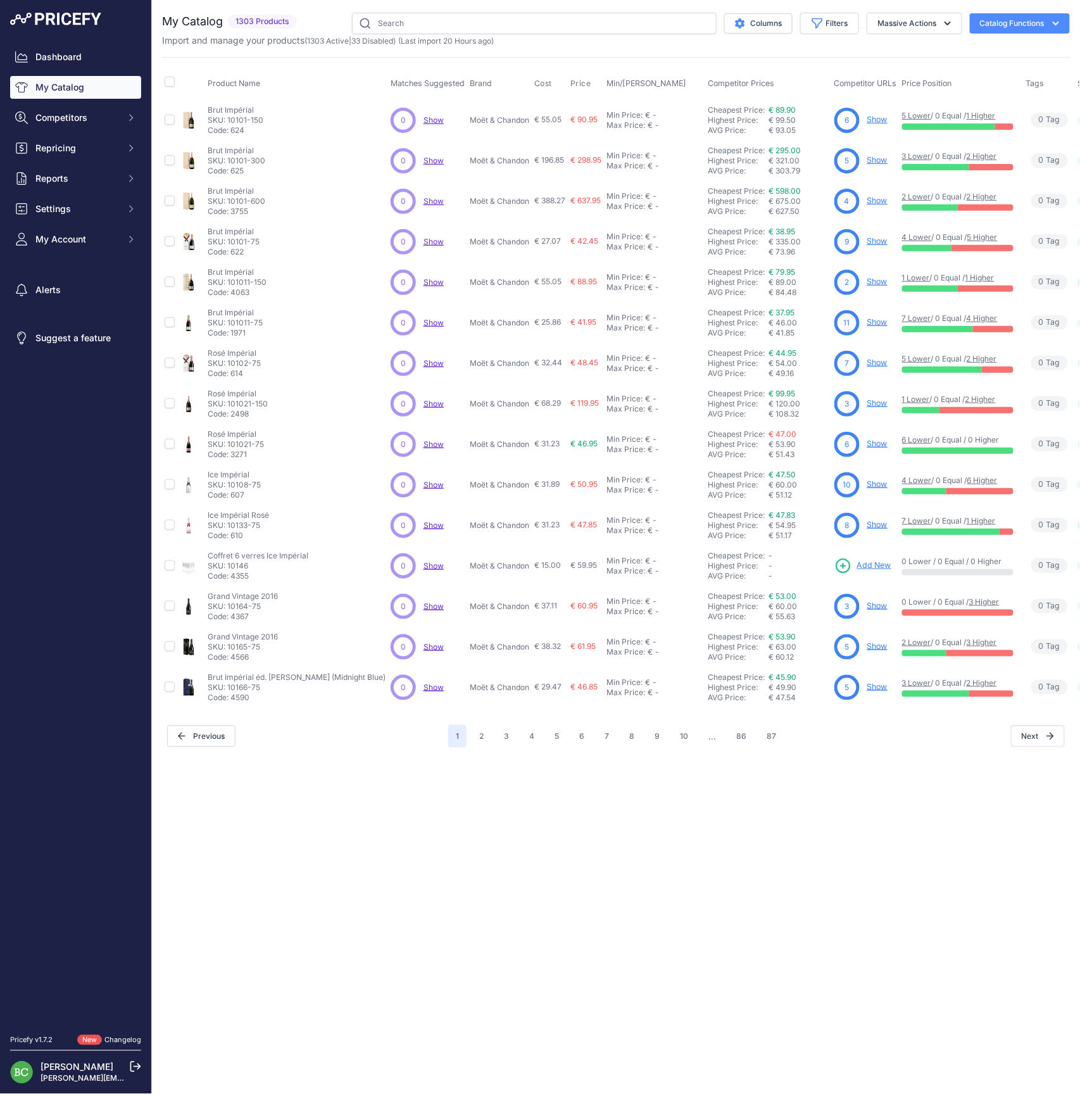
drag, startPoint x: 831, startPoint y: 26, endPoint x: 833, endPoint y: 41, distance: 14.7
click at [831, 26] on button "Filters" at bounding box center [829, 24] width 59 height 22
select select "[PERSON_NAME]"
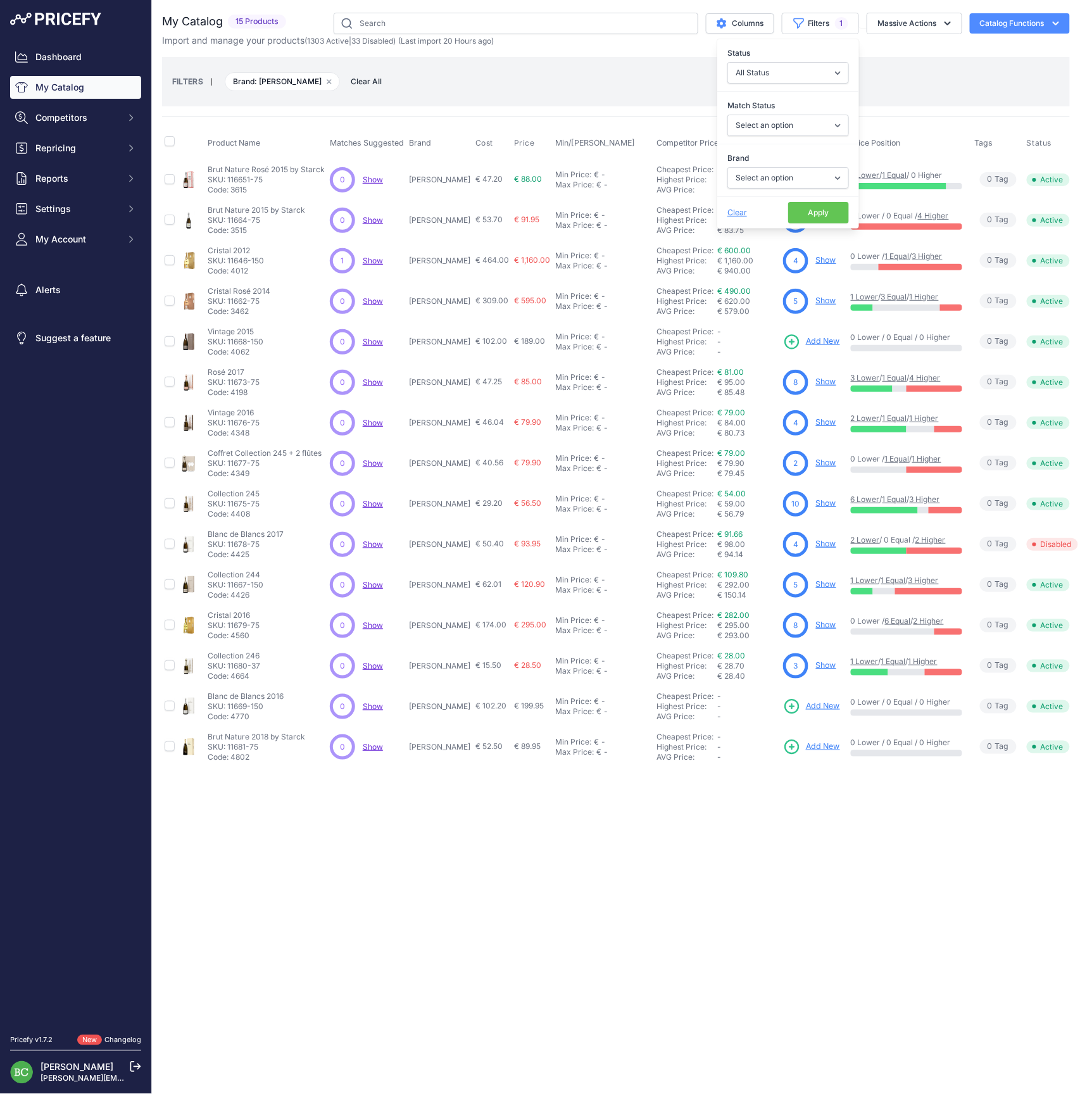
click at [819, 423] on link "Show" at bounding box center [826, 421] width 20 height 9
click at [816, 464] on link "Show" at bounding box center [826, 462] width 20 height 9
click at [817, 662] on link "Show" at bounding box center [826, 665] width 20 height 9
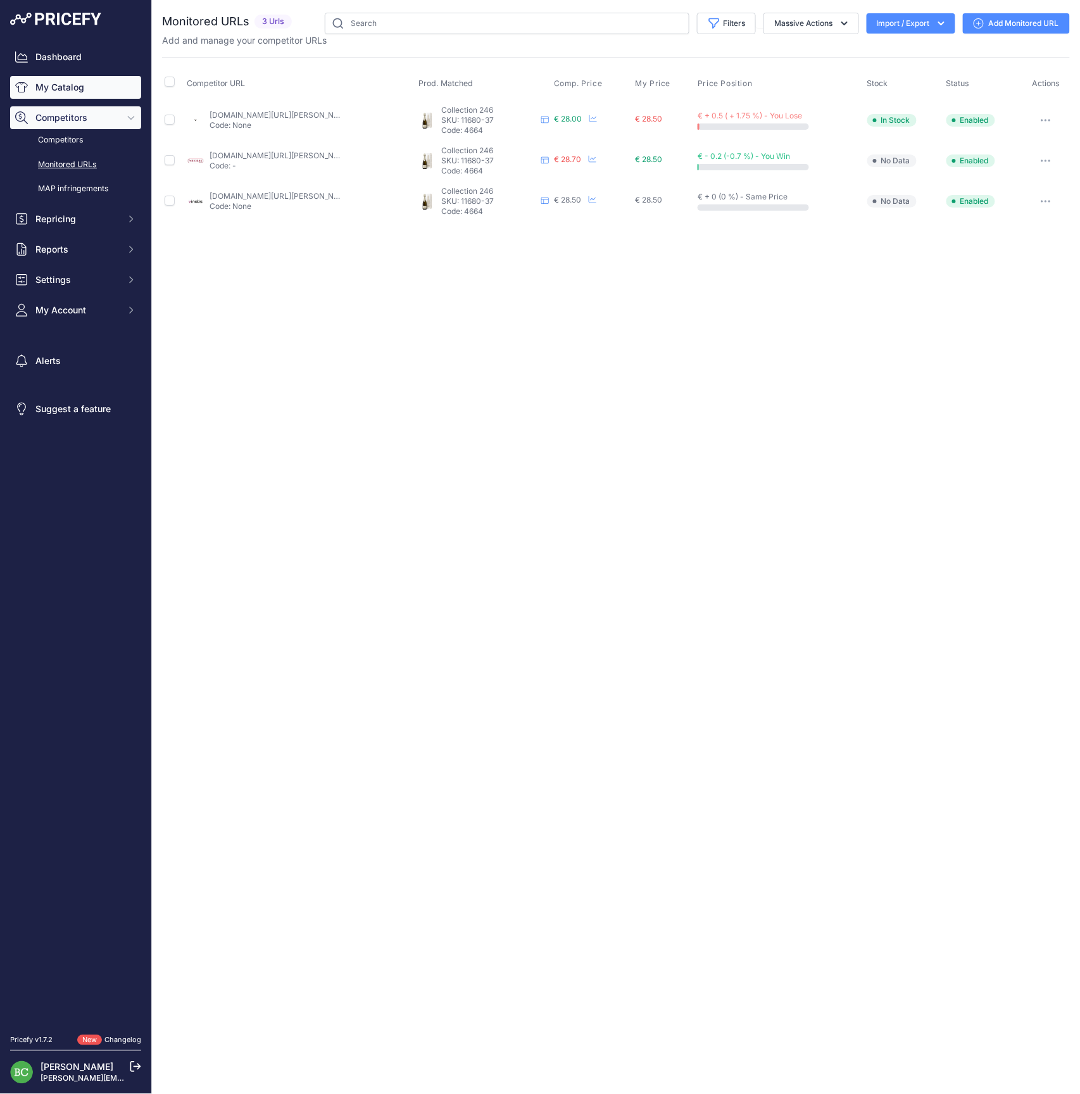
click at [65, 94] on link "My Catalog" at bounding box center [75, 87] width 131 height 23
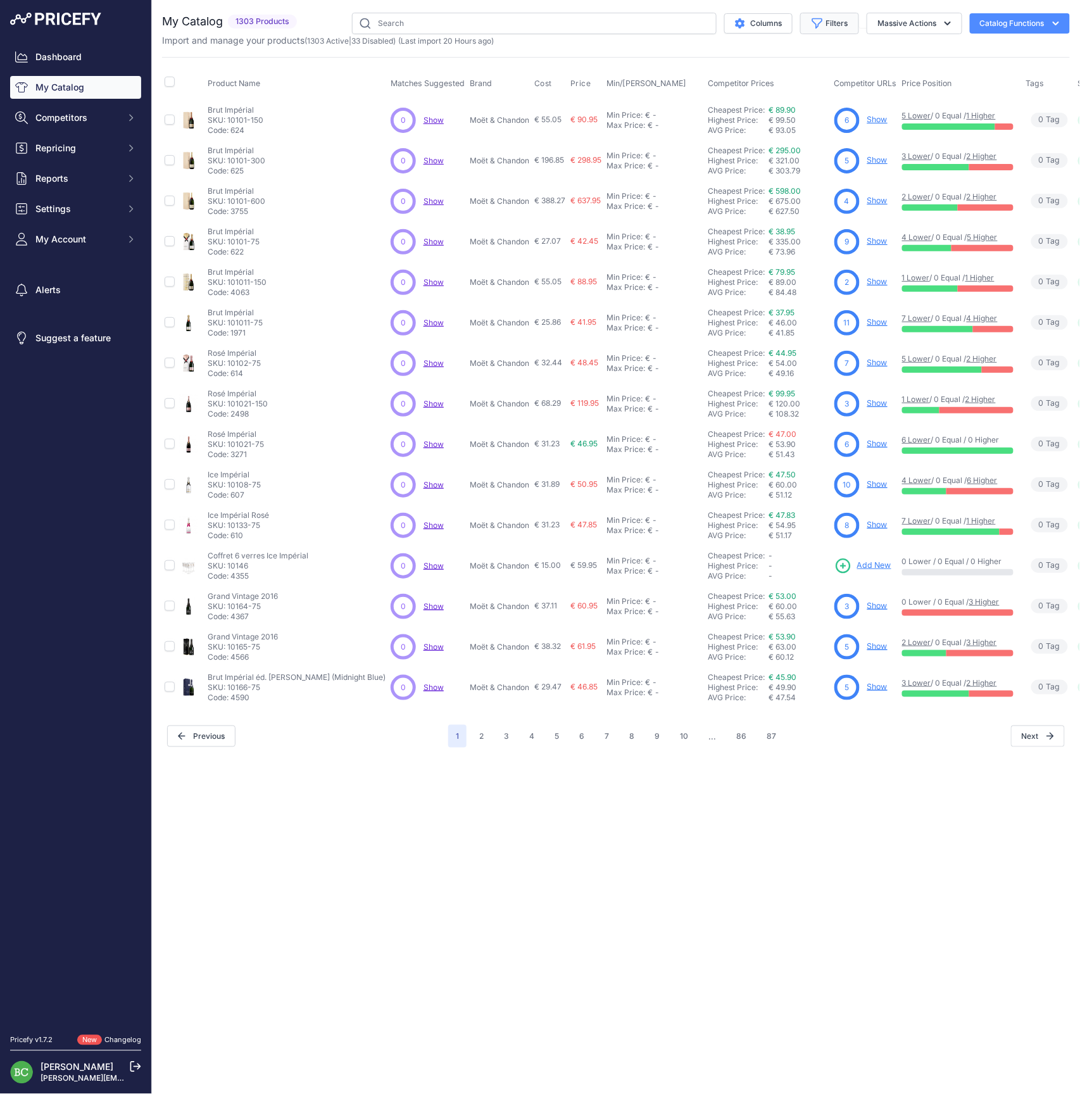
click at [837, 24] on button "Filters" at bounding box center [829, 24] width 59 height 22
select select "Ruinart"
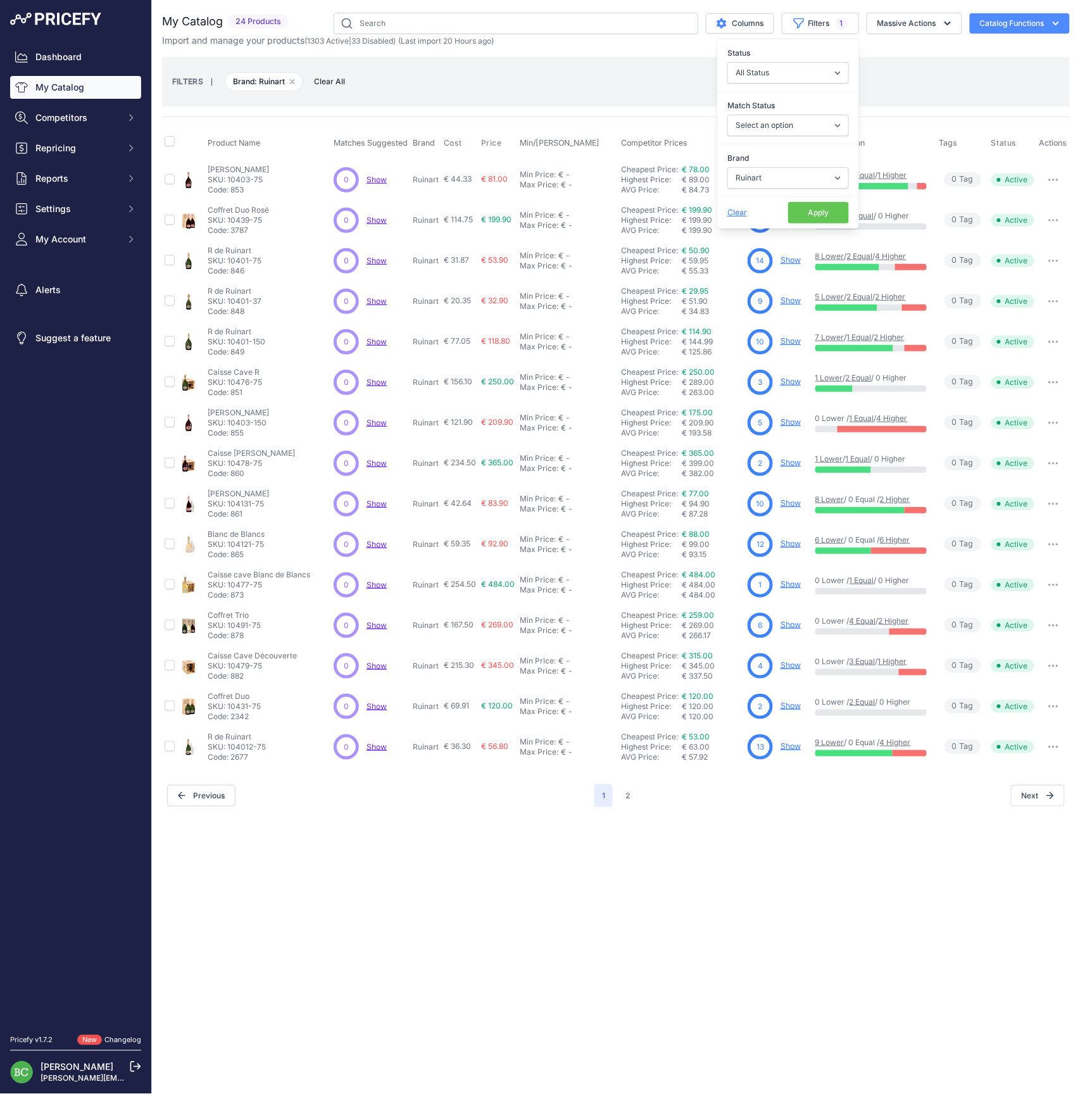
click at [576, 857] on div "Close You are not connected to the internet." at bounding box center [616, 547] width 928 height 1094
click at [793, 545] on link "Show" at bounding box center [791, 543] width 20 height 9
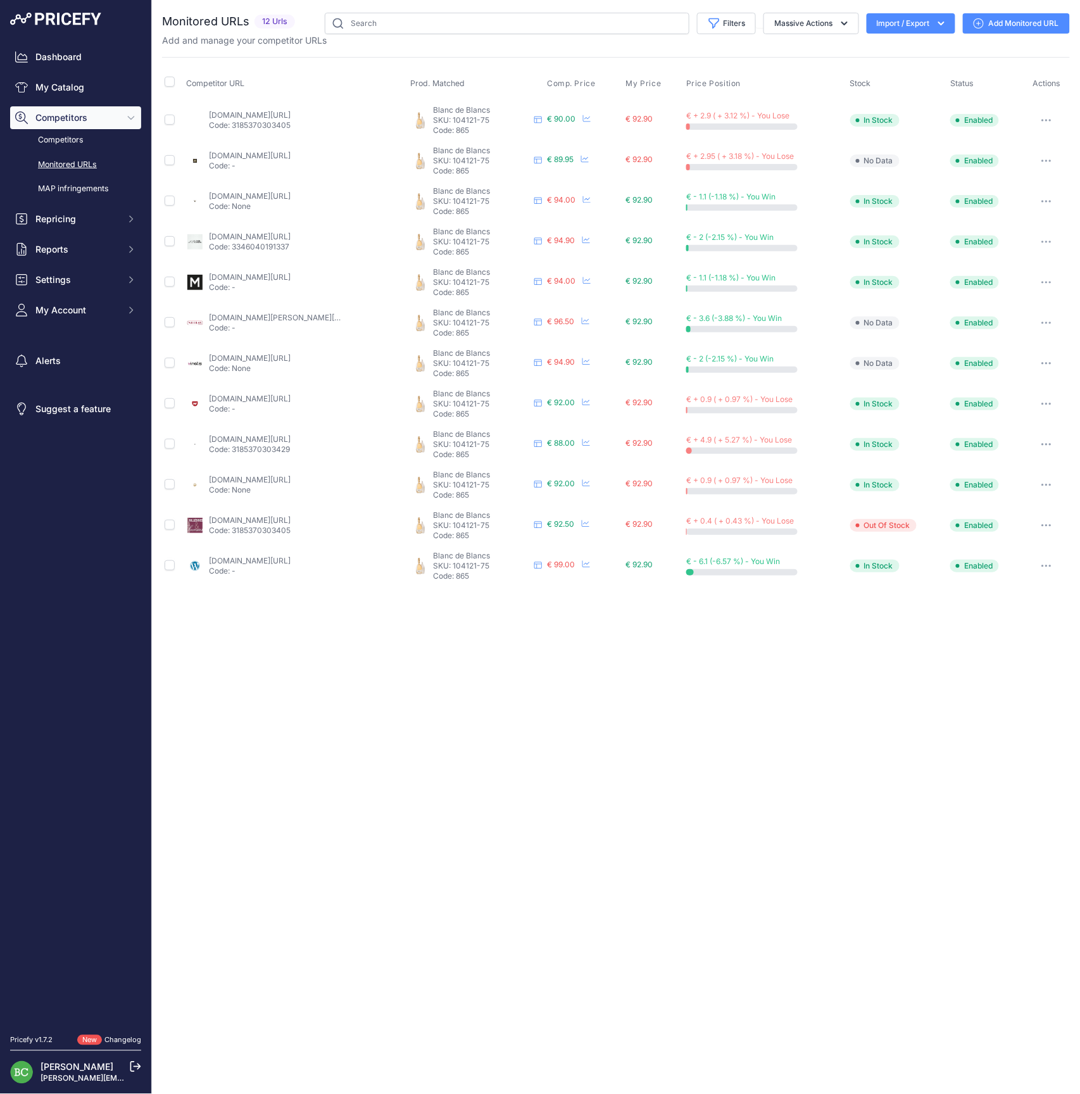
click at [548, 705] on div "Close You are not connected to the internet." at bounding box center [616, 547] width 928 height 1094
